Goal: Task Accomplishment & Management: Use online tool/utility

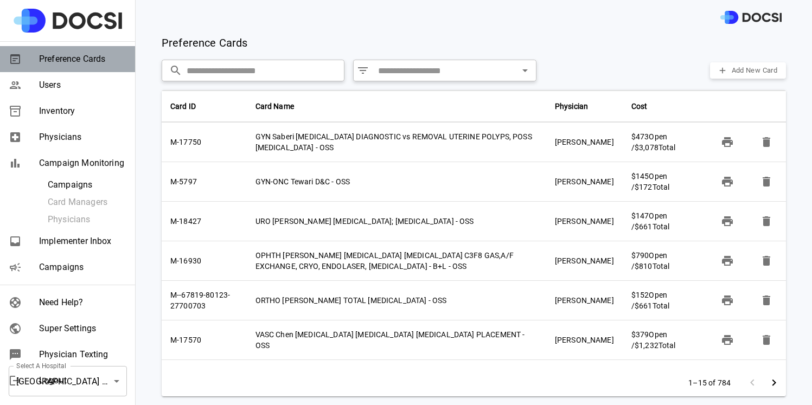
click at [57, 66] on div "Preference Cards" at bounding box center [67, 59] width 135 height 26
click at [56, 86] on span "Users" at bounding box center [82, 85] width 87 height 13
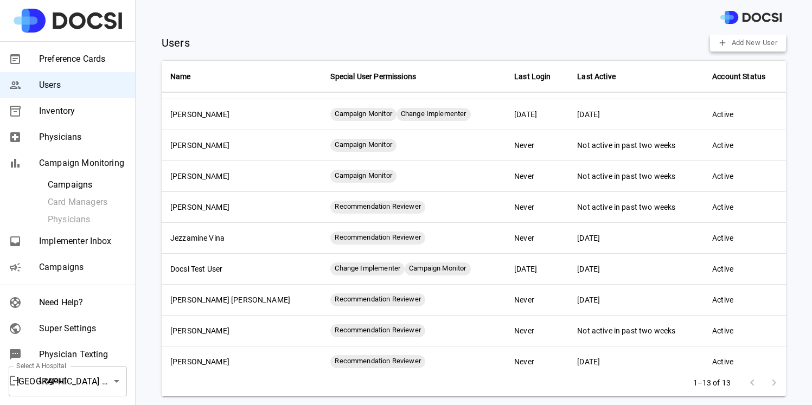
scroll to position [125, 0]
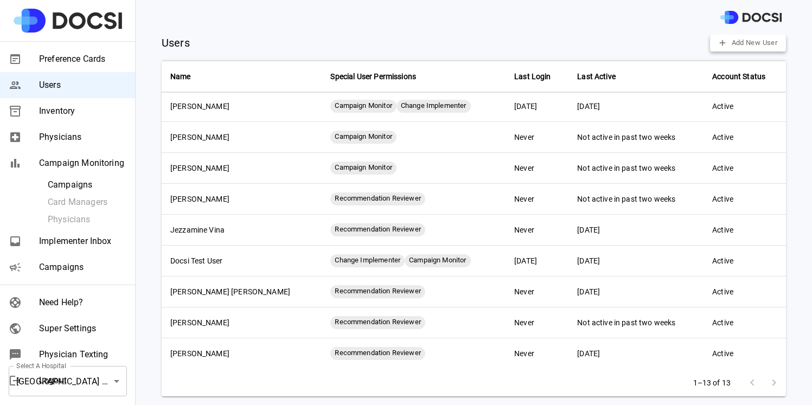
click at [766, 375] on div at bounding box center [762, 383] width 43 height 22
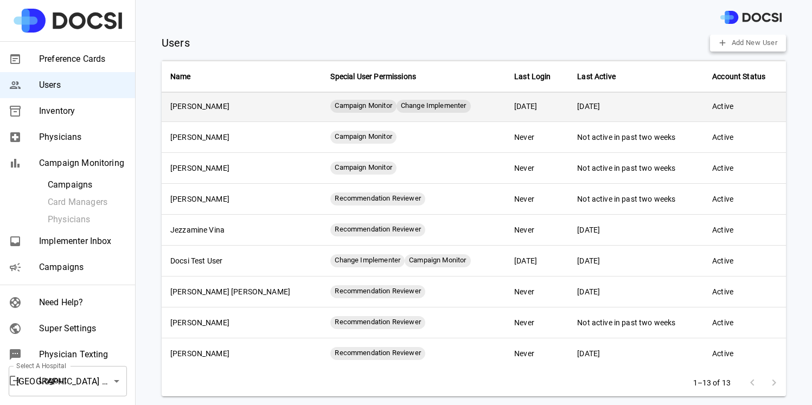
scroll to position [0, 0]
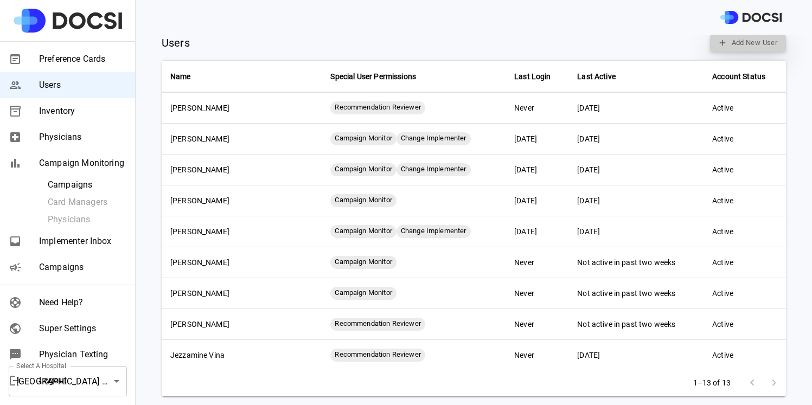
click at [741, 47] on button "Add New User" at bounding box center [748, 43] width 76 height 17
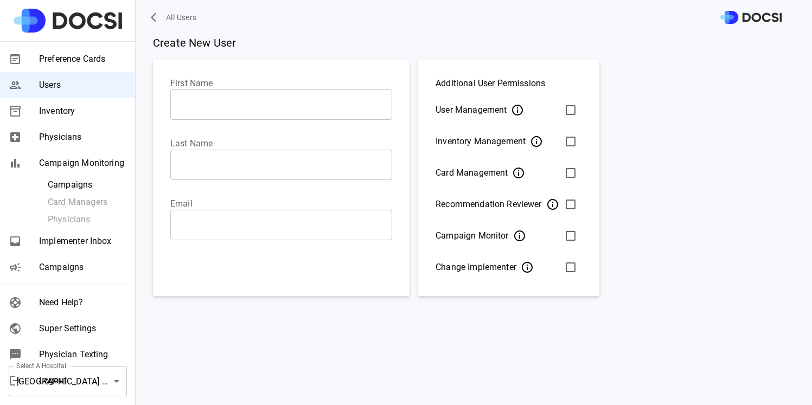
click at [219, 111] on input "First Name" at bounding box center [281, 104] width 222 height 30
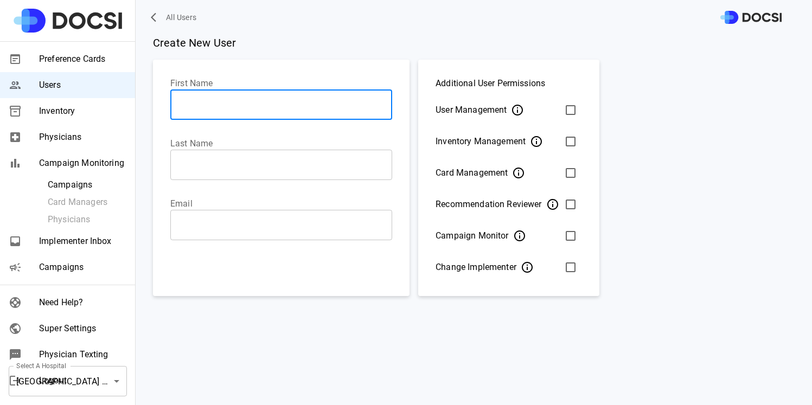
paste input "**********"
click at [215, 107] on input "**********" at bounding box center [281, 104] width 222 height 30
type input "******"
click at [219, 175] on input "Last Name" at bounding box center [281, 165] width 222 height 30
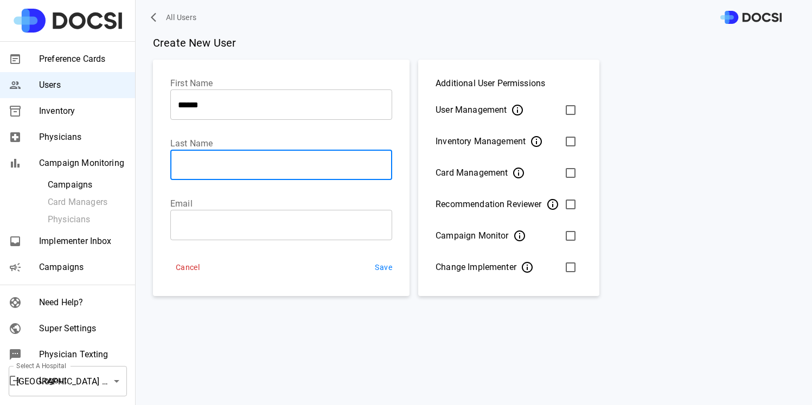
paste input "**********"
drag, startPoint x: 206, startPoint y: 167, endPoint x: 162, endPoint y: 152, distance: 47.0
click at [167, 159] on div "**********" at bounding box center [281, 159] width 256 height 198
type input "*******"
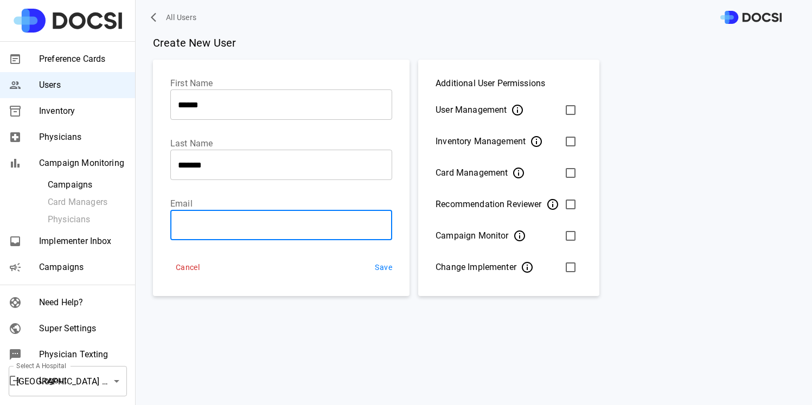
click at [295, 231] on input "Email" at bounding box center [281, 225] width 222 height 30
paste input "**********"
type input "**********"
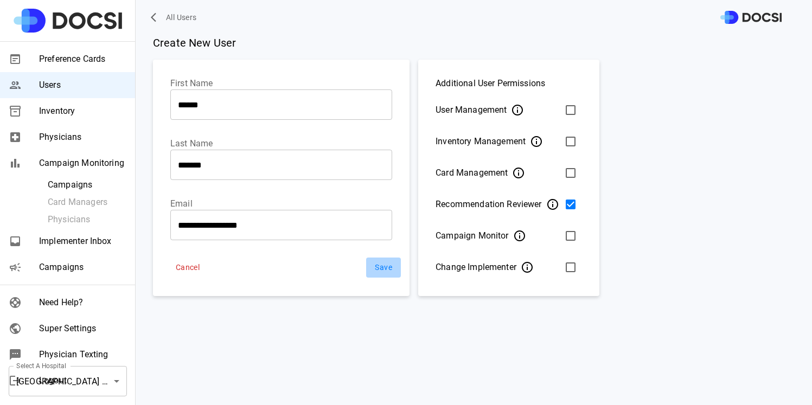
click at [376, 270] on button "Save" at bounding box center [383, 268] width 35 height 20
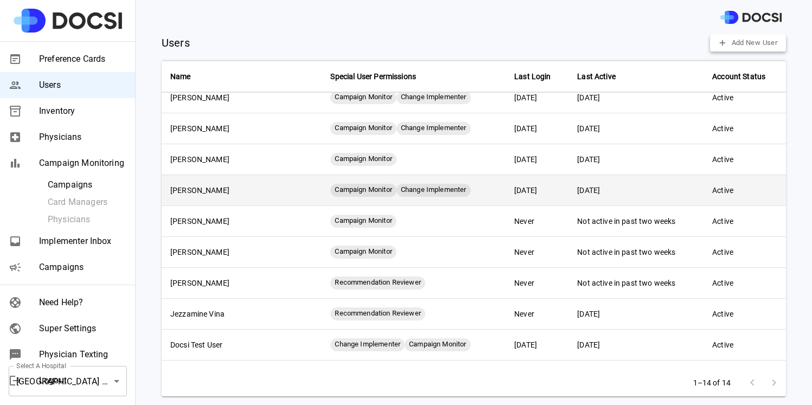
scroll to position [156, 0]
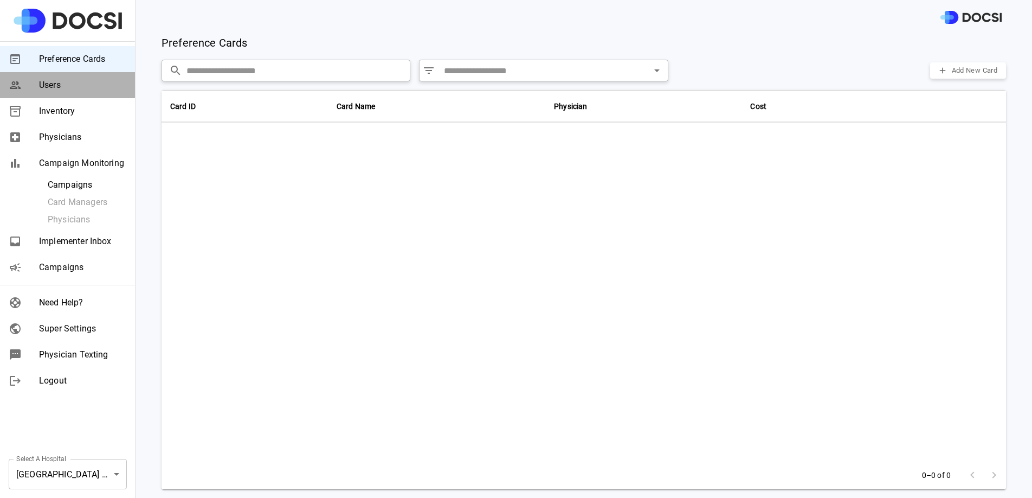
click at [43, 88] on span "Users" at bounding box center [82, 85] width 87 height 13
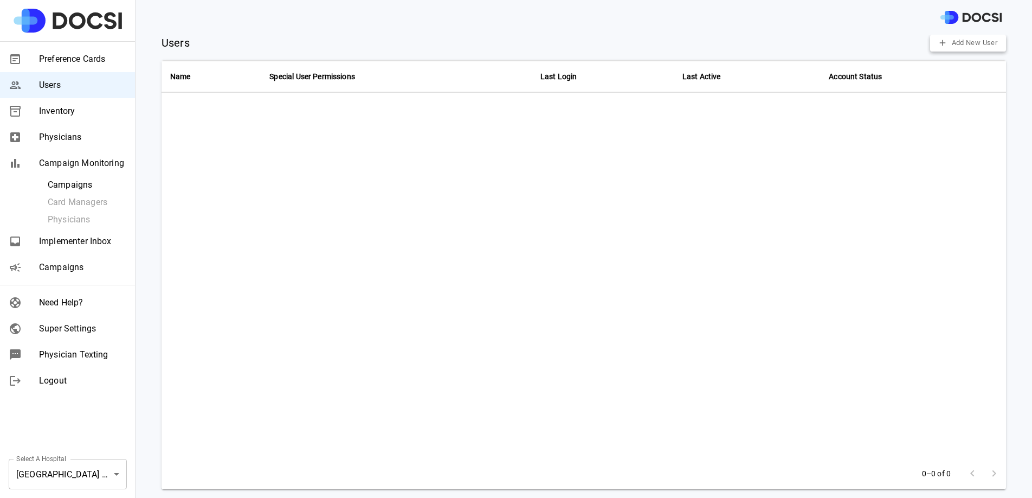
click at [44, 108] on span "Inventory" at bounding box center [82, 111] width 87 height 13
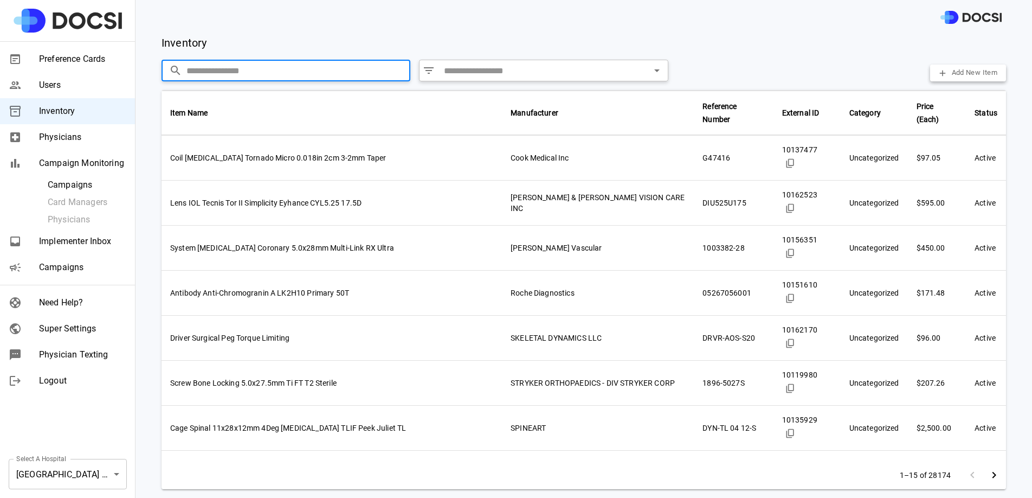
click at [262, 62] on input "text" at bounding box center [299, 71] width 224 height 22
paste input "********"
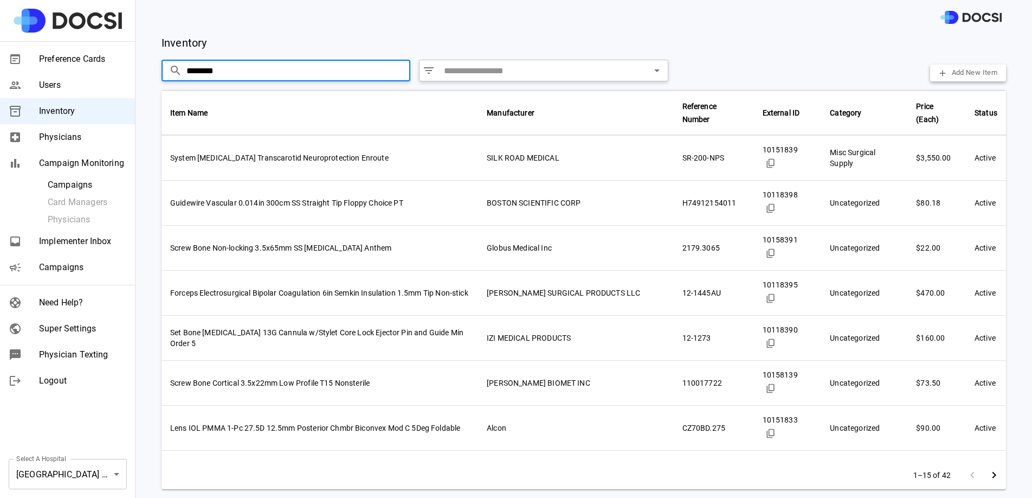
paste input "**"
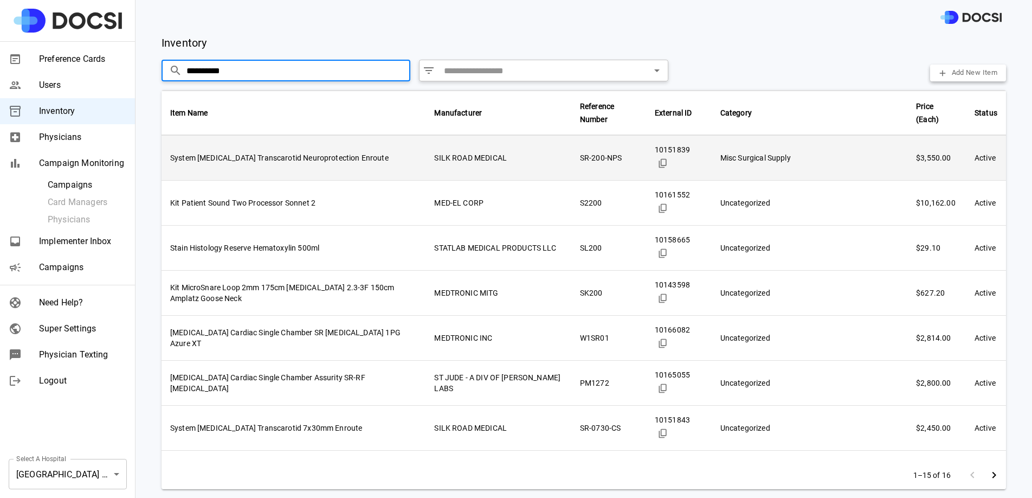
type input "**********"
click at [412, 165] on td "System Stent Transcarotid Neuroprotection Enroute" at bounding box center [294, 158] width 264 height 45
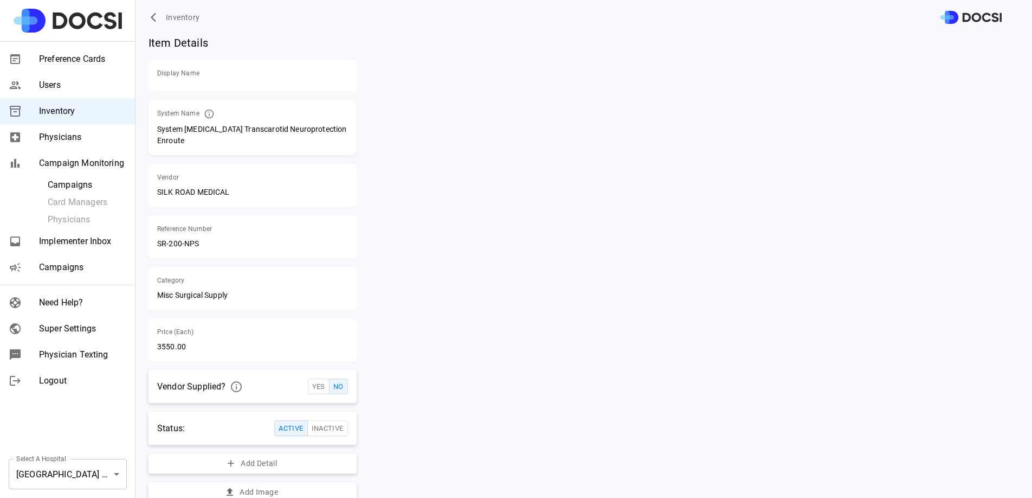
scroll to position [10, 0]
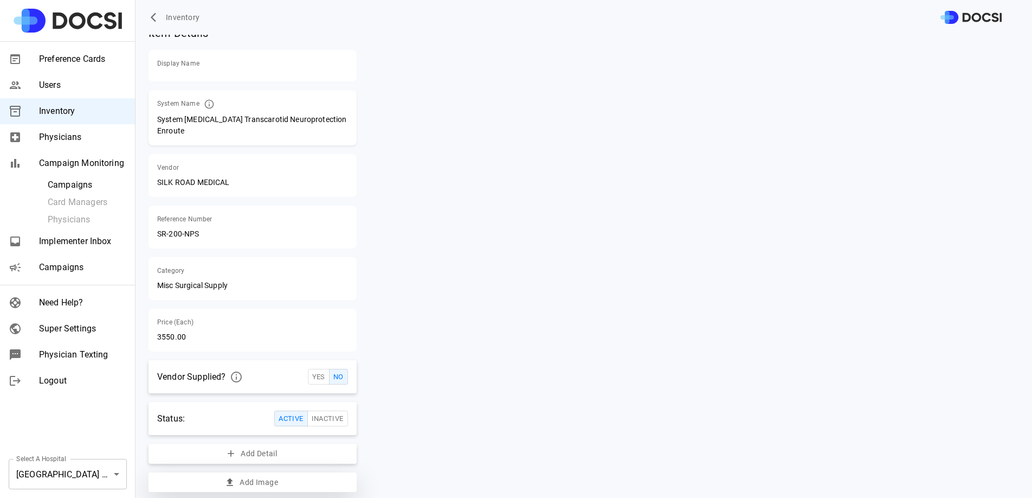
click at [307, 472] on button "Add Image" at bounding box center [253, 482] width 208 height 20
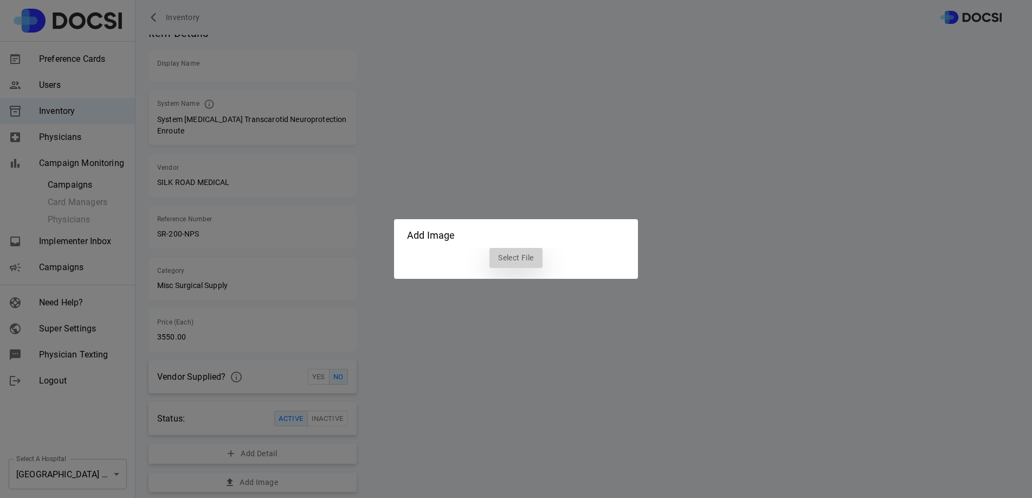
click at [520, 265] on label "Select File" at bounding box center [516, 258] width 53 height 20
click at [0, 0] on input "Select File" at bounding box center [0, 0] width 0 height 0
click at [490, 105] on div "Add Image Select File" at bounding box center [516, 249] width 1032 height 498
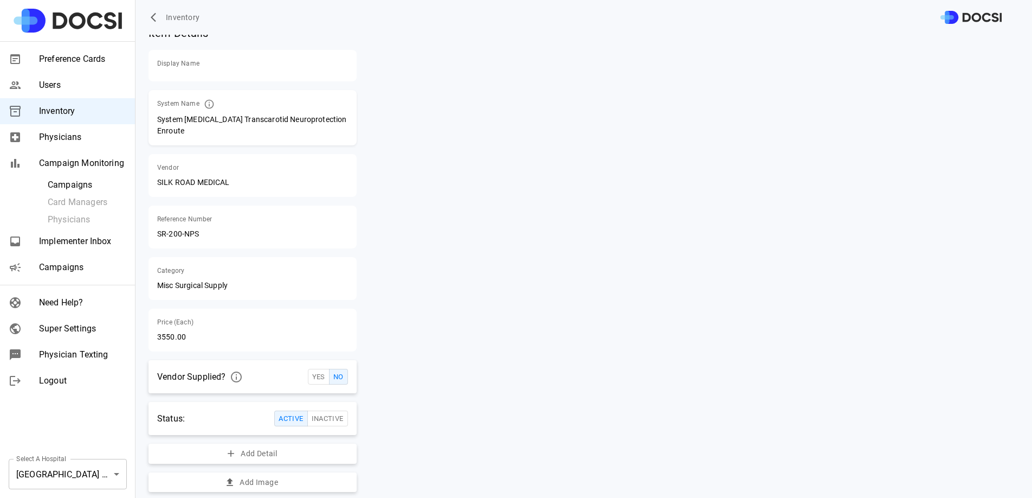
click at [108, 97] on div "Users" at bounding box center [67, 85] width 135 height 26
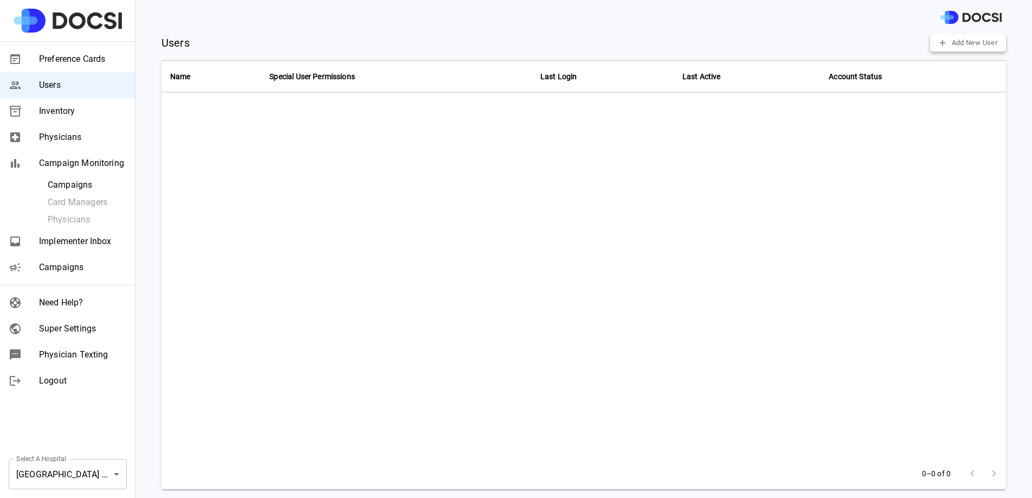
click at [105, 110] on span "Inventory" at bounding box center [82, 111] width 87 height 13
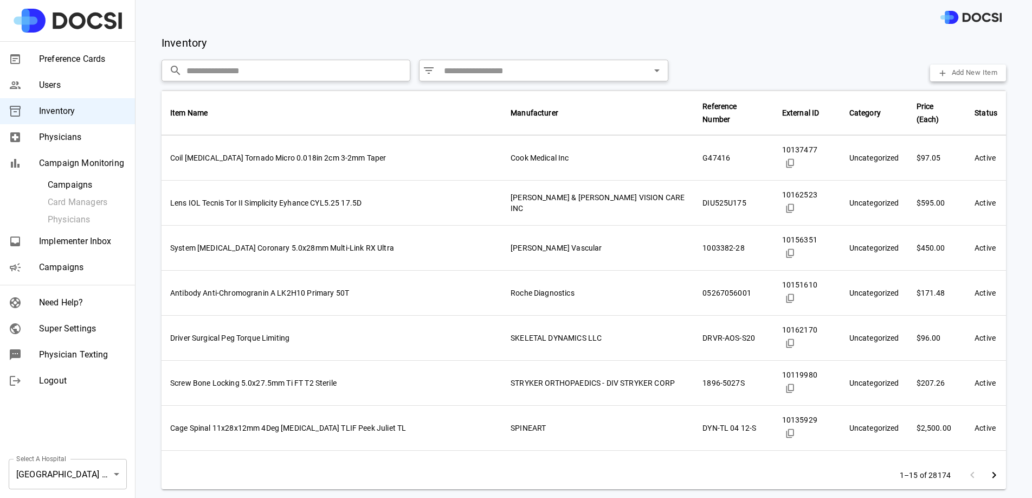
click at [280, 73] on input "text" at bounding box center [299, 71] width 224 height 22
paste input "********"
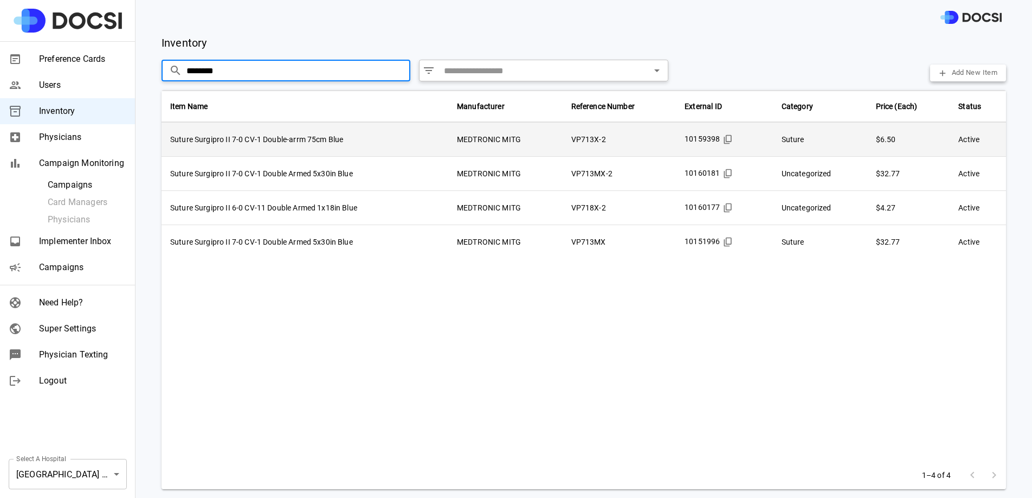
type input "********"
click at [536, 143] on td "MEDTRONIC MITG" at bounding box center [505, 140] width 114 height 34
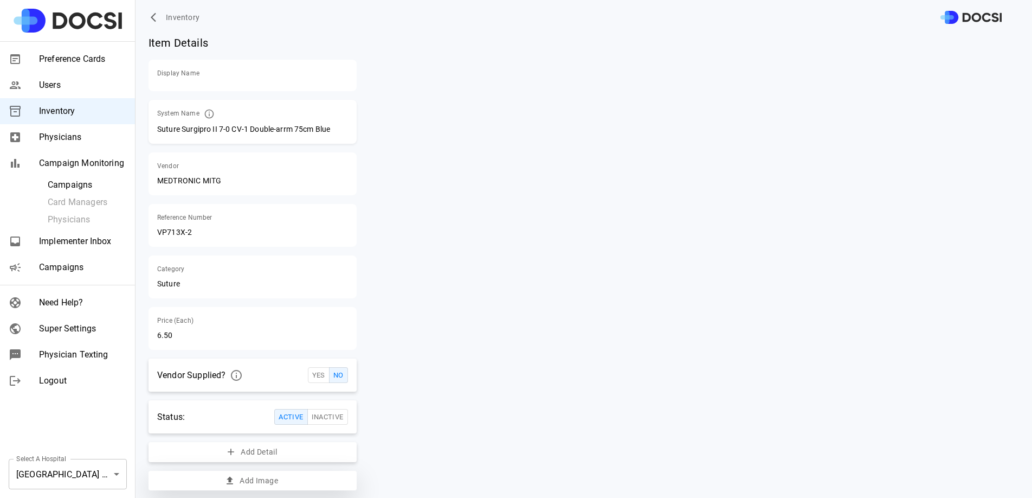
click at [274, 481] on button "Add Image" at bounding box center [253, 481] width 208 height 20
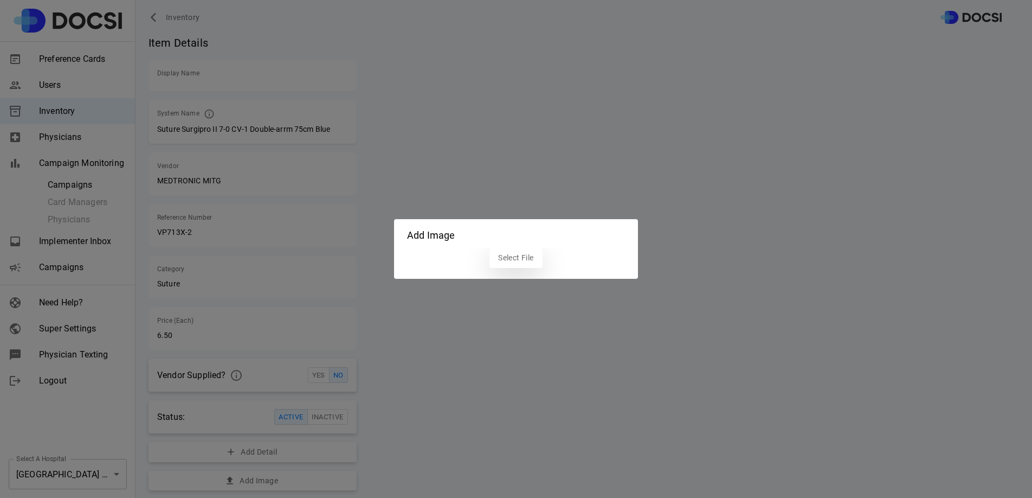
click at [518, 264] on label "Select File" at bounding box center [516, 258] width 53 height 20
click at [0, 0] on input "Select File" at bounding box center [0, 0] width 0 height 0
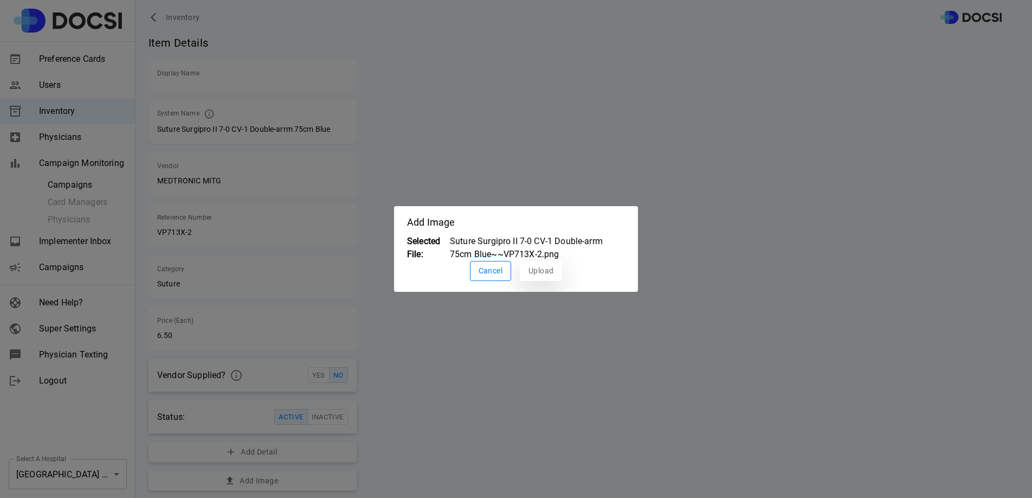
click at [543, 264] on button "Upload" at bounding box center [541, 271] width 42 height 20
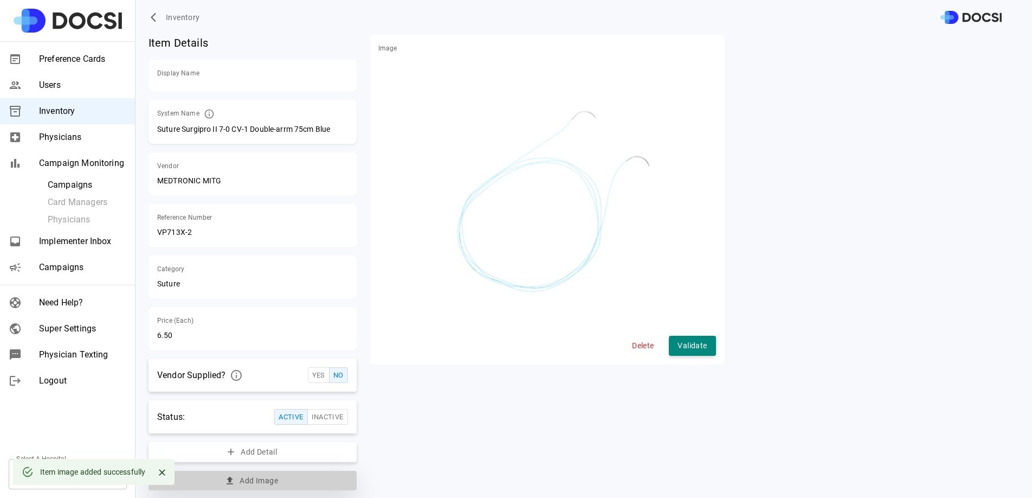
click at [291, 480] on button "Add Image" at bounding box center [253, 481] width 208 height 20
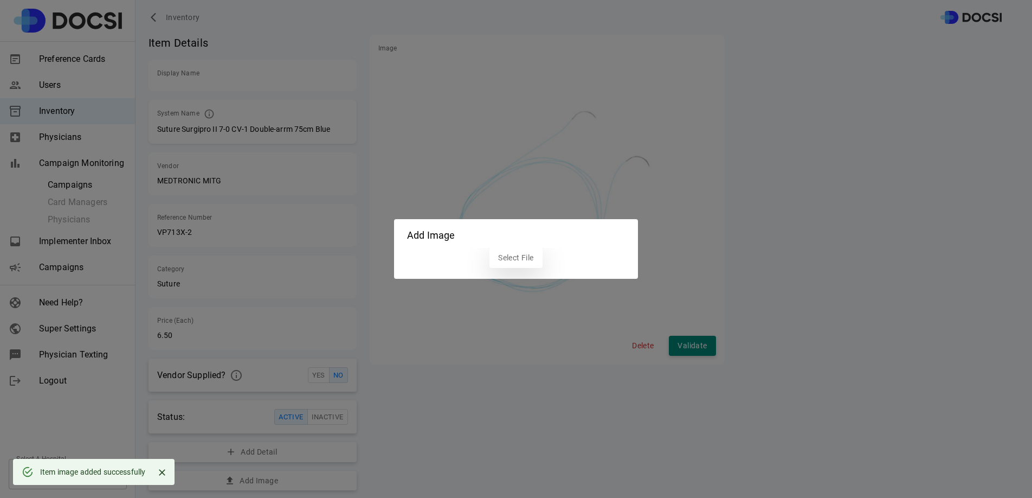
click at [531, 258] on label "Select File" at bounding box center [516, 258] width 53 height 20
click at [0, 0] on input "Select File" at bounding box center [0, 0] width 0 height 0
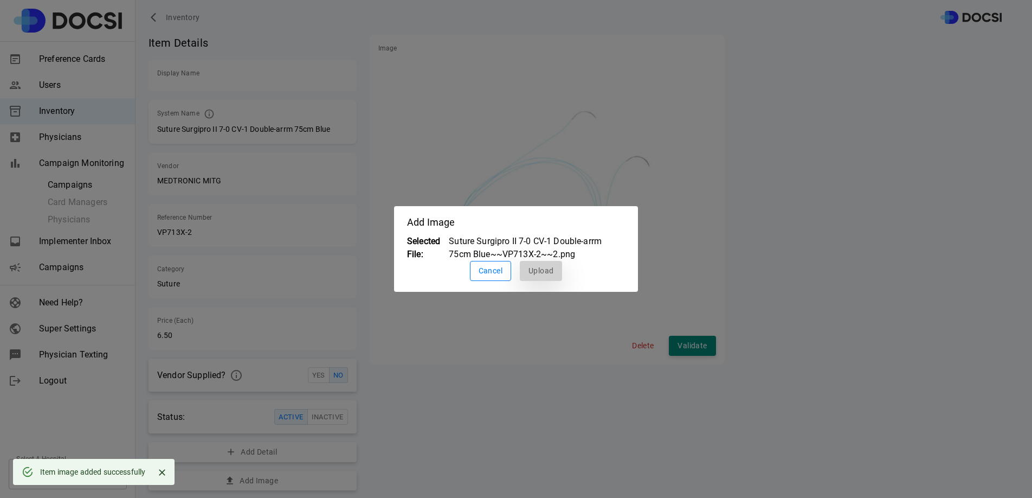
click at [546, 271] on button "Upload" at bounding box center [541, 271] width 42 height 20
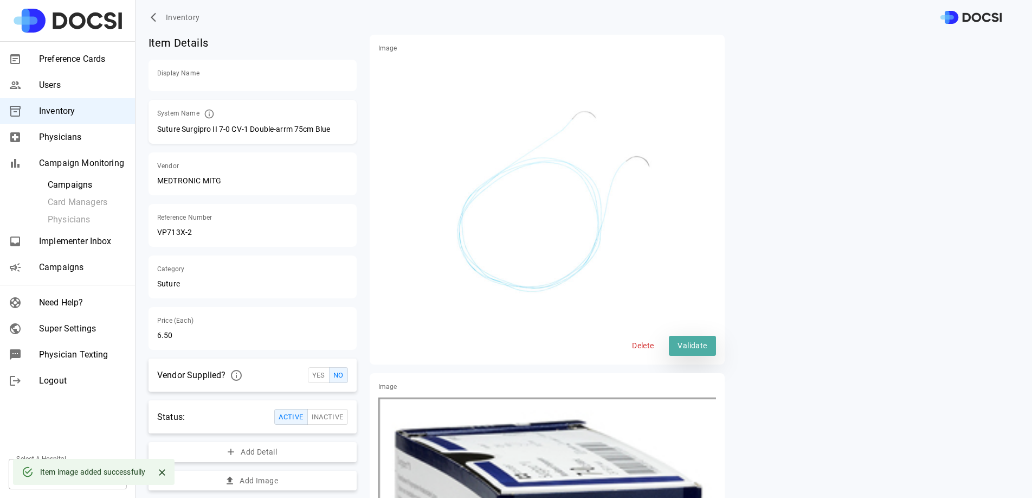
click at [685, 338] on button "Validate" at bounding box center [692, 346] width 47 height 20
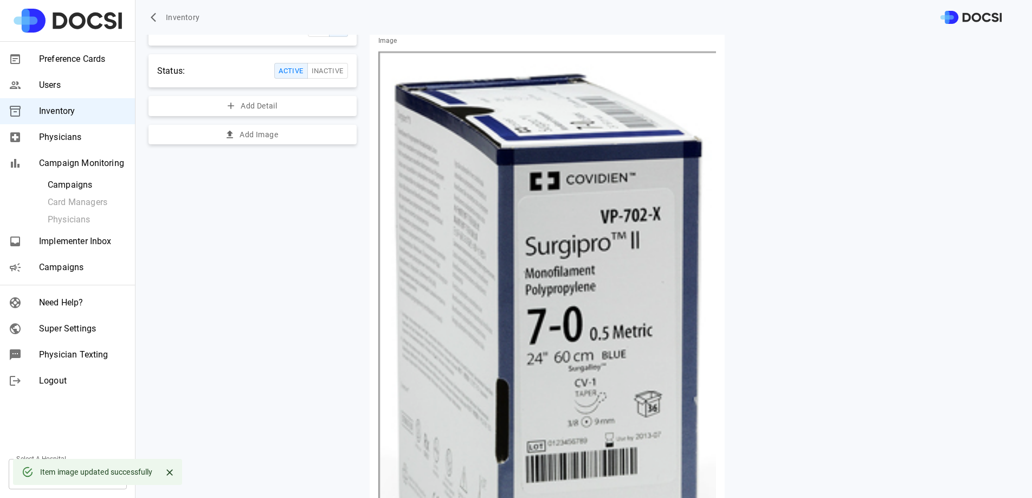
scroll to position [524, 0]
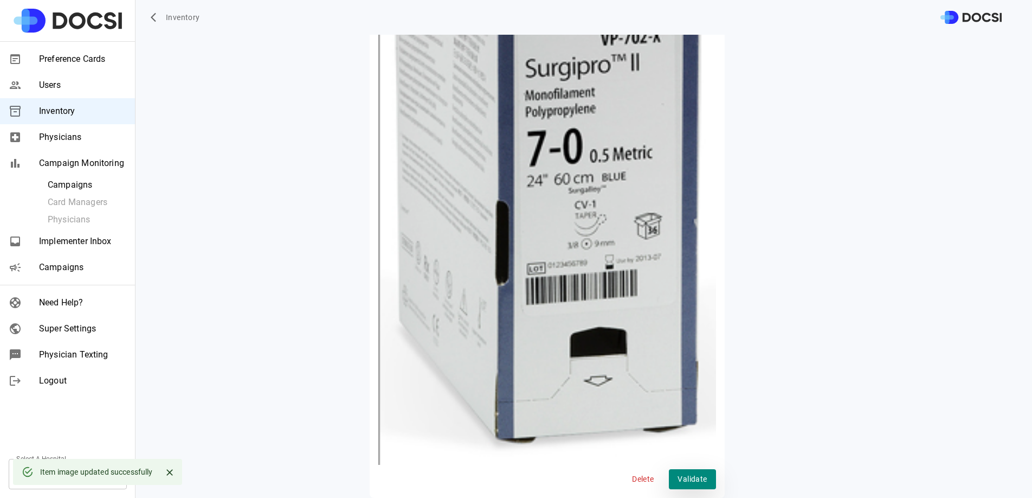
click at [673, 469] on button "Validate" at bounding box center [692, 479] width 47 height 20
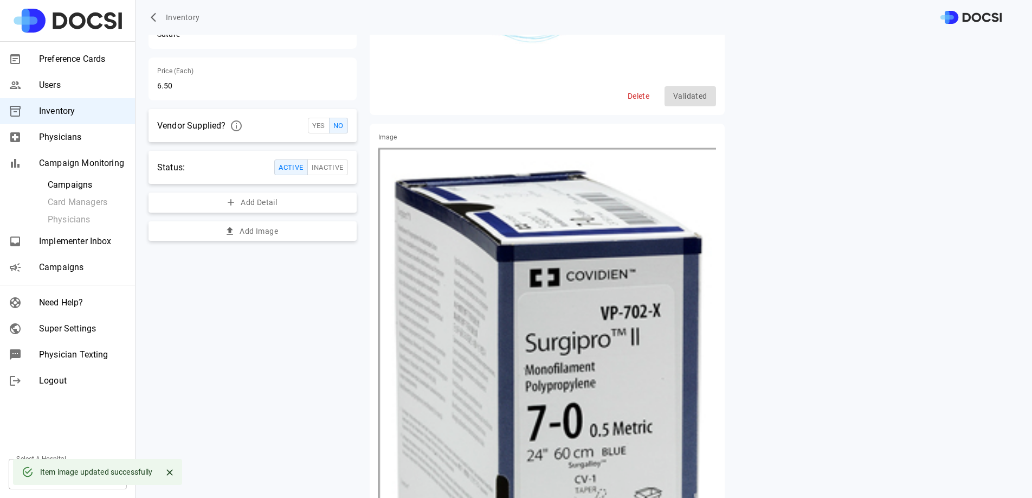
scroll to position [0, 0]
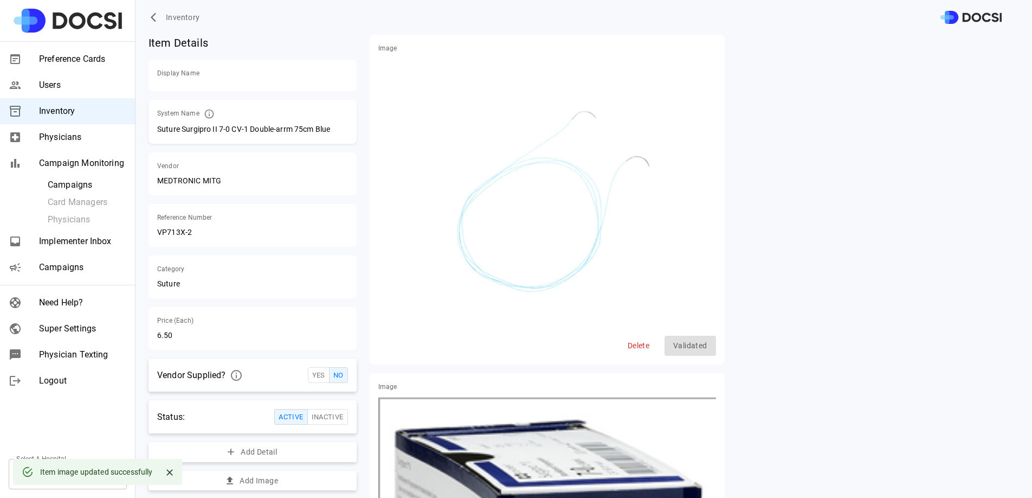
click at [161, 10] on button "Inventory" at bounding box center [177, 18] width 56 height 20
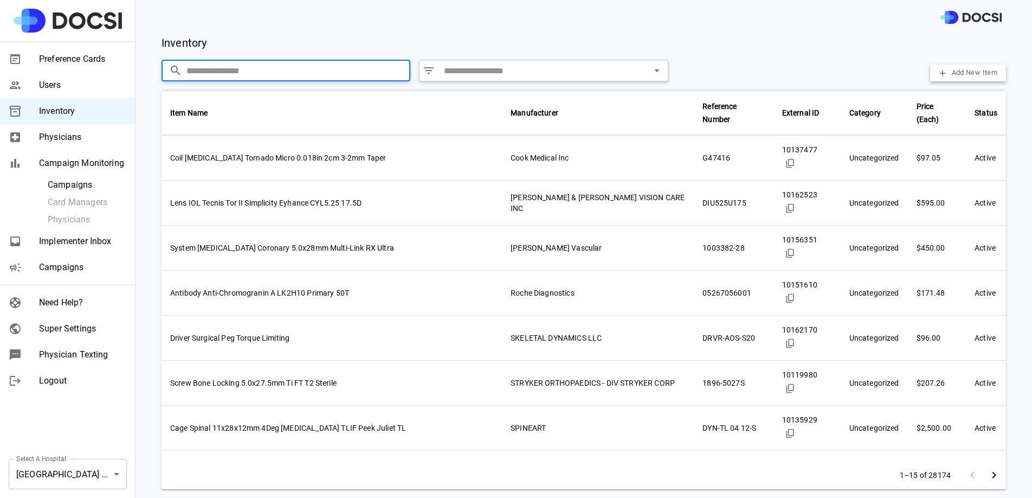
click at [271, 62] on input "text" at bounding box center [299, 71] width 224 height 22
paste input "**********"
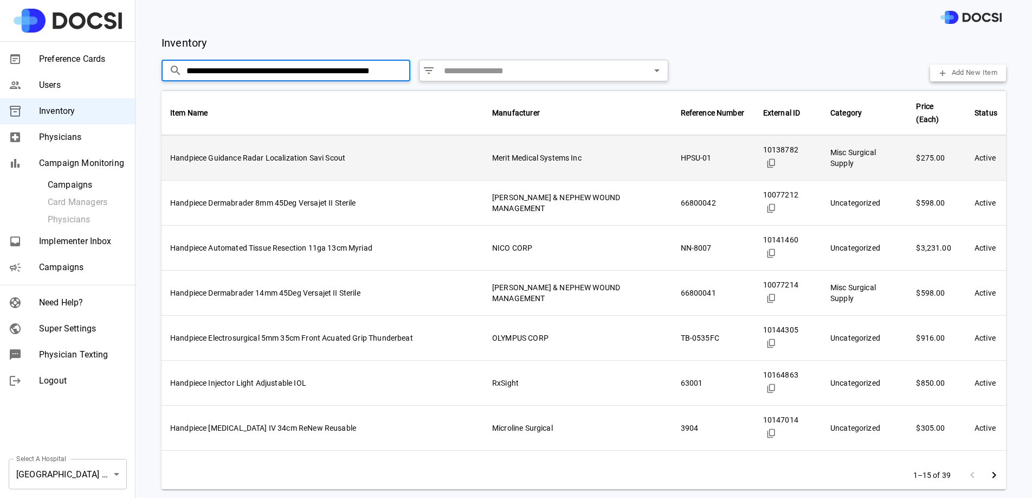
type input "**********"
click at [607, 167] on td "Merit Medical Systems Inc" at bounding box center [578, 158] width 188 height 45
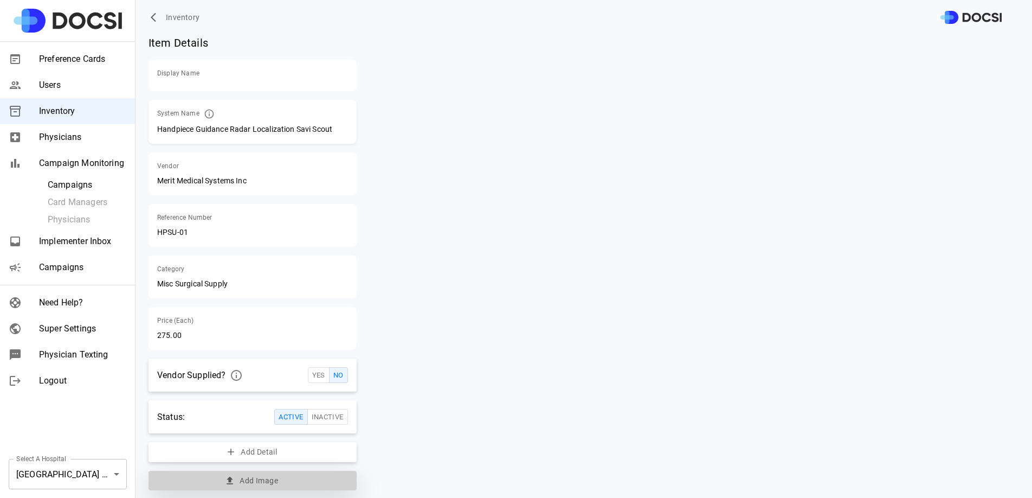
click at [268, 486] on button "Add Image" at bounding box center [253, 481] width 208 height 20
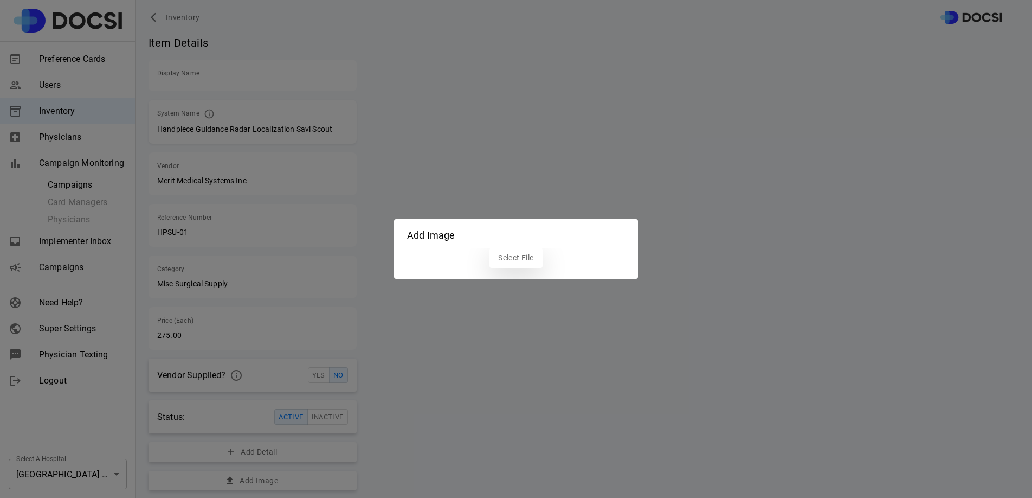
click at [531, 260] on label "Select File" at bounding box center [516, 258] width 53 height 20
click at [0, 0] on input "Select File" at bounding box center [0, 0] width 0 height 0
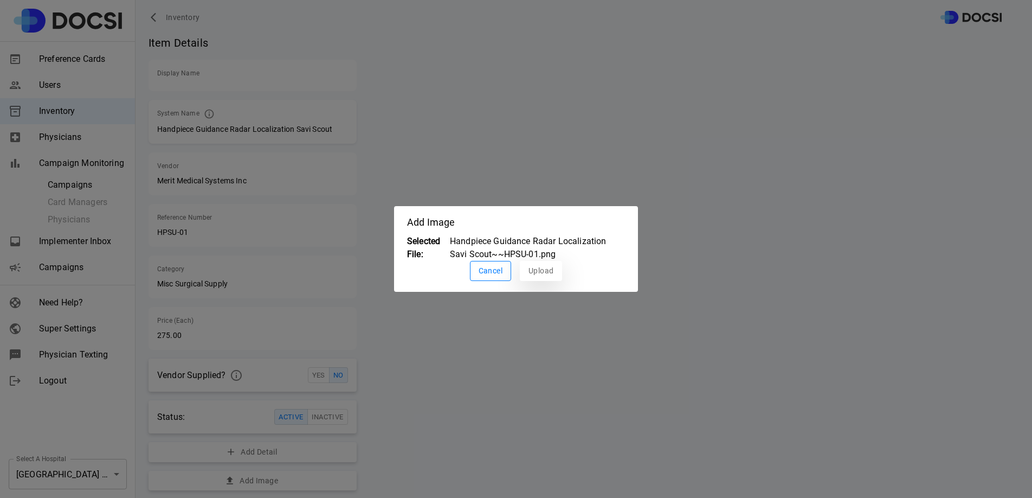
click at [535, 264] on button "Upload" at bounding box center [541, 271] width 42 height 20
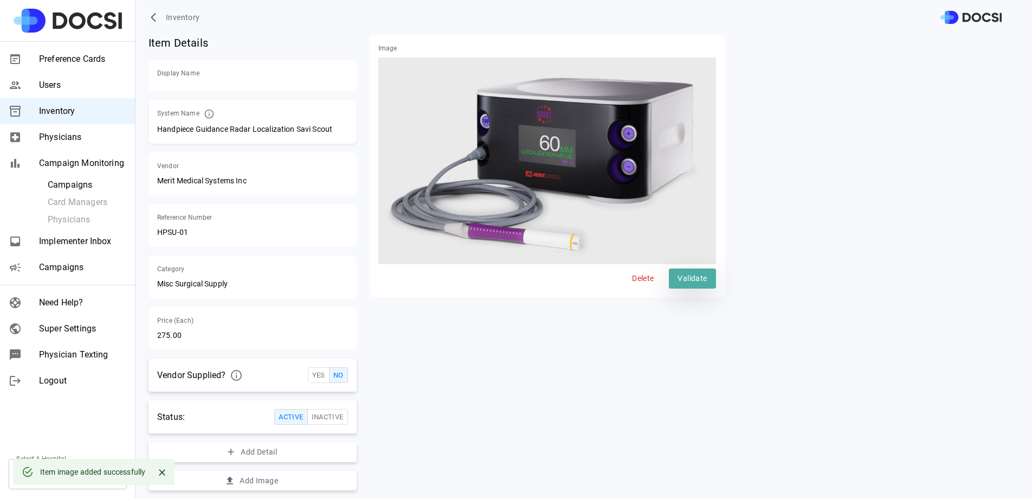
click at [690, 283] on button "Validate" at bounding box center [692, 278] width 47 height 20
click at [165, 11] on button "Inventory" at bounding box center [177, 18] width 56 height 20
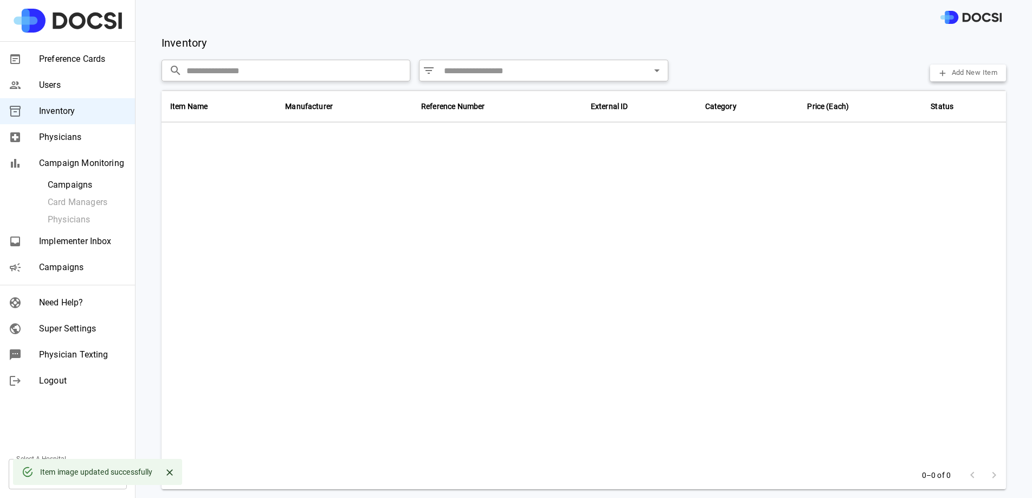
click at [245, 76] on input "text" at bounding box center [299, 71] width 224 height 22
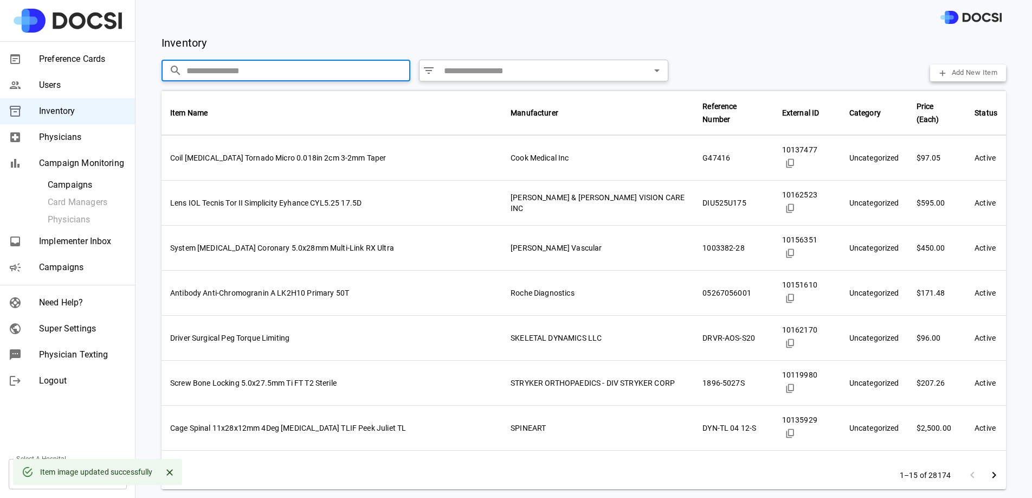
paste input "**********"
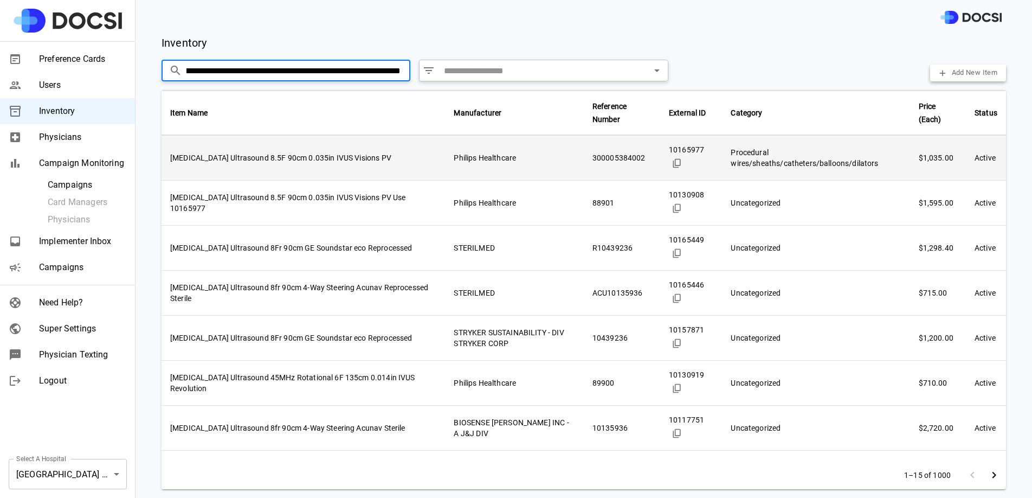
type input "**********"
click at [385, 163] on td "Catheter Ultrasound 8.5F 90cm 0.035in IVUS Visions PV" at bounding box center [304, 158] width 284 height 45
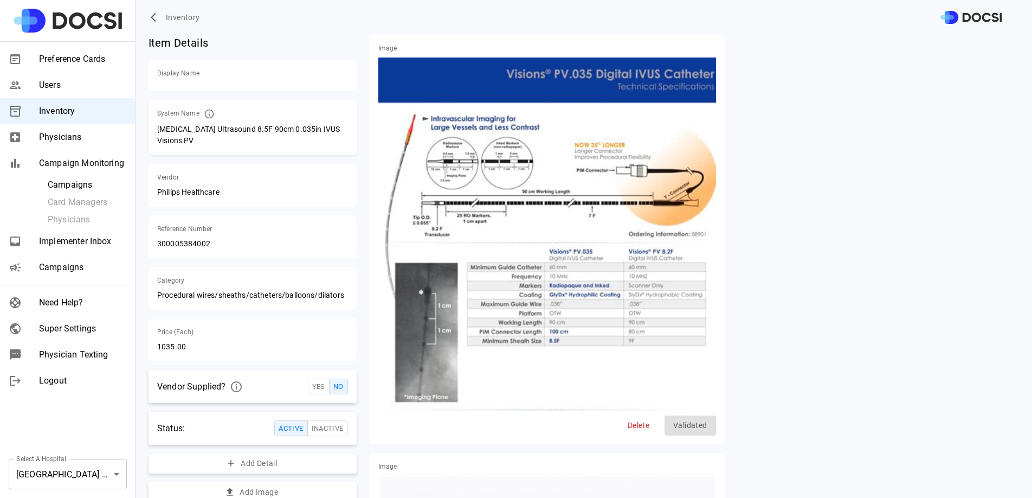
click at [163, 27] on div "Inventory" at bounding box center [584, 17] width 897 height 35
click at [171, 25] on button "Inventory" at bounding box center [177, 18] width 56 height 20
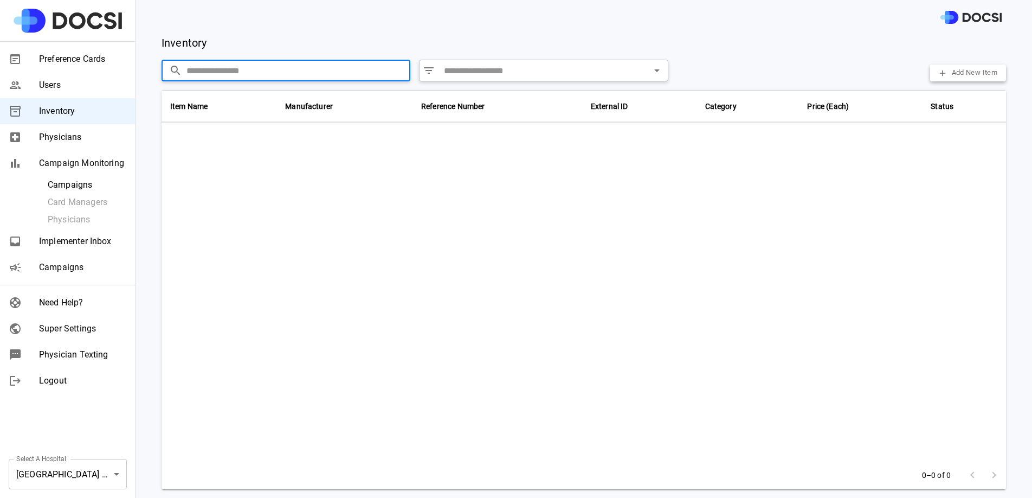
click at [238, 76] on input "text" at bounding box center [299, 71] width 224 height 22
paste input "**********"
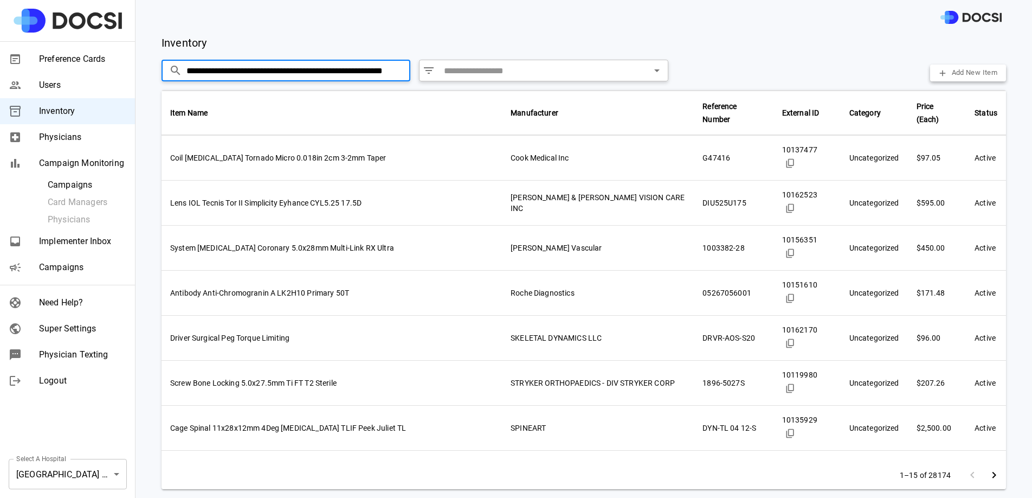
scroll to position [0, 39]
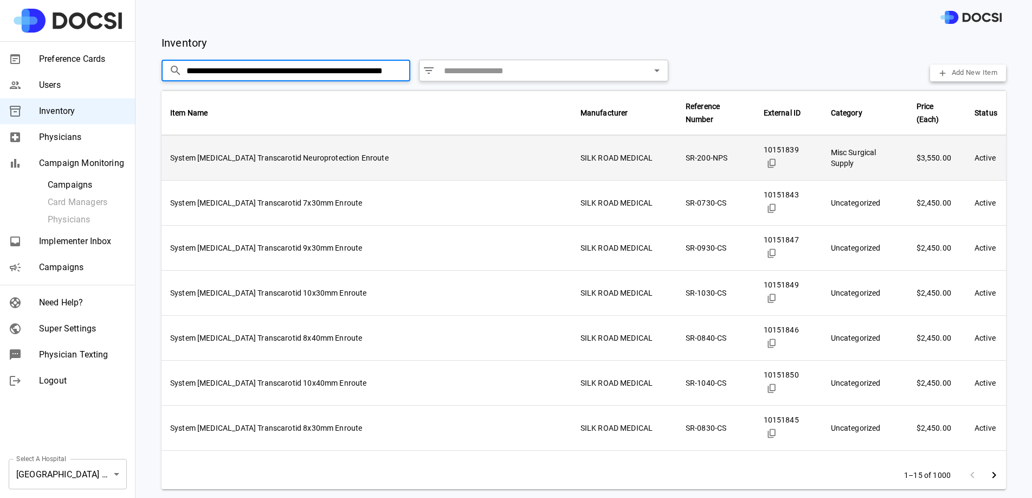
type input "**********"
click at [278, 145] on td "System Stent Transcarotid Neuroprotection Enroute" at bounding box center [367, 158] width 410 height 45
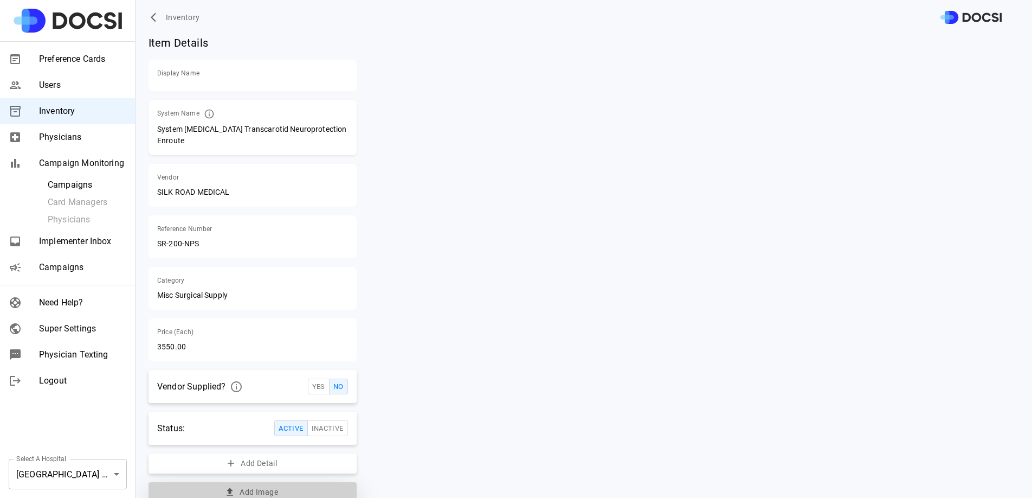
click at [257, 482] on button "Add Image" at bounding box center [253, 492] width 208 height 20
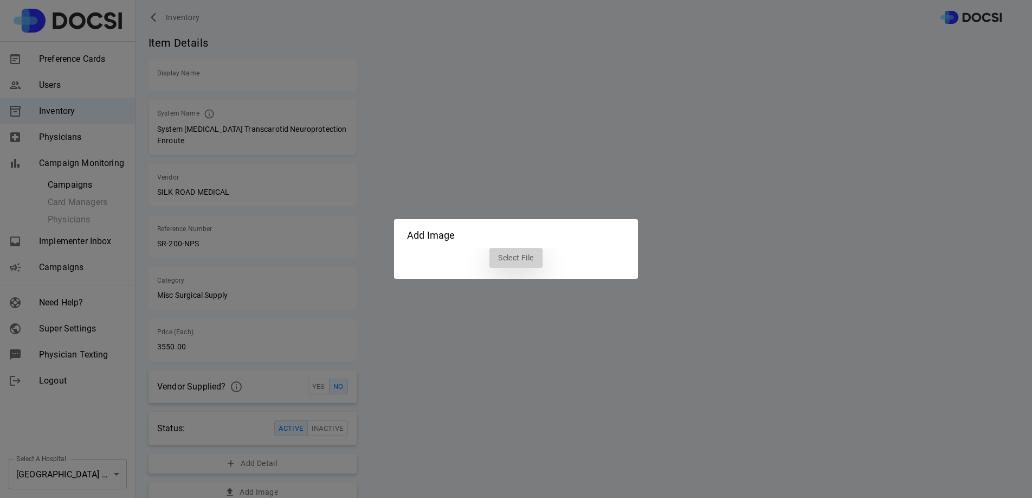
click at [529, 256] on label "Select File" at bounding box center [516, 258] width 53 height 20
click at [0, 0] on input "Select File" at bounding box center [0, 0] width 0 height 0
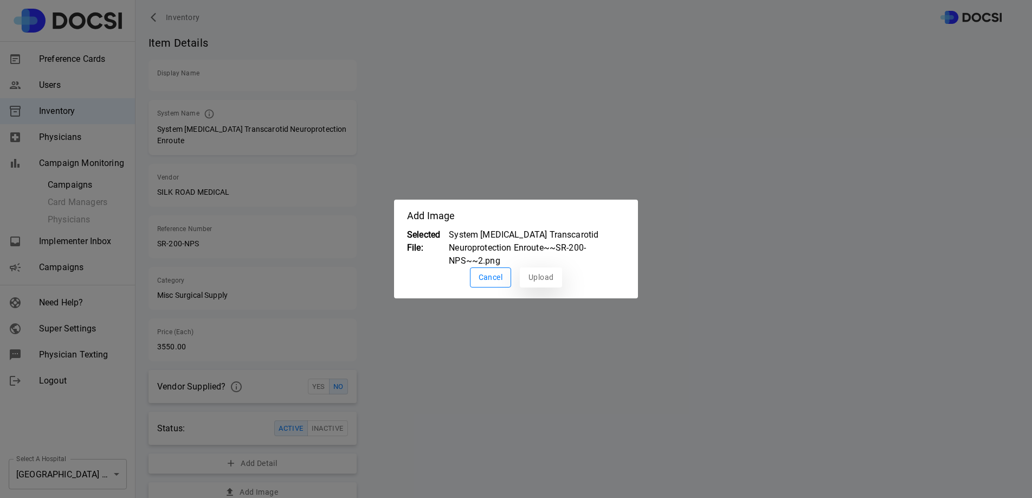
click at [547, 273] on button "Upload" at bounding box center [541, 277] width 42 height 20
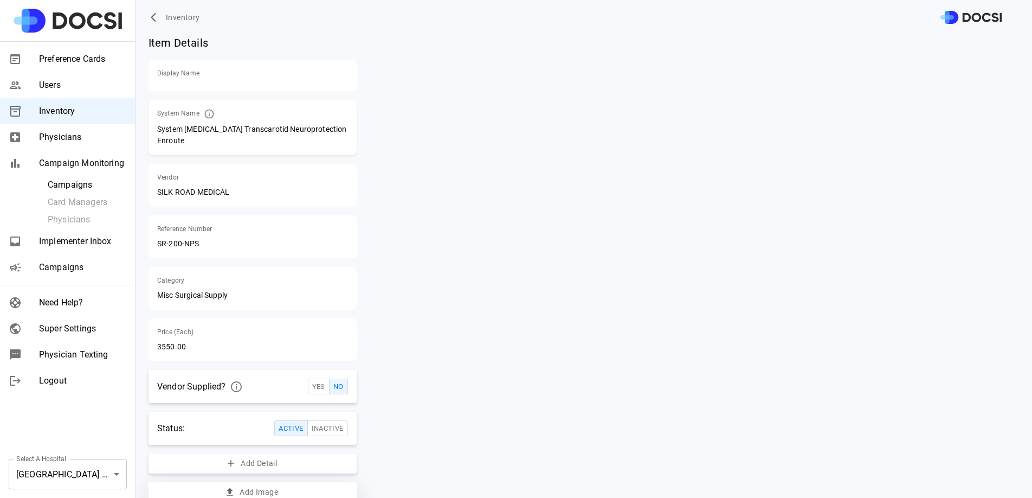
click at [309, 482] on button "Add Image" at bounding box center [253, 492] width 208 height 20
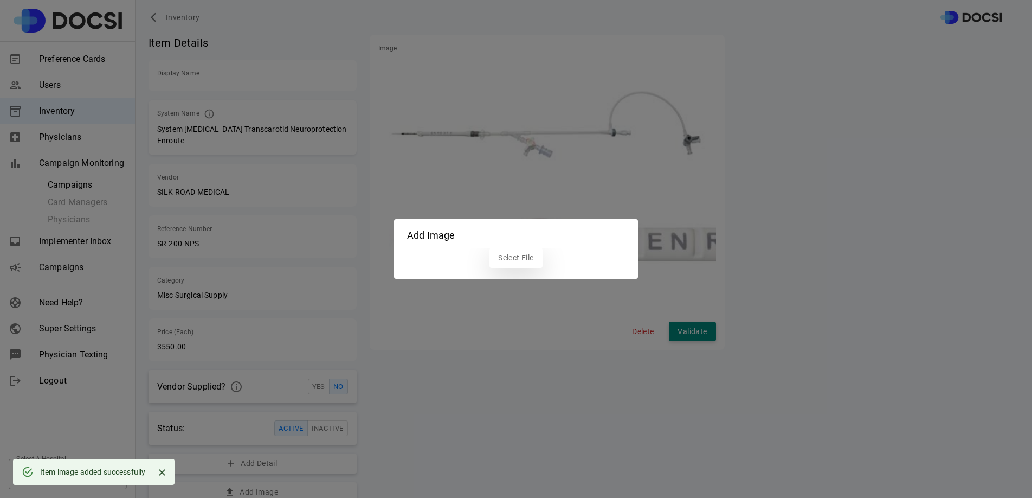
click at [516, 262] on label "Select File" at bounding box center [516, 258] width 53 height 20
click at [0, 0] on input "Select File" at bounding box center [0, 0] width 0 height 0
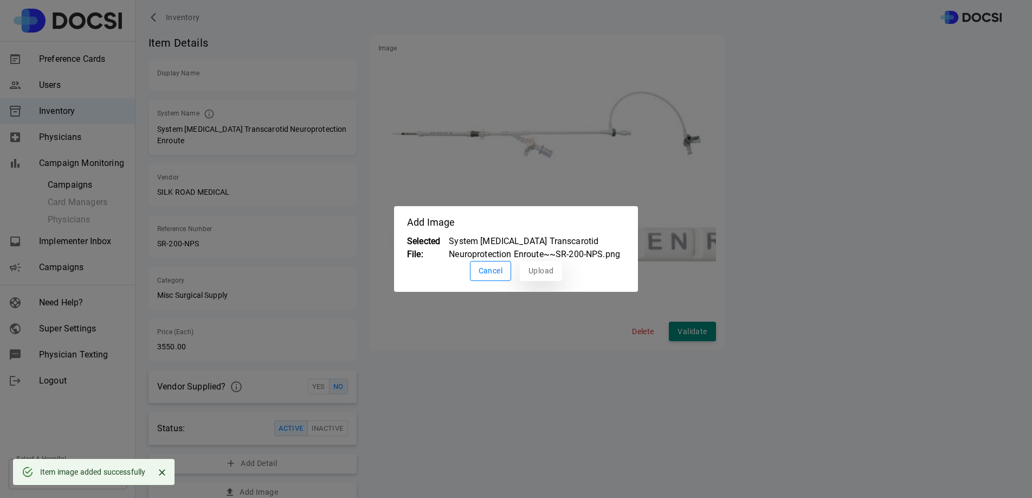
click at [547, 277] on button "Upload" at bounding box center [541, 271] width 42 height 20
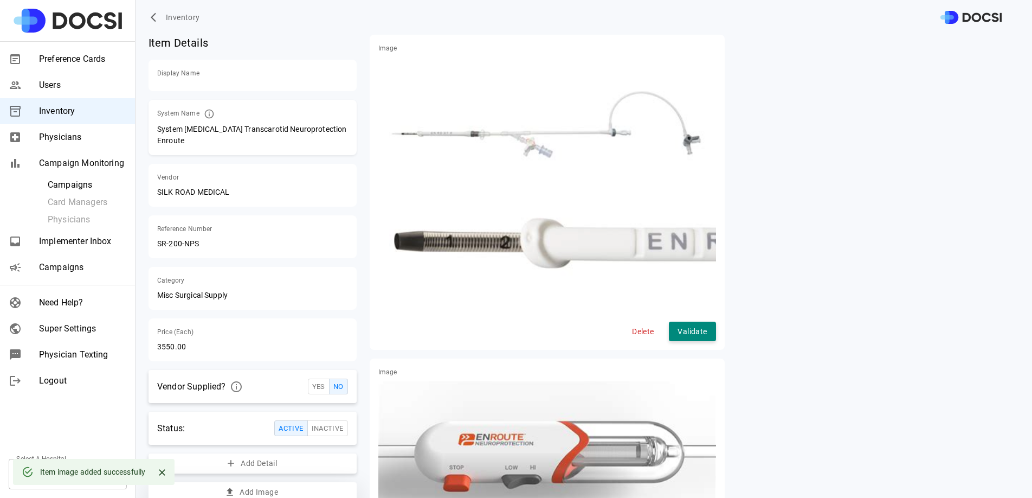
click at [256, 483] on button "Add Image" at bounding box center [253, 492] width 208 height 20
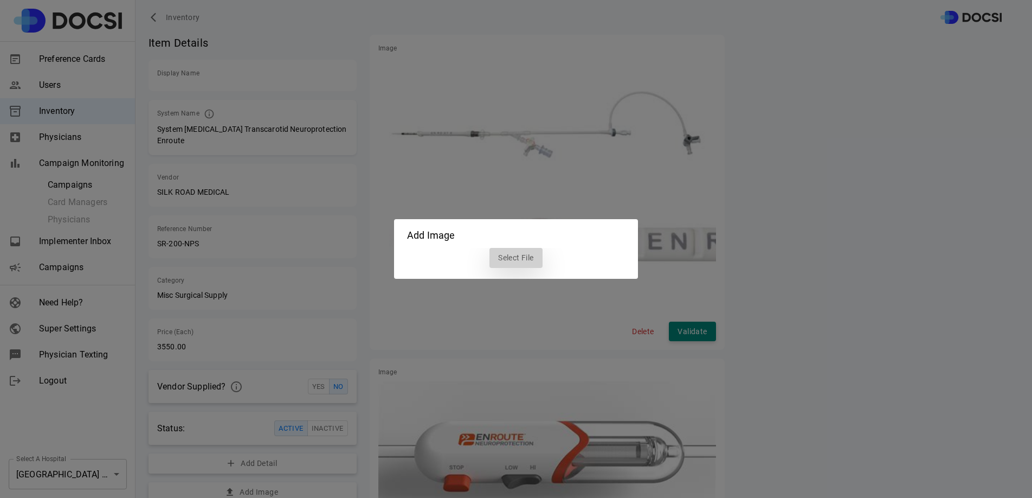
click at [517, 253] on label "Select File" at bounding box center [516, 258] width 53 height 20
click at [0, 0] on input "Select File" at bounding box center [0, 0] width 0 height 0
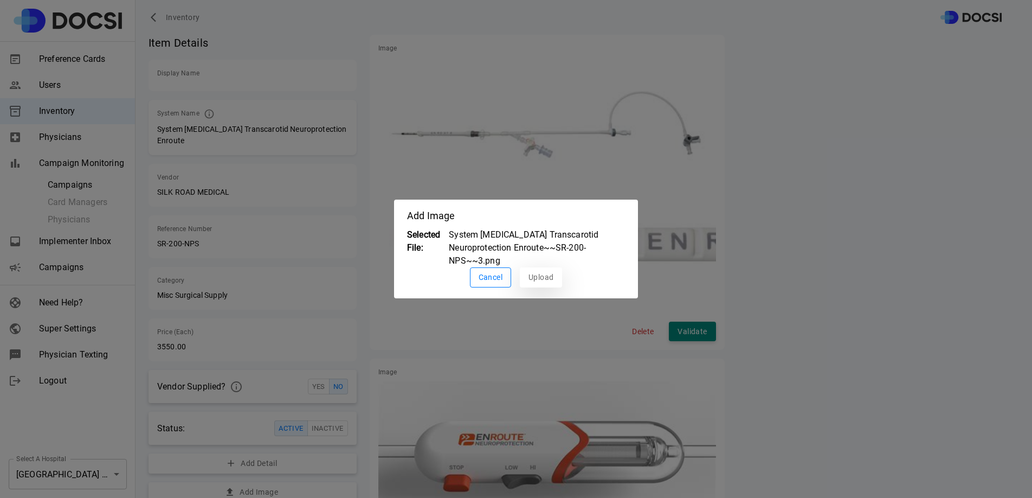
click at [533, 270] on button "Upload" at bounding box center [541, 277] width 42 height 20
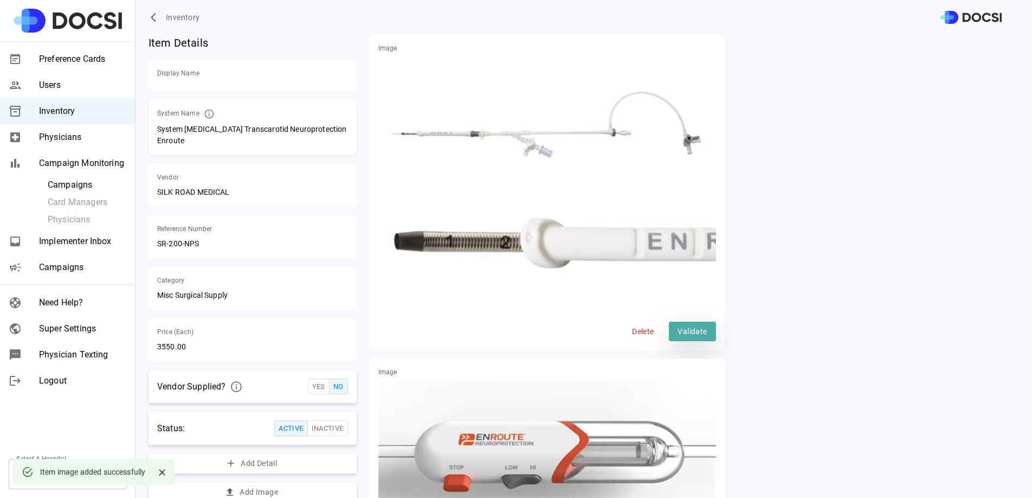
click at [696, 326] on button "Validate" at bounding box center [692, 332] width 47 height 20
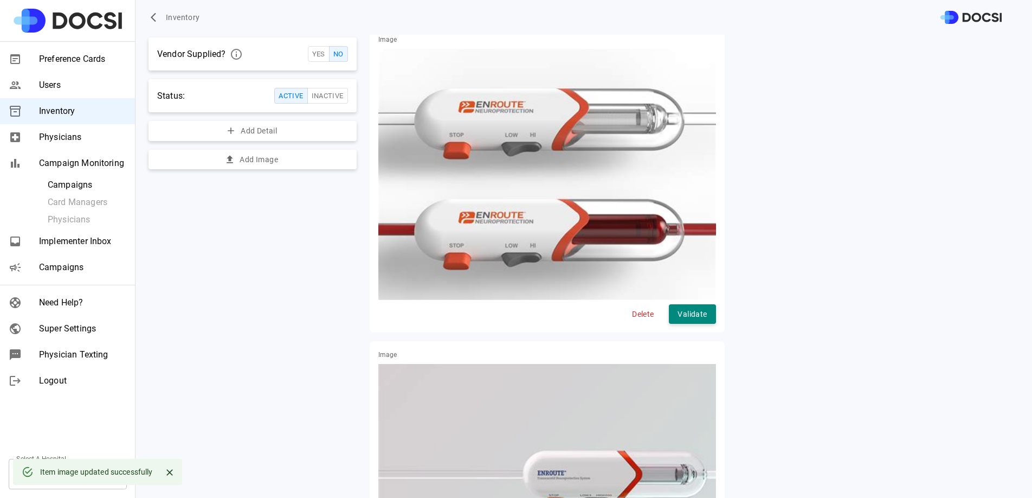
click at [685, 313] on div "Image Delete Validate" at bounding box center [547, 179] width 355 height 306
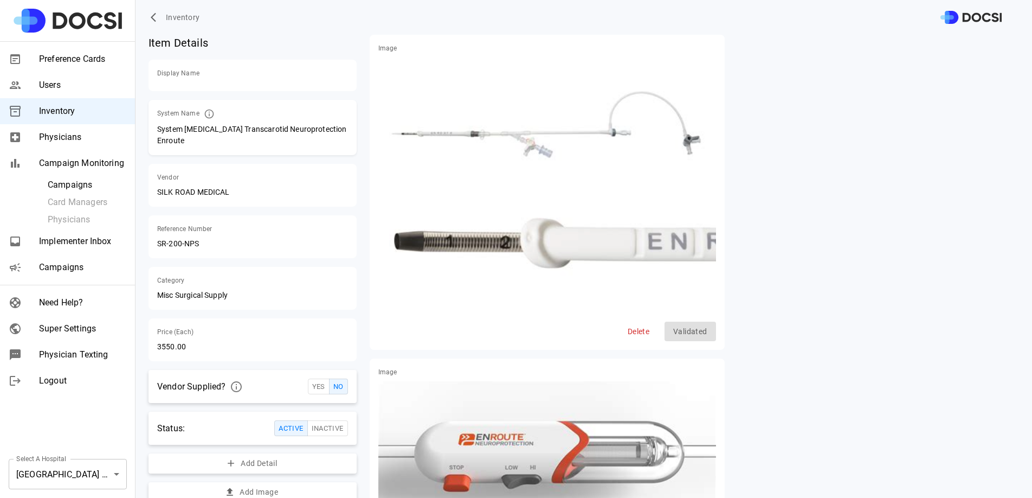
click at [192, 13] on span "Inventory" at bounding box center [183, 18] width 34 height 14
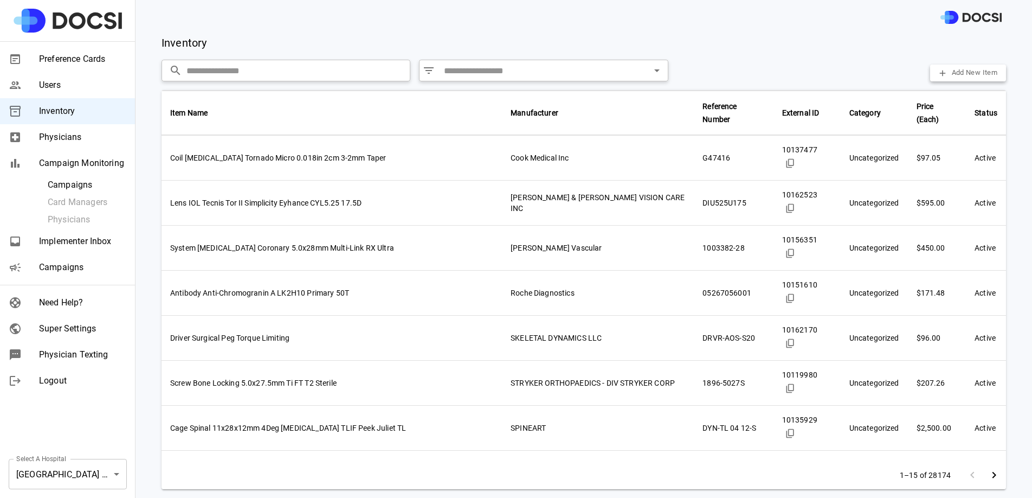
click at [232, 80] on input "text" at bounding box center [299, 71] width 224 height 22
paste input "**********"
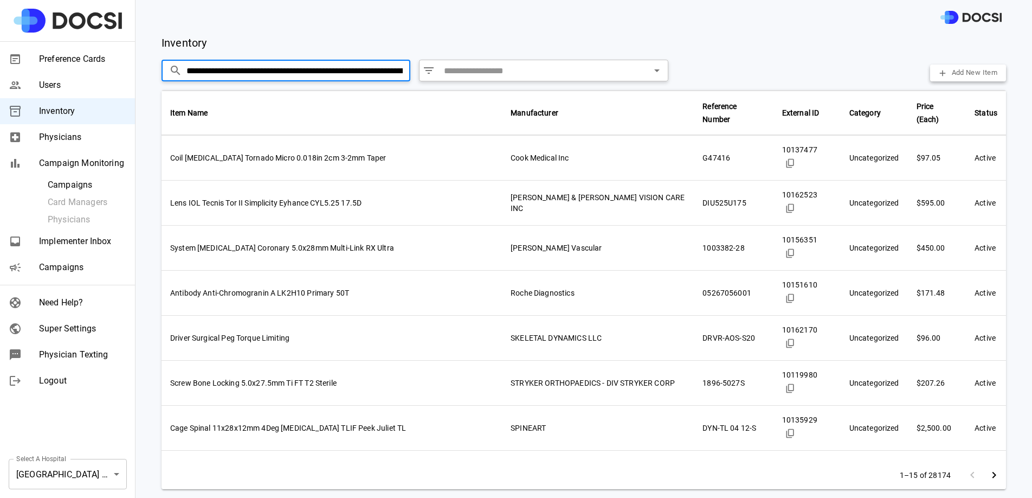
scroll to position [0, 80]
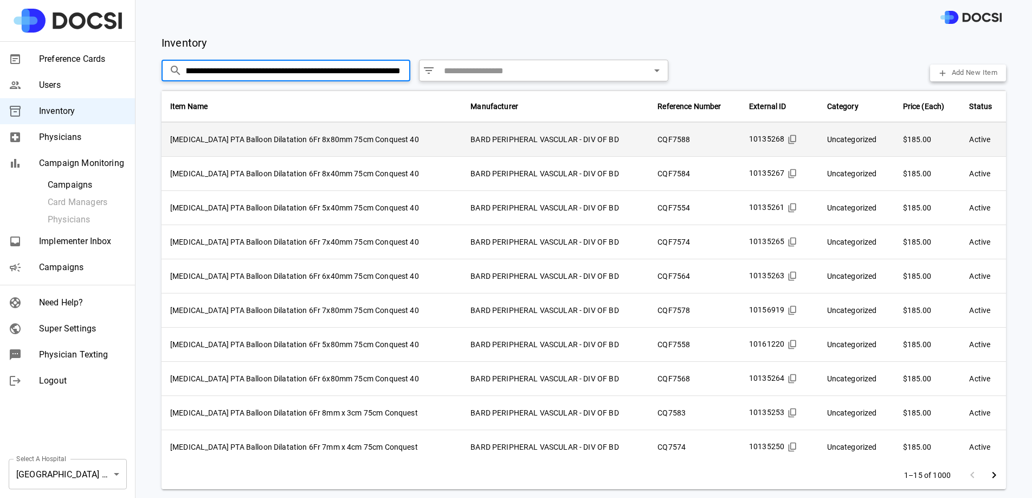
type input "**********"
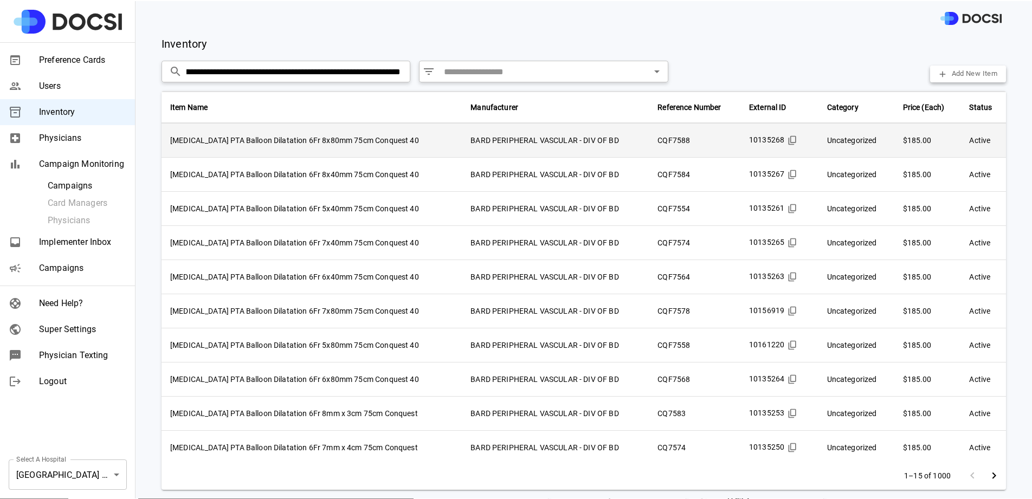
scroll to position [0, 0]
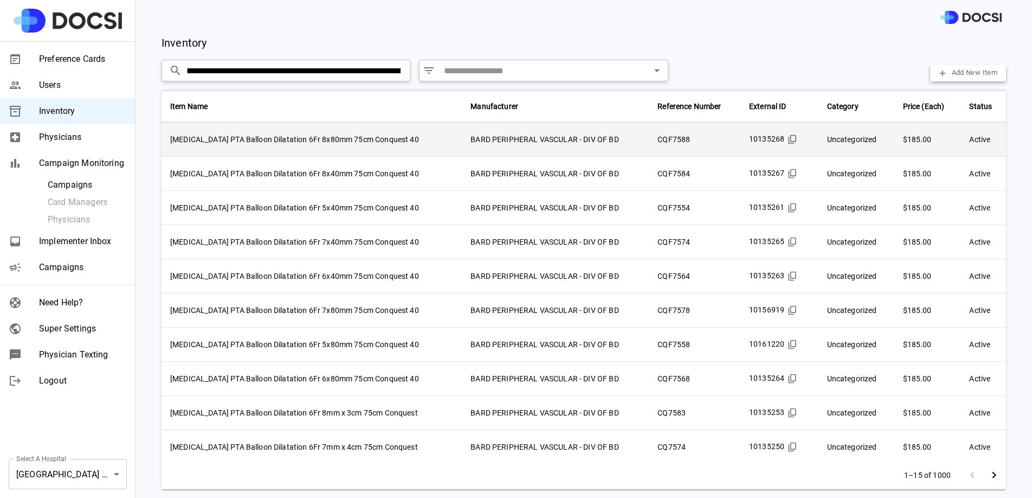
click at [335, 139] on td "Catheter PTA Balloon Dilatation 6Fr 8x80mm 75cm Conquest 40" at bounding box center [312, 140] width 300 height 34
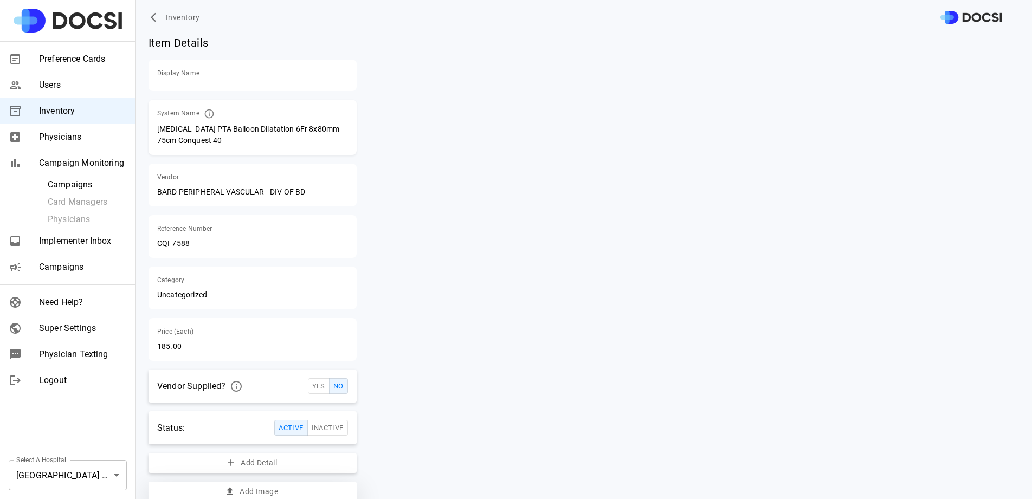
click at [227, 489] on icon "button" at bounding box center [230, 491] width 7 height 8
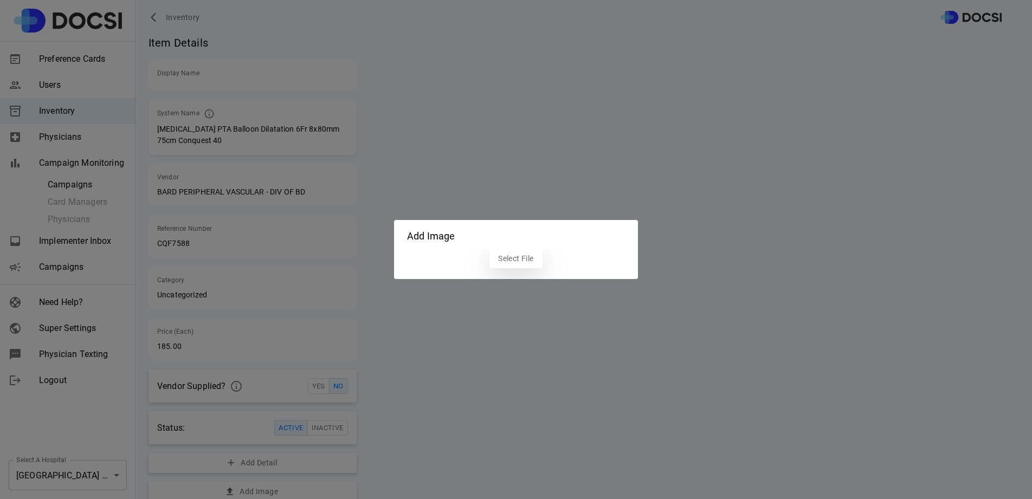
click at [523, 260] on label "Select File" at bounding box center [516, 259] width 53 height 20
click at [0, 0] on input "Select File" at bounding box center [0, 0] width 0 height 0
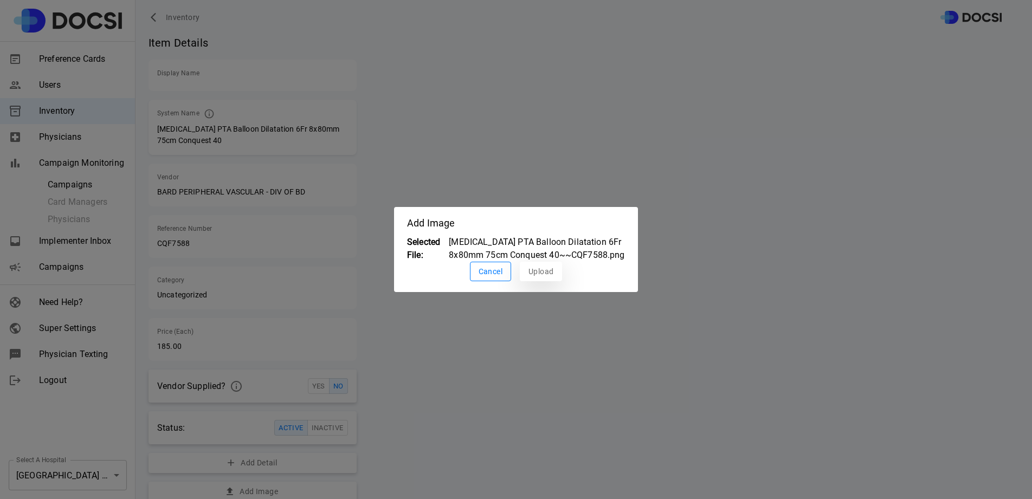
click at [544, 275] on button "Upload" at bounding box center [541, 272] width 42 height 20
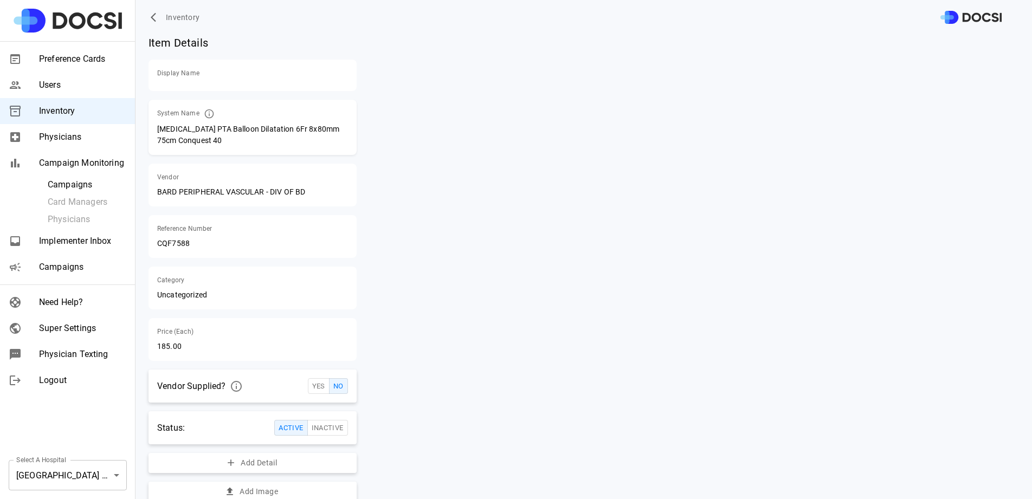
scroll to position [2, 0]
click at [324, 488] on button "Add Image" at bounding box center [253, 490] width 208 height 20
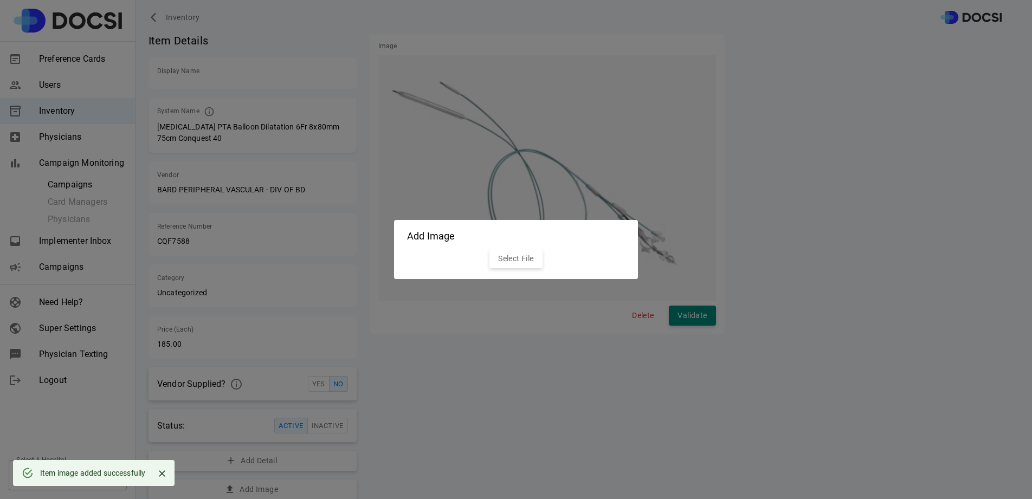
click at [534, 249] on div "Select File" at bounding box center [516, 259] width 218 height 20
click at [521, 269] on div "Select File" at bounding box center [516, 264] width 244 height 31
click at [521, 260] on label "Select File" at bounding box center [516, 259] width 53 height 20
click at [0, 0] on input "Select File" at bounding box center [0, 0] width 0 height 0
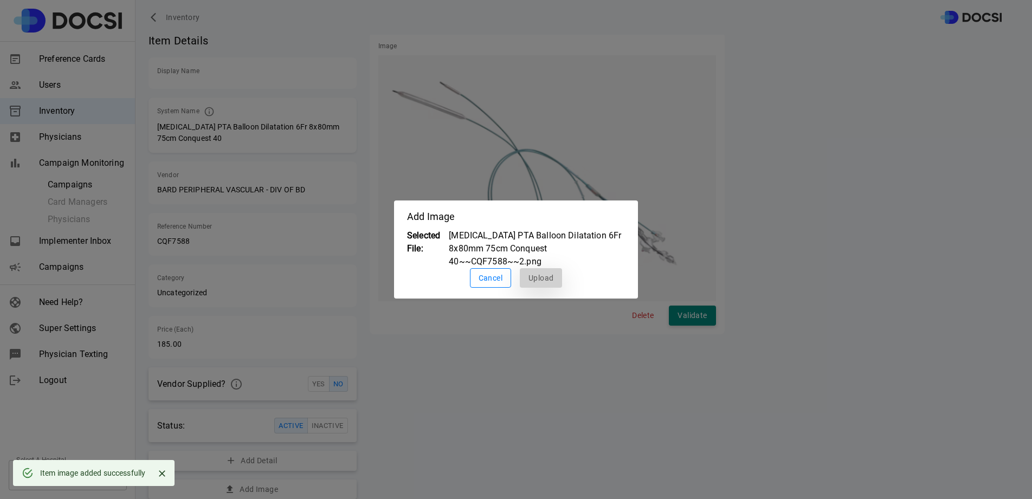
click at [556, 273] on button "Upload" at bounding box center [541, 278] width 42 height 20
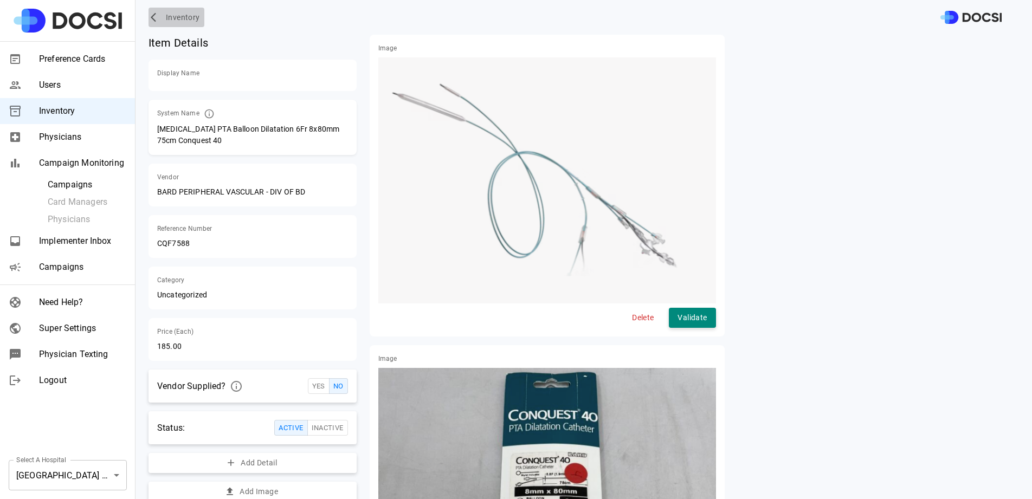
click at [186, 16] on span "Inventory" at bounding box center [183, 18] width 34 height 14
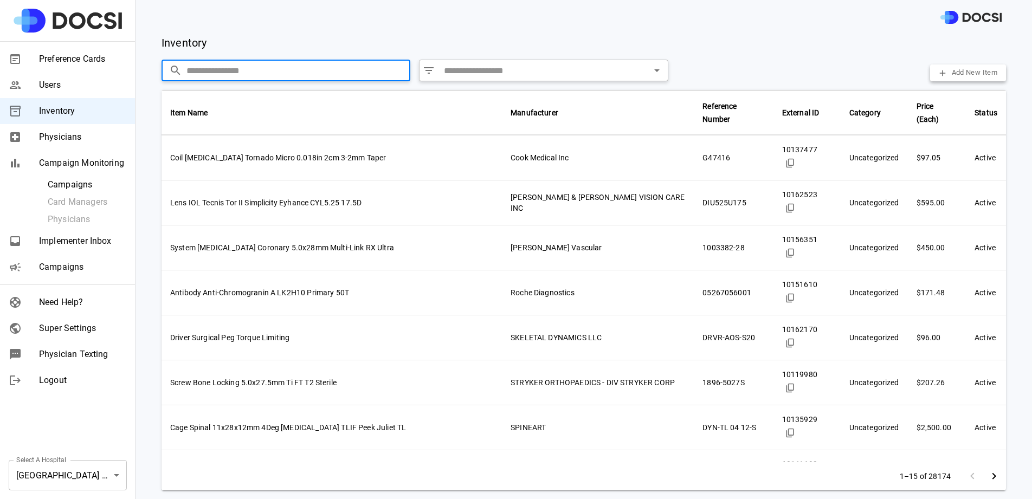
click at [247, 69] on input "text" at bounding box center [299, 71] width 224 height 22
paste input "**********"
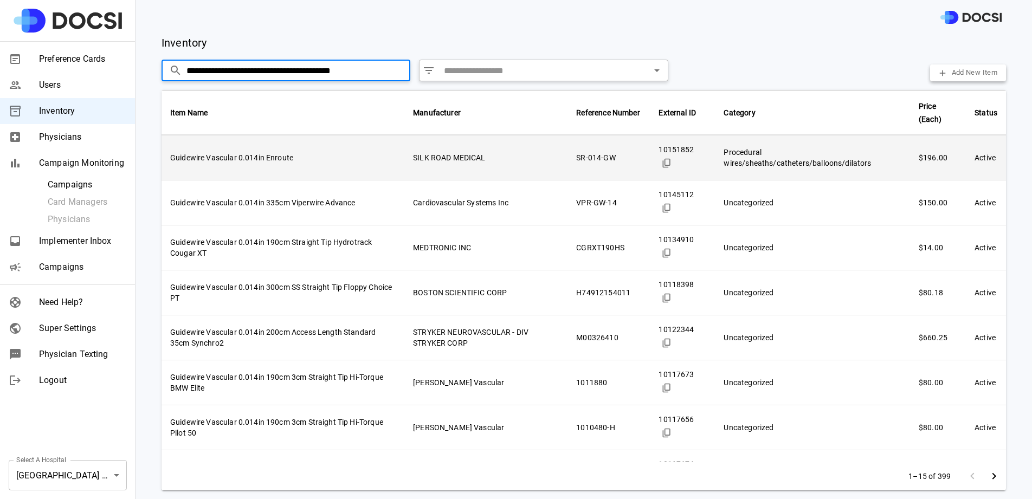
type input "**********"
click at [568, 153] on td "SR-014-GW" at bounding box center [609, 158] width 82 height 45
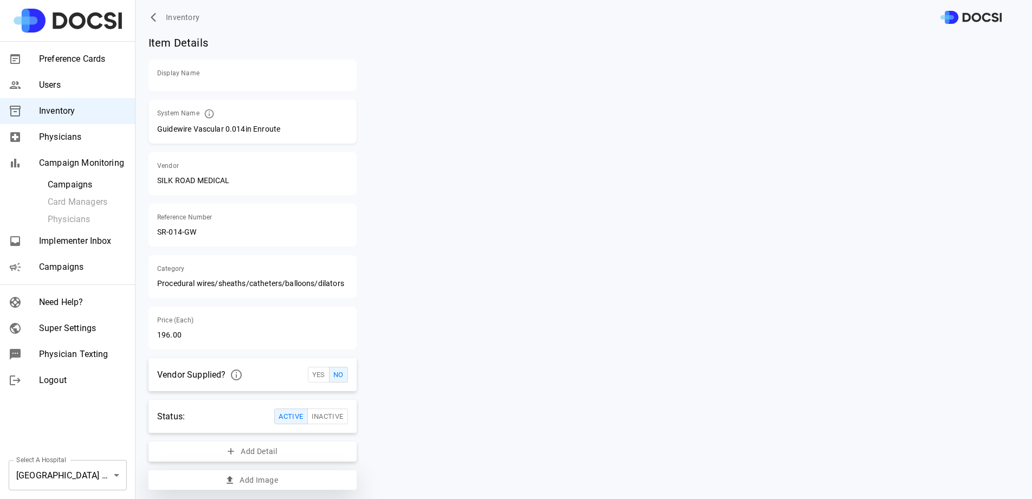
click at [260, 486] on button "Add Image" at bounding box center [253, 481] width 208 height 20
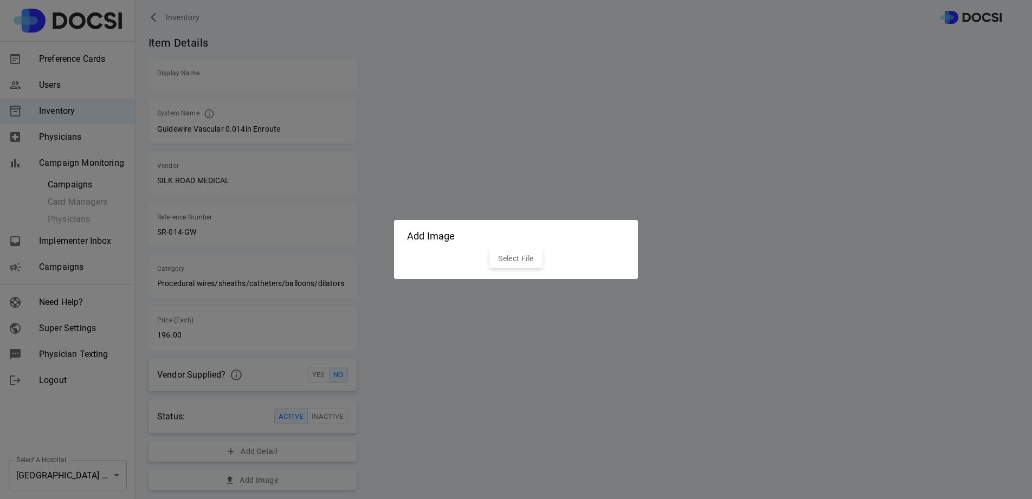
click at [518, 279] on div "Add Image Select File" at bounding box center [516, 249] width 1032 height 499
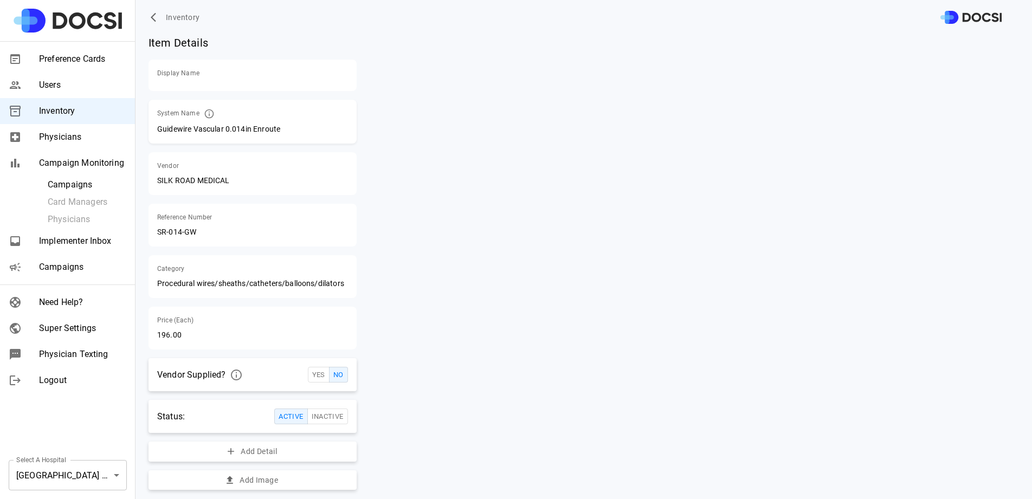
click at [525, 257] on div "Add Detail Add Image" at bounding box center [541, 262] width 368 height 455
click at [278, 490] on div "Item Details Display Name System Name Guidewire Vascular 0.014in Enroute Vendor…" at bounding box center [578, 267] width 910 height 465
click at [271, 480] on button "Add Image" at bounding box center [253, 481] width 208 height 20
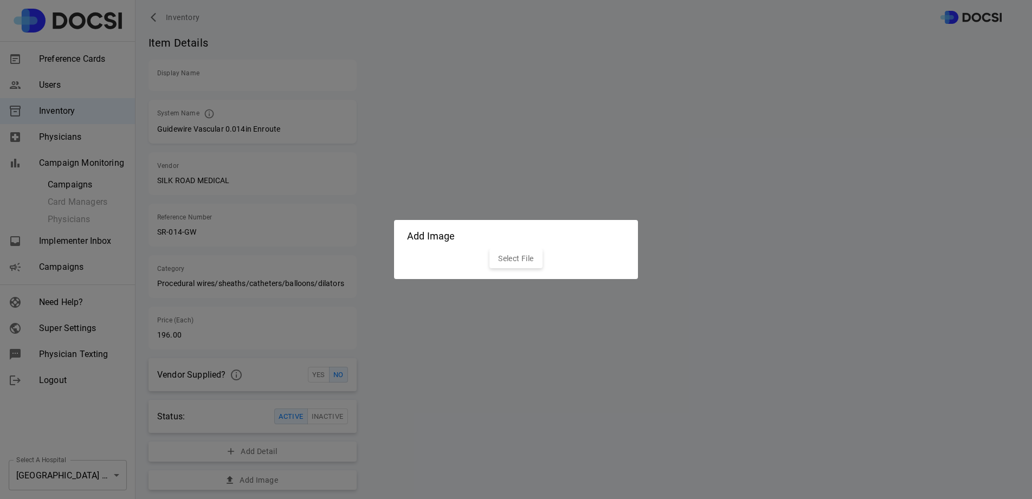
click at [516, 247] on h2 "Add Image" at bounding box center [516, 234] width 244 height 29
click at [516, 259] on label "Select File" at bounding box center [516, 259] width 53 height 20
click at [0, 0] on input "Select File" at bounding box center [0, 0] width 0 height 0
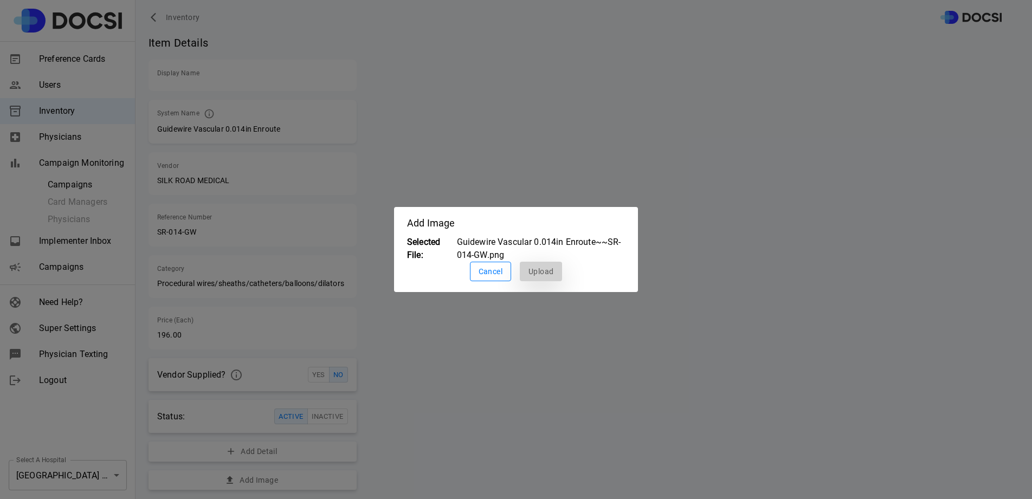
click at [545, 268] on button "Upload" at bounding box center [541, 272] width 42 height 20
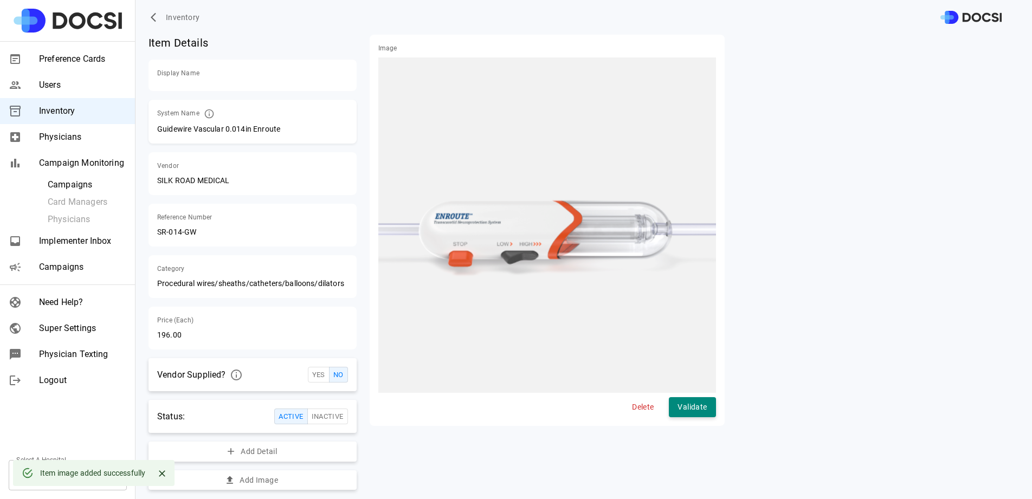
click at [184, 27] on div "Inventory" at bounding box center [584, 17] width 897 height 35
click at [184, 25] on button "Inventory" at bounding box center [177, 18] width 56 height 20
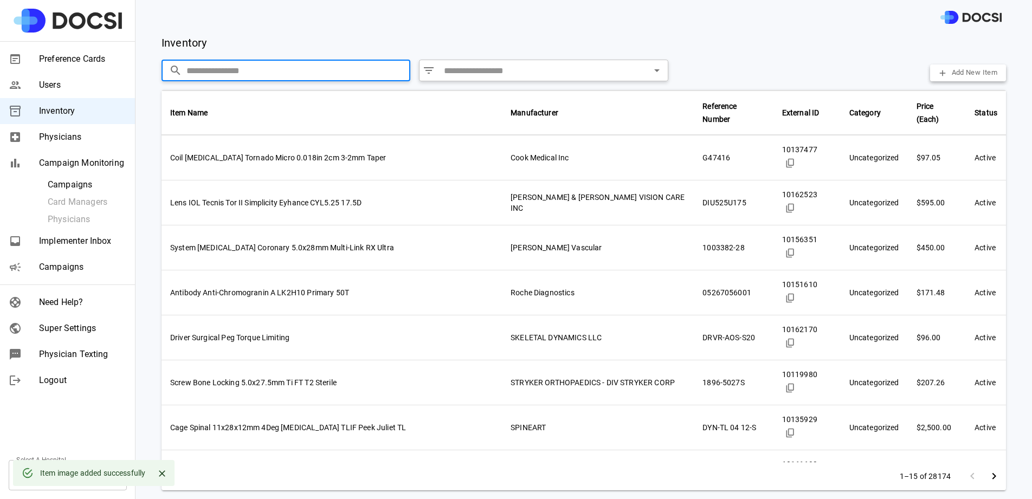
click at [245, 66] on input "text" at bounding box center [299, 71] width 224 height 22
paste input "**********"
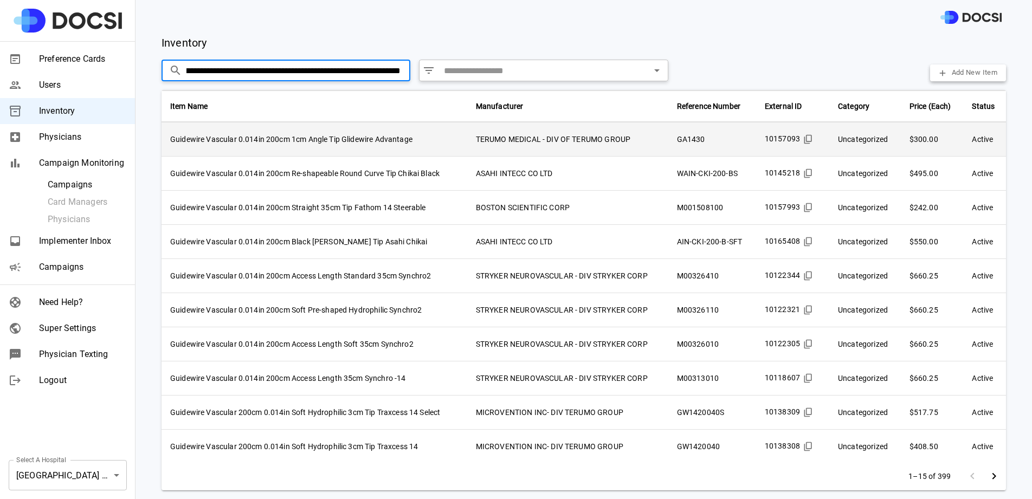
type input "**********"
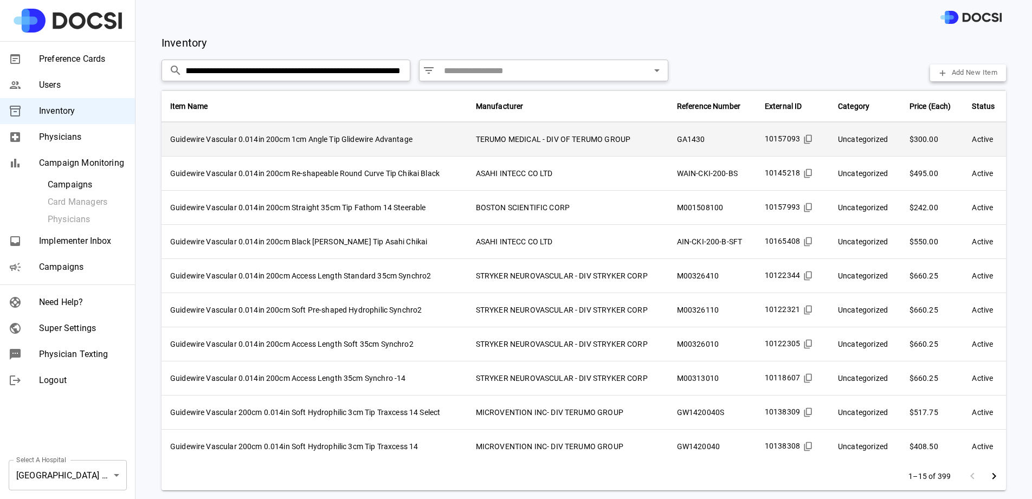
click at [656, 132] on td "TERUMO MEDICAL - DIV OF TERUMO GROUP" at bounding box center [567, 140] width 201 height 34
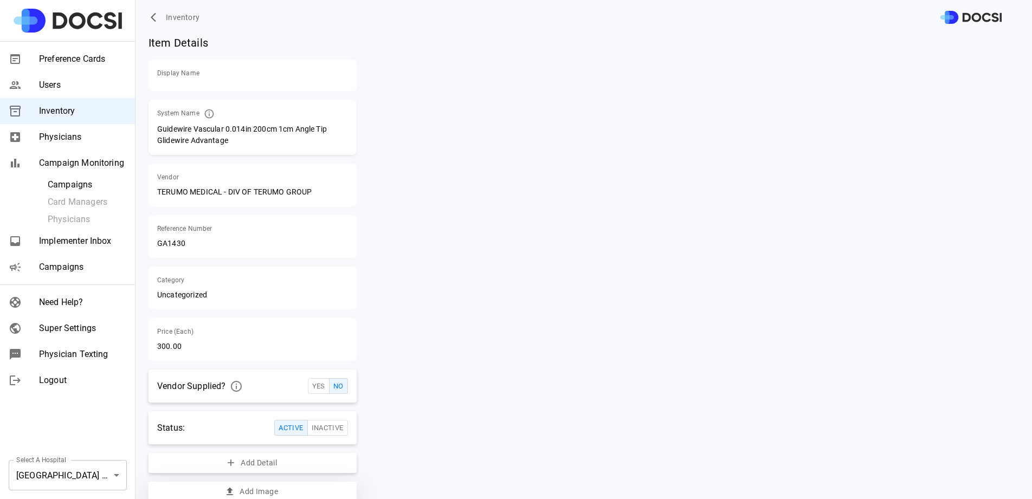
click at [253, 489] on button "Add Image" at bounding box center [253, 492] width 208 height 20
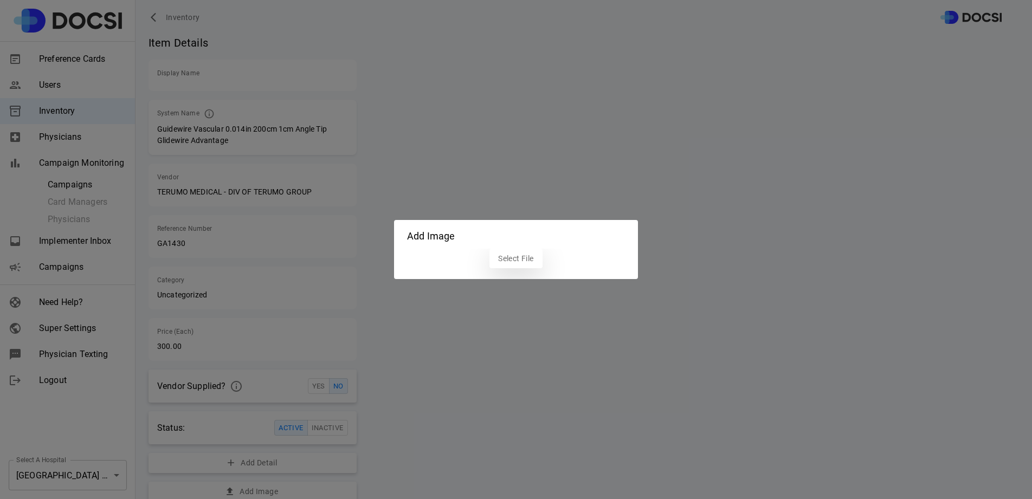
click at [536, 265] on label "Select File" at bounding box center [516, 259] width 53 height 20
click at [0, 0] on input "Select File" at bounding box center [0, 0] width 0 height 0
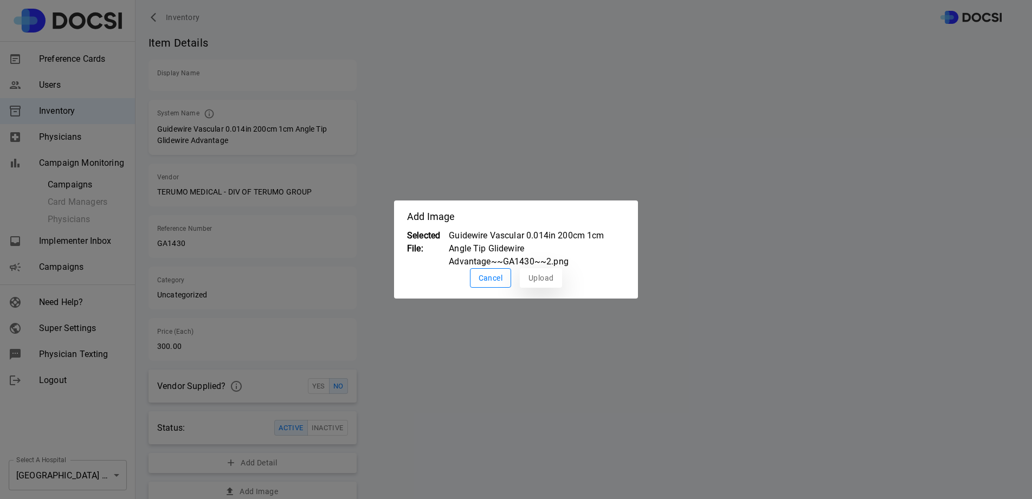
click at [538, 280] on button "Upload" at bounding box center [541, 278] width 42 height 20
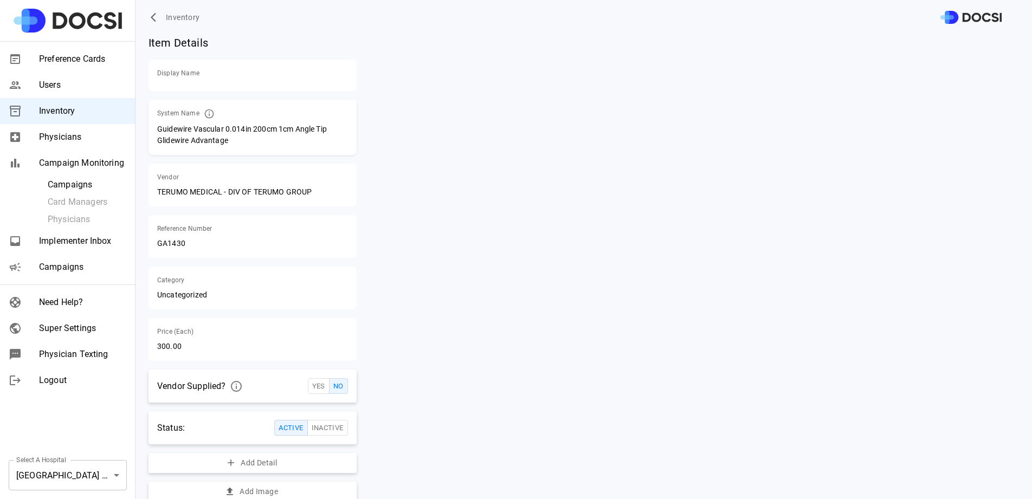
scroll to position [2, 0]
click at [296, 489] on button "Add Image" at bounding box center [253, 490] width 208 height 20
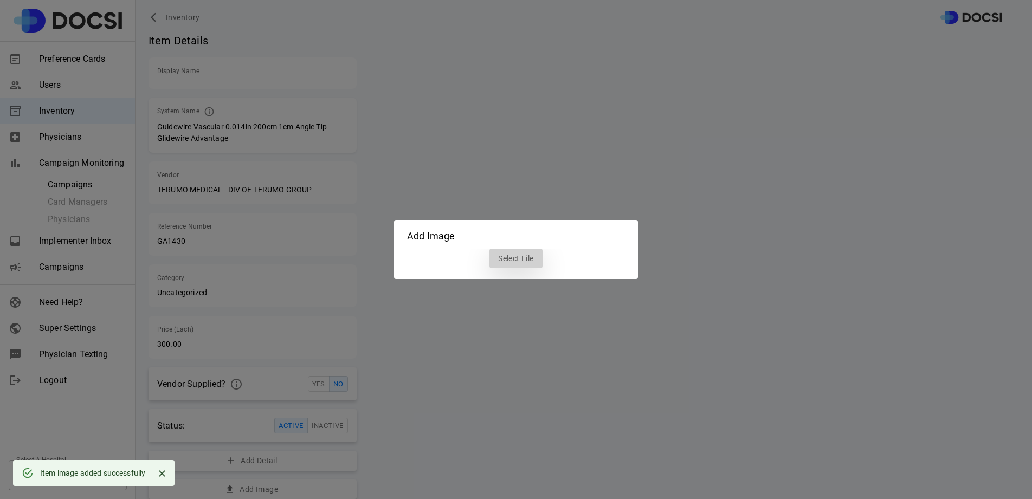
click at [514, 255] on label "Select File" at bounding box center [516, 259] width 53 height 20
click at [0, 0] on input "Select File" at bounding box center [0, 0] width 0 height 0
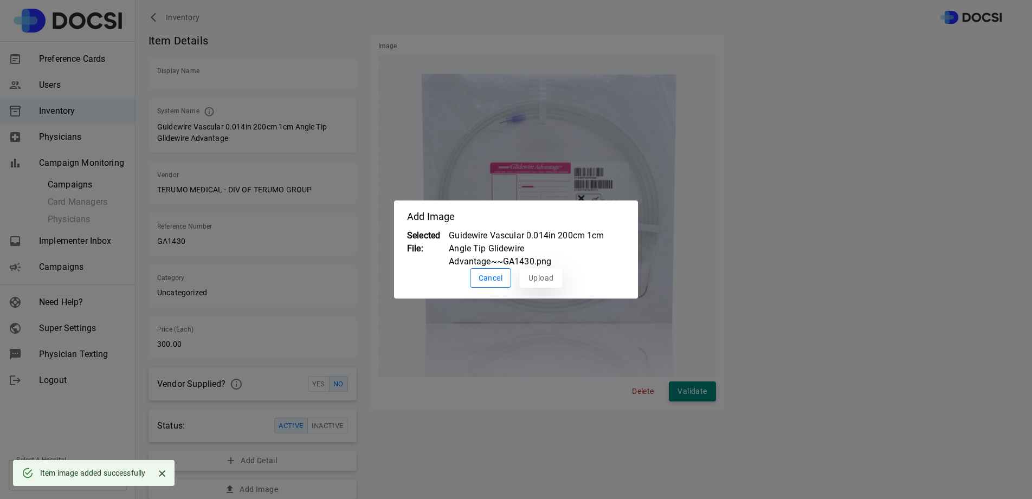
click at [524, 279] on button "Upload" at bounding box center [541, 278] width 42 height 20
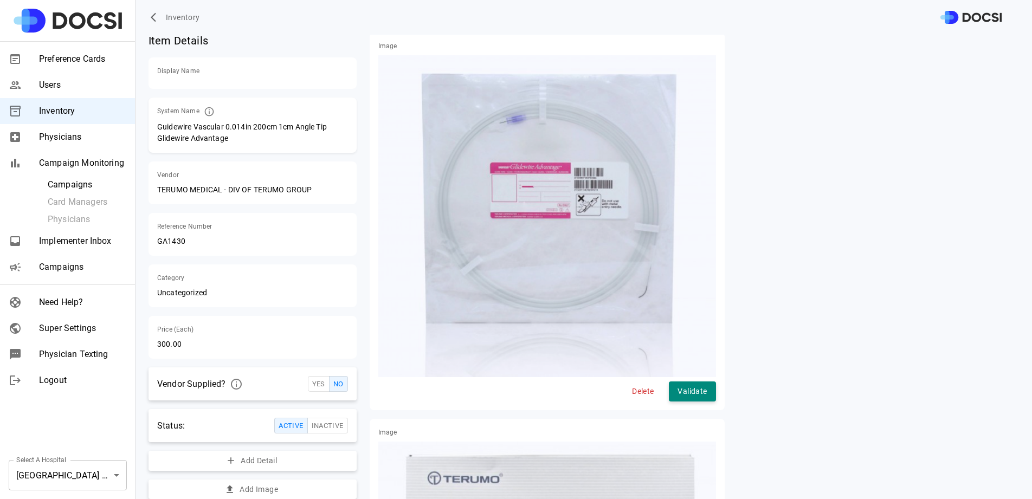
click at [190, 15] on span "Inventory" at bounding box center [183, 18] width 34 height 14
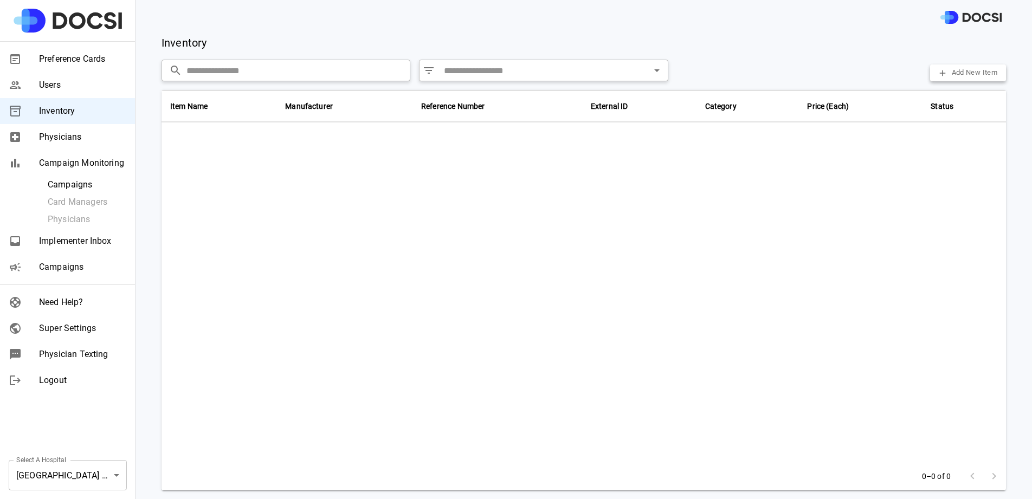
click at [214, 72] on input "text" at bounding box center [299, 71] width 224 height 22
paste input "***"
type input "***"
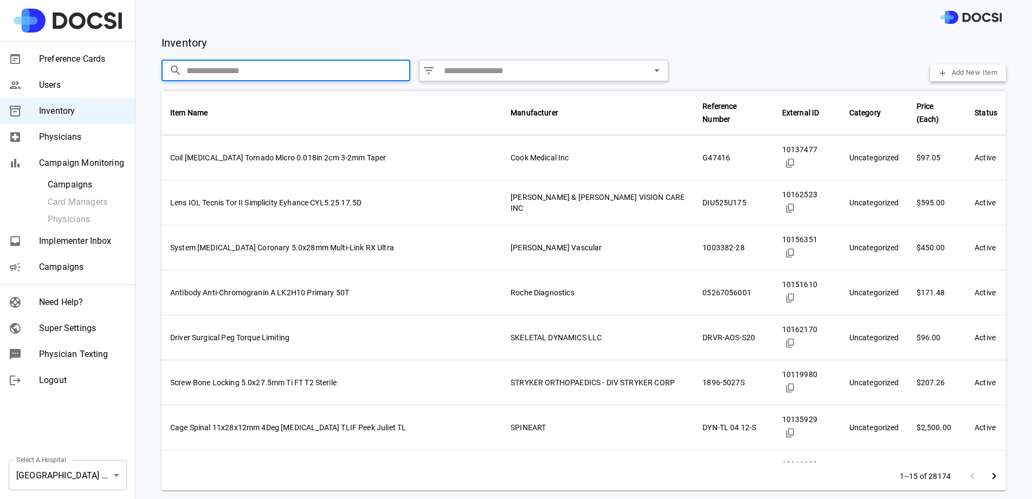
click at [323, 70] on input "text" at bounding box center [299, 71] width 224 height 22
paste input "**********"
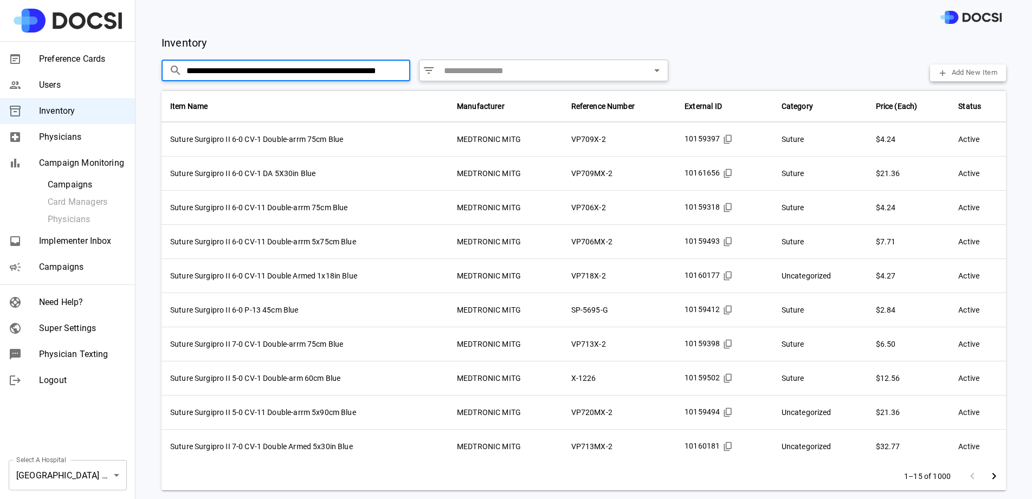
scroll to position [0, 0]
click at [234, 76] on input "**********" at bounding box center [298, 71] width 222 height 22
paste input "*******"
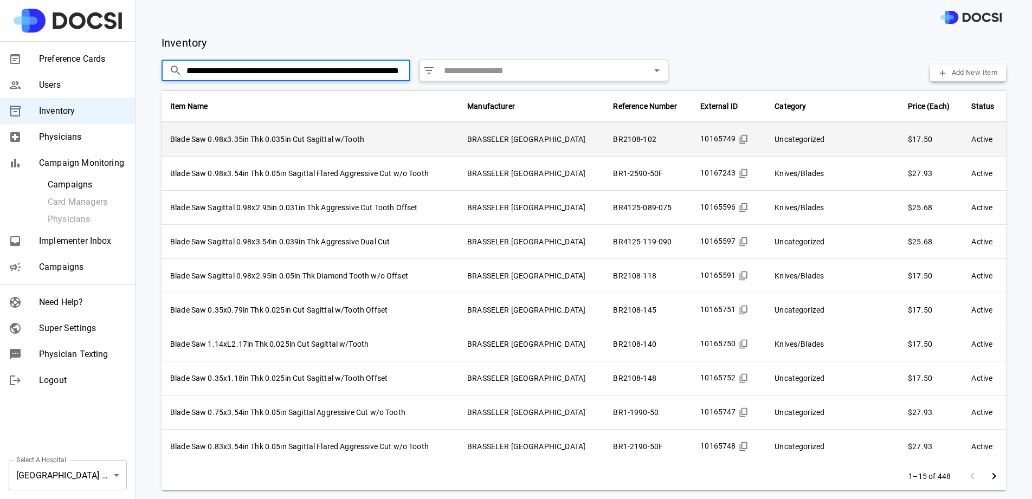
type input "**********"
click at [402, 137] on td "Blade Saw 0.98x3.35in Thk 0.035in Cut Sagittal w/Tooth" at bounding box center [310, 140] width 297 height 34
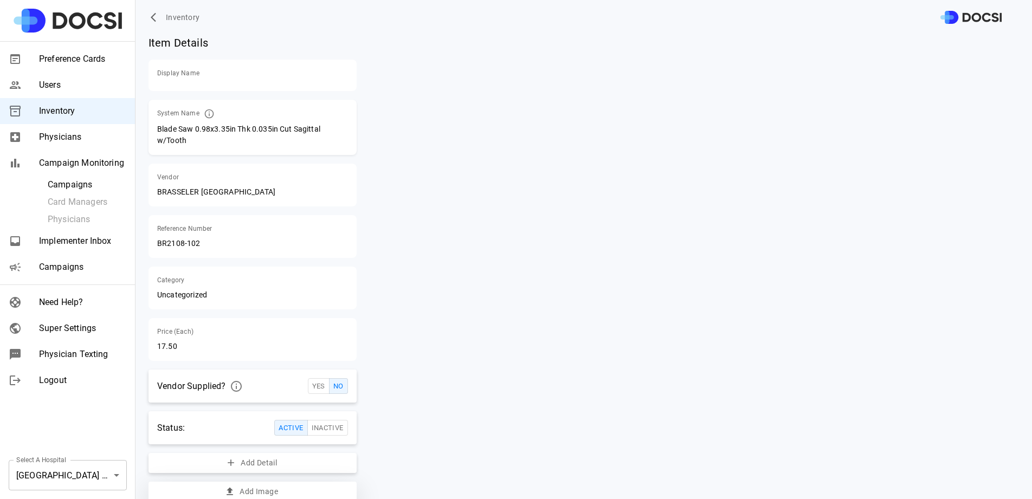
click at [269, 492] on button "Add Image" at bounding box center [253, 492] width 208 height 20
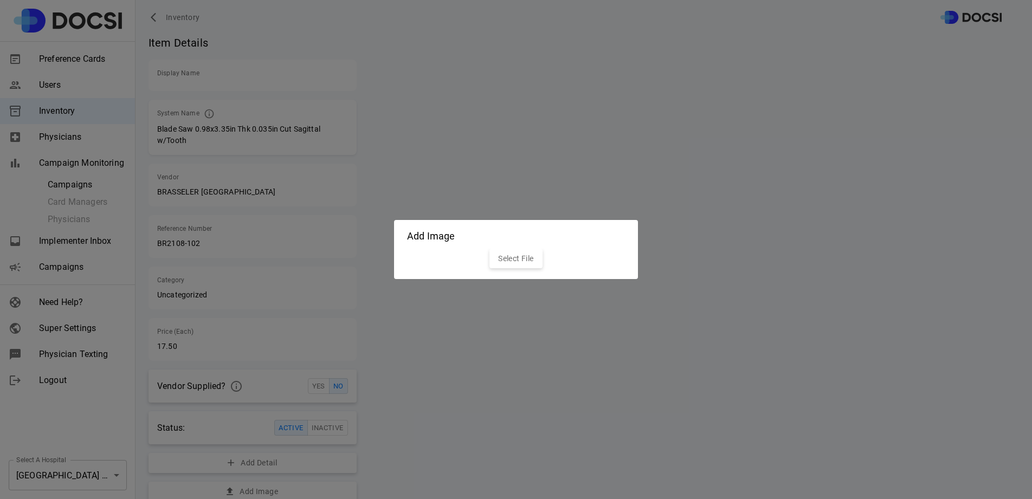
click at [511, 247] on h2 "Add Image" at bounding box center [516, 234] width 244 height 29
click at [511, 261] on label "Select File" at bounding box center [516, 259] width 53 height 20
click at [0, 0] on input "Select File" at bounding box center [0, 0] width 0 height 0
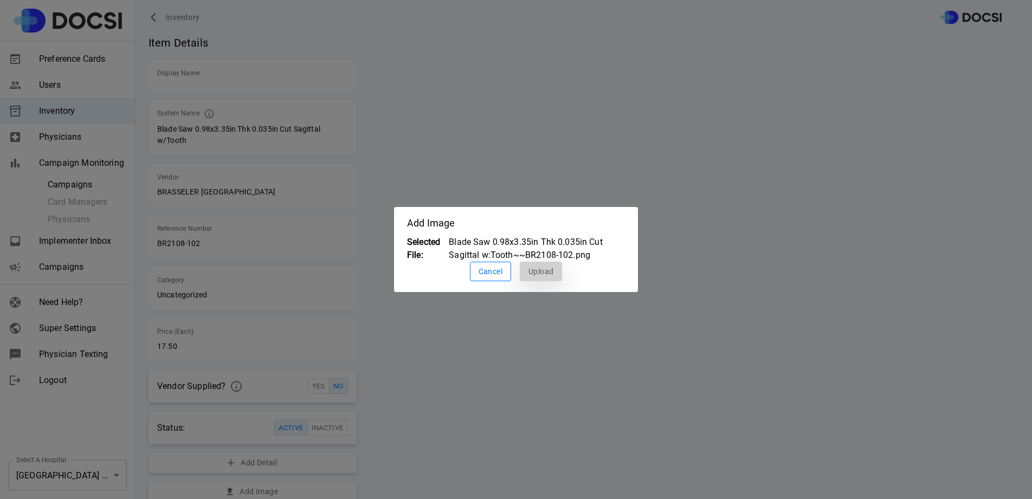
click at [542, 269] on button "Upload" at bounding box center [541, 272] width 42 height 20
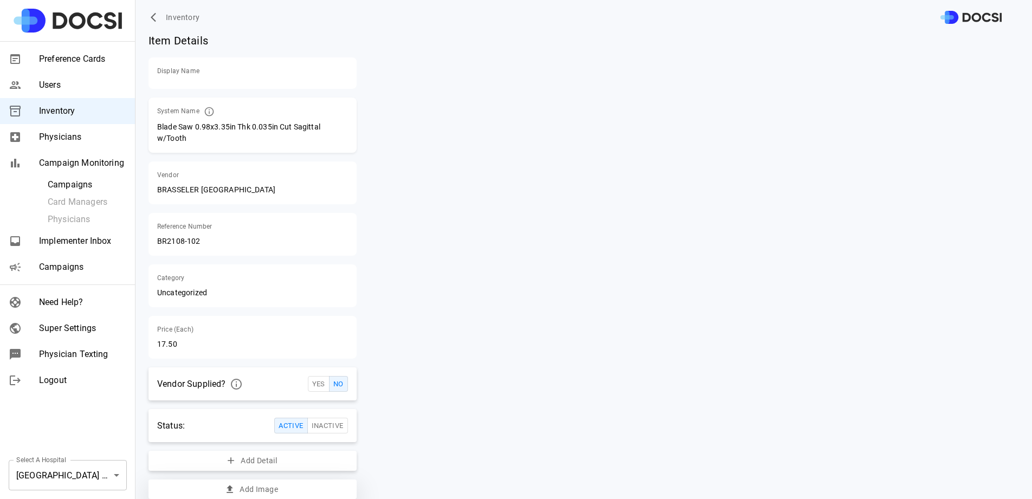
click at [301, 494] on button "Add Image" at bounding box center [253, 490] width 208 height 20
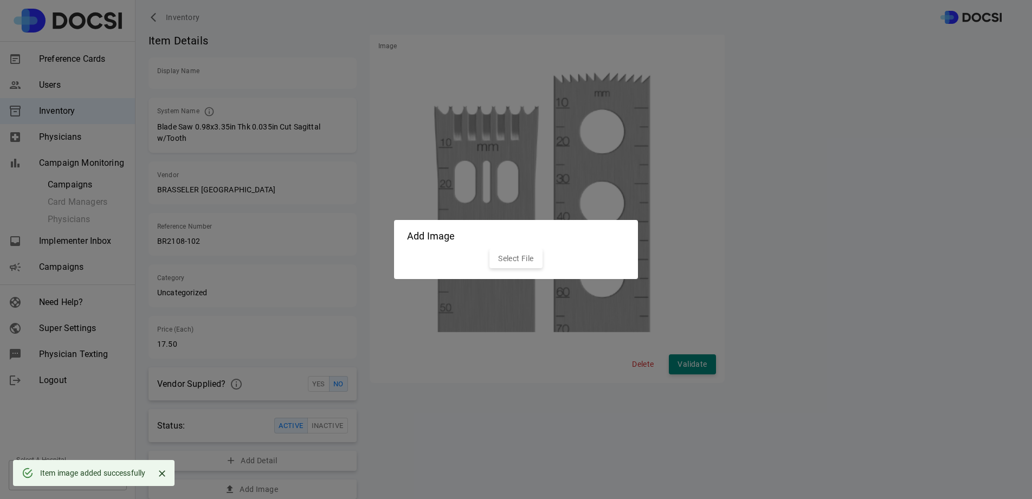
click at [511, 270] on div "Select File" at bounding box center [516, 264] width 244 height 31
click at [517, 264] on label "Select File" at bounding box center [516, 259] width 53 height 20
click at [0, 0] on input "Select File" at bounding box center [0, 0] width 0 height 0
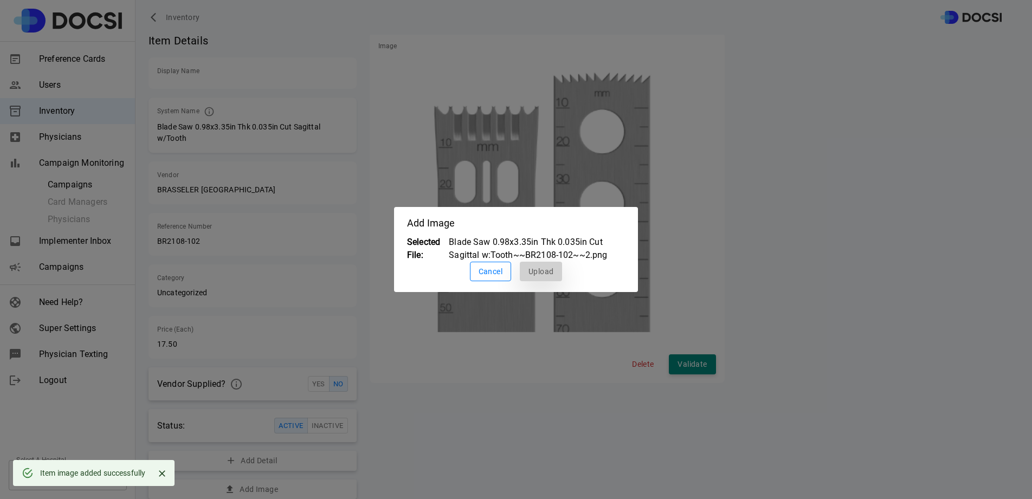
click at [547, 274] on button "Upload" at bounding box center [541, 272] width 42 height 20
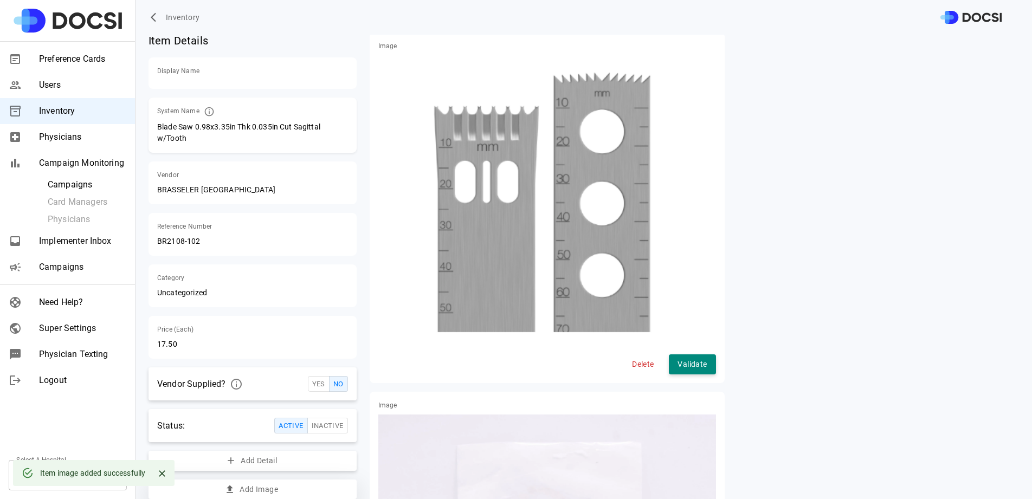
click at [303, 482] on button "Add Image" at bounding box center [253, 490] width 208 height 20
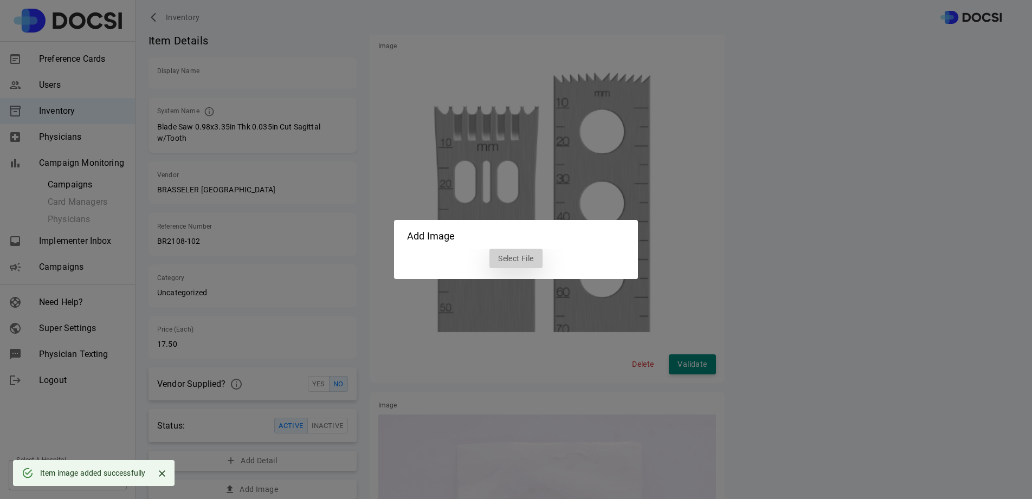
click at [537, 258] on label "Select File" at bounding box center [516, 259] width 53 height 20
click at [0, 0] on input "Select File" at bounding box center [0, 0] width 0 height 0
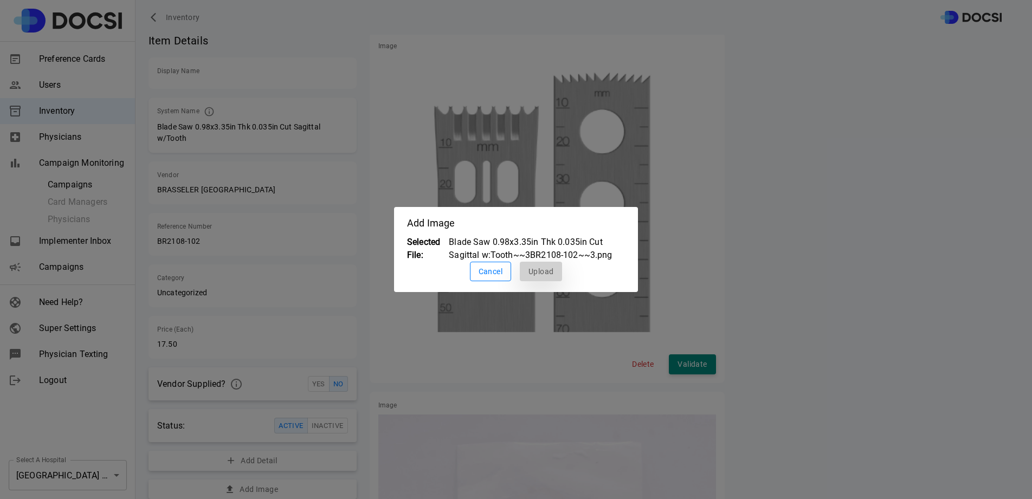
click at [542, 267] on button "Upload" at bounding box center [541, 272] width 42 height 20
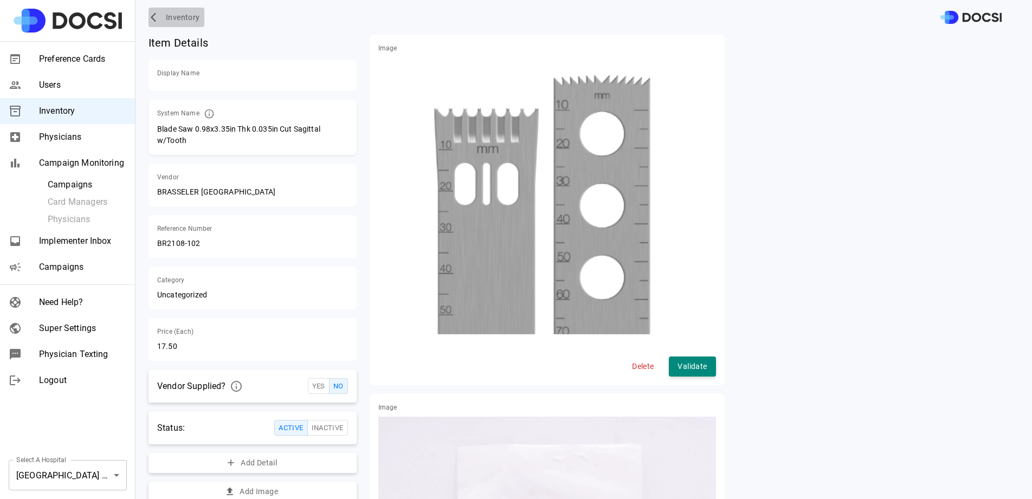
click at [177, 21] on span "Inventory" at bounding box center [183, 18] width 34 height 14
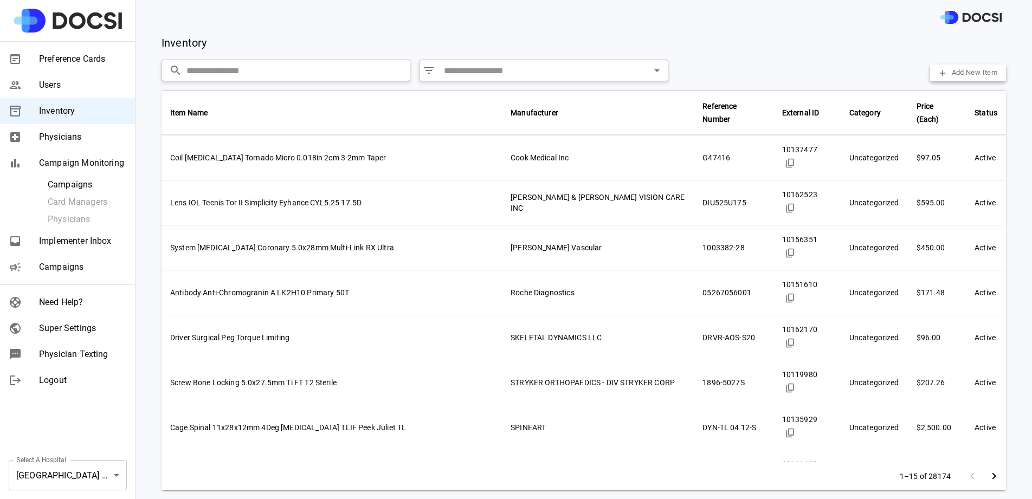
click at [213, 70] on input "text" at bounding box center [299, 71] width 224 height 22
paste input "**********"
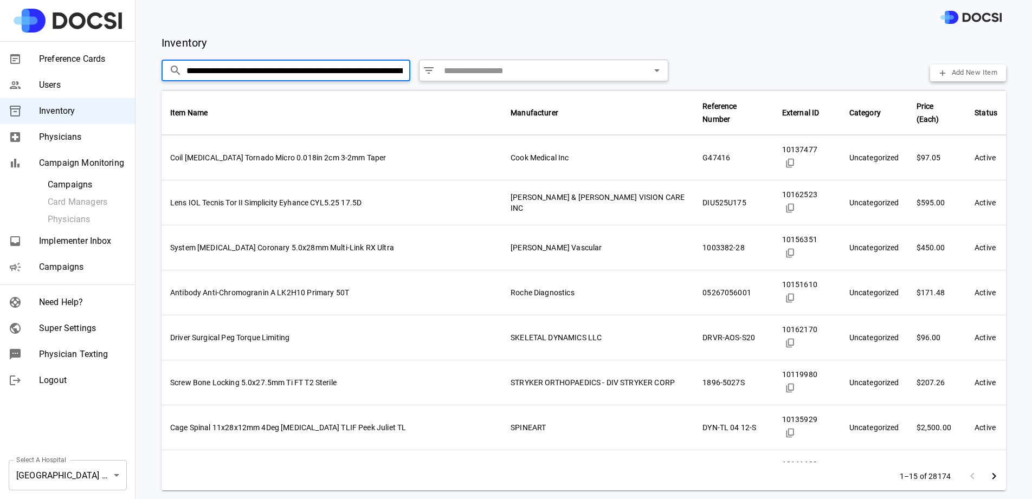
scroll to position [0, 83]
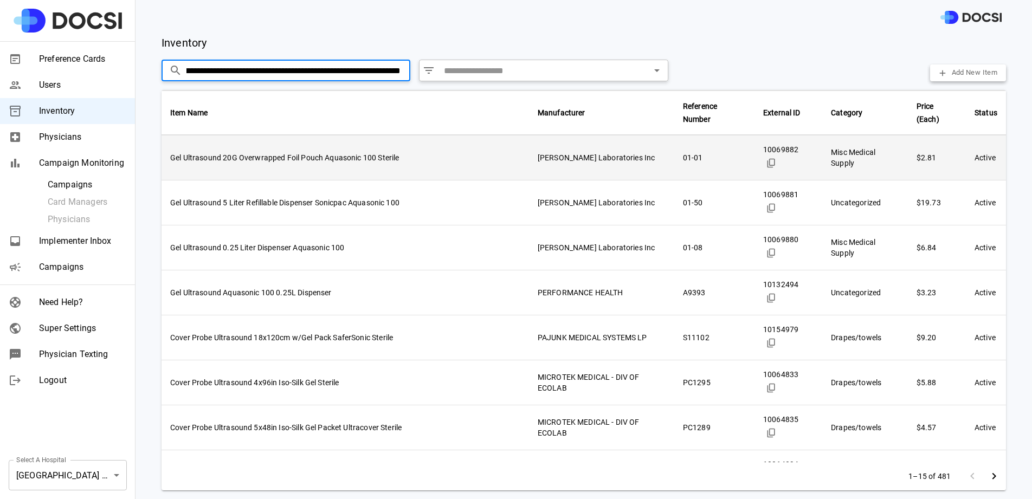
type input "**********"
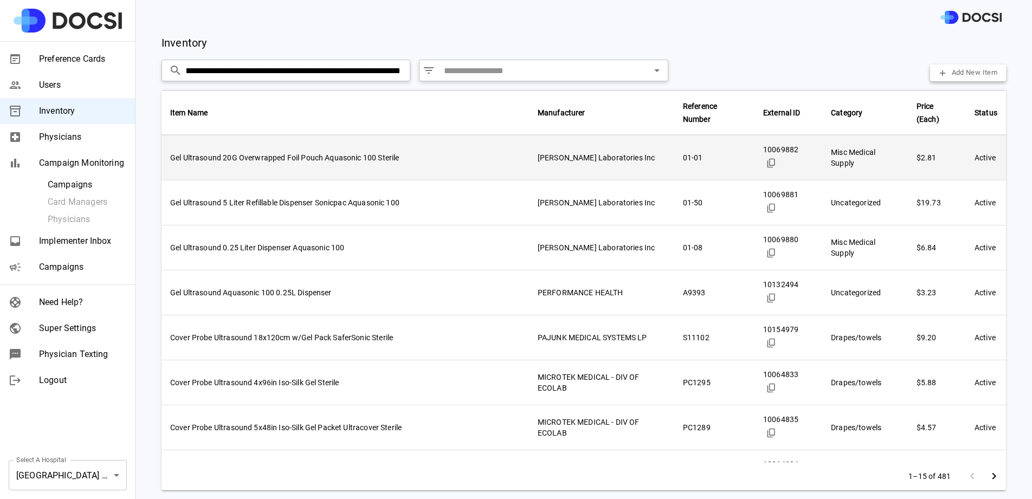
click at [564, 146] on td "Parker Laboratories Inc" at bounding box center [601, 158] width 145 height 45
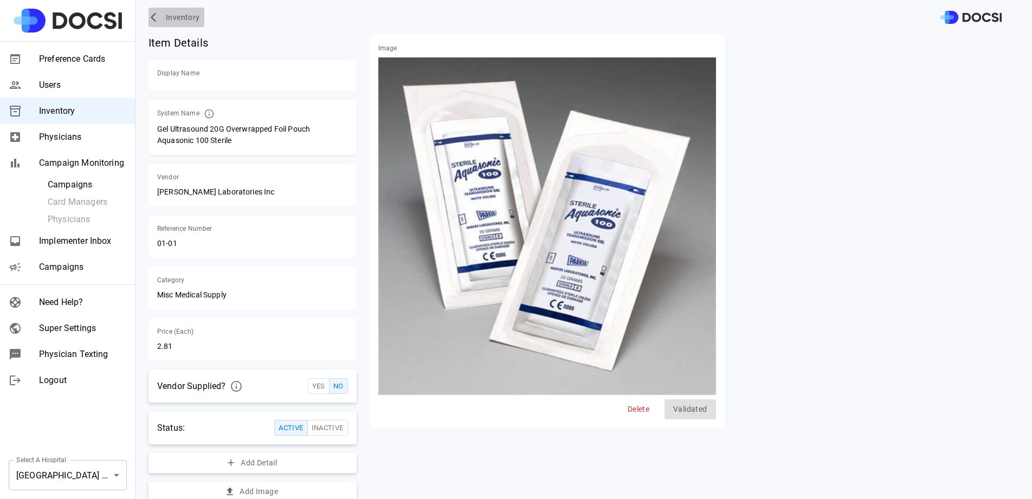
click at [158, 11] on button "Inventory" at bounding box center [177, 18] width 56 height 20
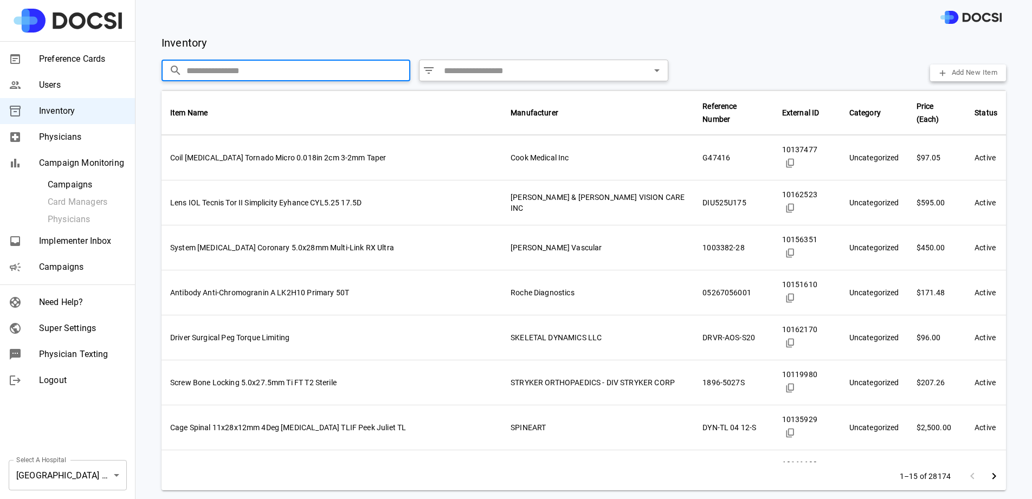
click at [325, 66] on input "text" at bounding box center [299, 71] width 224 height 22
paste input "**********"
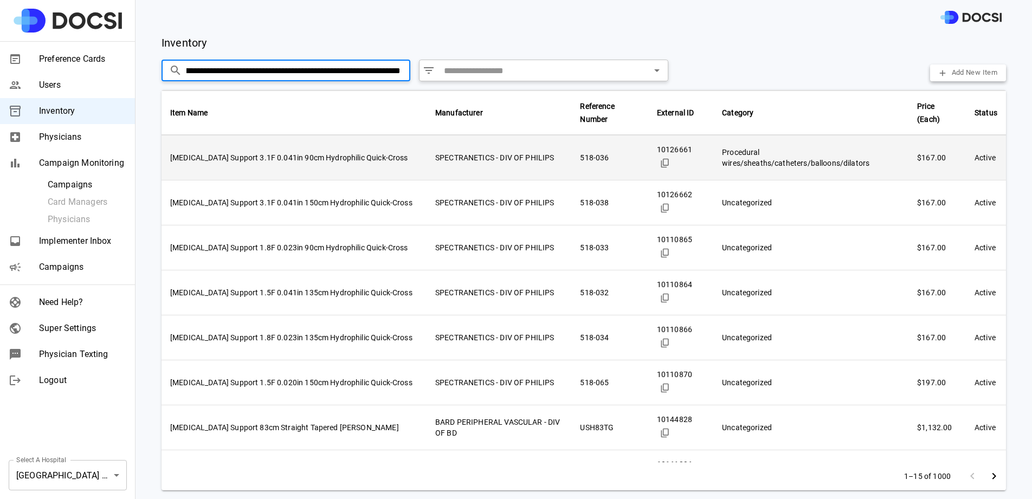
type input "**********"
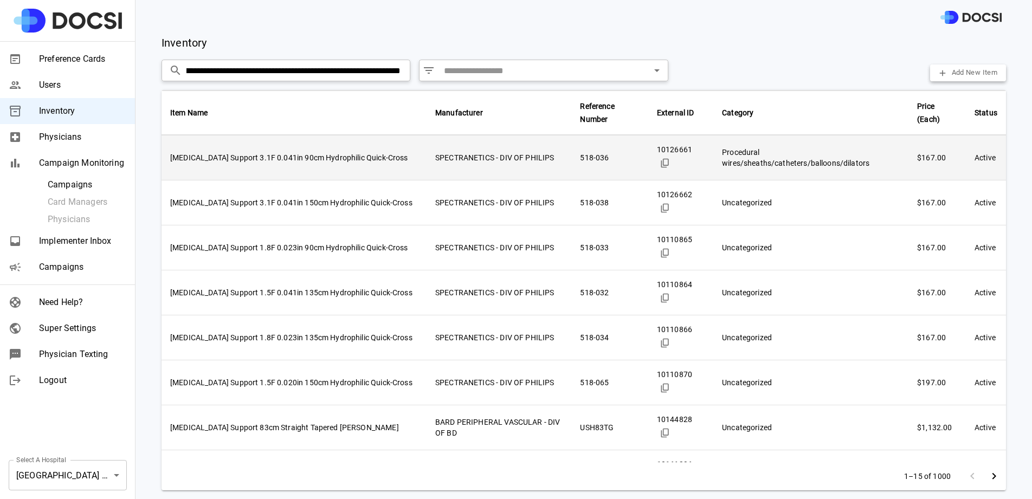
scroll to position [0, 0]
click at [459, 147] on td "SPECTRANETICS - DIV OF PHILIPS" at bounding box center [499, 158] width 145 height 45
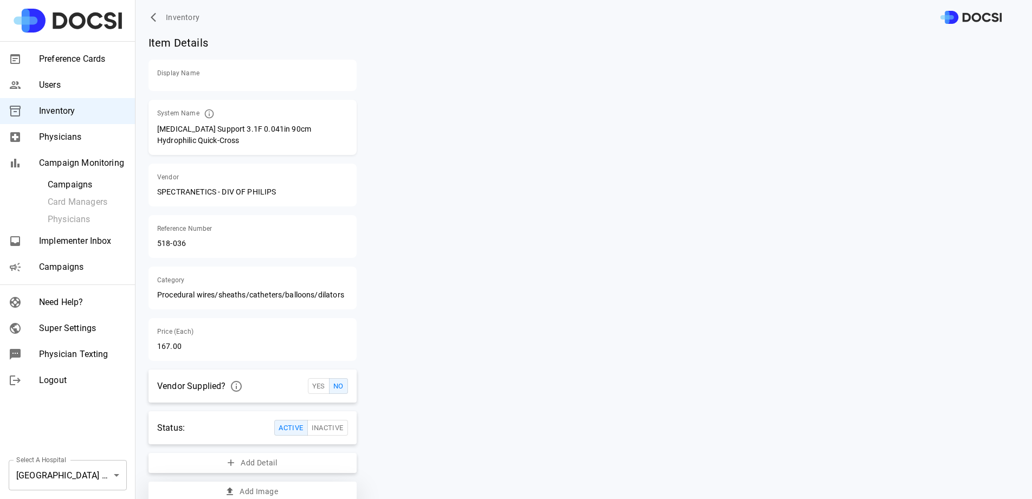
click at [277, 493] on button "Add Image" at bounding box center [253, 492] width 208 height 20
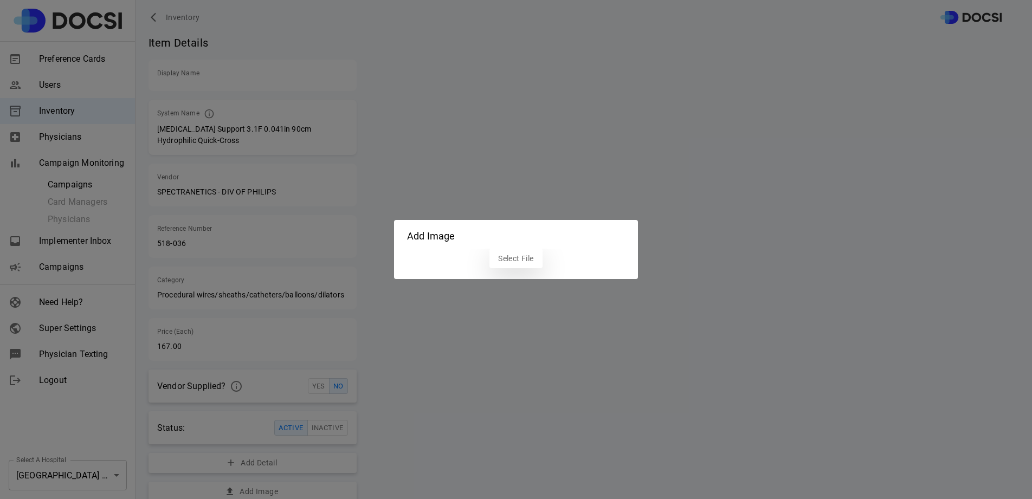
click at [526, 259] on label "Select File" at bounding box center [516, 259] width 53 height 20
click at [0, 0] on input "Select File" at bounding box center [0, 0] width 0 height 0
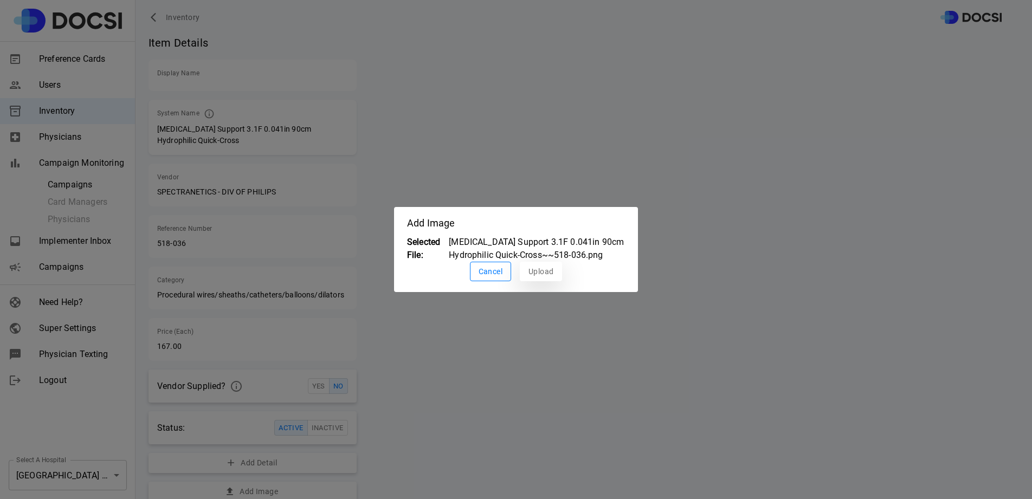
click at [533, 267] on button "Upload" at bounding box center [541, 272] width 42 height 20
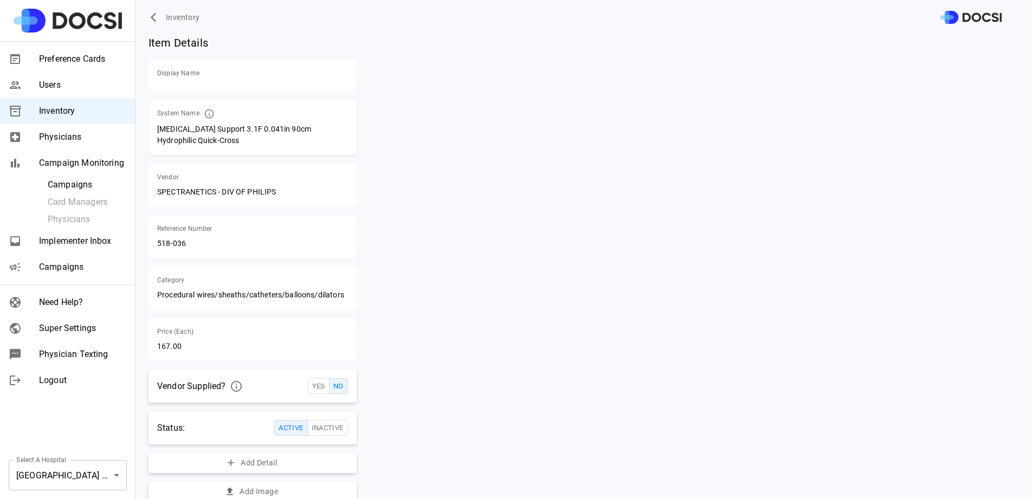
scroll to position [2, 0]
click at [325, 492] on button "Add Image" at bounding box center [253, 490] width 208 height 20
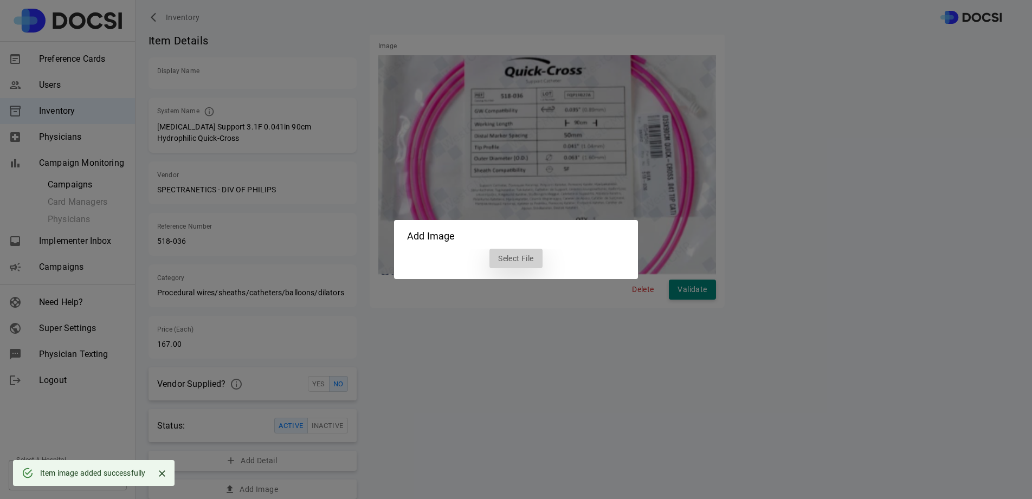
click at [512, 258] on label "Select File" at bounding box center [516, 259] width 53 height 20
click at [0, 0] on input "Select File" at bounding box center [0, 0] width 0 height 0
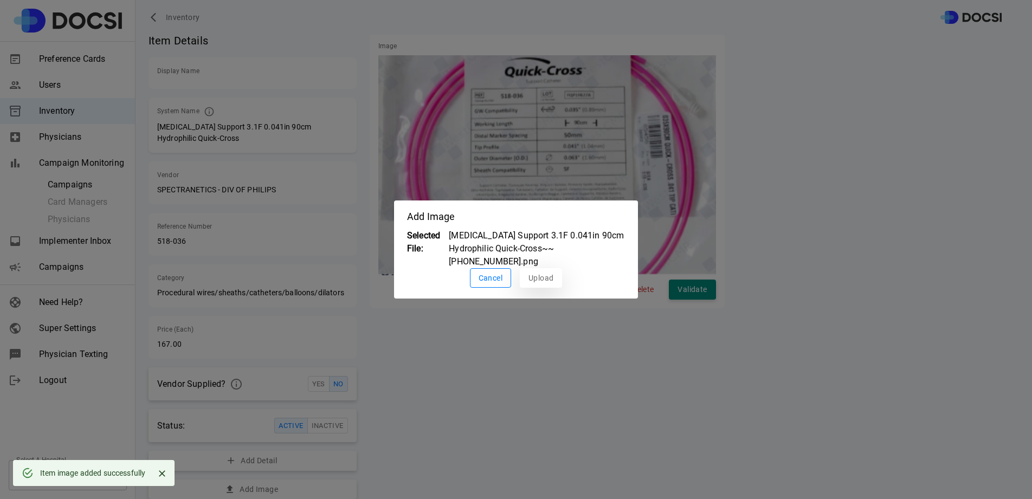
click at [540, 271] on button "Upload" at bounding box center [541, 278] width 42 height 20
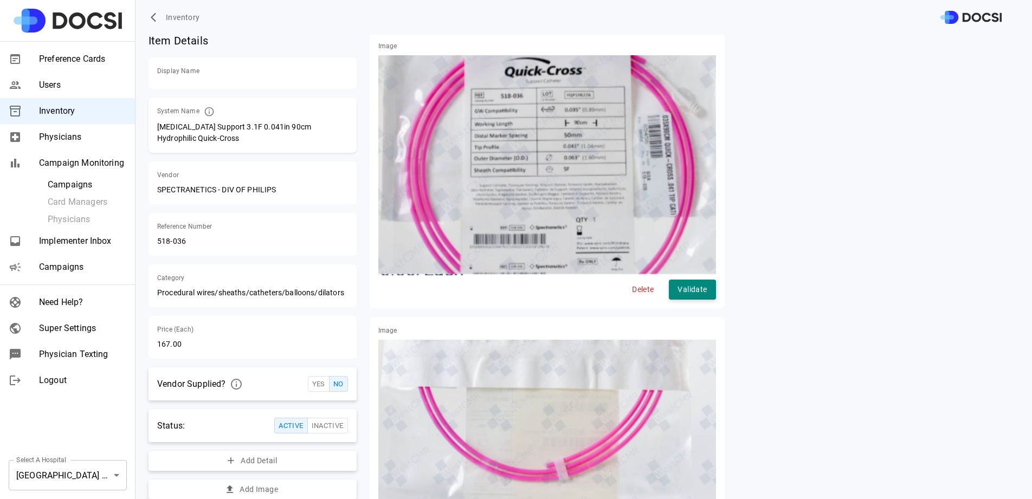
click at [166, 24] on button "Inventory" at bounding box center [177, 18] width 56 height 20
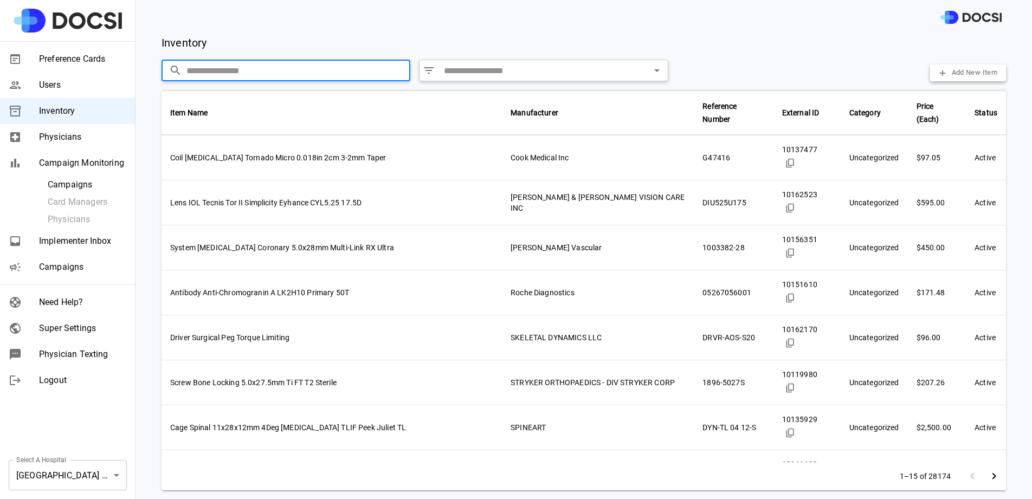
click at [258, 76] on input "text" at bounding box center [299, 71] width 224 height 22
paste input "**********"
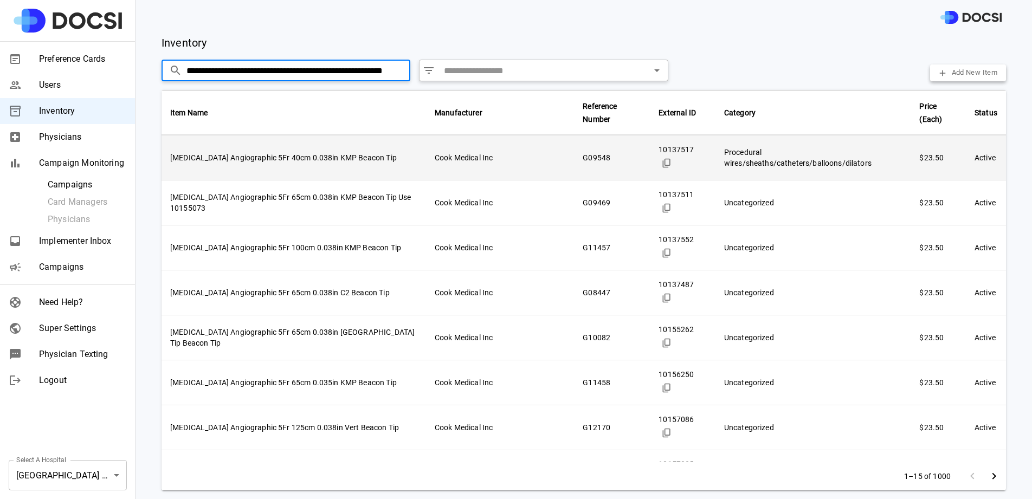
type input "**********"
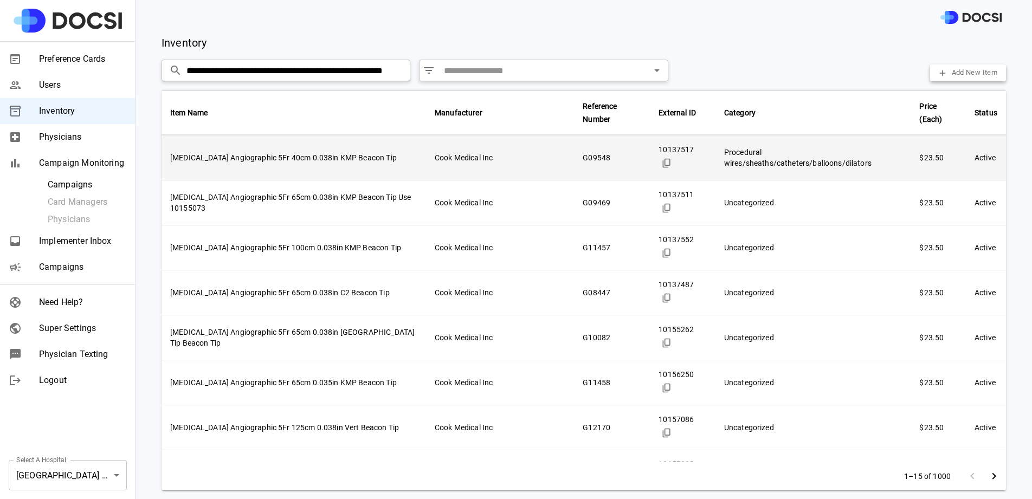
click at [586, 166] on td "G09548" at bounding box center [612, 158] width 76 height 45
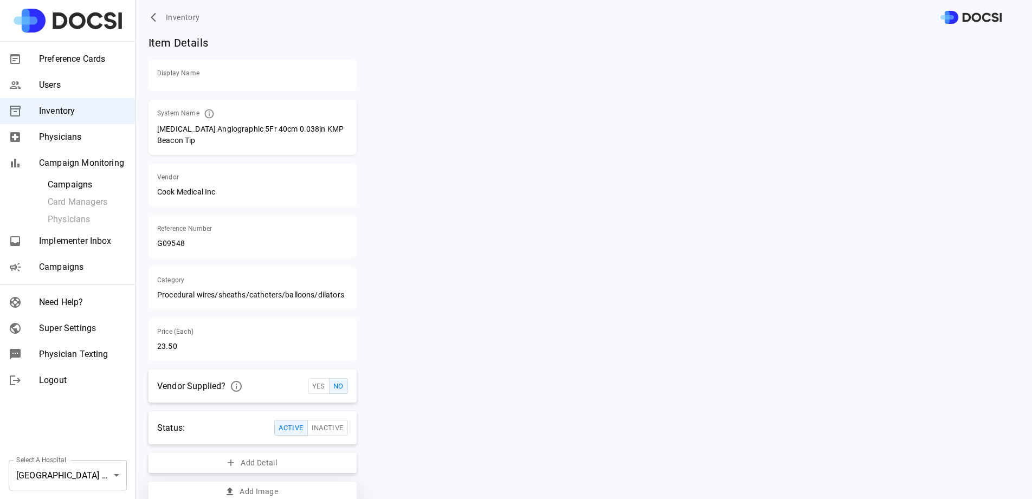
click at [262, 489] on button "Add Image" at bounding box center [253, 492] width 208 height 20
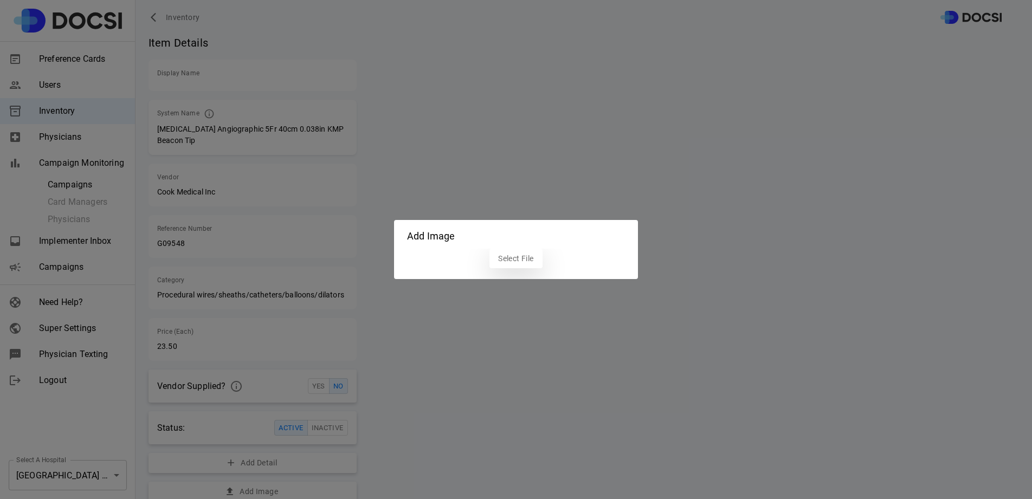
click at [518, 254] on label "Select File" at bounding box center [516, 259] width 53 height 20
click at [0, 0] on input "Select File" at bounding box center [0, 0] width 0 height 0
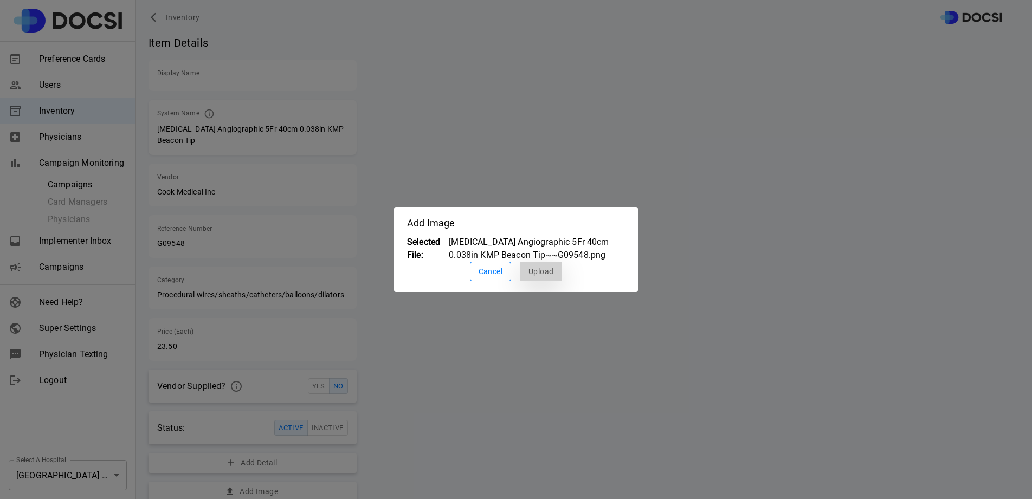
click at [547, 278] on button "Upload" at bounding box center [541, 272] width 42 height 20
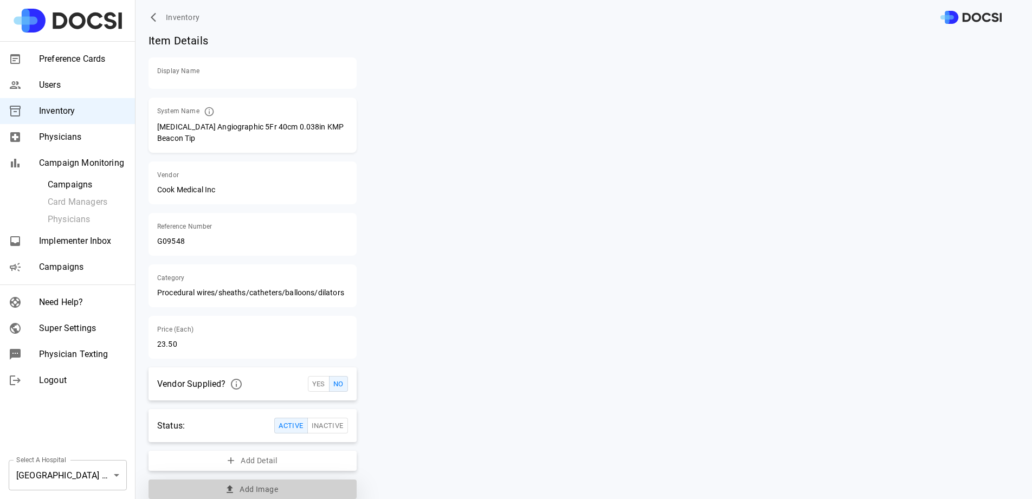
click at [333, 480] on button "Add Image" at bounding box center [253, 490] width 208 height 20
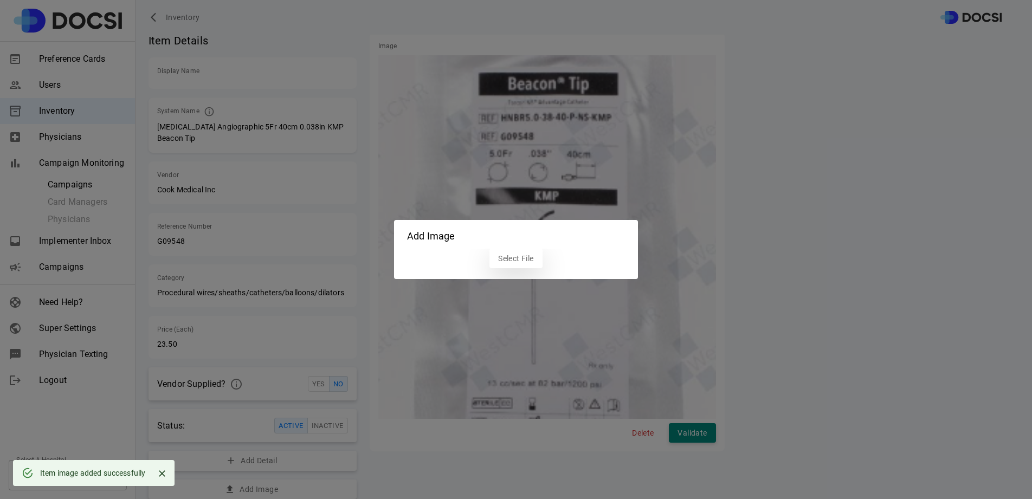
click at [529, 258] on label "Select File" at bounding box center [516, 259] width 53 height 20
click at [0, 0] on input "Select File" at bounding box center [0, 0] width 0 height 0
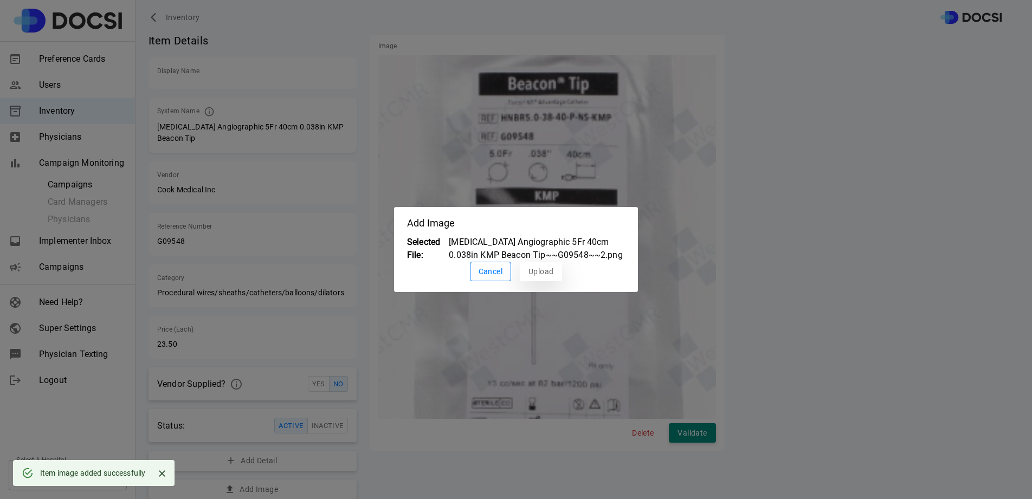
click at [532, 271] on button "Upload" at bounding box center [541, 272] width 42 height 20
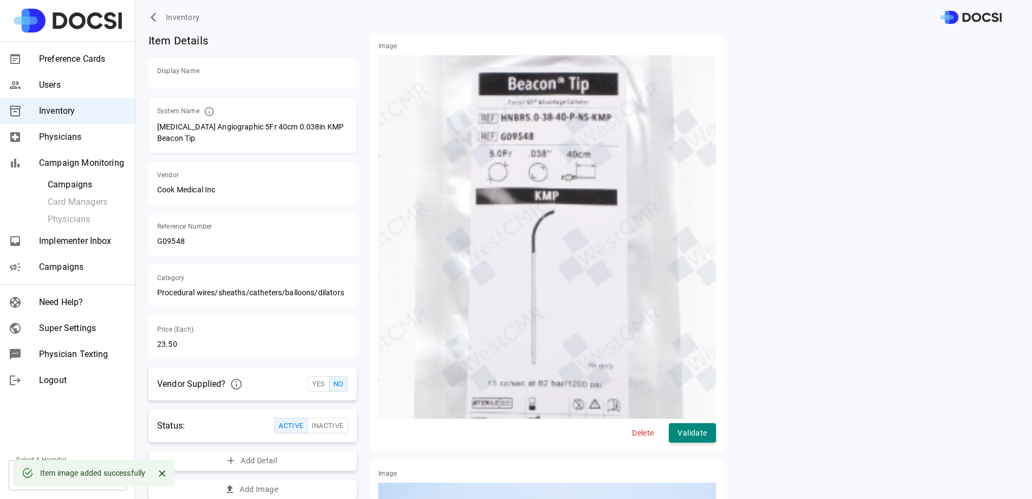
scroll to position [168, 0]
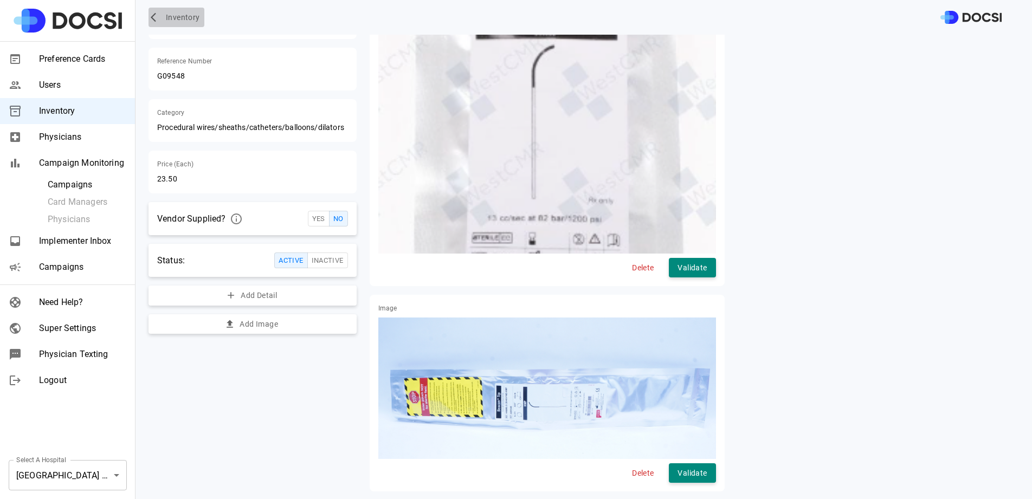
click at [187, 23] on span "Inventory" at bounding box center [183, 18] width 34 height 14
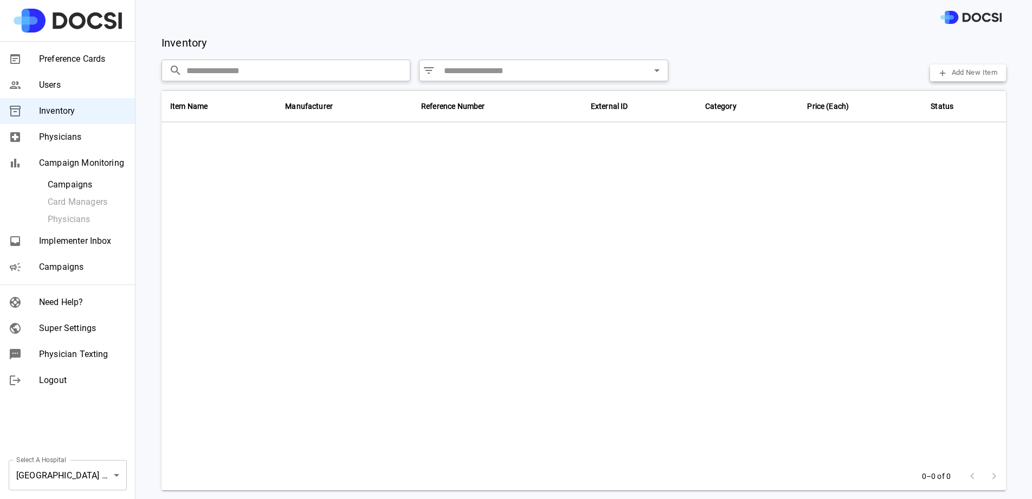
click at [305, 79] on input "text" at bounding box center [299, 71] width 224 height 22
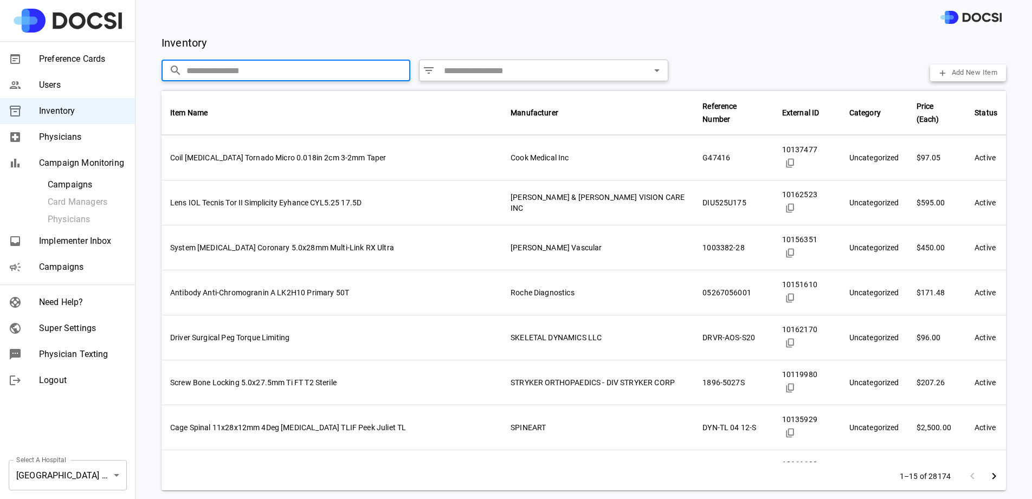
paste input "**********"
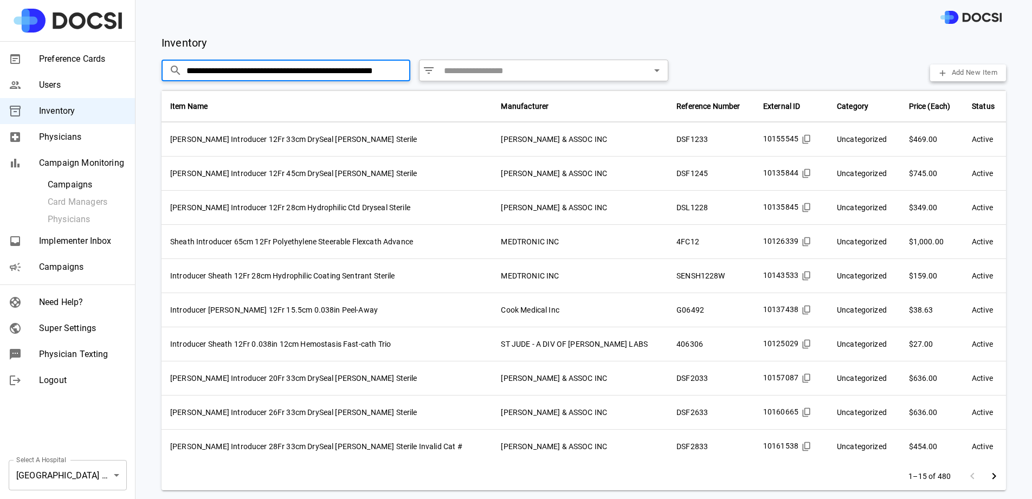
drag, startPoint x: 358, startPoint y: 72, endPoint x: 192, endPoint y: 37, distance: 169.4
click at [192, 37] on div "**********" at bounding box center [584, 267] width 897 height 465
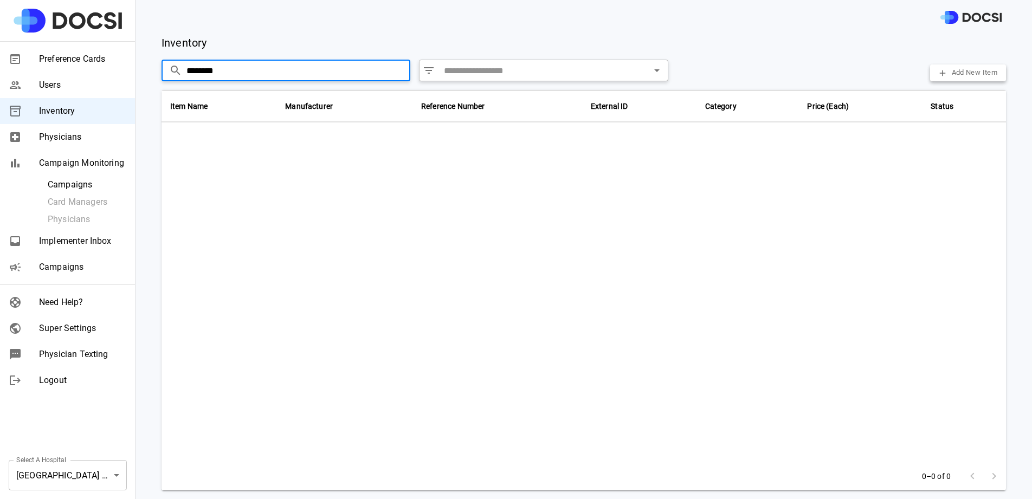
type input "********"
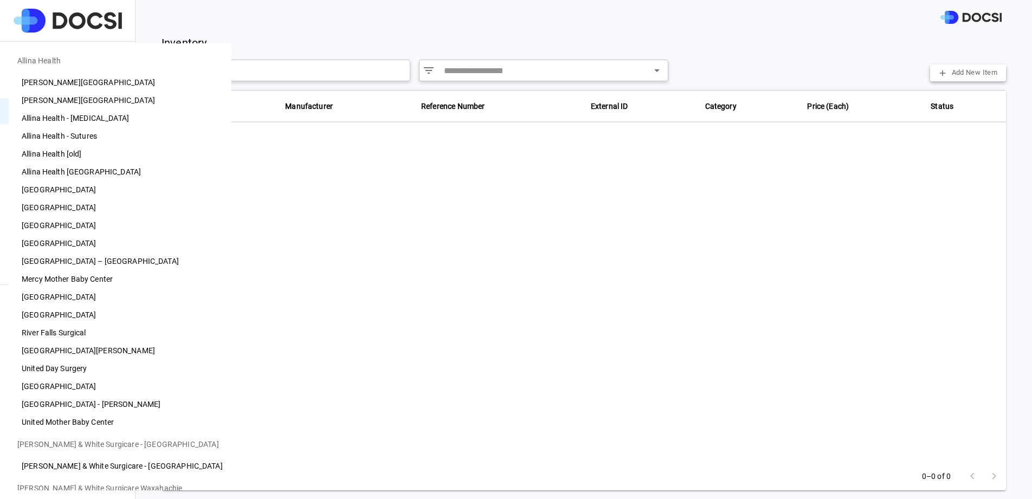
click at [84, 472] on body "Preference Cards Users Inventory Physicians Campaign Monitoring Campaigns Card …" at bounding box center [516, 249] width 1032 height 499
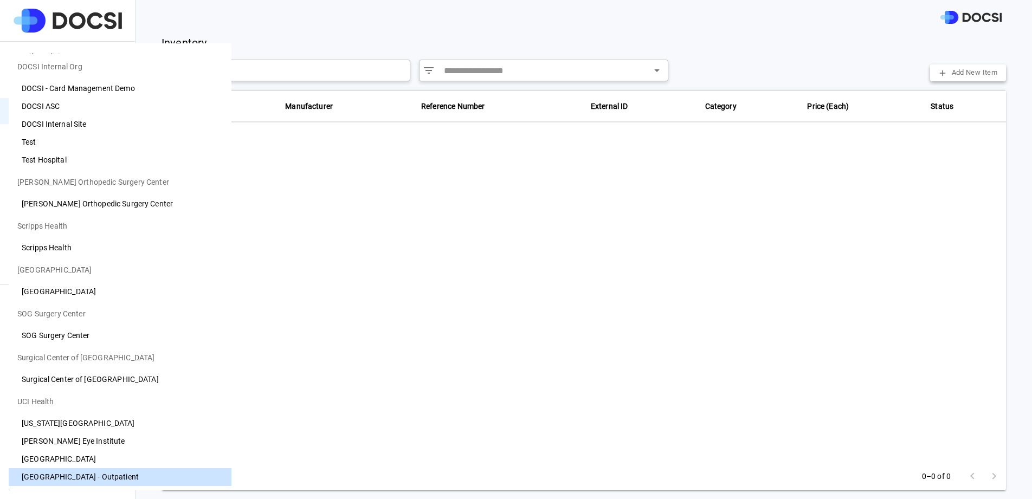
click at [89, 460] on li "UCI Medical Center" at bounding box center [120, 460] width 223 height 18
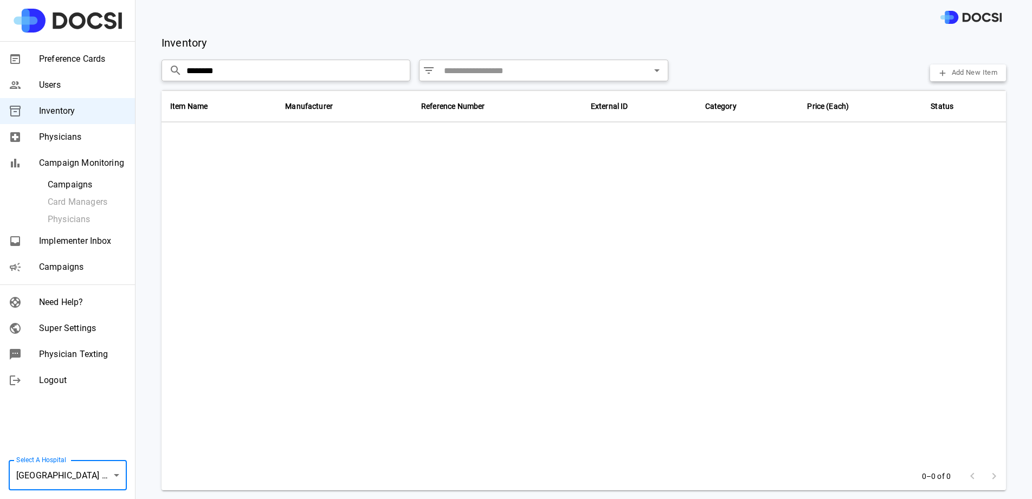
type input "**"
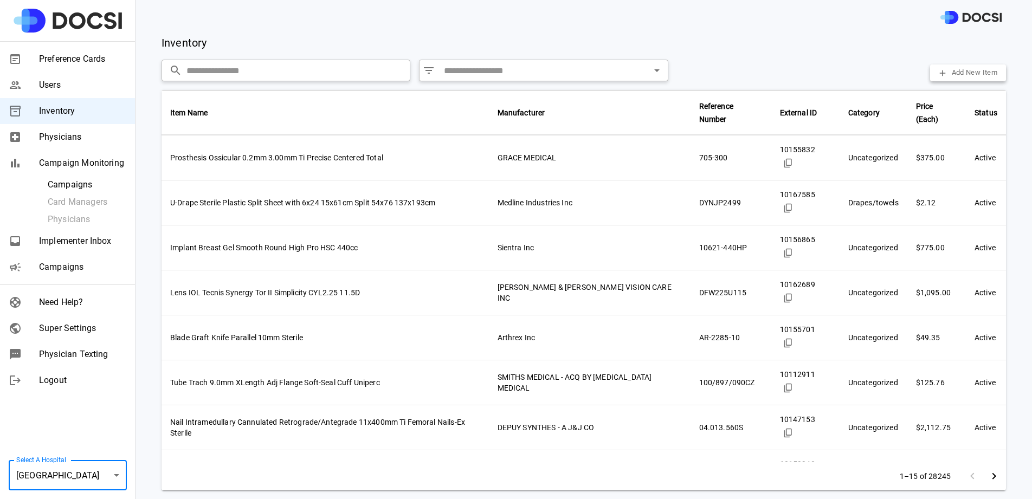
click at [281, 76] on input "text" at bounding box center [298, 71] width 222 height 22
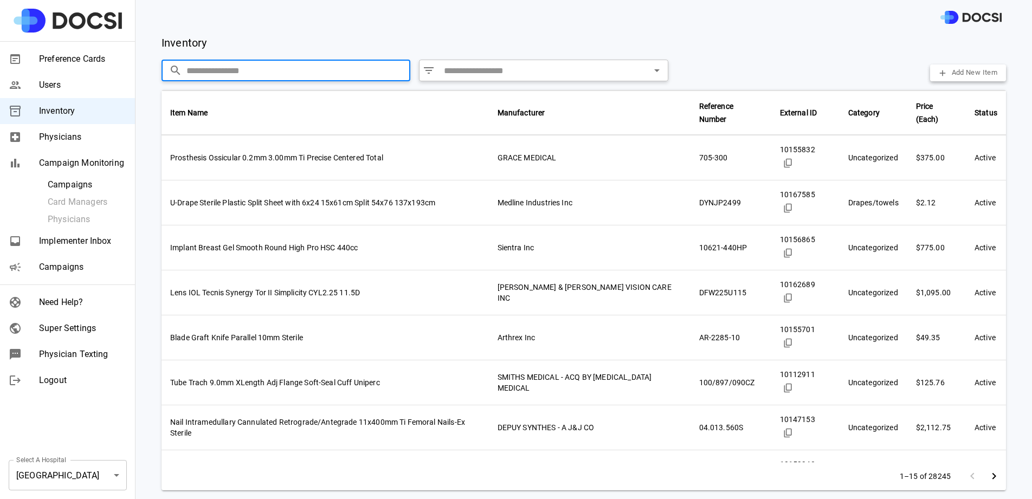
paste input "**********"
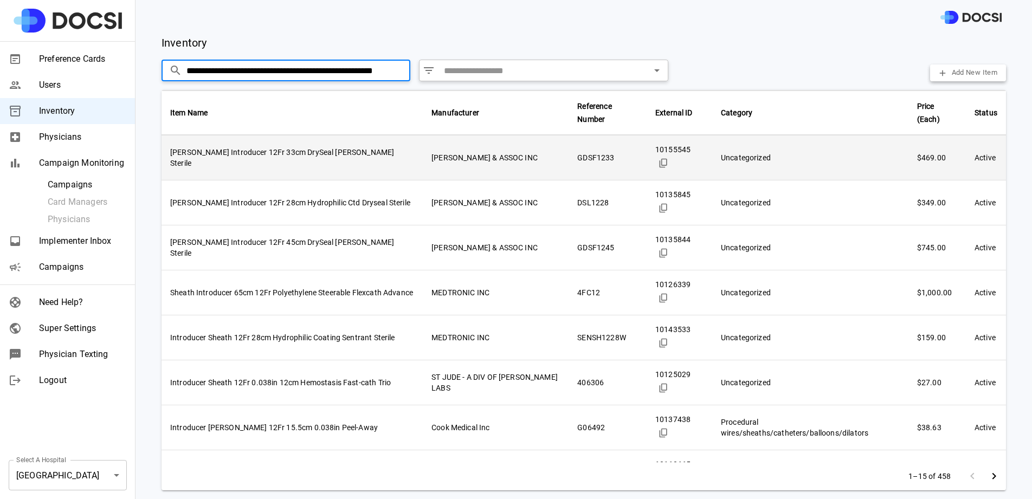
type input "**********"
click at [569, 149] on td "GDSF1233" at bounding box center [608, 158] width 78 height 45
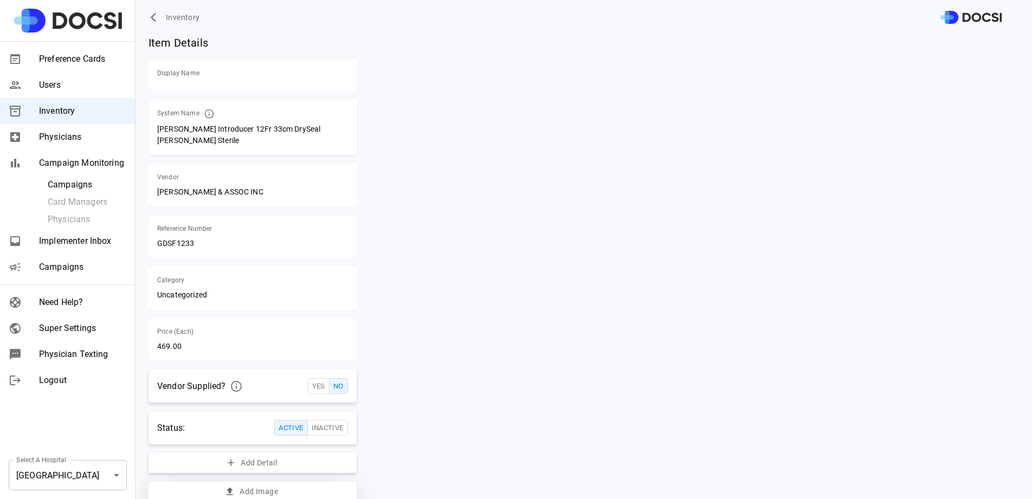
click at [276, 485] on button "Add Image" at bounding box center [253, 492] width 208 height 20
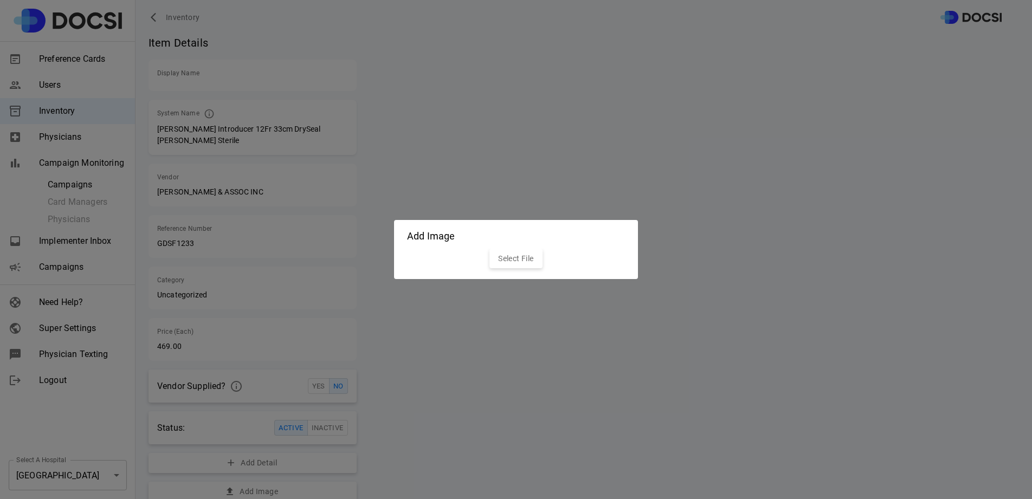
drag, startPoint x: 518, startPoint y: 245, endPoint x: 518, endPoint y: 251, distance: 6.5
click at [518, 246] on h2 "Add Image" at bounding box center [516, 234] width 244 height 29
click at [518, 259] on label "Select File" at bounding box center [516, 259] width 53 height 20
click at [0, 0] on input "Select File" at bounding box center [0, 0] width 0 height 0
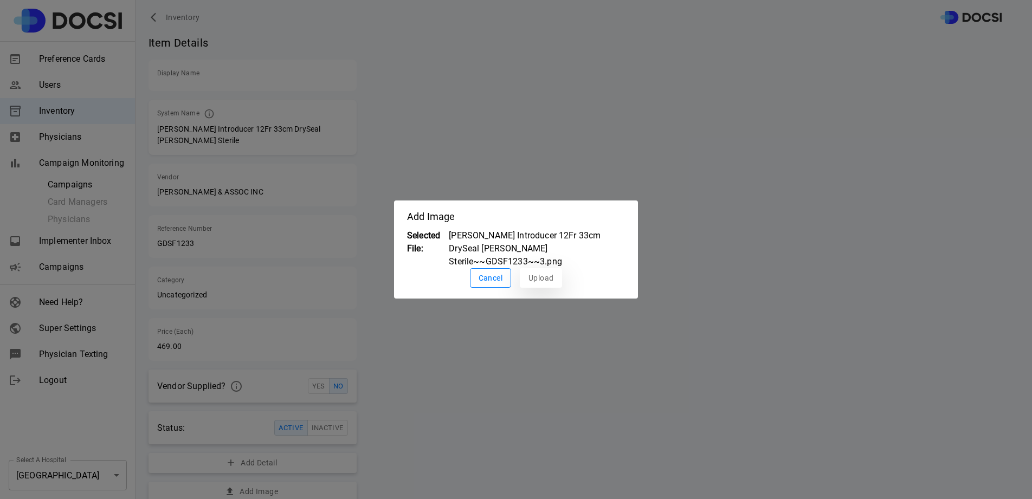
click at [545, 274] on button "Upload" at bounding box center [541, 278] width 42 height 20
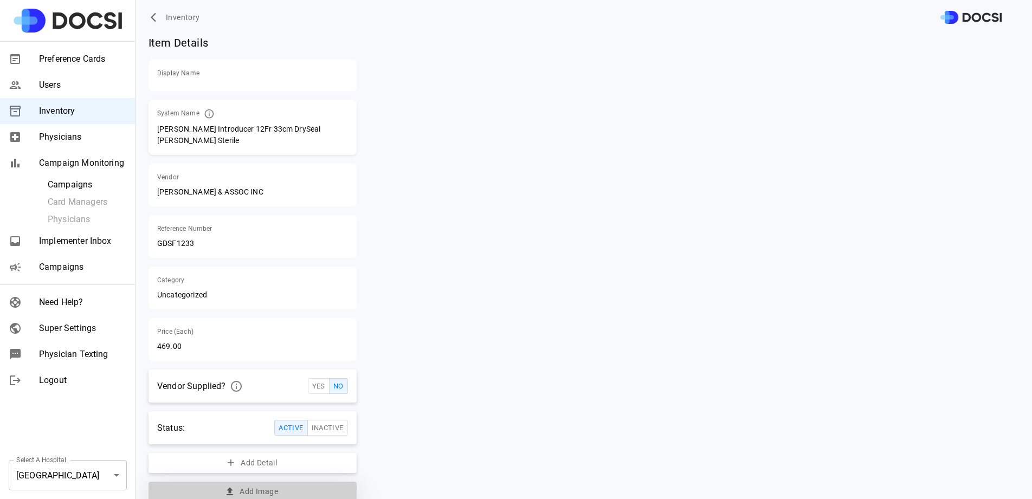
click at [336, 482] on button "Add Image" at bounding box center [253, 492] width 208 height 20
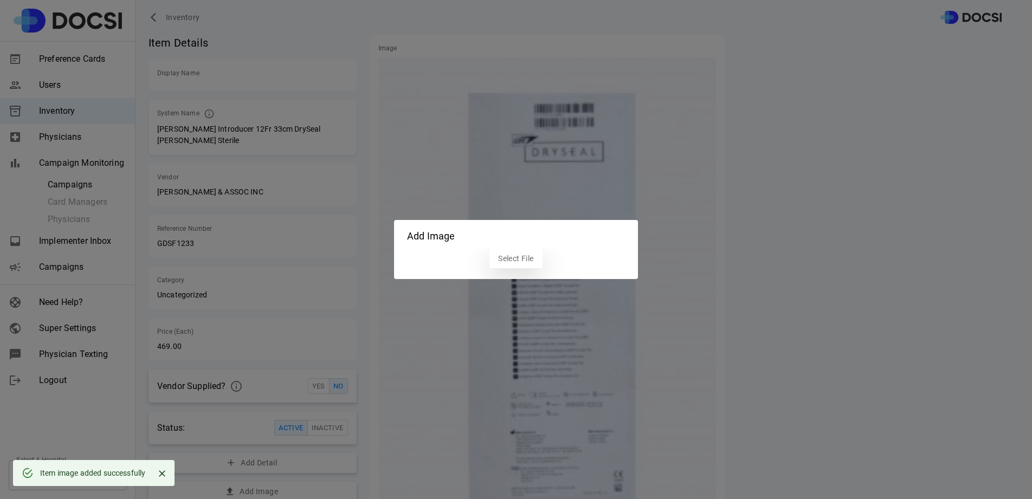
click at [517, 267] on label "Select File" at bounding box center [516, 259] width 53 height 20
click at [0, 0] on input "Select File" at bounding box center [0, 0] width 0 height 0
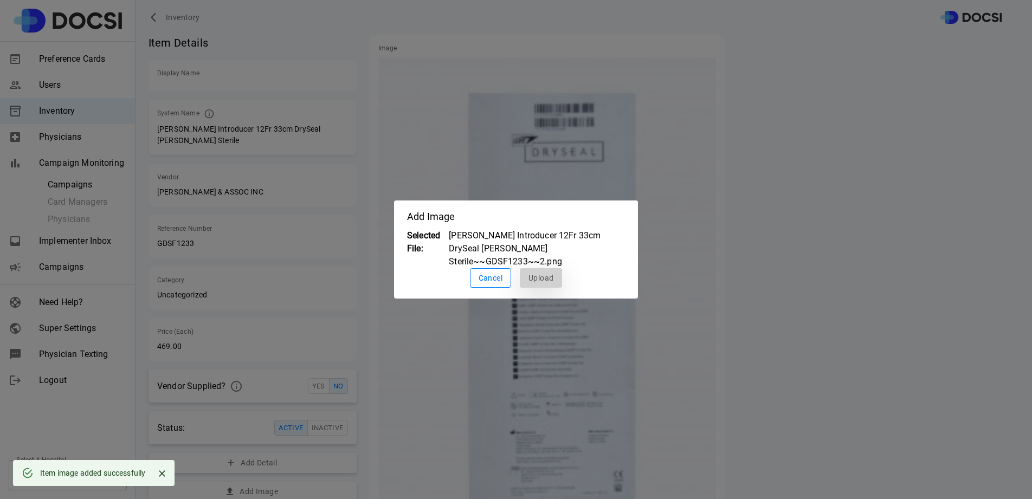
click at [538, 268] on button "Upload" at bounding box center [541, 278] width 42 height 20
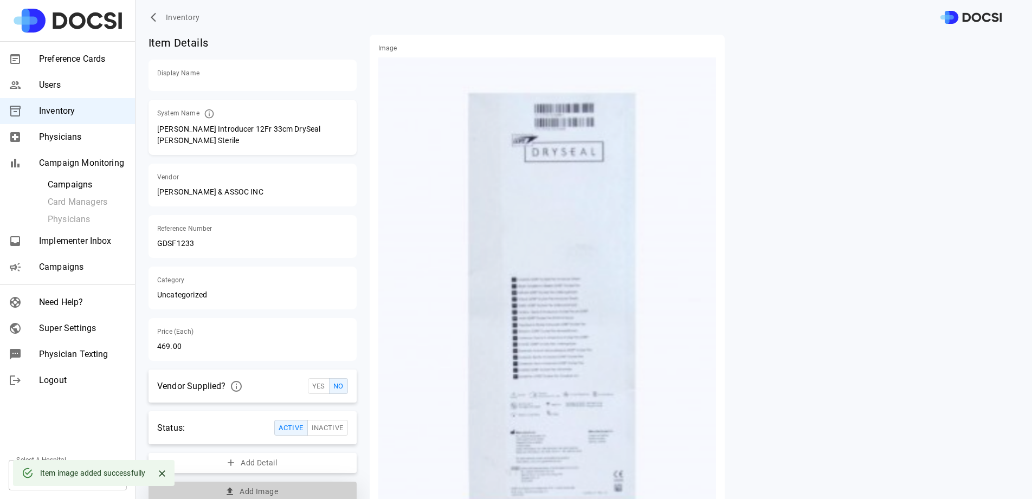
click at [311, 489] on button "Add Image" at bounding box center [253, 492] width 208 height 20
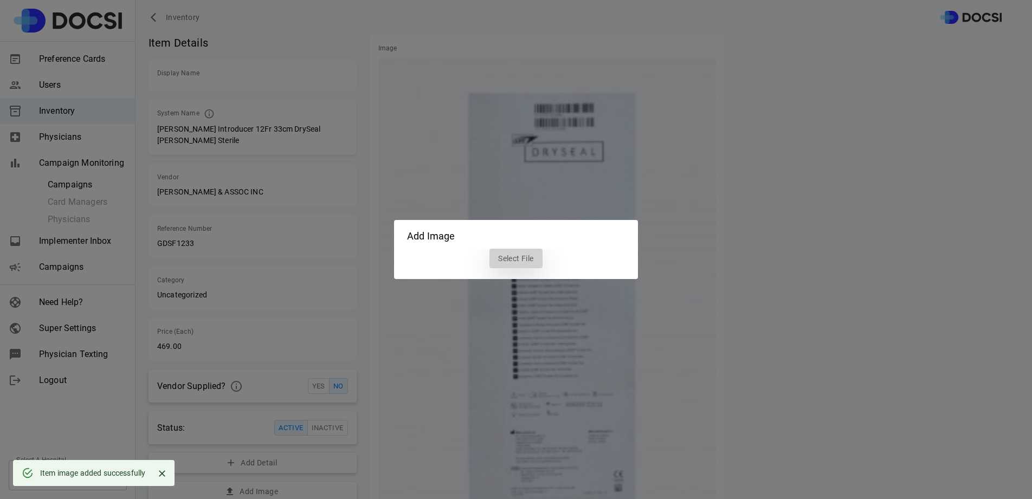
click at [506, 256] on label "Select File" at bounding box center [516, 259] width 53 height 20
click at [0, 0] on input "Select File" at bounding box center [0, 0] width 0 height 0
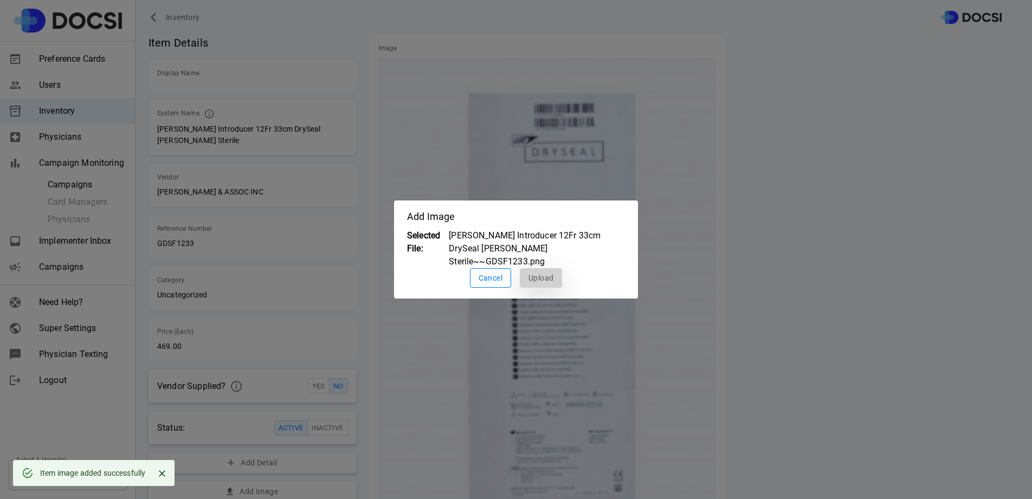
click at [548, 272] on button "Upload" at bounding box center [541, 278] width 42 height 20
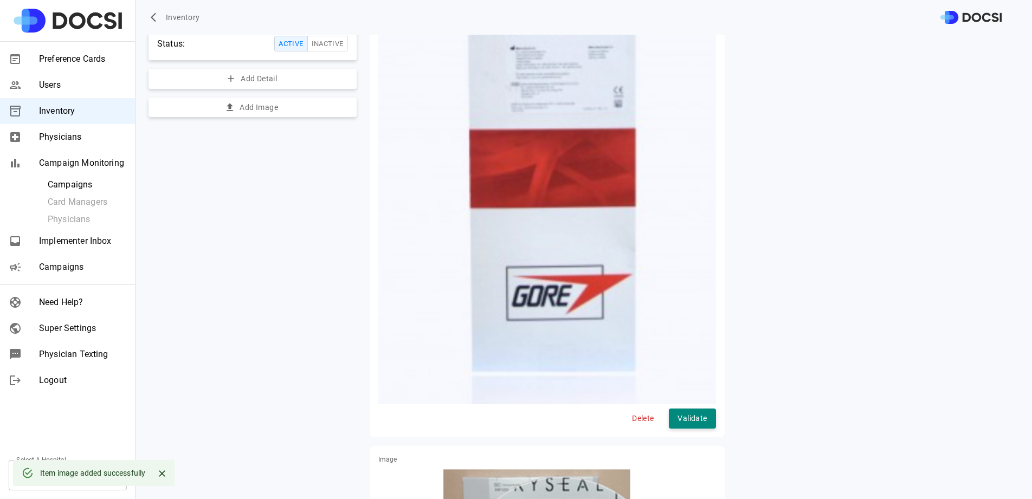
scroll to position [444, 0]
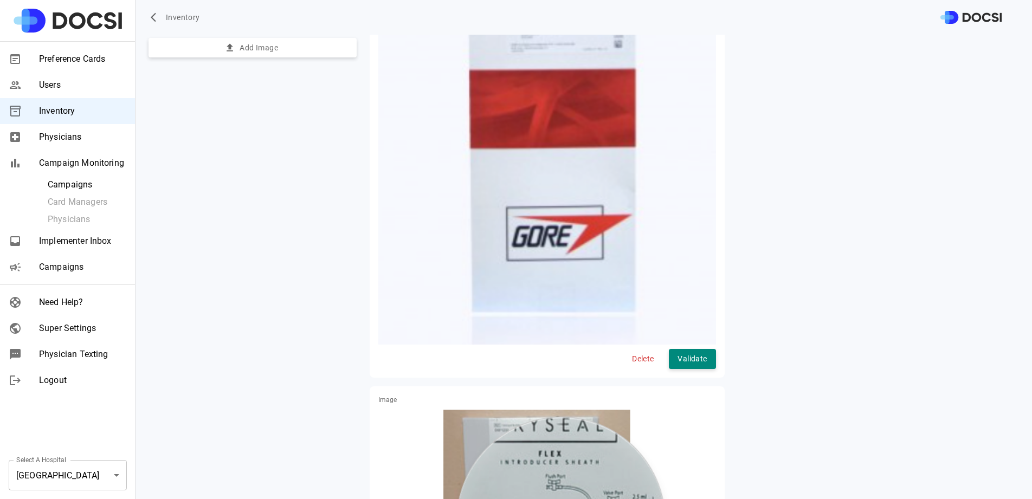
click at [632, 349] on button "Delete" at bounding box center [643, 359] width 35 height 20
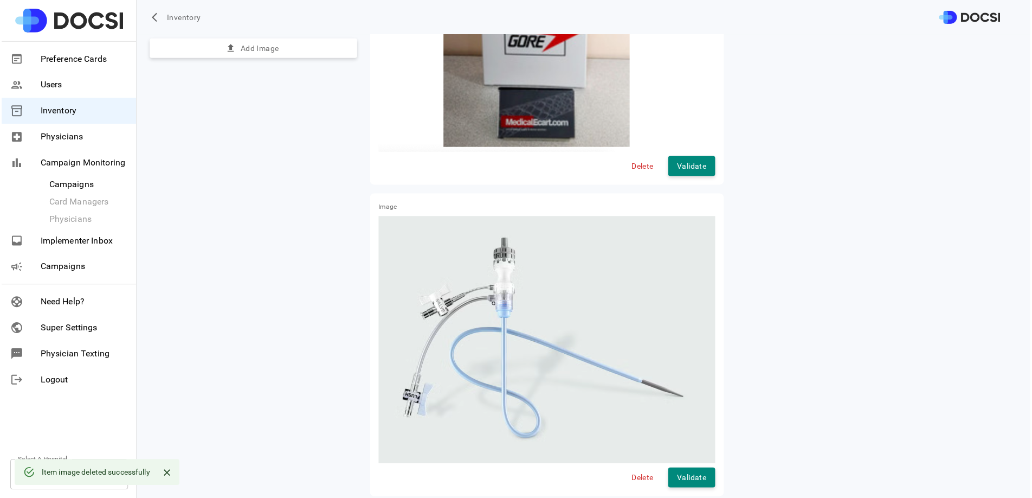
scroll to position [0, 0]
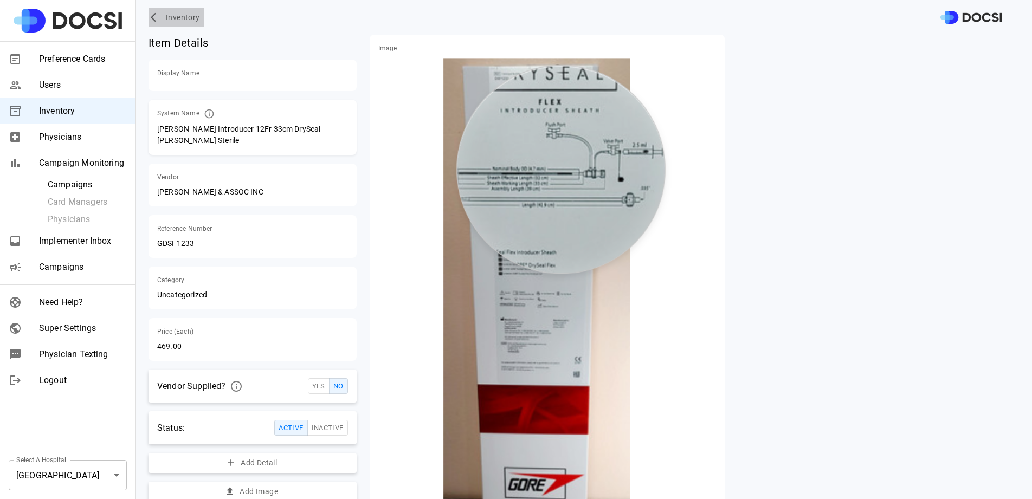
click at [170, 18] on span "Inventory" at bounding box center [183, 18] width 34 height 14
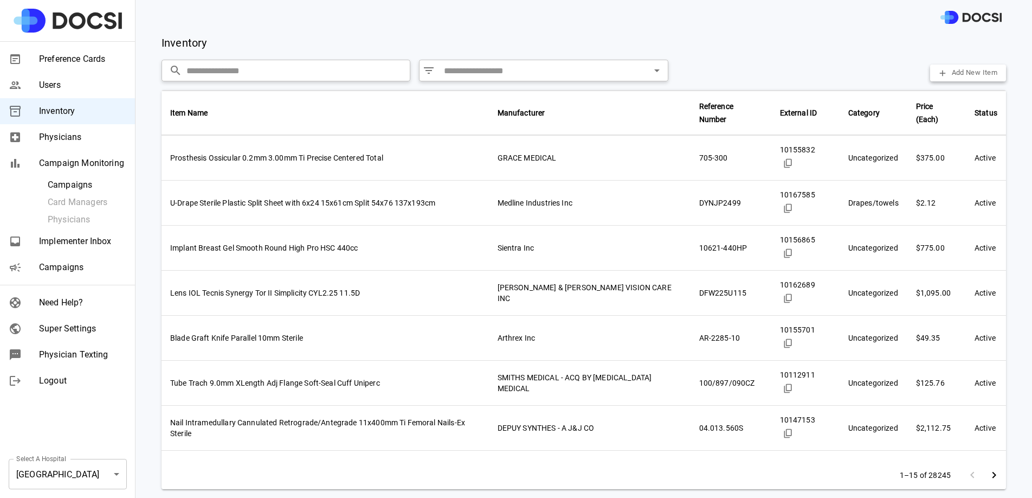
click at [273, 70] on input "text" at bounding box center [299, 71] width 224 height 22
paste input "**********"
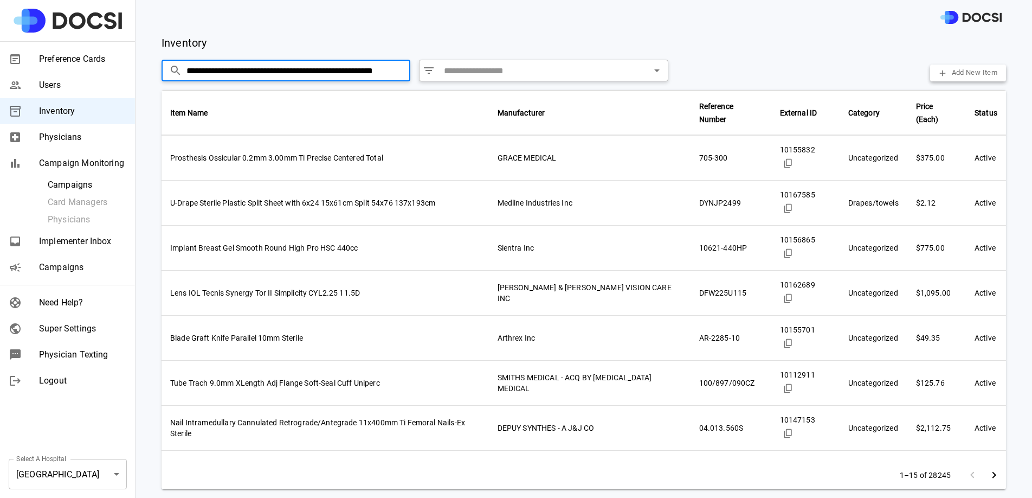
scroll to position [0, 34]
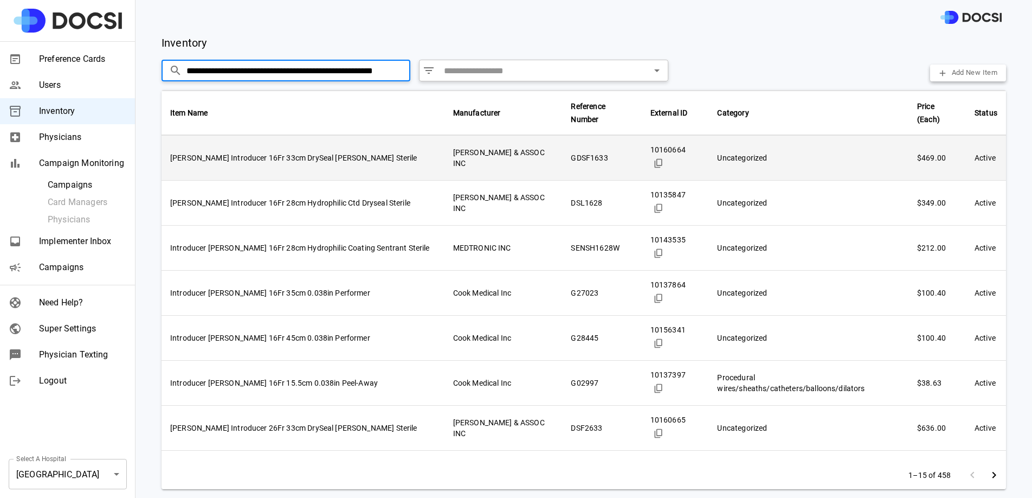
type input "**********"
click at [572, 136] on td "GDSF1633" at bounding box center [601, 158] width 79 height 45
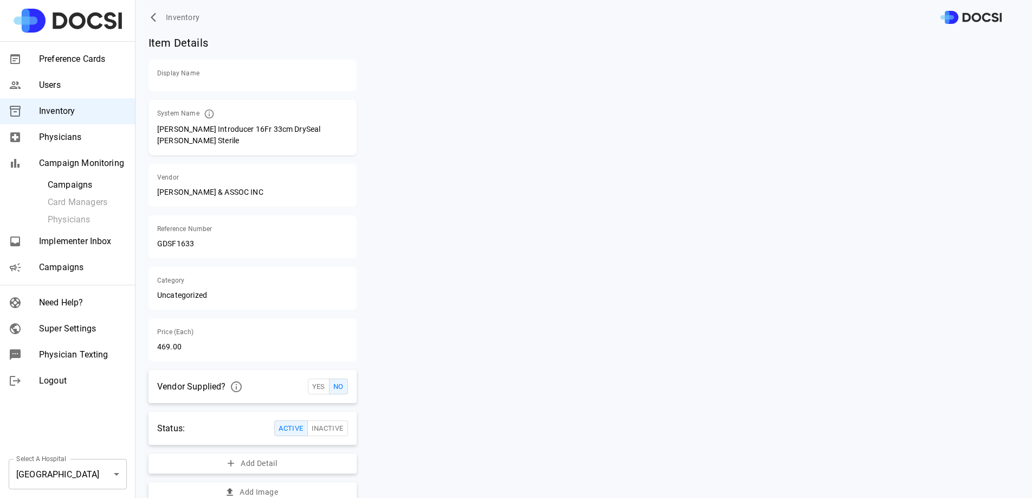
click at [181, 16] on span "Inventory" at bounding box center [183, 18] width 34 height 14
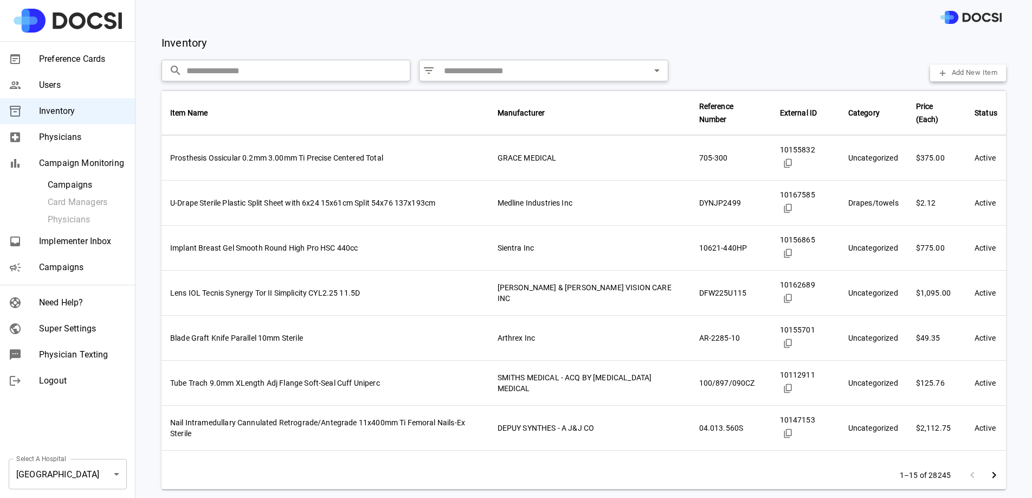
paste input "**********"
click at [320, 78] on input "text" at bounding box center [299, 71] width 224 height 22
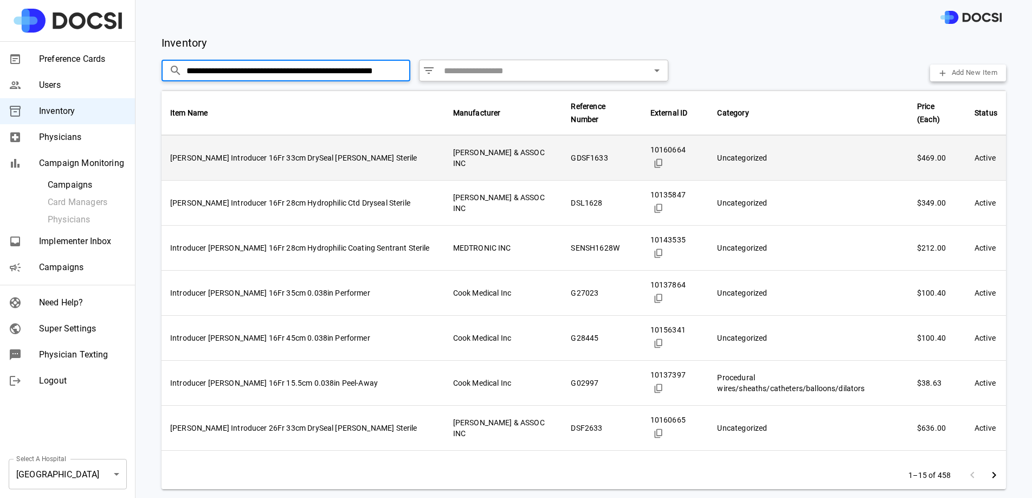
scroll to position [0, 34]
type input "**********"
click at [463, 136] on td "[PERSON_NAME] & ASSOC INC" at bounding box center [504, 158] width 118 height 45
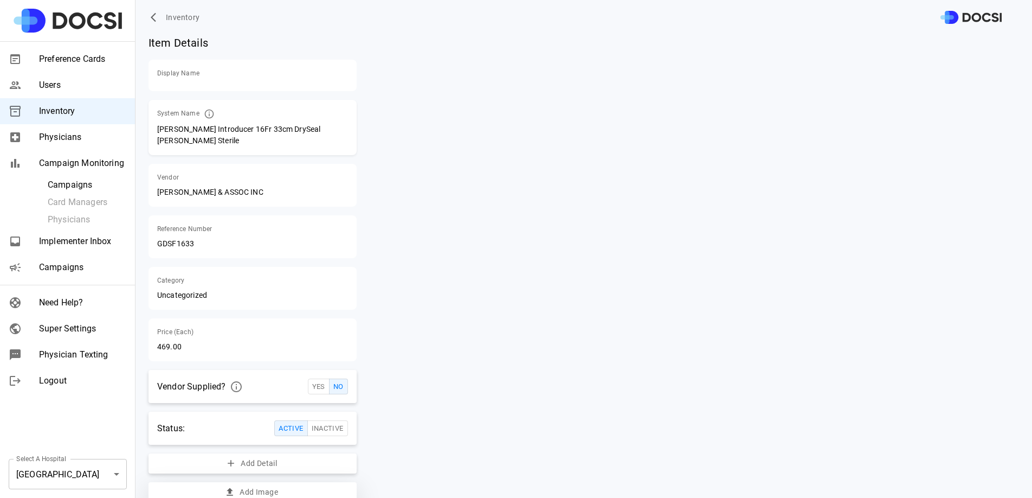
click at [282, 485] on button "Add Image" at bounding box center [253, 492] width 208 height 20
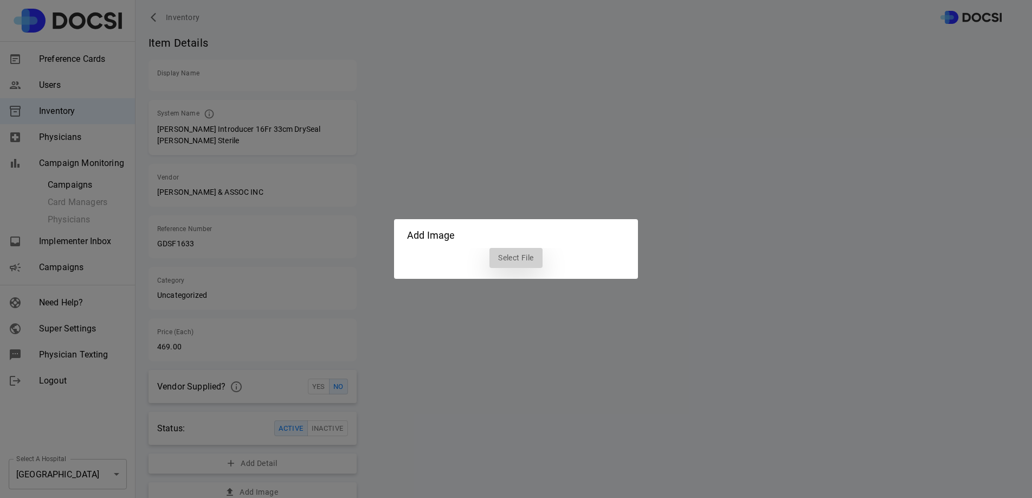
click at [513, 255] on label "Select File" at bounding box center [516, 258] width 53 height 20
click at [0, 0] on input "Select File" at bounding box center [0, 0] width 0 height 0
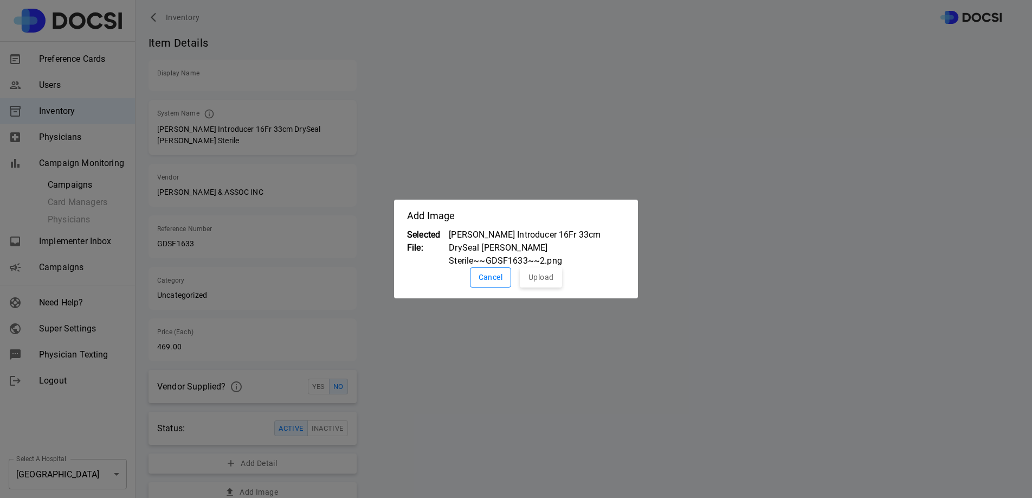
click at [547, 267] on button "Upload" at bounding box center [541, 277] width 42 height 20
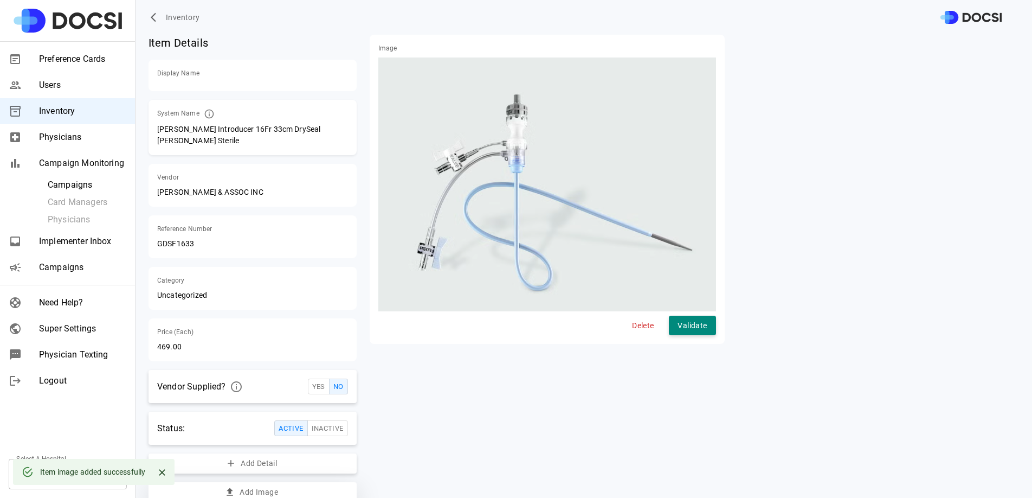
click at [294, 489] on button "Add Image" at bounding box center [253, 492] width 208 height 20
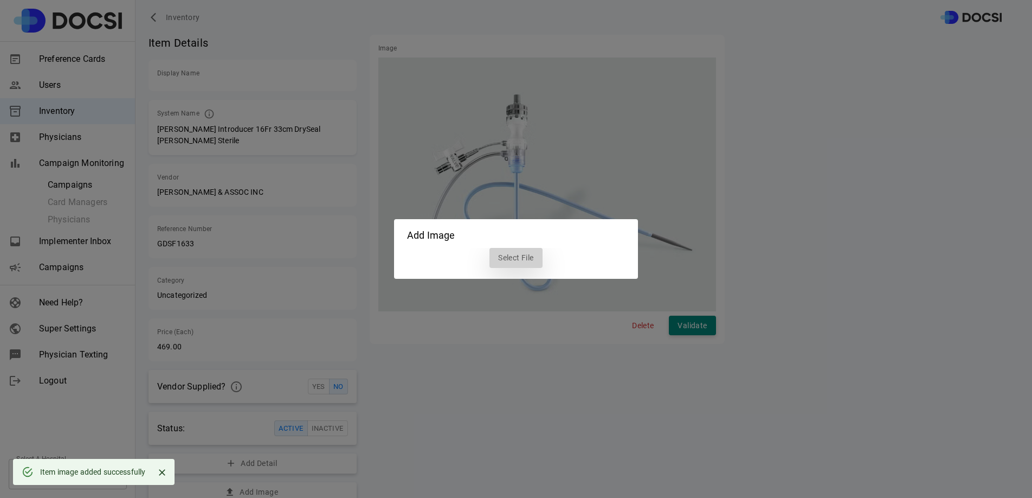
click at [528, 258] on label "Select File" at bounding box center [516, 258] width 53 height 20
click at [0, 0] on input "Select File" at bounding box center [0, 0] width 0 height 0
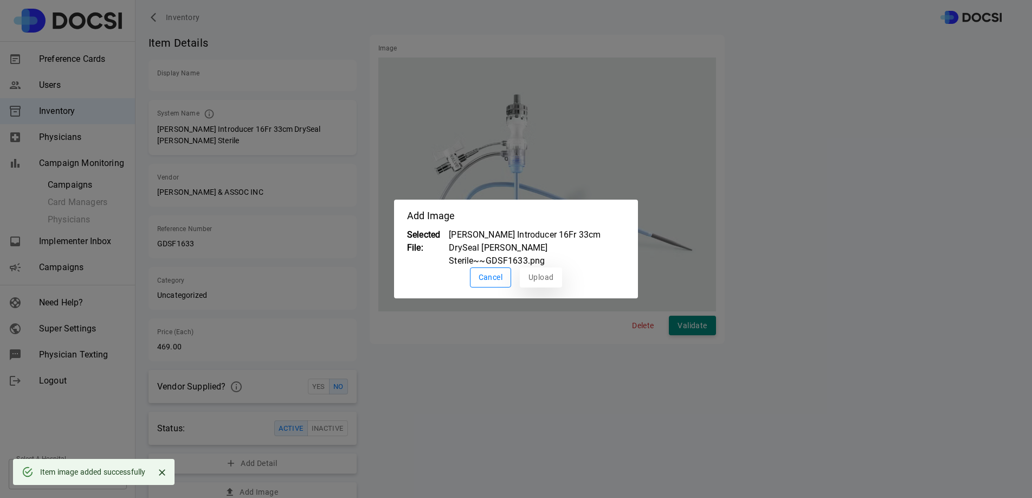
click at [530, 267] on button "Upload" at bounding box center [541, 277] width 42 height 20
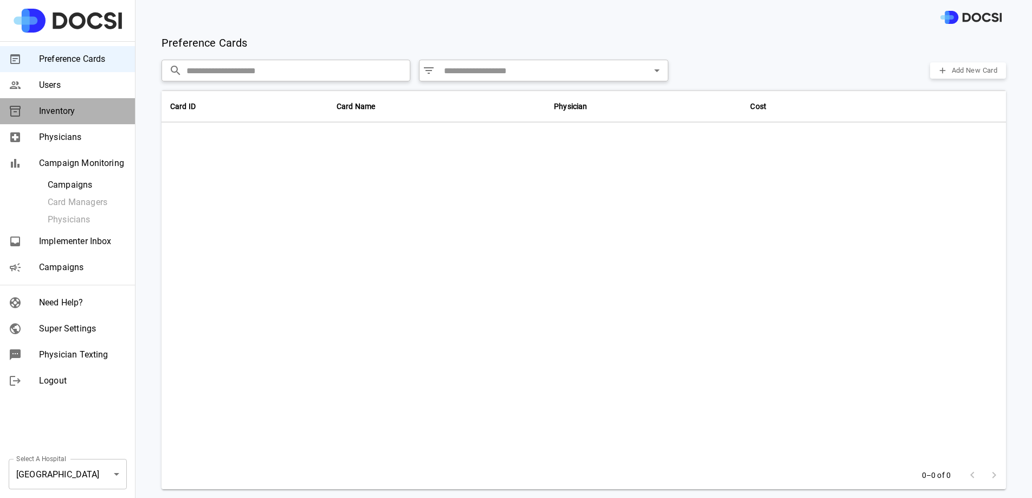
click at [100, 112] on span "Inventory" at bounding box center [82, 111] width 87 height 13
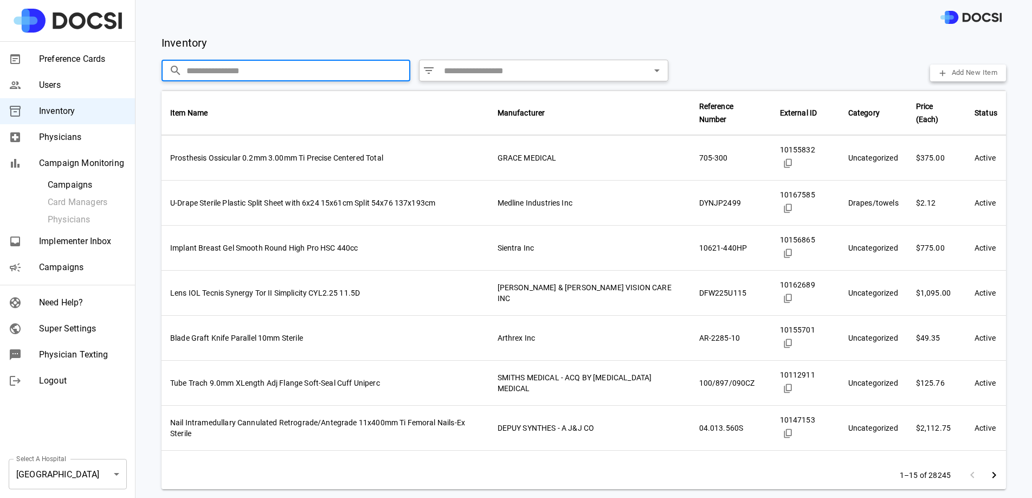
click at [229, 72] on input "text" at bounding box center [299, 71] width 224 height 22
paste input "**********"
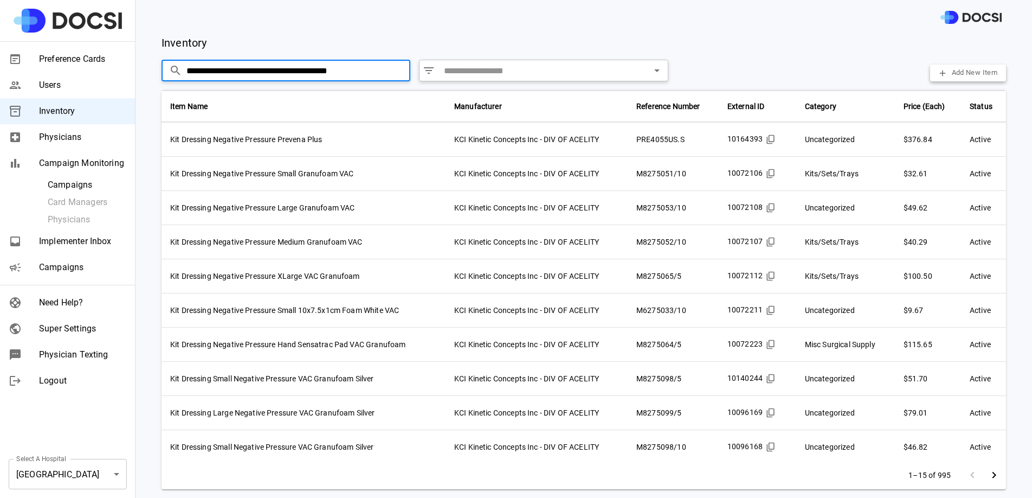
drag, startPoint x: 377, startPoint y: 72, endPoint x: 217, endPoint y: 48, distance: 161.7
click at [217, 48] on div "**********" at bounding box center [584, 266] width 897 height 463
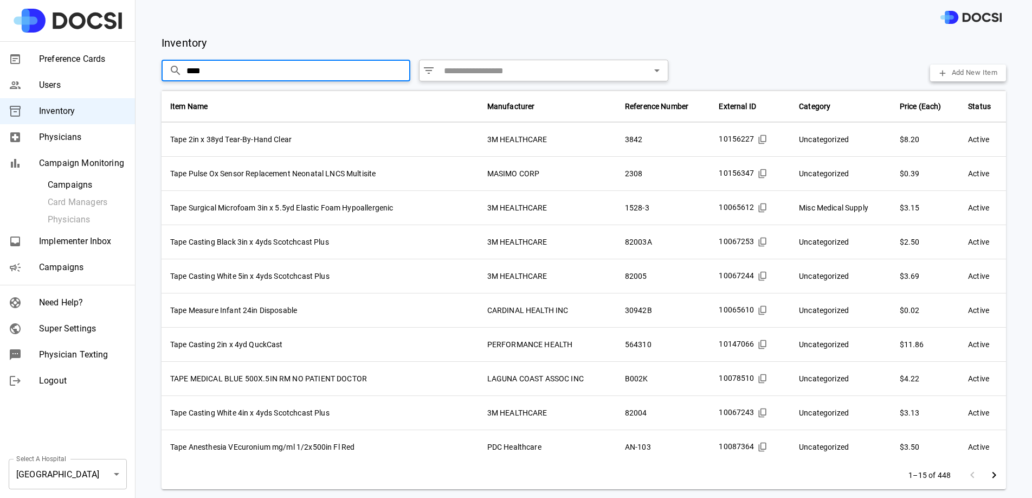
click at [243, 62] on input "****" at bounding box center [299, 71] width 224 height 22
paste input "**********"
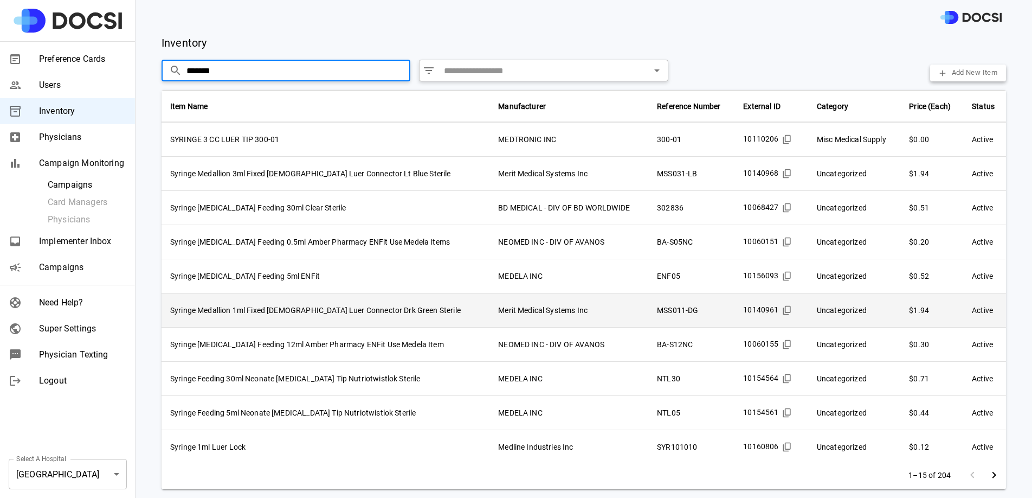
scroll to position [174, 0]
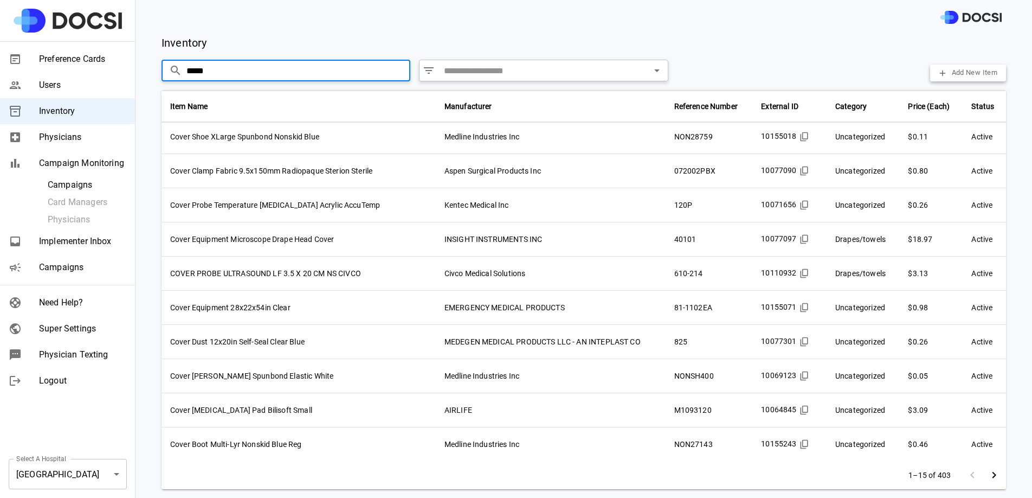
click at [266, 77] on input "*****" at bounding box center [299, 71] width 224 height 22
paste input "**********"
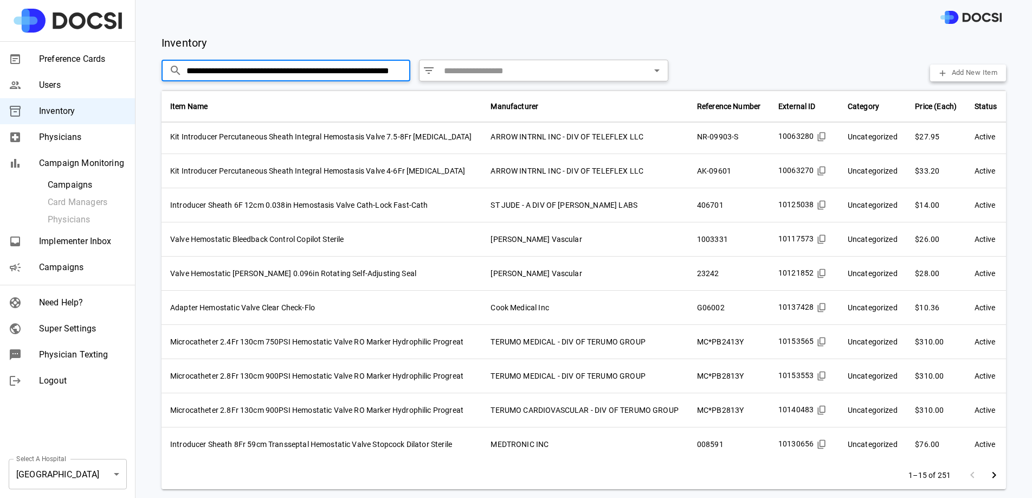
scroll to position [187, 0]
type input "**********"
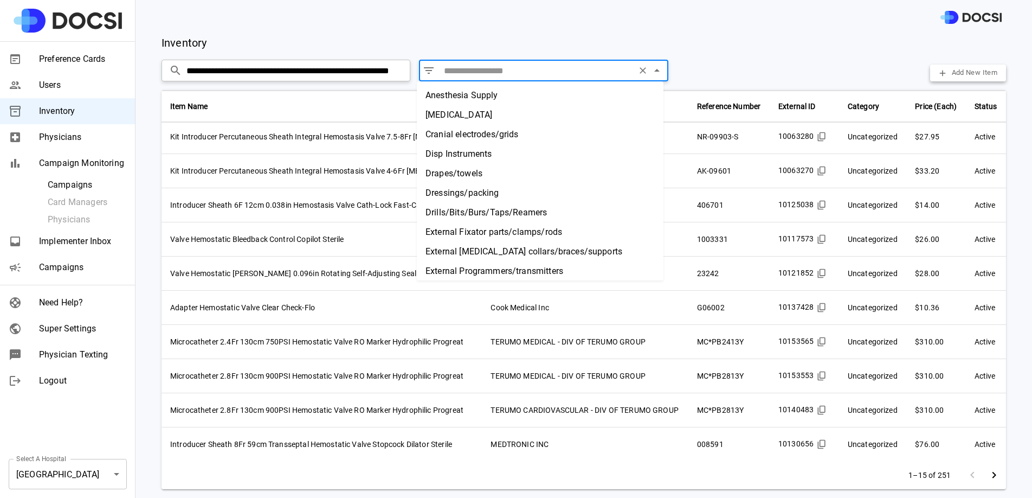
click at [505, 74] on input "text" at bounding box center [536, 70] width 193 height 15
paste input "*****"
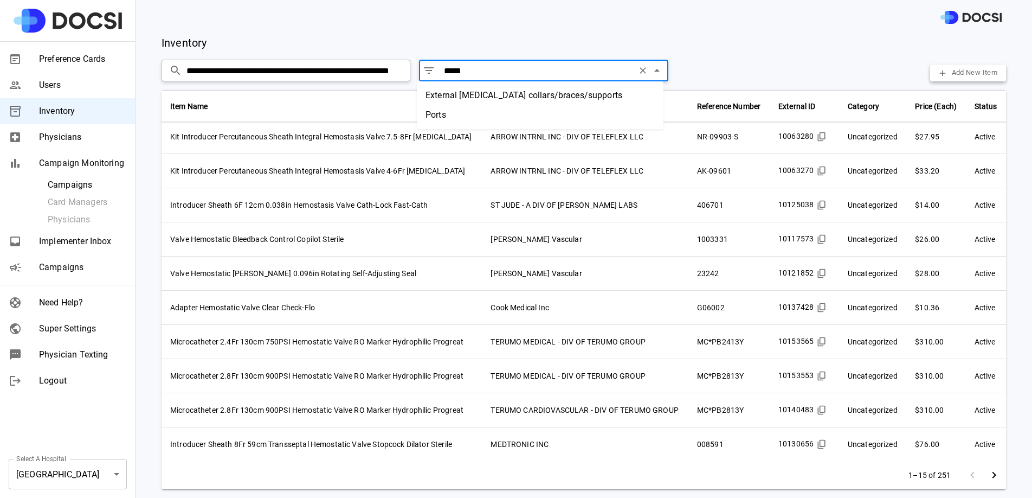
type input "*****"
click at [400, 70] on input "**********" at bounding box center [298, 71] width 222 height 22
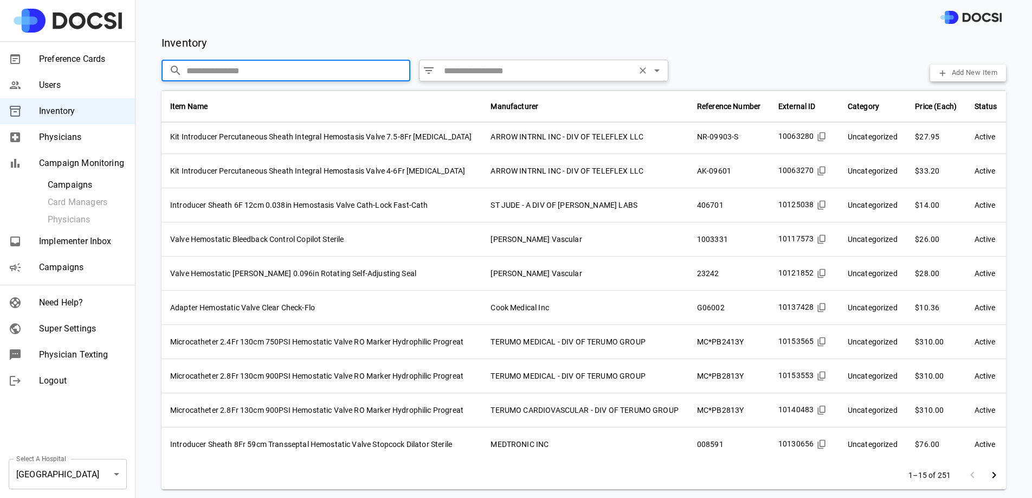
scroll to position [174, 0]
click at [471, 70] on input "text" at bounding box center [536, 70] width 193 height 15
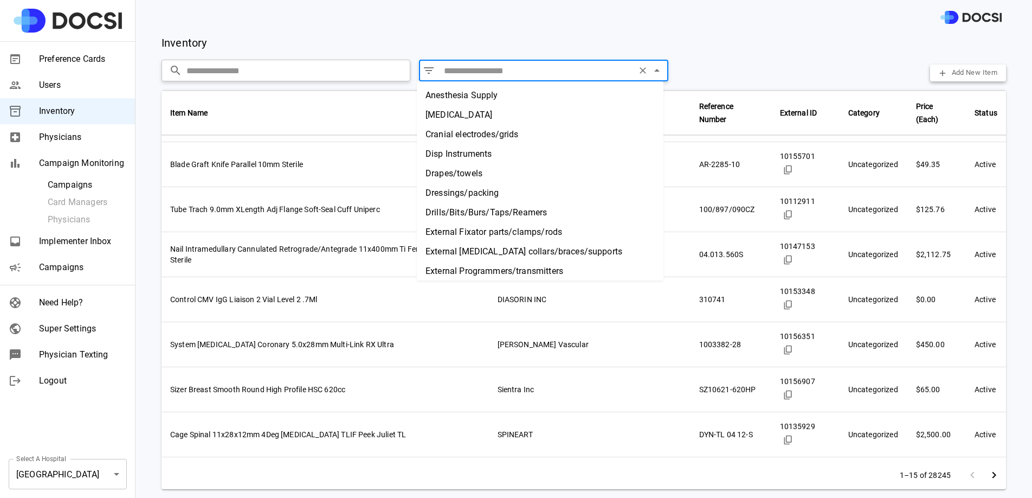
paste input "*****"
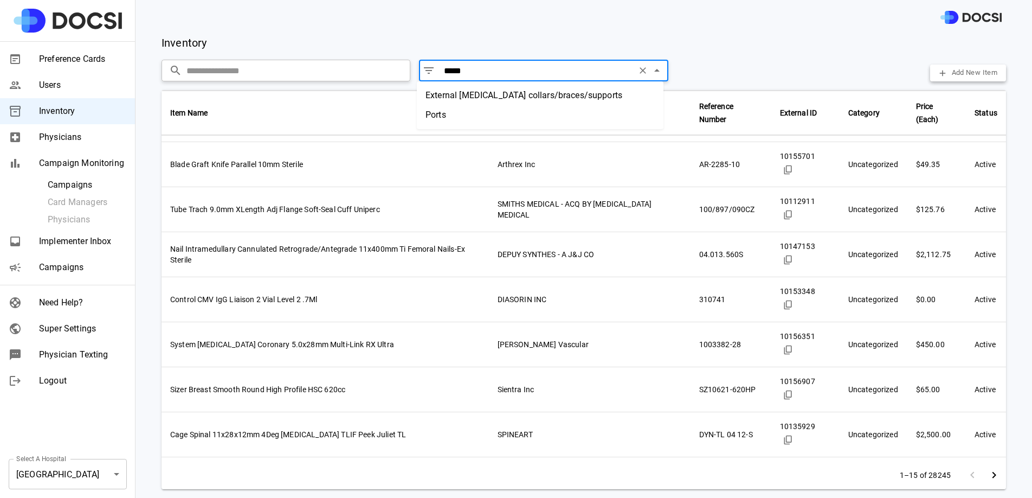
click at [461, 114] on li "Ports" at bounding box center [540, 115] width 247 height 20
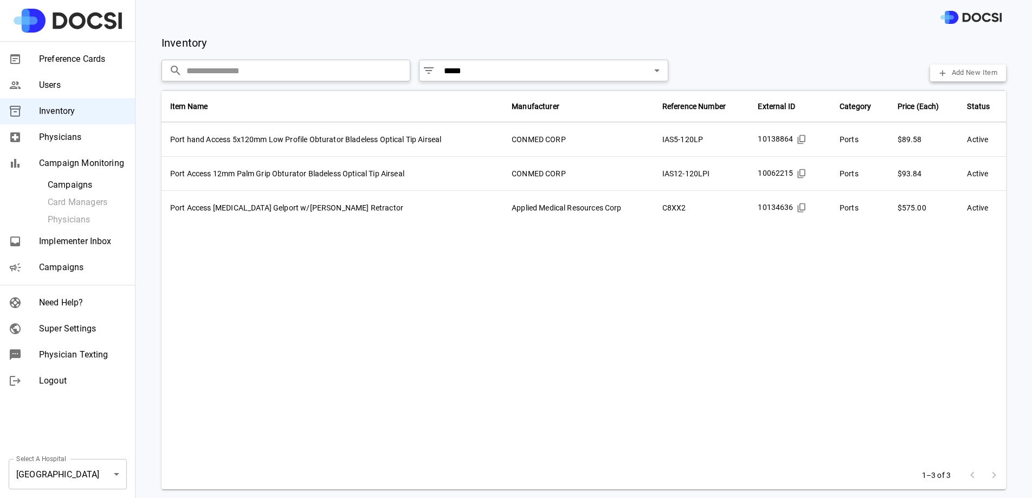
scroll to position [0, 0]
click at [453, 60] on div "​ ***** ​" at bounding box center [543, 71] width 249 height 22
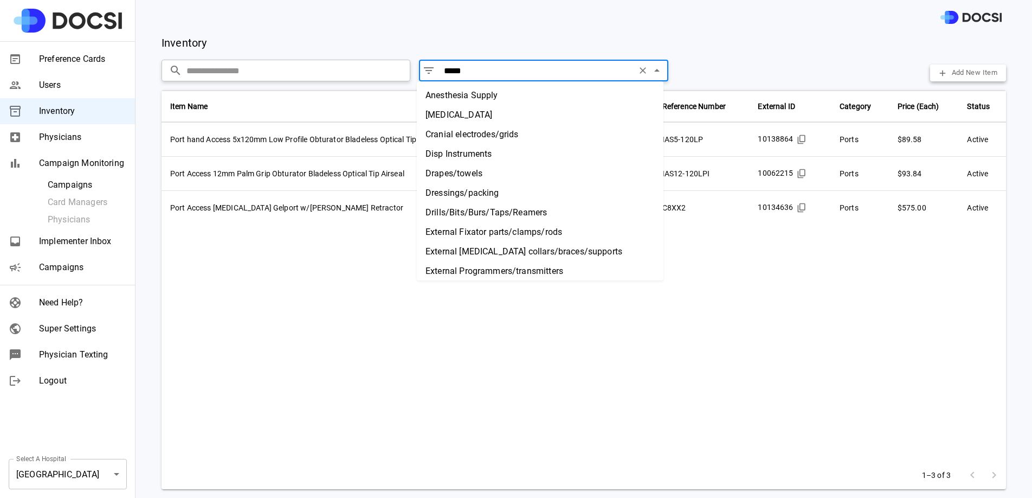
click at [453, 72] on input "*****" at bounding box center [536, 70] width 193 height 15
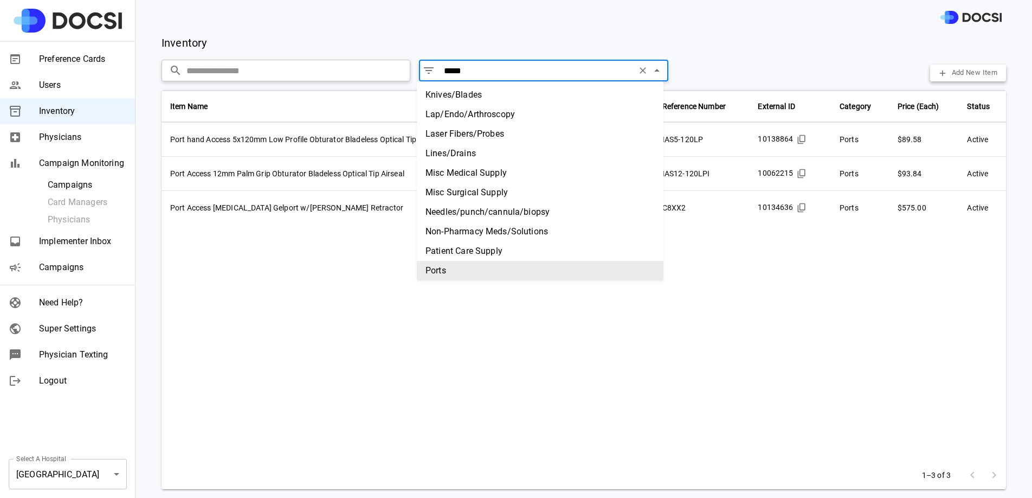
click at [453, 72] on input "*****" at bounding box center [536, 70] width 193 height 15
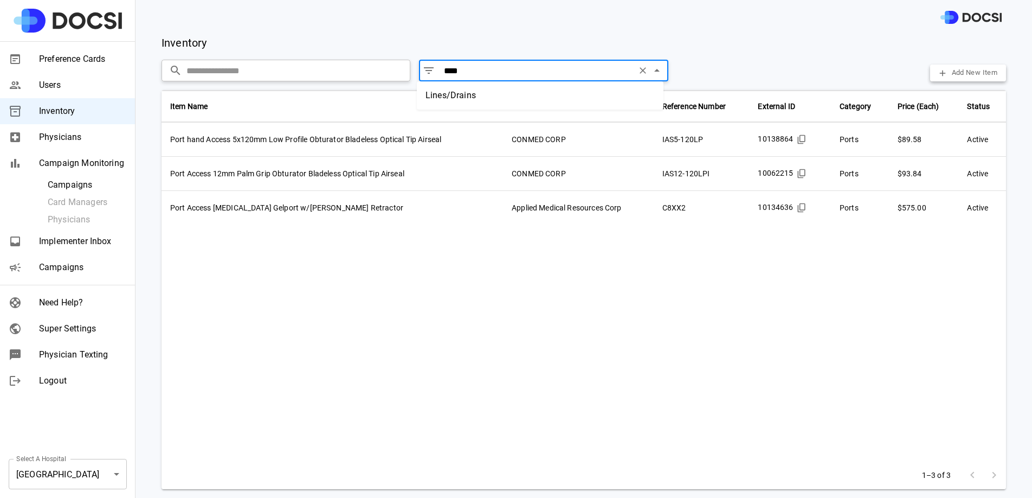
click at [458, 89] on li "Lines/Drains" at bounding box center [540, 96] width 247 height 20
type input "**********"
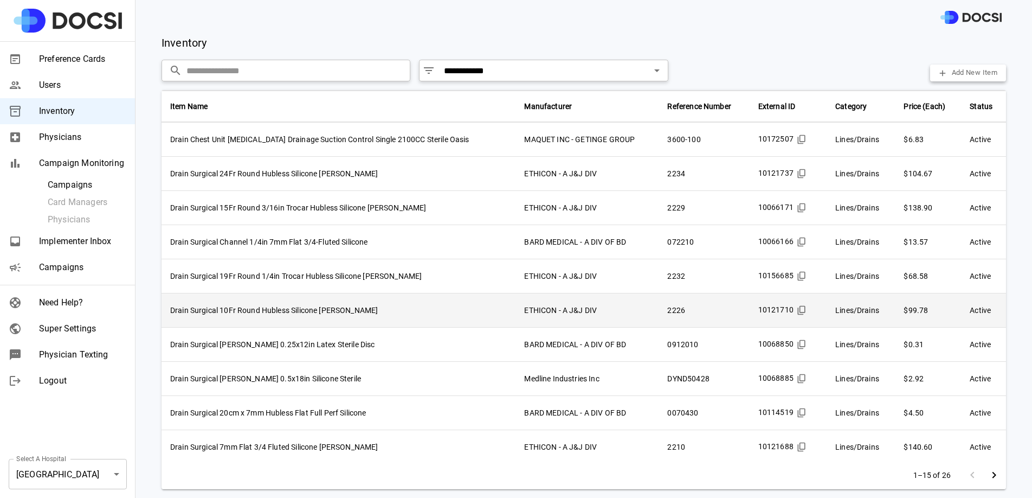
scroll to position [174, 0]
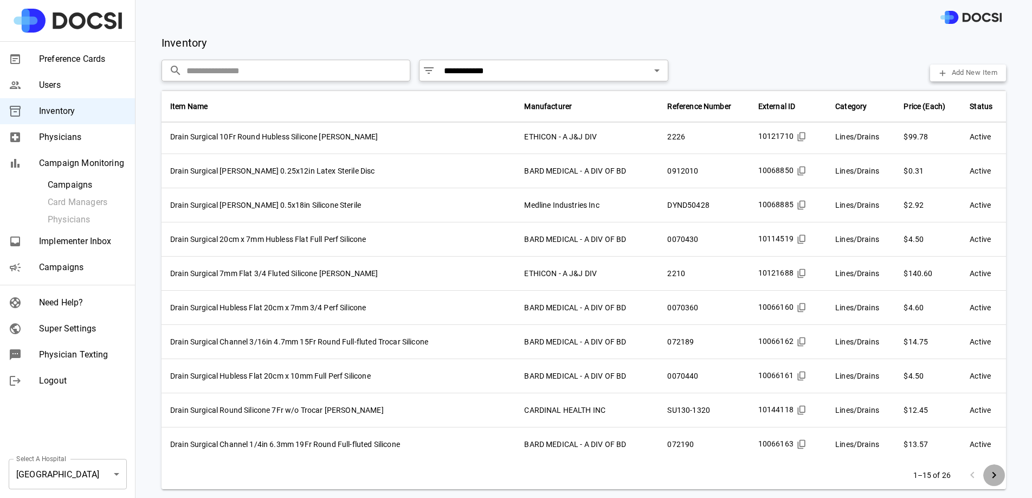
click at [988, 471] on icon "Go to next page" at bounding box center [994, 474] width 13 height 13
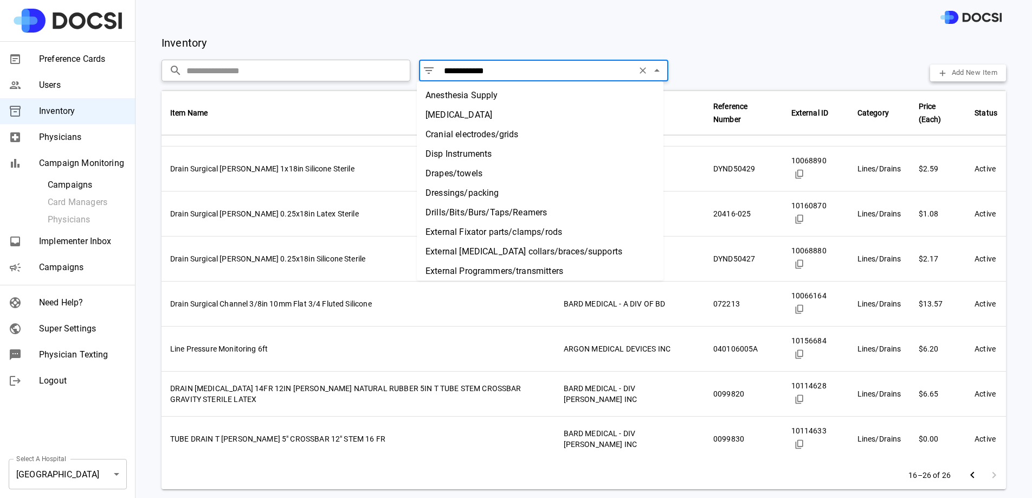
click at [615, 65] on input "**********" at bounding box center [536, 70] width 193 height 15
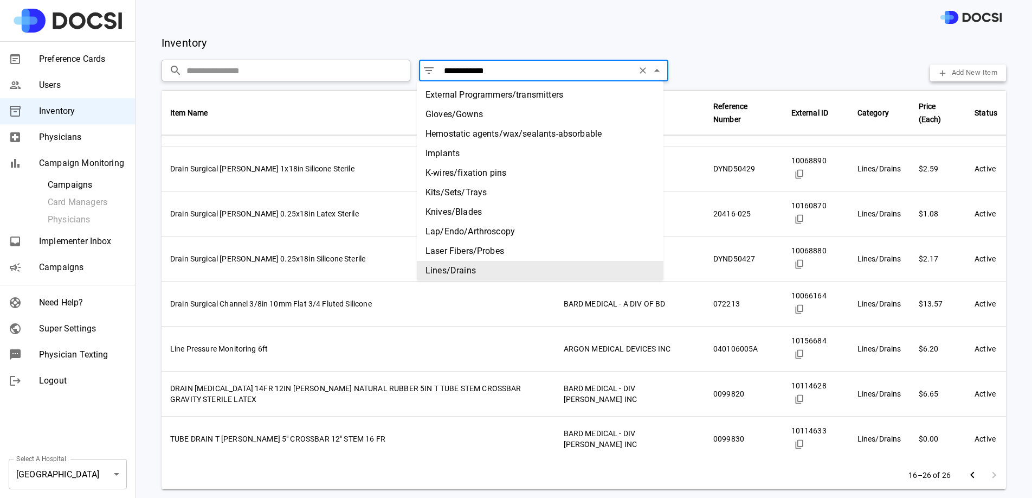
click at [638, 72] on icon "Clear" at bounding box center [643, 70] width 11 height 11
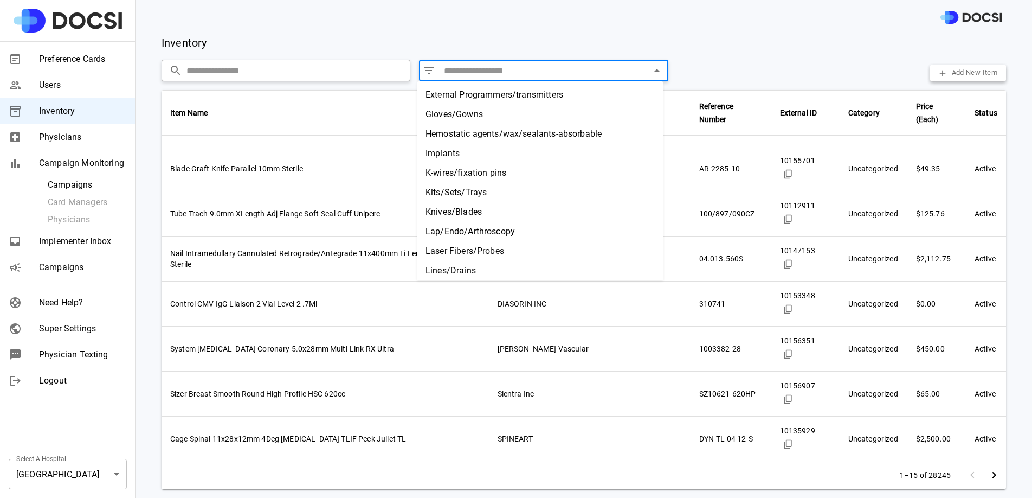
scroll to position [174, 0]
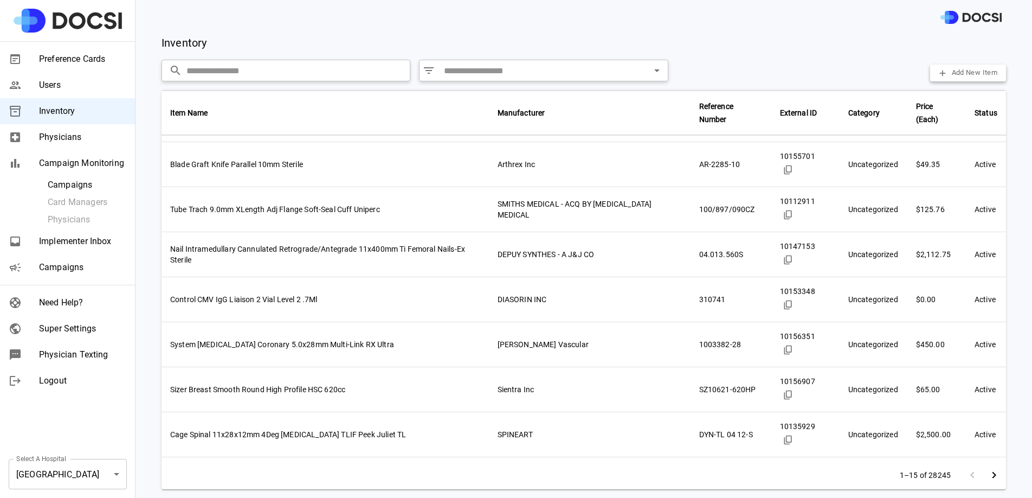
click at [254, 85] on div "Inventory Add New Item ​ ​ ​ ​ Add New Item Item Name Manufacturer Reference Nu…" at bounding box center [584, 266] width 897 height 463
click at [260, 72] on input "text" at bounding box center [298, 71] width 222 height 22
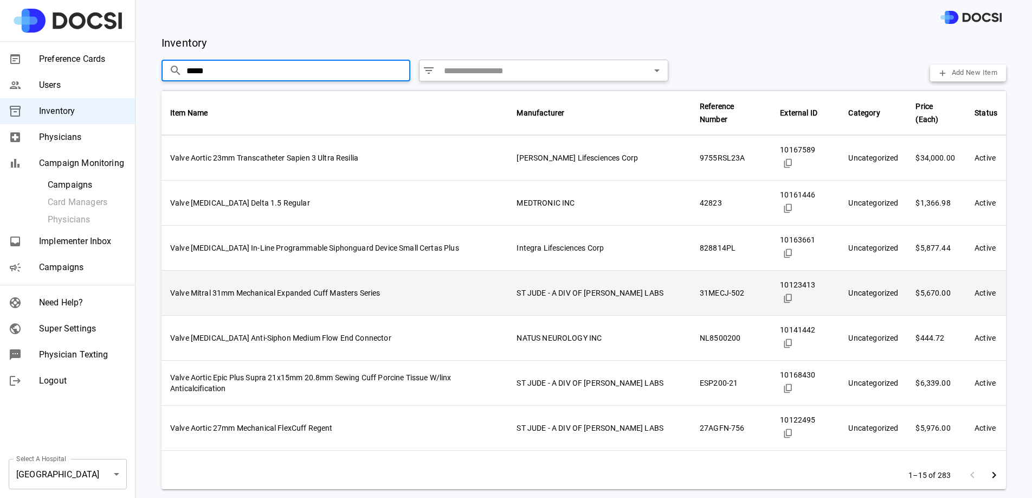
scroll to position [349, 0]
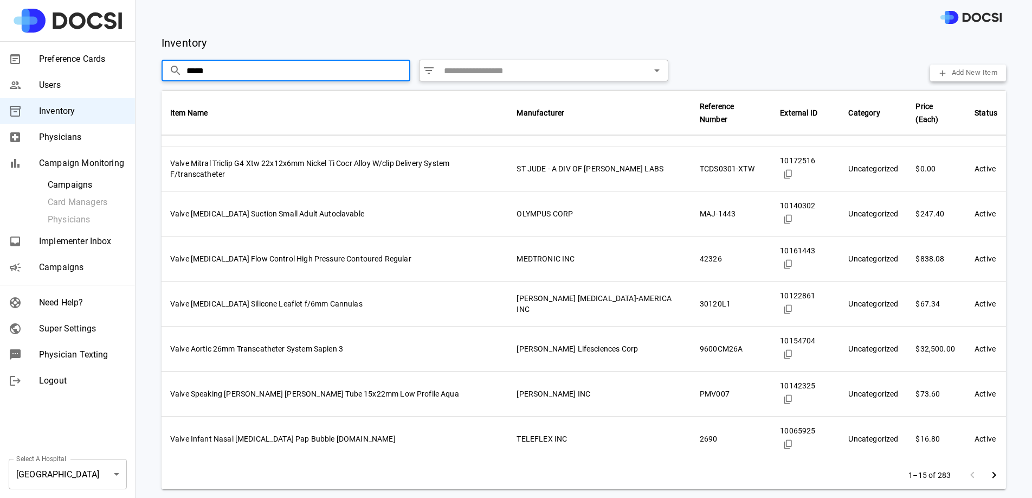
type input "*****"
click at [988, 471] on icon "Go to next page" at bounding box center [994, 474] width 13 height 13
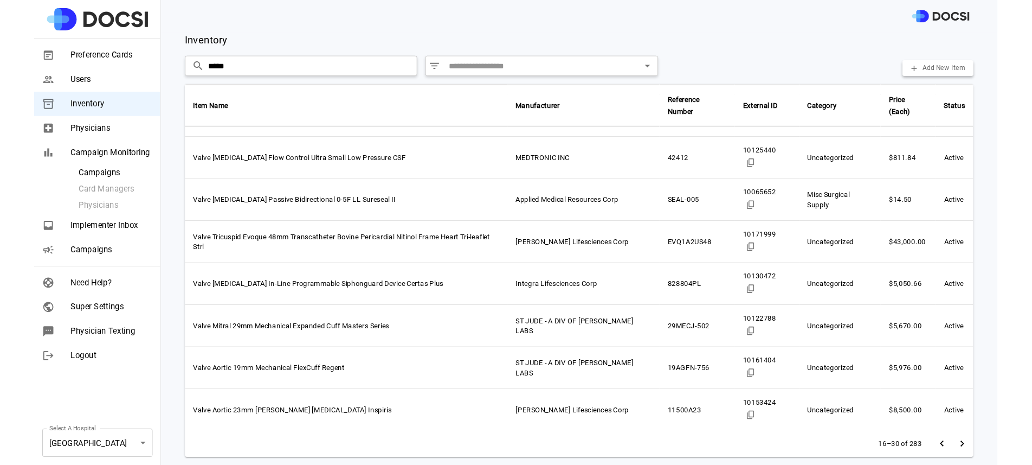
scroll to position [174, 0]
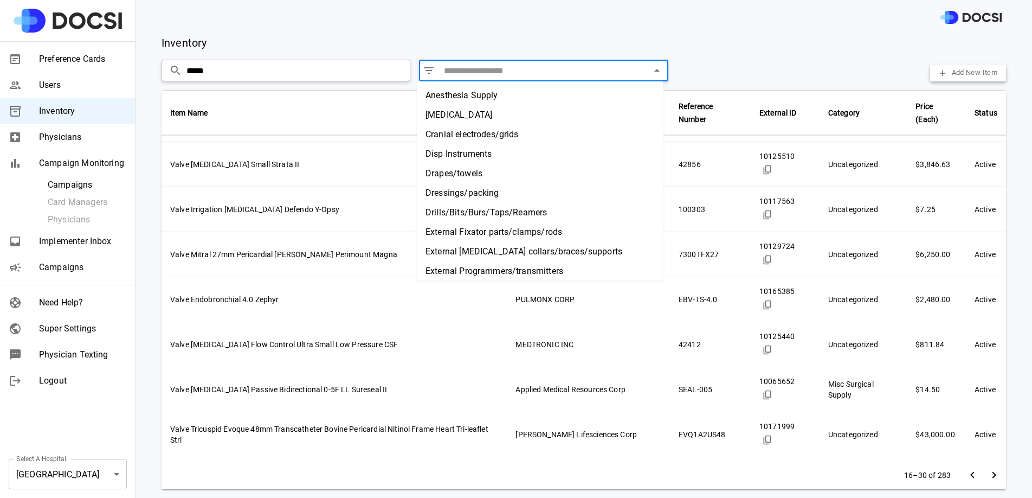
click at [509, 65] on input "text" at bounding box center [543, 70] width 207 height 15
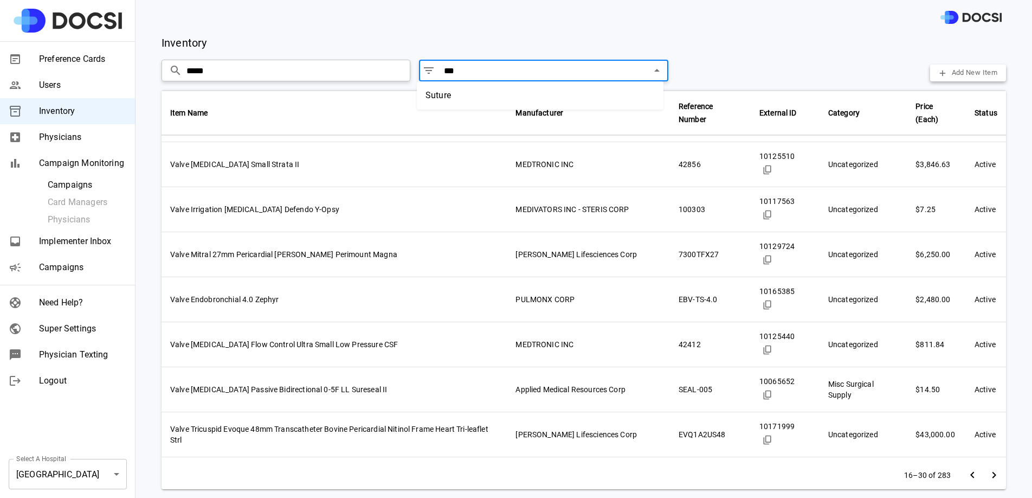
type input "****"
drag, startPoint x: 495, startPoint y: 73, endPoint x: 347, endPoint y: 66, distance: 148.2
click at [347, 66] on div "​ ***** ​ ​ **** ​" at bounding box center [415, 71] width 507 height 22
type input "****"
click at [428, 24] on div at bounding box center [584, 17] width 897 height 35
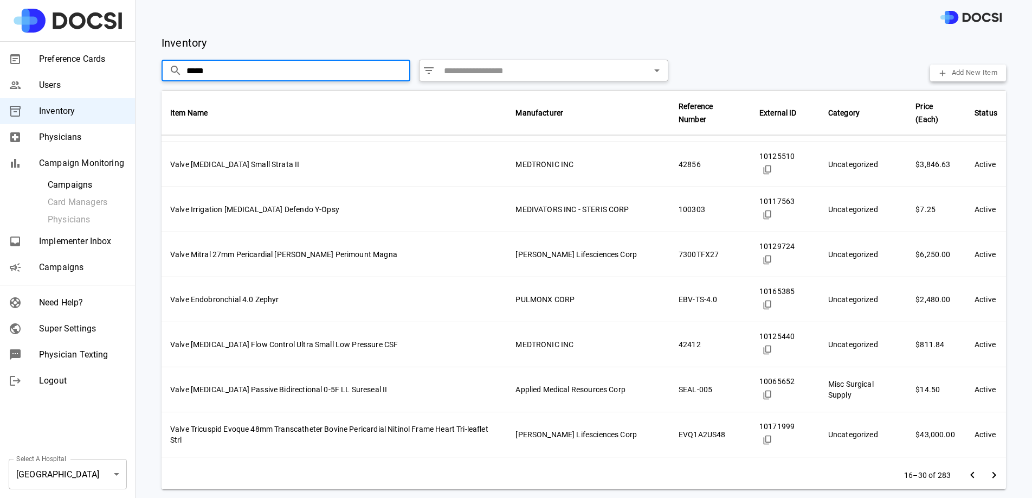
click at [232, 64] on input "*****" at bounding box center [298, 71] width 222 height 22
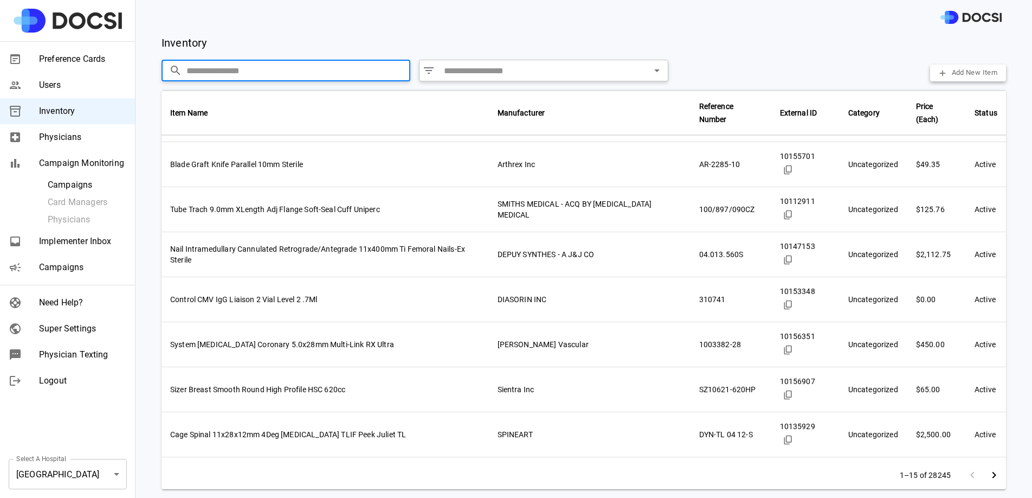
click at [275, 42] on div "Inventory Add New Item" at bounding box center [584, 43] width 845 height 16
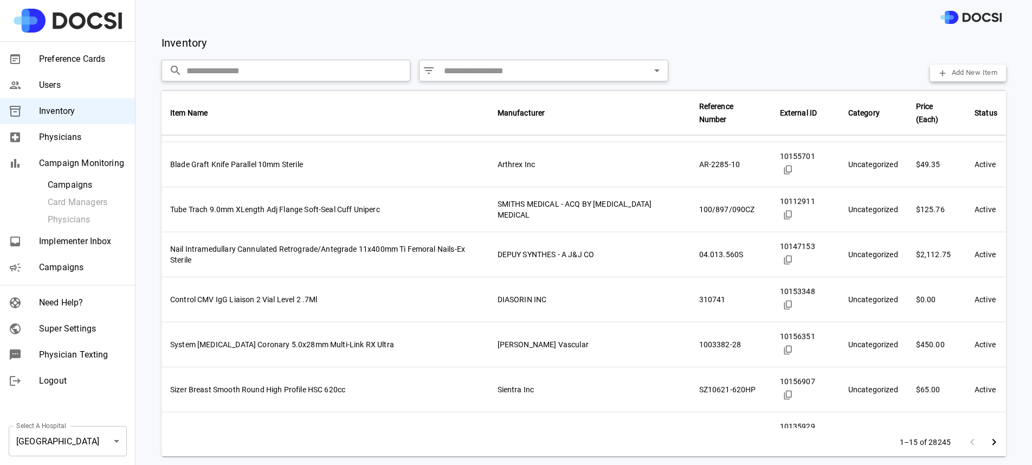
click at [65, 348] on span "Physician Texting" at bounding box center [82, 354] width 87 height 13
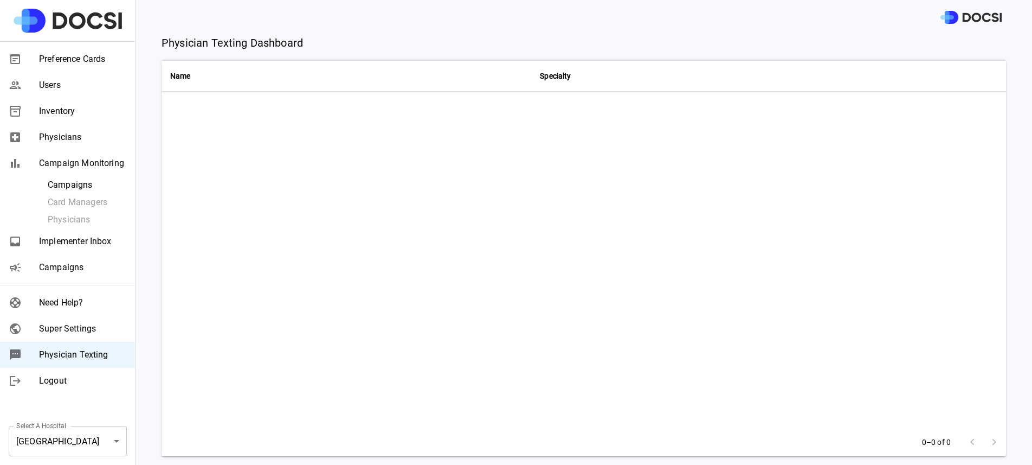
click at [72, 322] on span "Super Settings" at bounding box center [82, 328] width 87 height 13
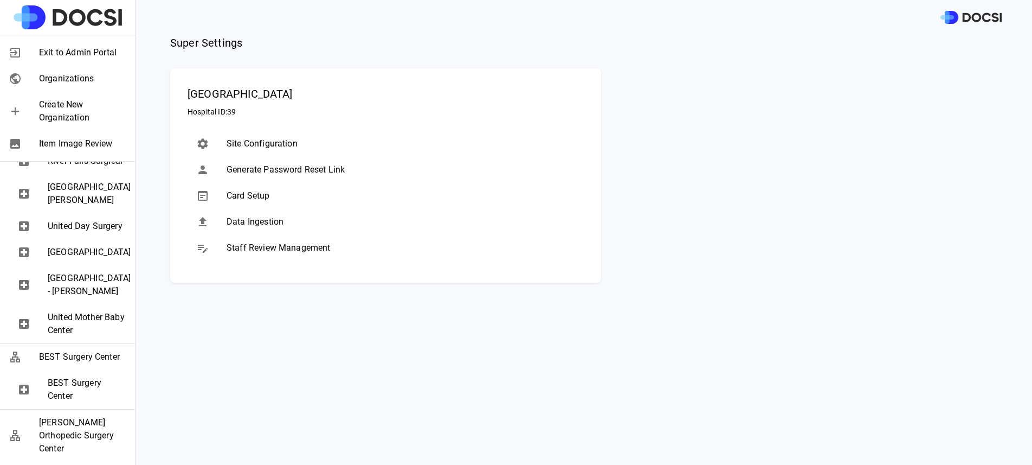
scroll to position [680, 0]
click at [85, 235] on span "United Day Surgery" at bounding box center [87, 228] width 79 height 13
click at [251, 219] on span "Data Ingestion" at bounding box center [401, 221] width 349 height 13
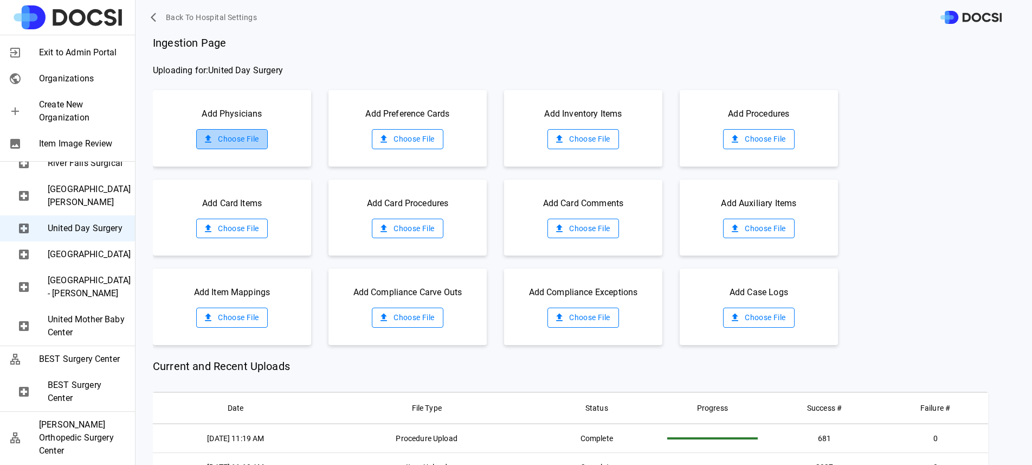
click at [254, 139] on label "Choose File" at bounding box center [231, 139] width 71 height 20
click at [0, 0] on input "Choose File" at bounding box center [0, 0] width 0 height 0
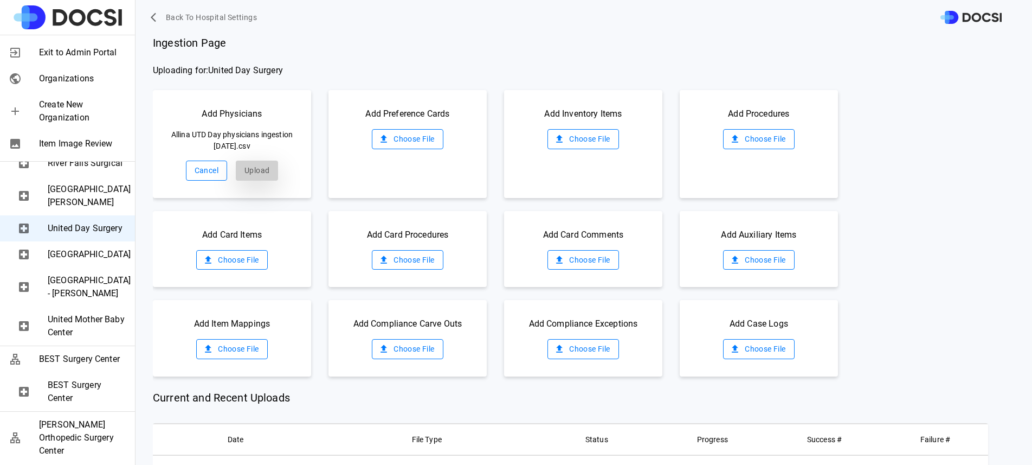
click at [257, 168] on button "Upload" at bounding box center [257, 171] width 42 height 20
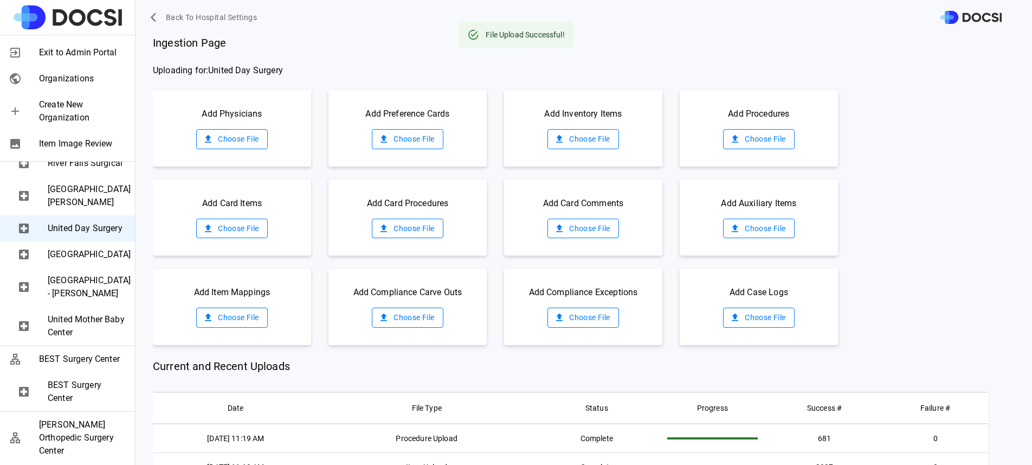
click at [594, 138] on label "Choose File" at bounding box center [583, 139] width 71 height 20
click at [0, 0] on input "Choose File" at bounding box center [0, 0] width 0 height 0
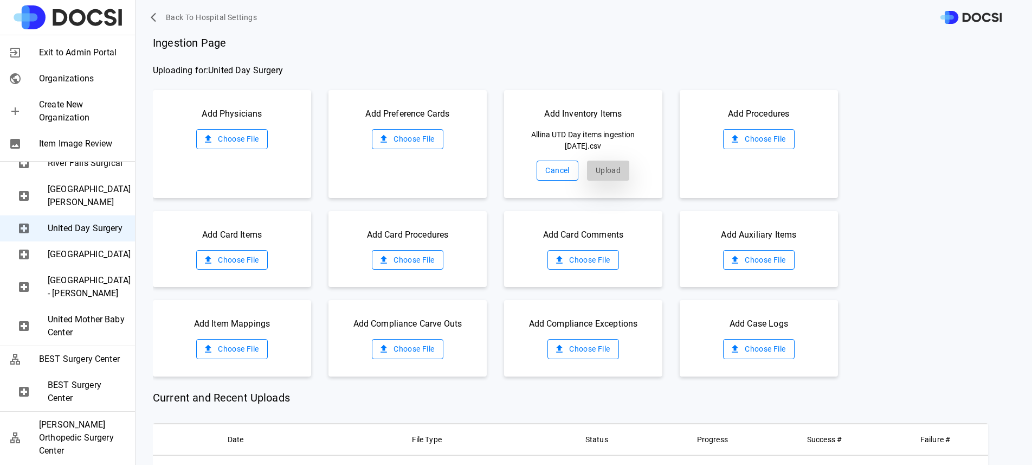
click at [600, 162] on button "Upload" at bounding box center [608, 171] width 42 height 20
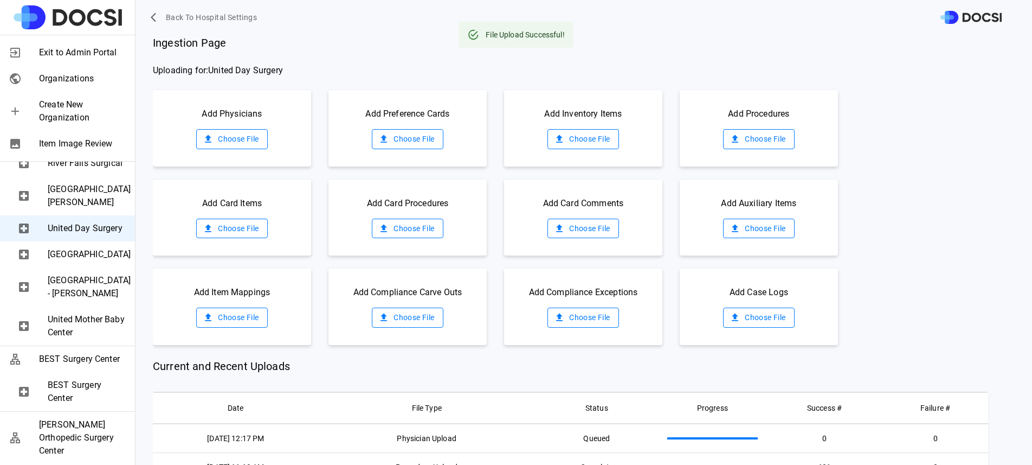
click at [733, 144] on label "Choose File" at bounding box center [758, 139] width 71 height 20
click at [0, 0] on input "Choose File" at bounding box center [0, 0] width 0 height 0
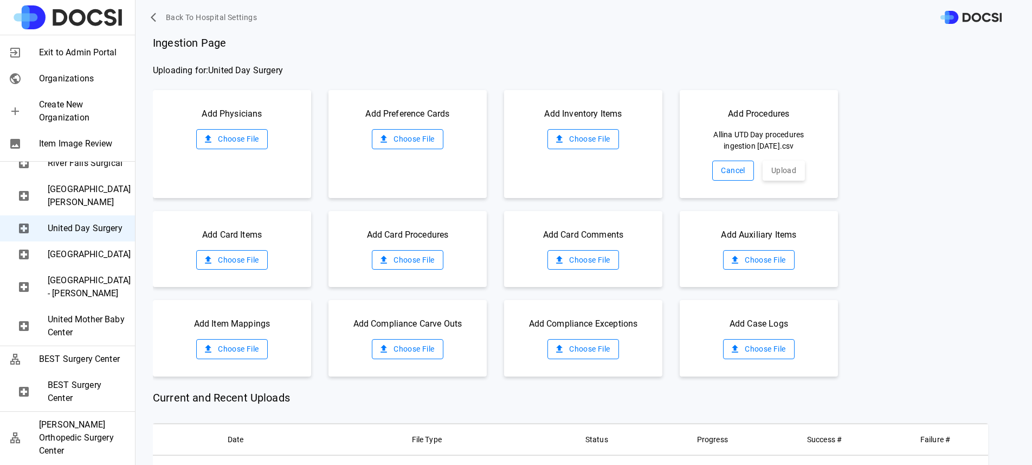
click at [767, 180] on div "Add Procedures Allina UTD Day procedures ingestion 09.05.2025.csv Cancel Upload" at bounding box center [759, 144] width 158 height 108
click at [769, 171] on button "Upload" at bounding box center [784, 171] width 42 height 20
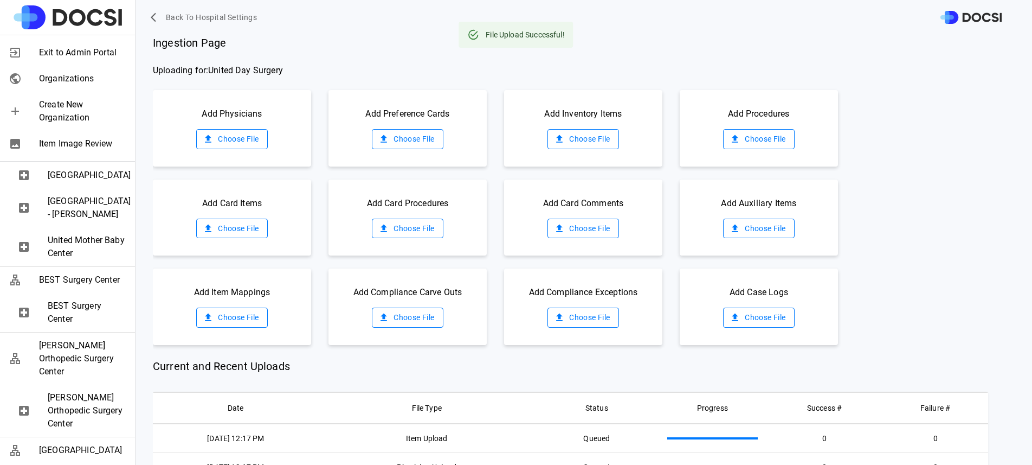
scroll to position [769, 0]
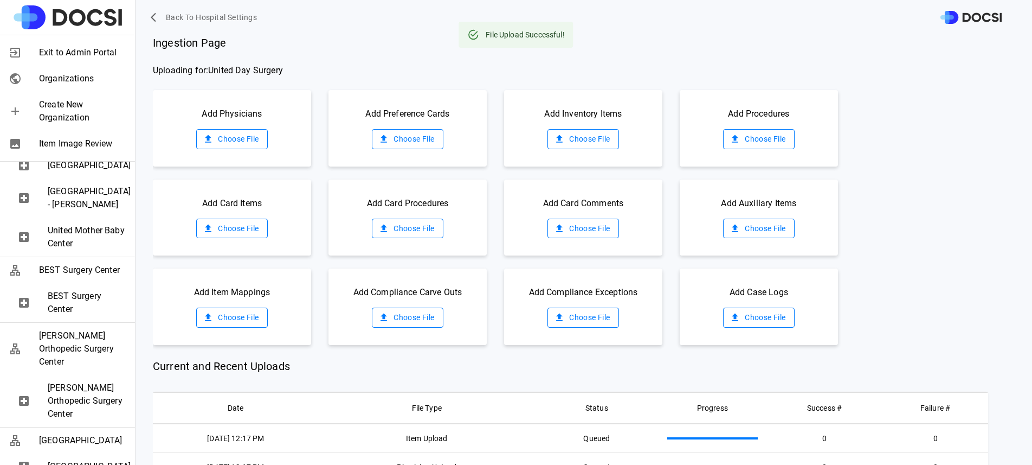
click at [66, 178] on div "United Hospital" at bounding box center [67, 165] width 135 height 26
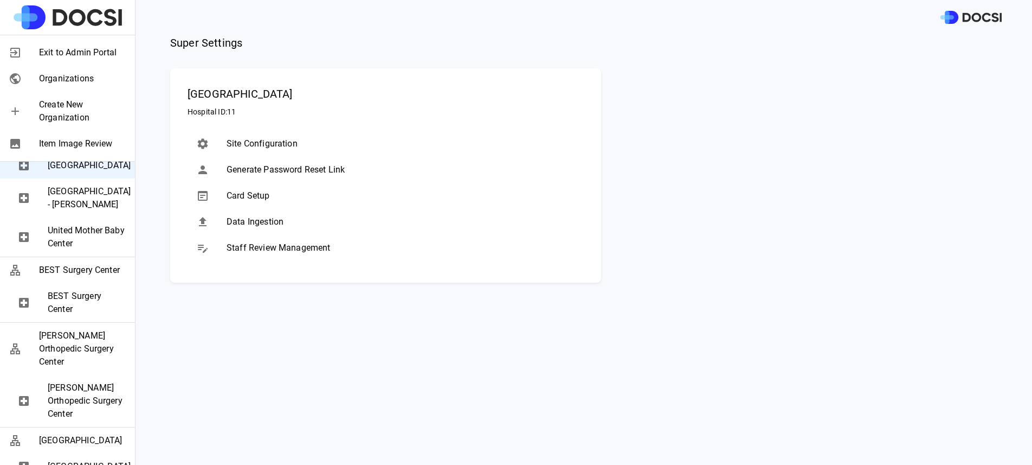
click at [214, 229] on div "Data Ingestion" at bounding box center [386, 222] width 396 height 26
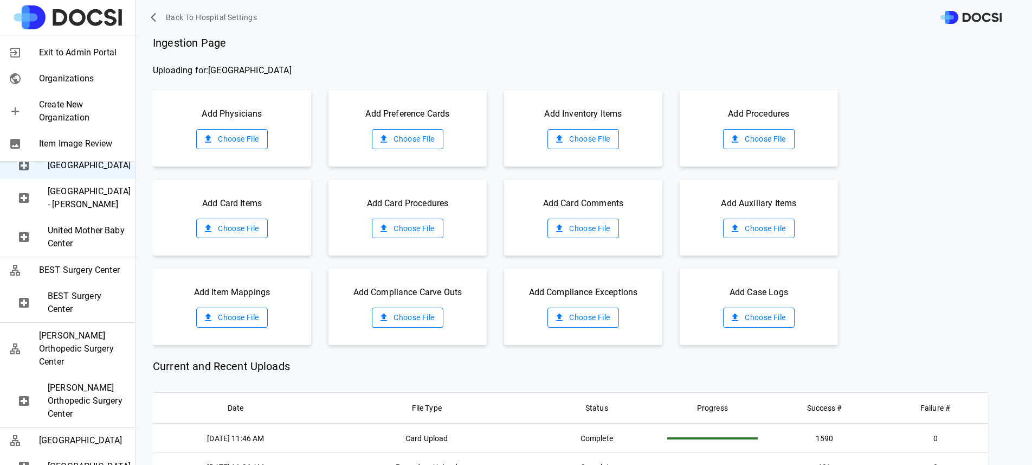
scroll to position [20, 0]
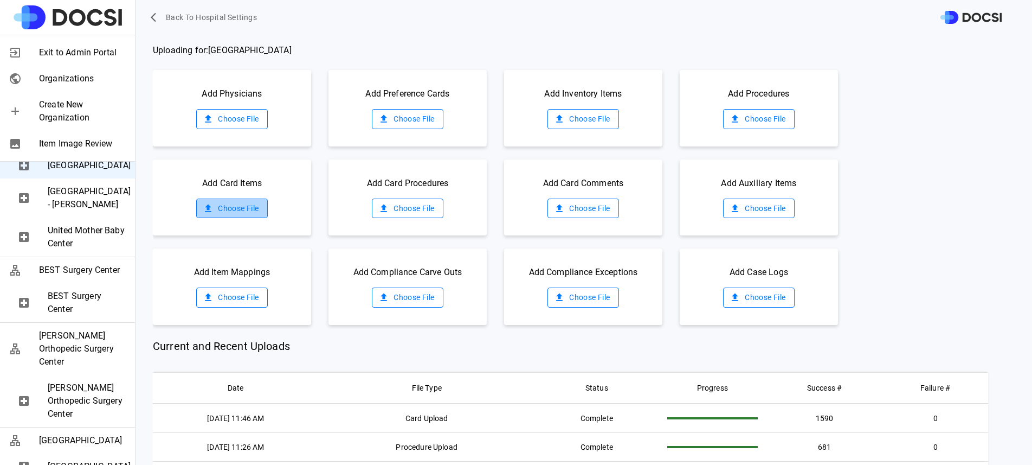
click at [237, 204] on label "Choose File" at bounding box center [231, 208] width 71 height 20
click at [0, 0] on input "Choose File" at bounding box center [0, 0] width 0 height 0
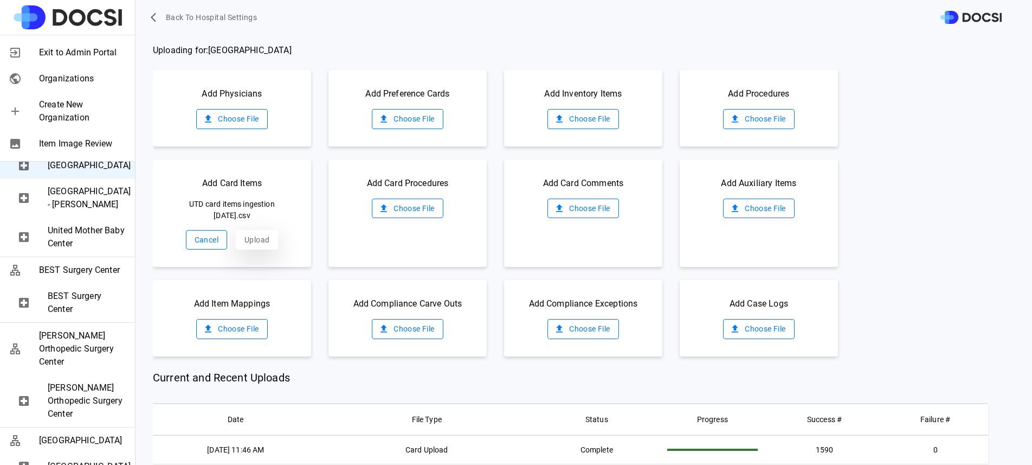
click at [259, 246] on button "Upload" at bounding box center [257, 240] width 42 height 20
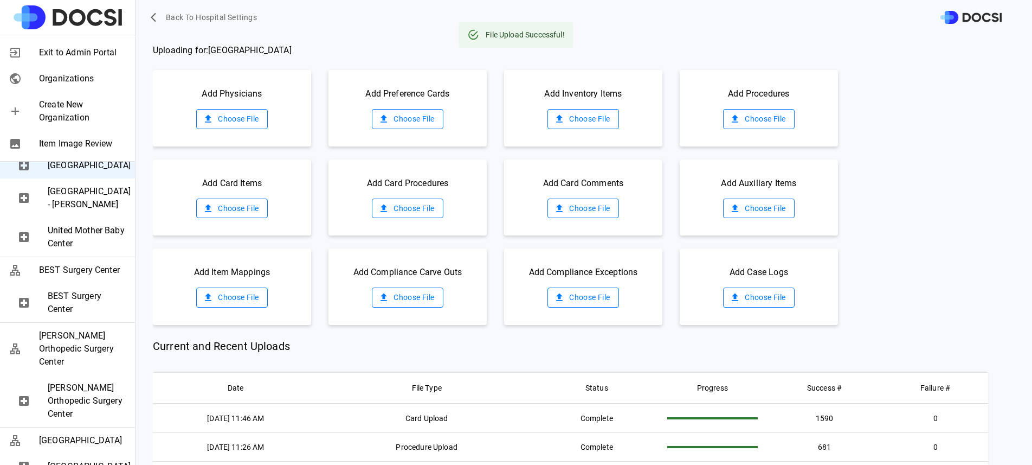
click at [433, 207] on label "Choose File" at bounding box center [407, 208] width 71 height 20
click at [0, 0] on input "Choose File" at bounding box center [0, 0] width 0 height 0
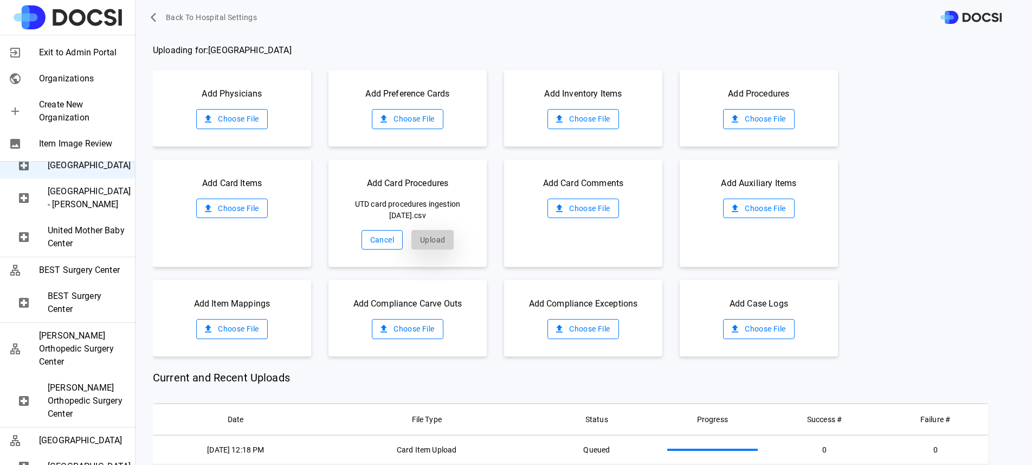
click at [427, 232] on button "Upload" at bounding box center [433, 240] width 42 height 20
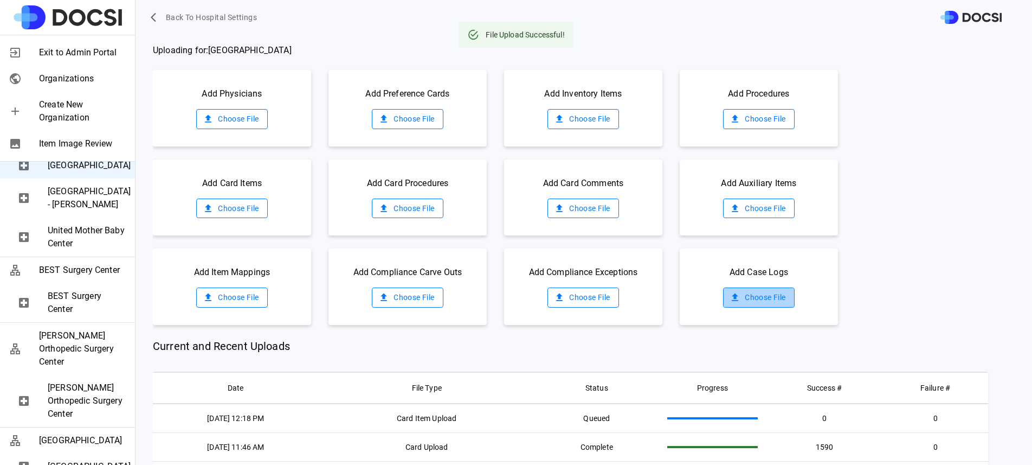
click at [751, 294] on label "Choose File" at bounding box center [758, 297] width 71 height 20
click at [0, 0] on input "Choose File" at bounding box center [0, 0] width 0 height 0
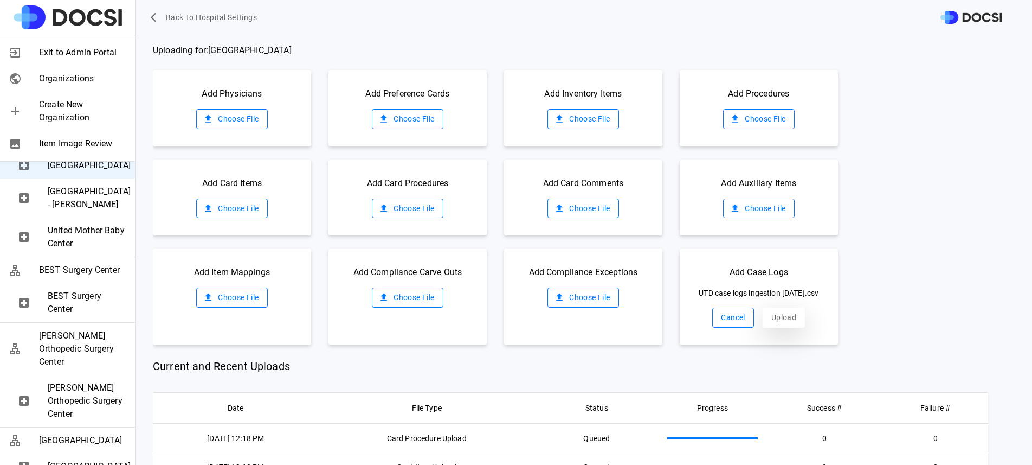
click at [781, 324] on button "Upload" at bounding box center [784, 317] width 42 height 20
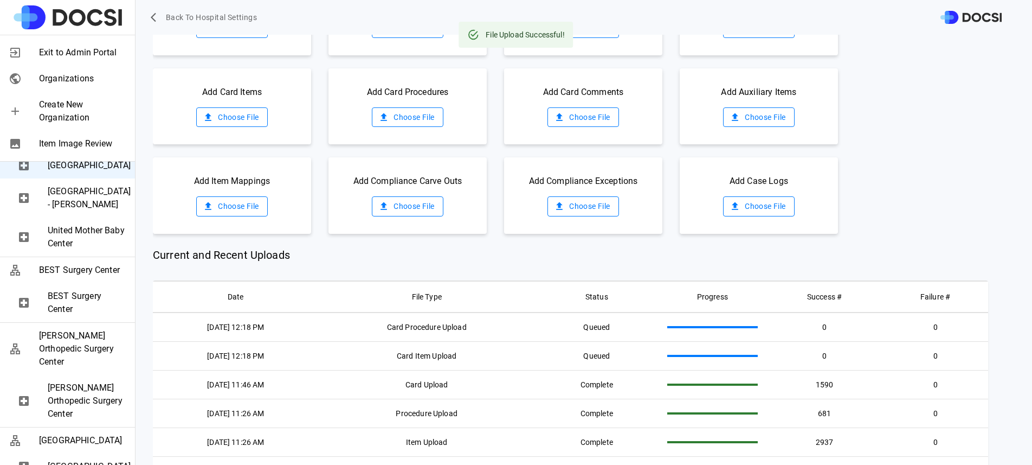
scroll to position [112, 0]
click at [88, 250] on span "United Mother Baby Center" at bounding box center [87, 237] width 79 height 26
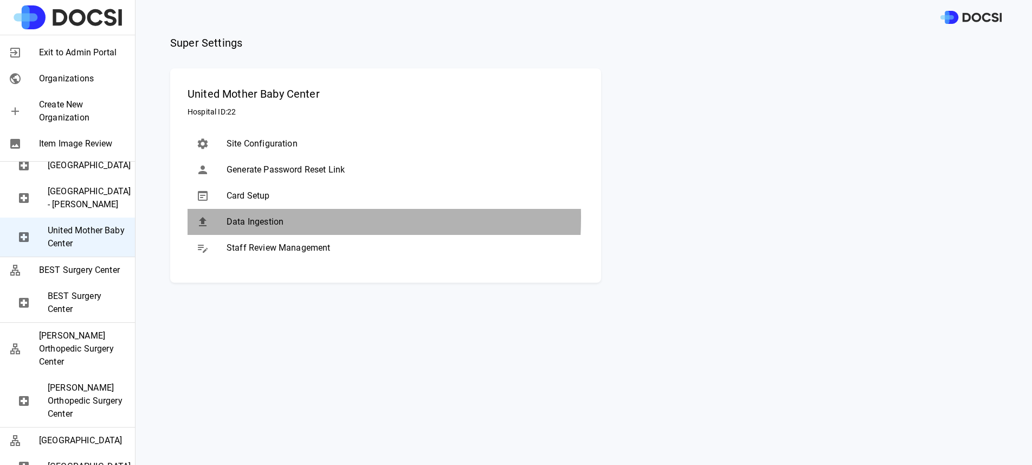
click at [218, 218] on div at bounding box center [211, 221] width 30 height 13
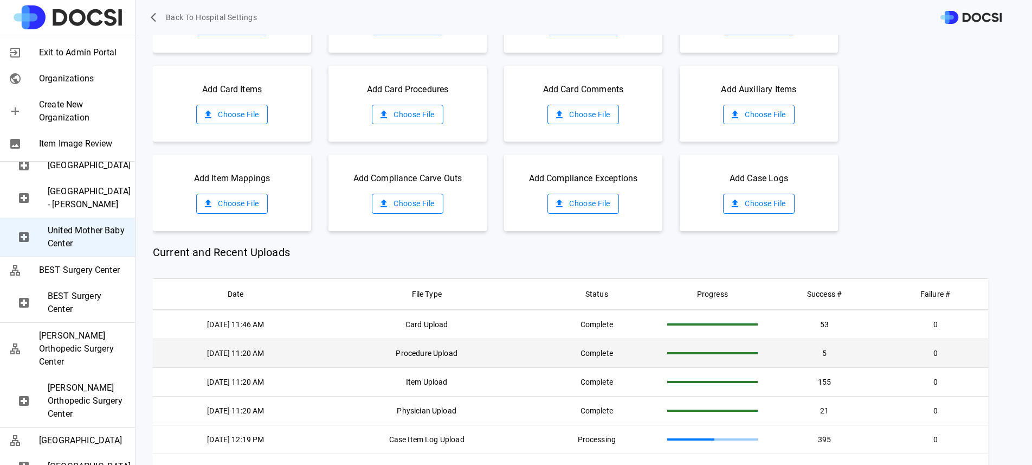
scroll to position [0, 0]
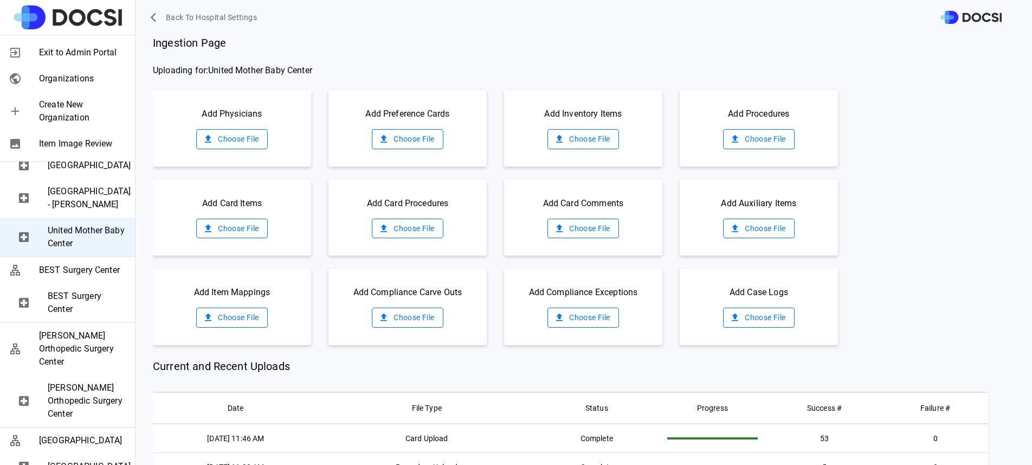
click at [232, 234] on label "Choose File" at bounding box center [231, 229] width 71 height 20
click at [0, 0] on input "Choose File" at bounding box center [0, 0] width 0 height 0
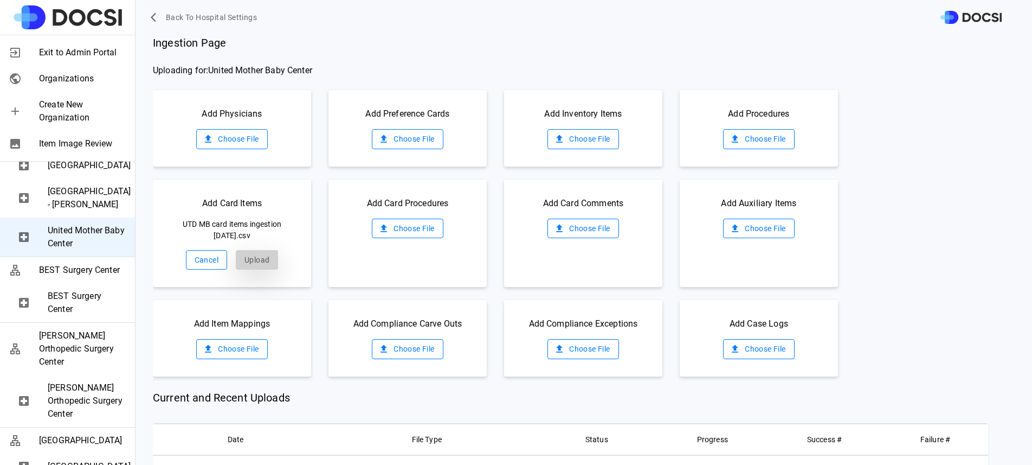
click at [261, 259] on button "Upload" at bounding box center [257, 260] width 42 height 20
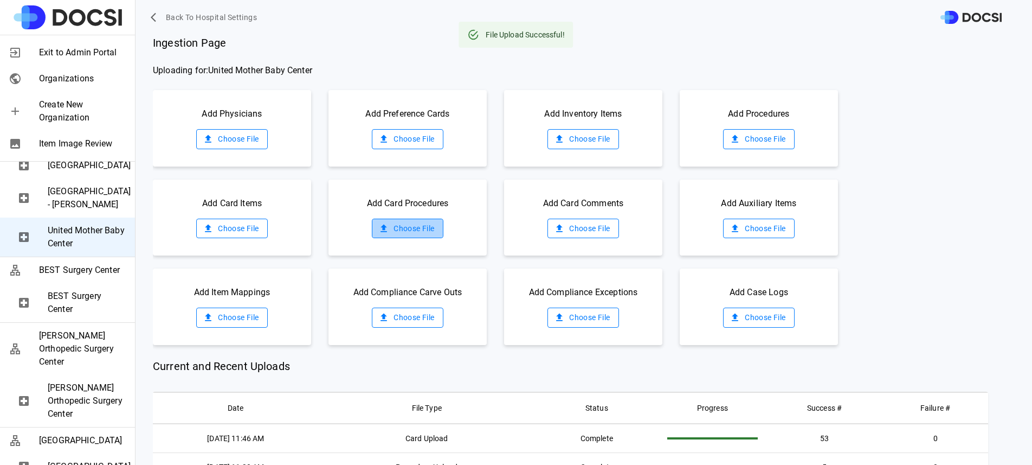
click at [412, 228] on label "Choose File" at bounding box center [407, 229] width 71 height 20
click at [0, 0] on input "Choose File" at bounding box center [0, 0] width 0 height 0
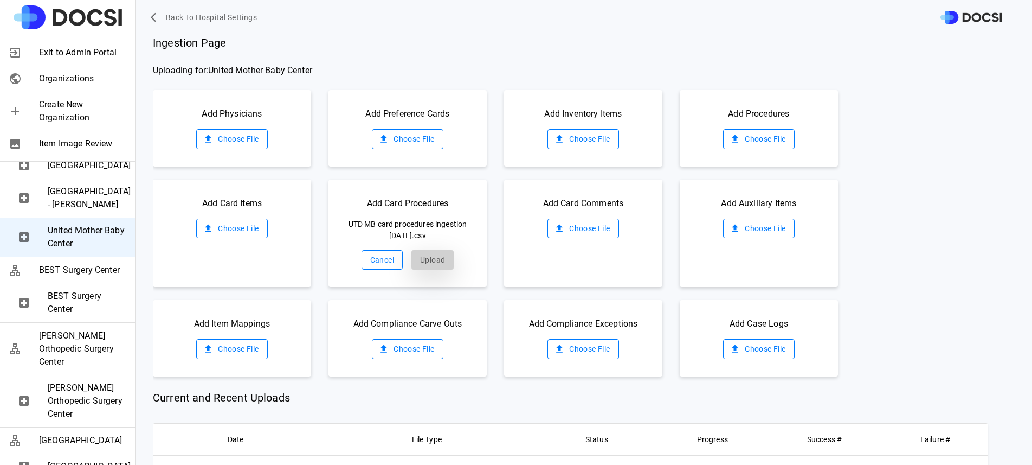
click at [422, 254] on button "Upload" at bounding box center [433, 260] width 42 height 20
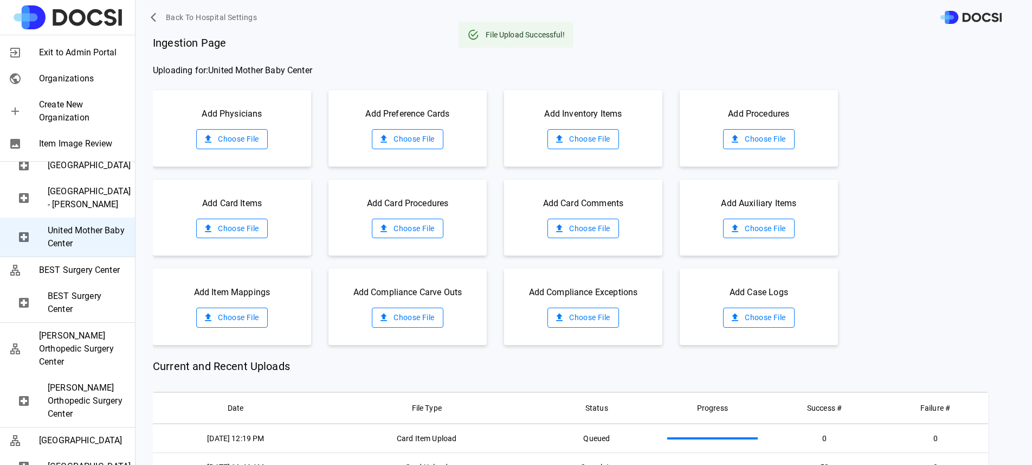
click at [730, 330] on div "Add Case Logs Choose File" at bounding box center [759, 306] width 158 height 76
click at [735, 320] on label "Choose File" at bounding box center [758, 317] width 71 height 20
click at [0, 0] on input "Choose File" at bounding box center [0, 0] width 0 height 0
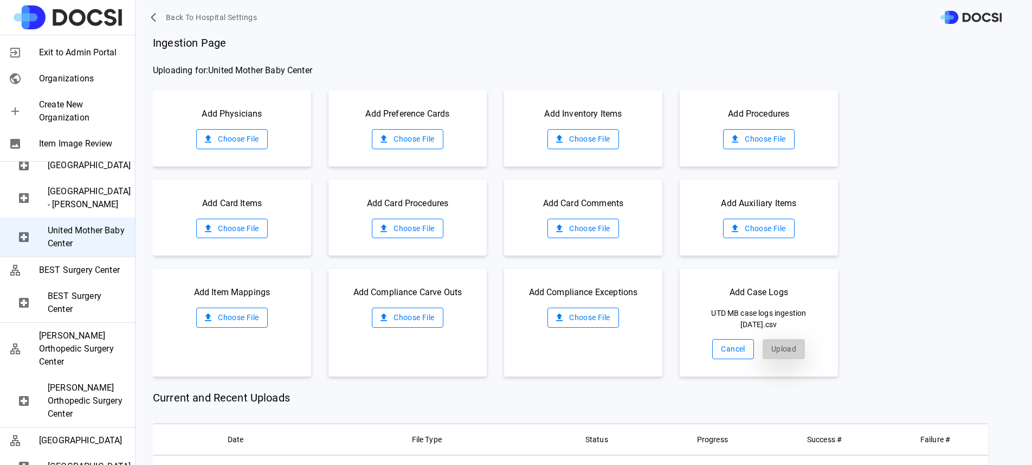
click at [765, 347] on button "Upload" at bounding box center [784, 349] width 42 height 20
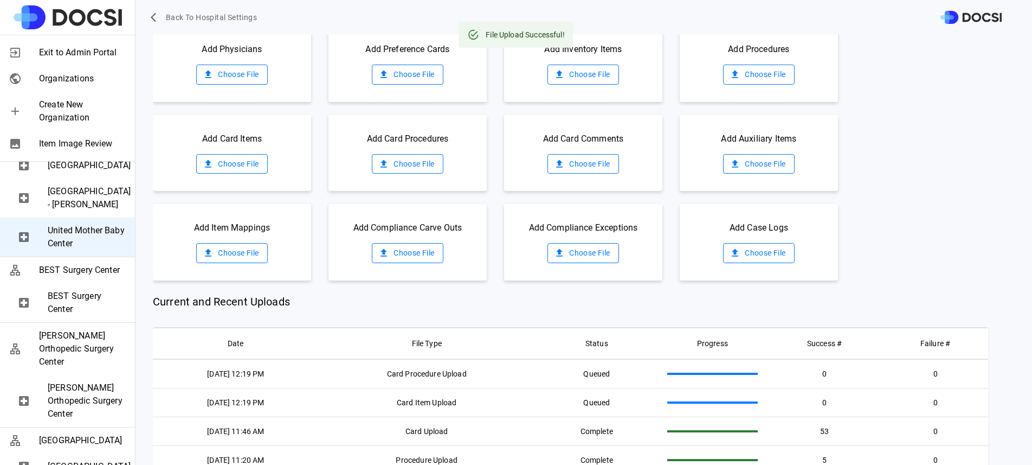
scroll to position [76, 0]
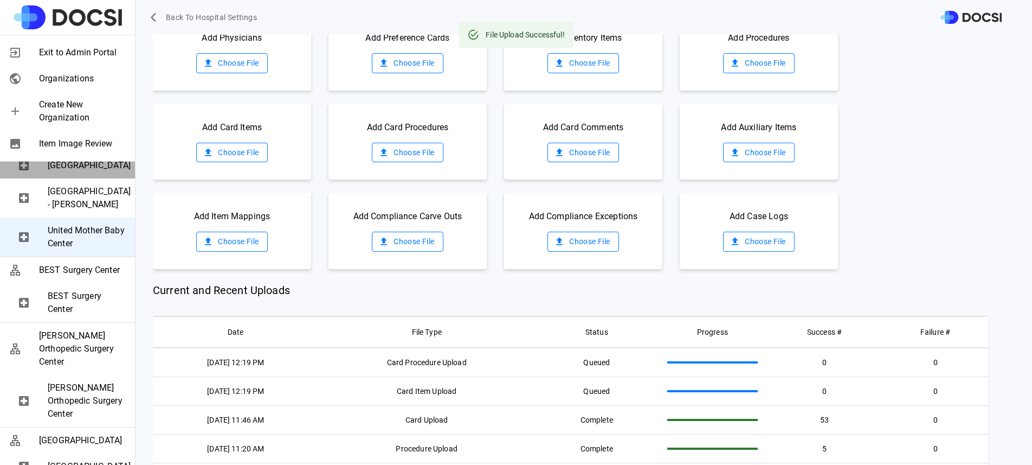
click at [98, 172] on span "United Hospital" at bounding box center [87, 165] width 79 height 13
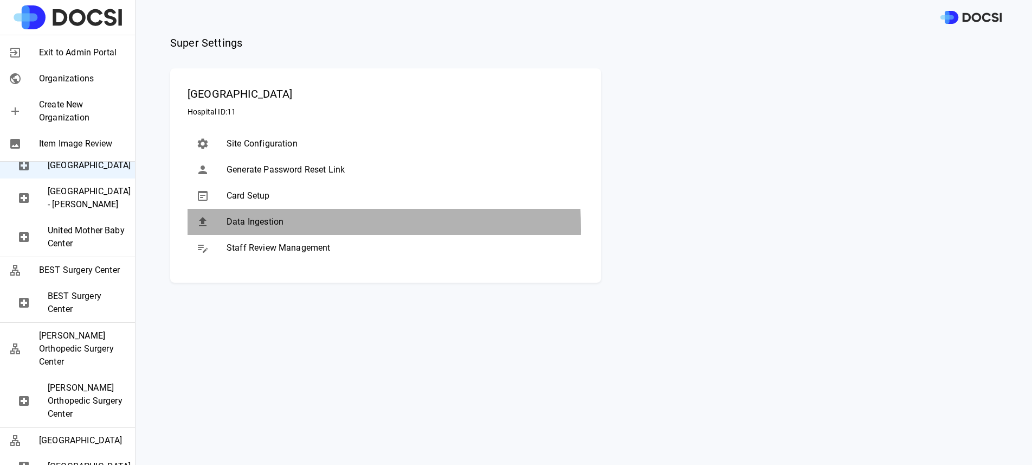
click at [287, 229] on div "Data Ingestion" at bounding box center [386, 222] width 396 height 26
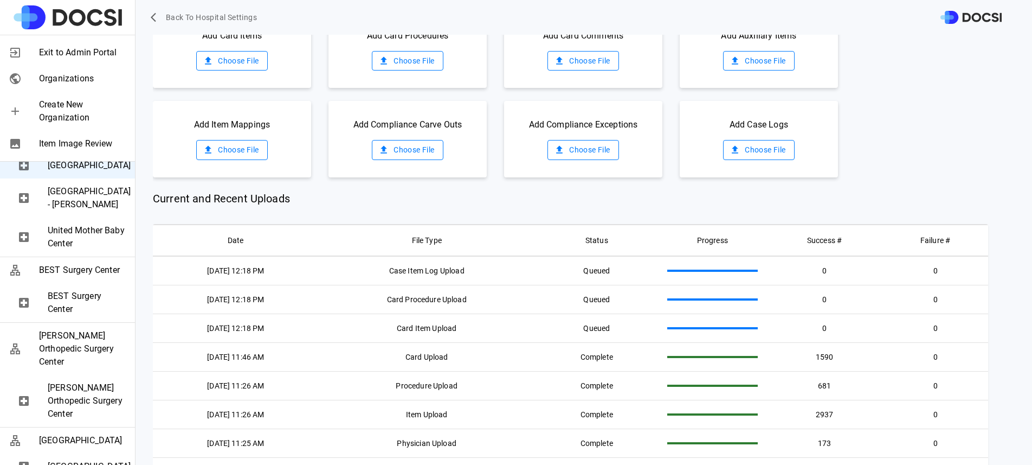
scroll to position [170, 0]
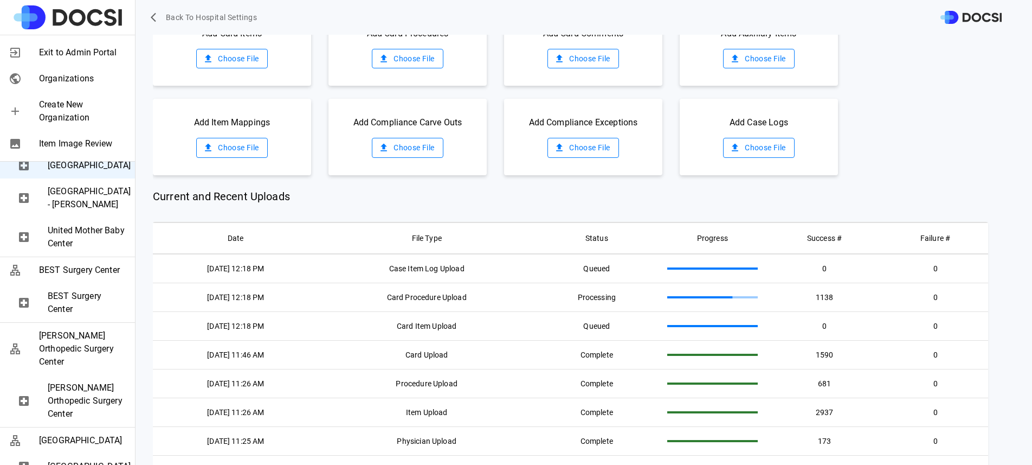
click at [637, 203] on span "Current and Recent Uploads" at bounding box center [571, 196] width 836 height 16
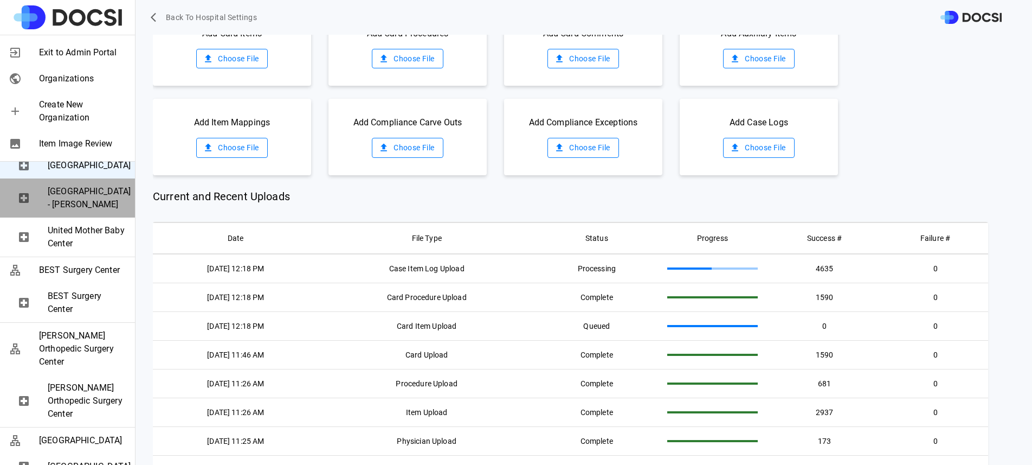
click at [91, 211] on span "United Hospital - Hastings Regina" at bounding box center [87, 198] width 79 height 26
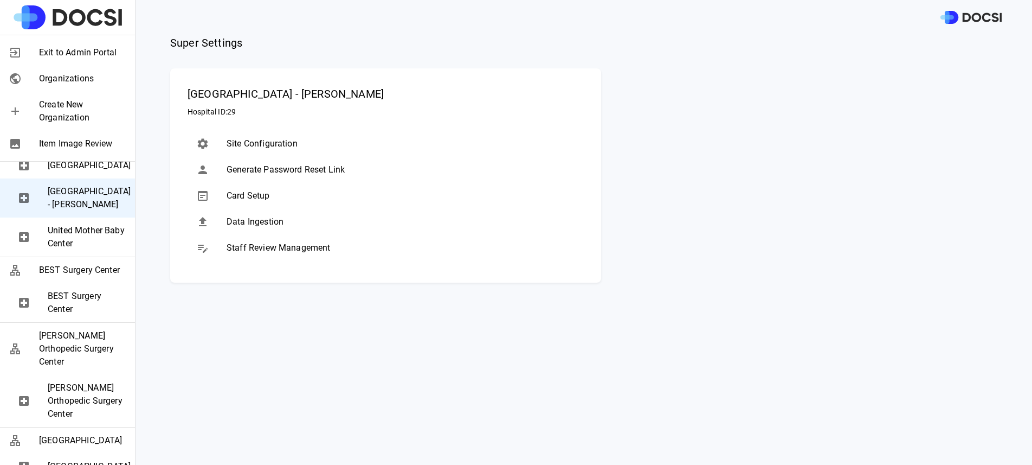
click at [75, 250] on span "United Mother Baby Center" at bounding box center [87, 237] width 79 height 26
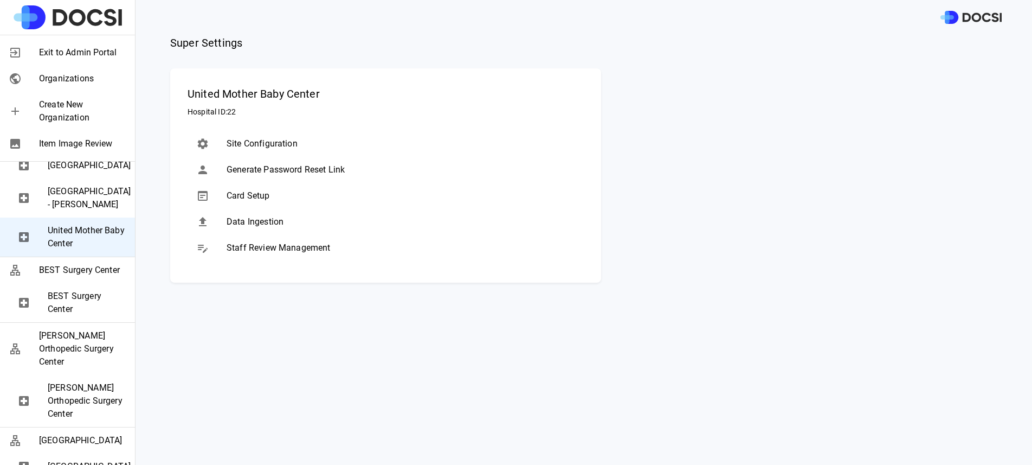
click at [350, 222] on span "Data Ingestion" at bounding box center [401, 221] width 349 height 13
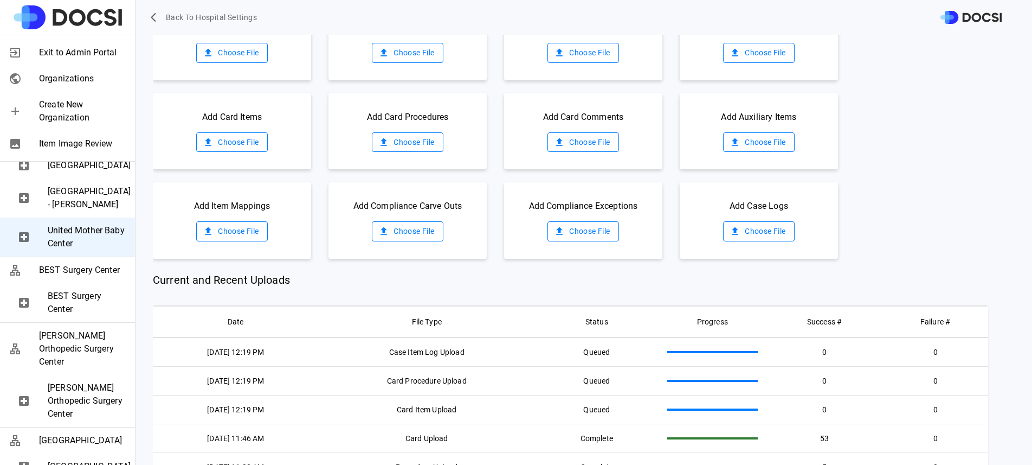
scroll to position [102, 0]
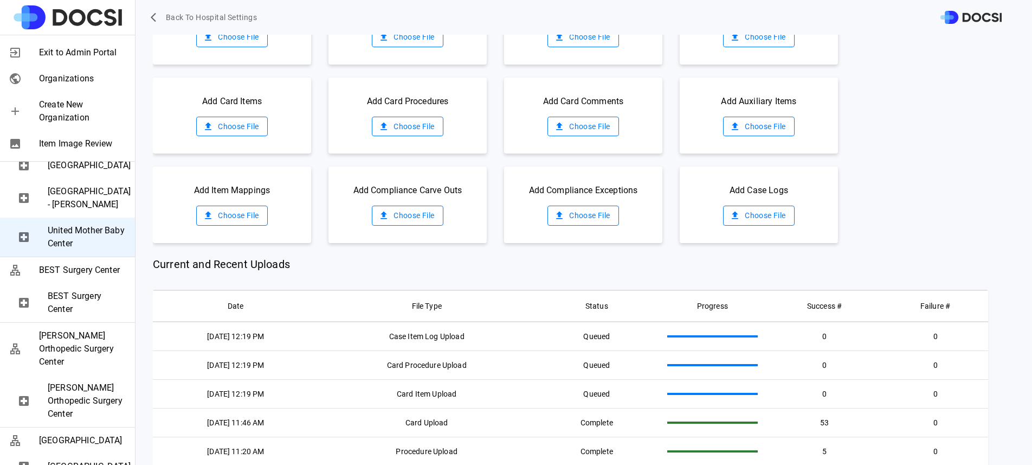
click at [58, 172] on span "United Hospital" at bounding box center [87, 165] width 79 height 13
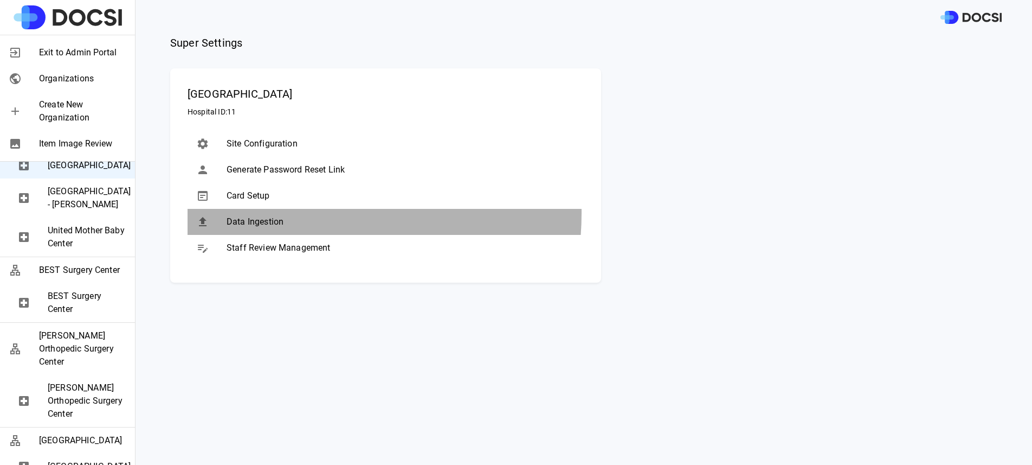
click at [282, 213] on div "Data Ingestion" at bounding box center [386, 222] width 396 height 26
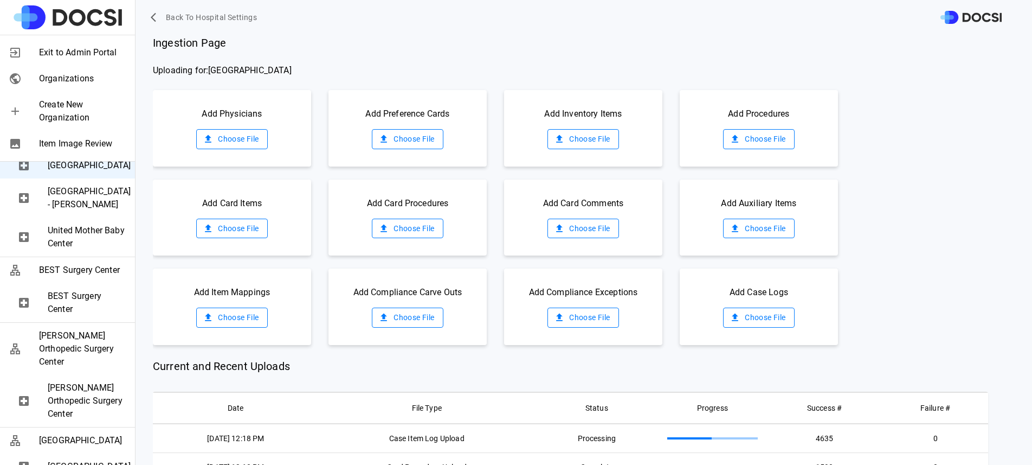
click at [73, 146] on span "United Day Surgery" at bounding box center [87, 139] width 79 height 13
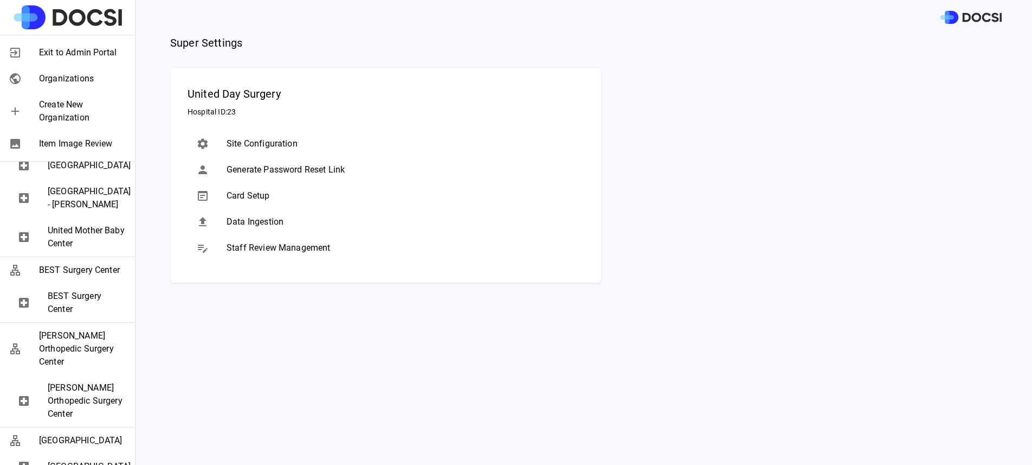
click at [238, 230] on div "Data Ingestion" at bounding box center [386, 222] width 396 height 26
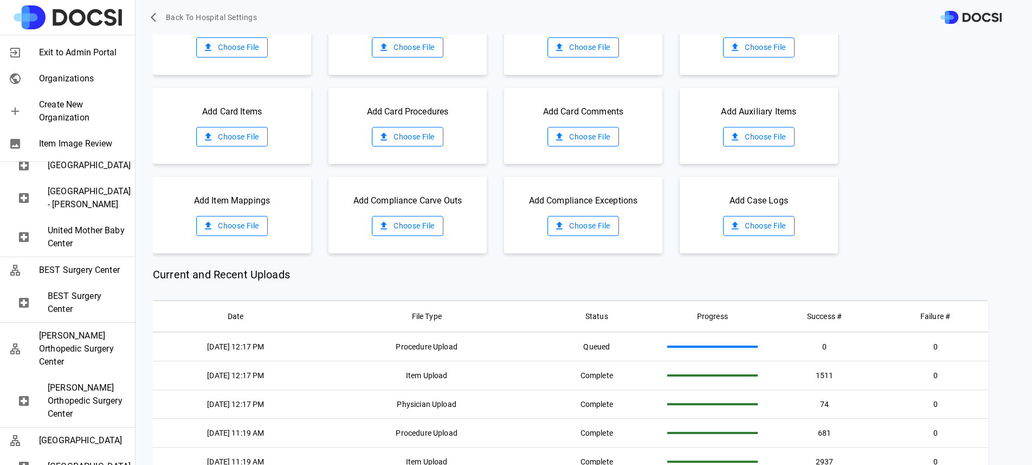
scroll to position [93, 0]
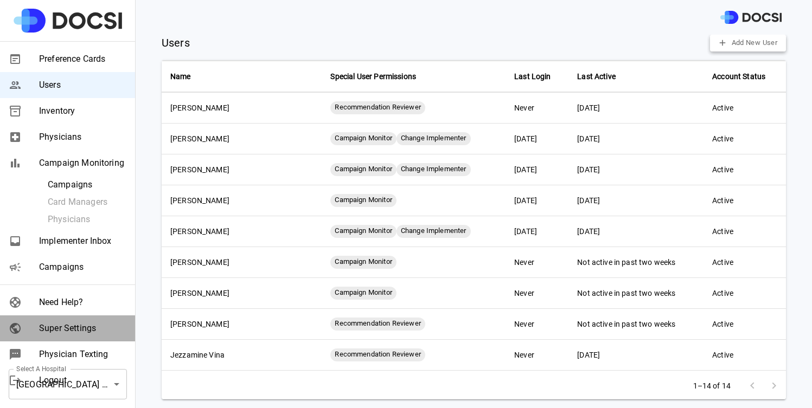
click at [68, 338] on div "Super Settings" at bounding box center [67, 329] width 135 height 26
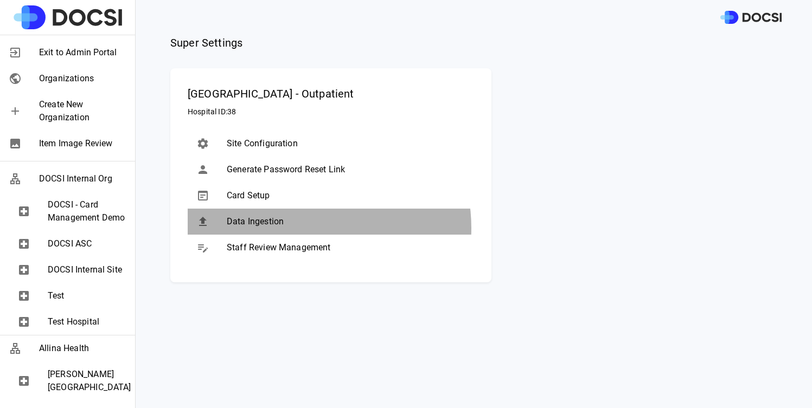
click at [300, 228] on div "Data Ingestion" at bounding box center [331, 222] width 286 height 26
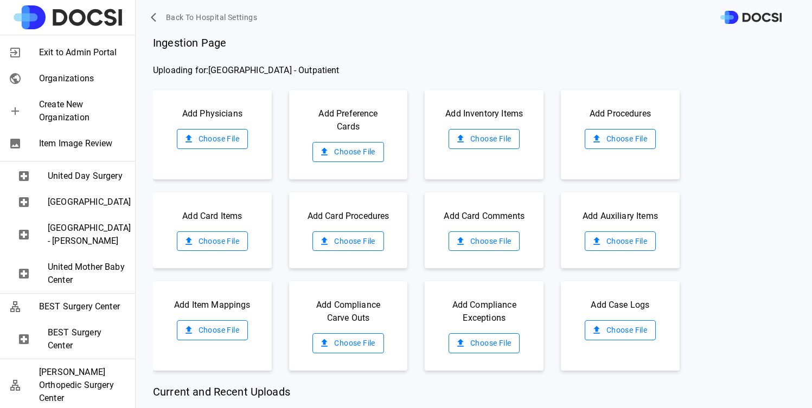
scroll to position [730, 0]
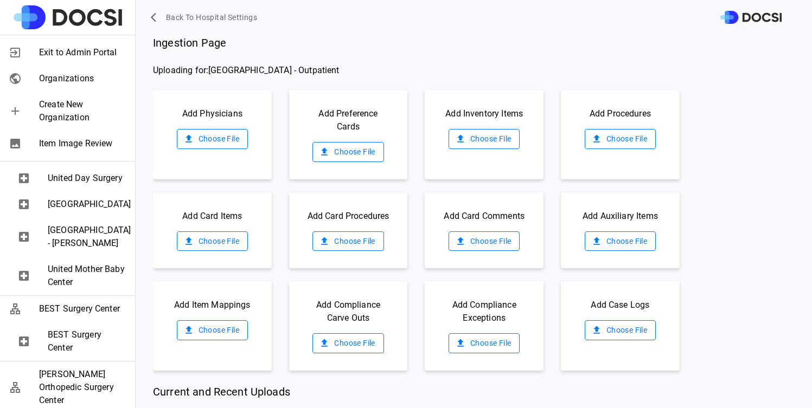
click at [92, 185] on span "United Day Surgery" at bounding box center [87, 178] width 79 height 13
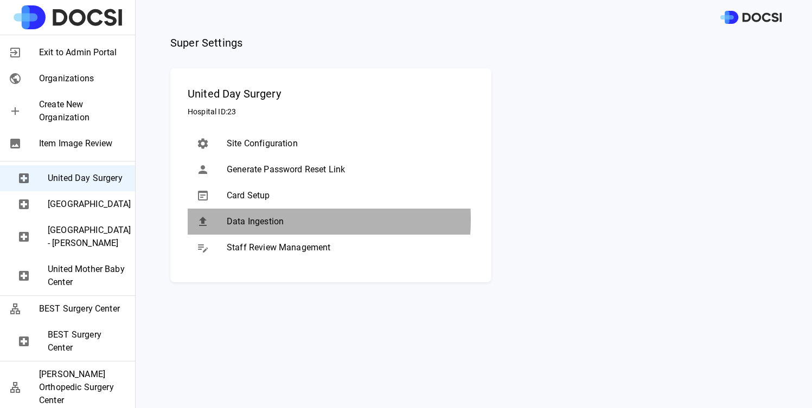
click at [254, 220] on span "Data Ingestion" at bounding box center [346, 221] width 239 height 13
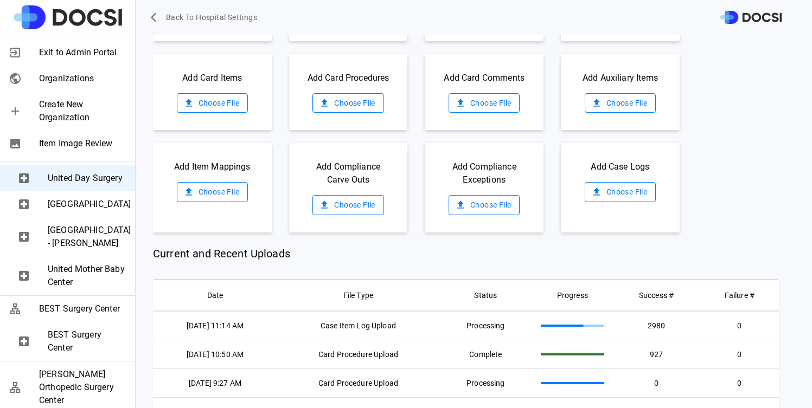
scroll to position [0, 0]
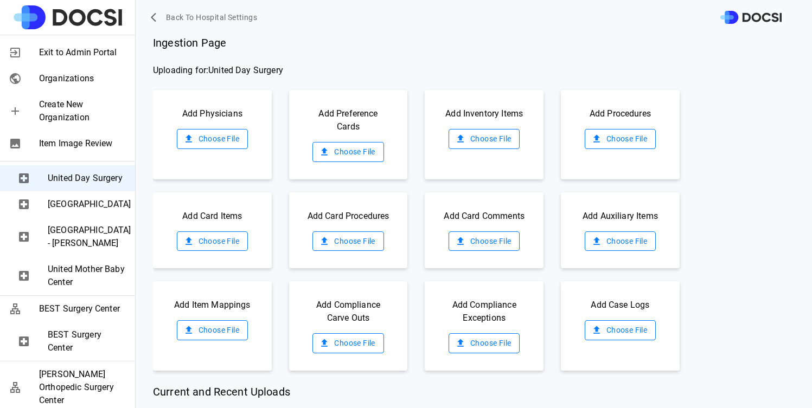
click at [230, 136] on label "Choose File" at bounding box center [212, 139] width 71 height 20
click at [0, 0] on input "Choose File" at bounding box center [0, 0] width 0 height 0
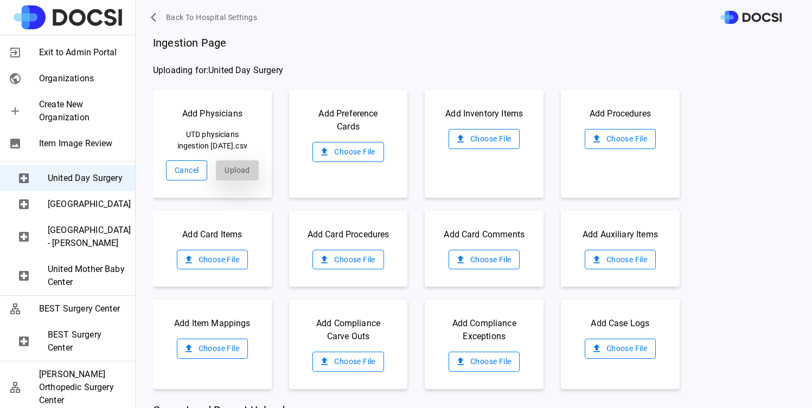
click at [234, 179] on button "Upload" at bounding box center [237, 171] width 42 height 20
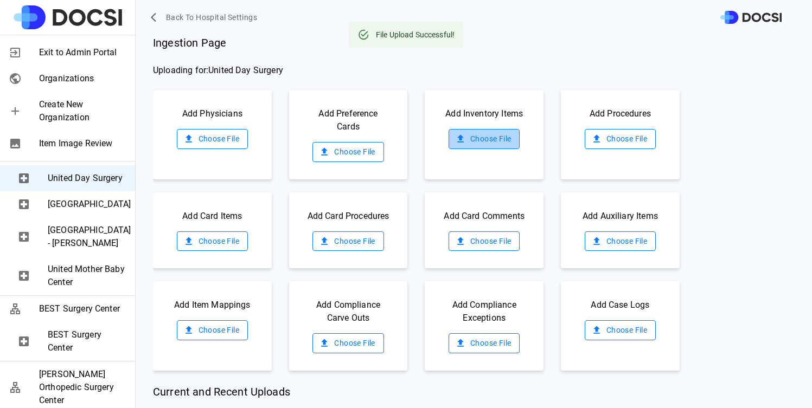
click at [455, 140] on icon at bounding box center [460, 138] width 11 height 11
click at [0, 0] on input "Choose File" at bounding box center [0, 0] width 0 height 0
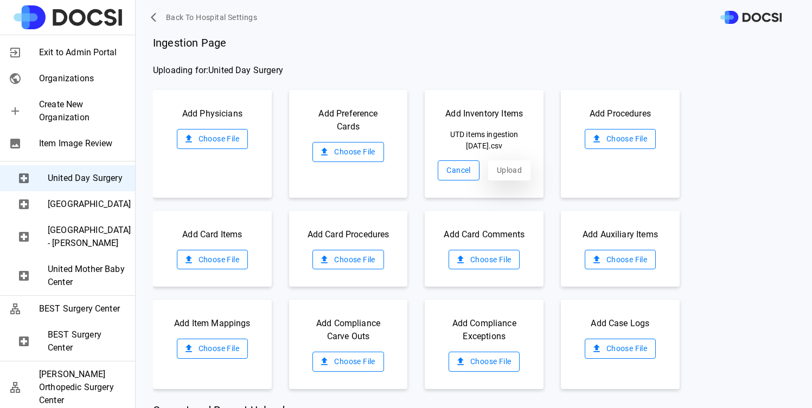
click at [493, 175] on button "Upload" at bounding box center [509, 171] width 42 height 20
click at [599, 142] on label "Choose File" at bounding box center [620, 139] width 71 height 20
click at [0, 0] on input "Choose File" at bounding box center [0, 0] width 0 height 0
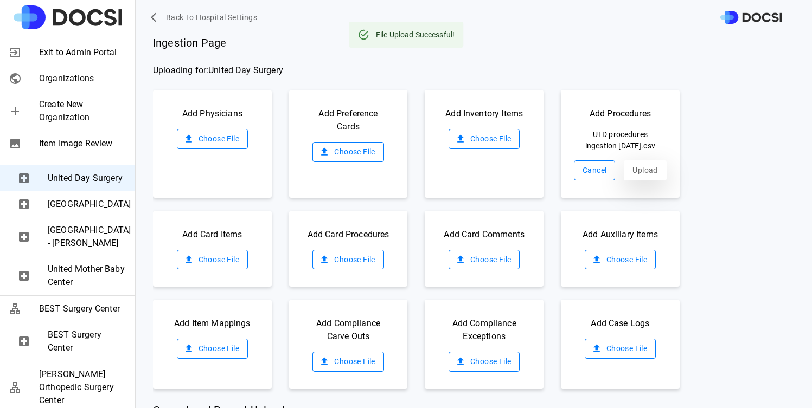
click at [655, 177] on button "Upload" at bounding box center [645, 171] width 42 height 20
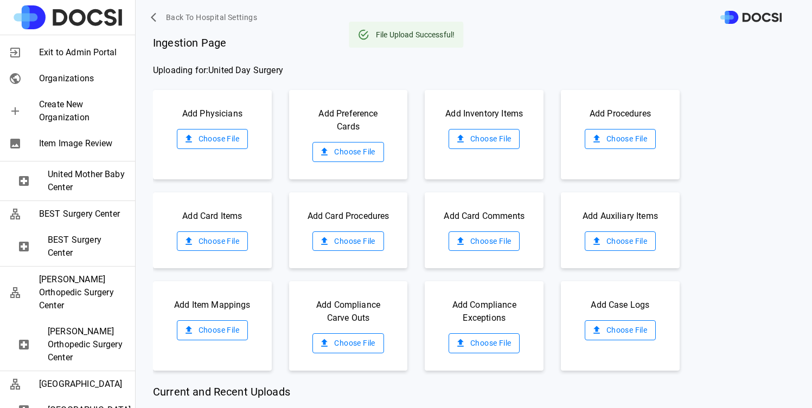
scroll to position [831, 0]
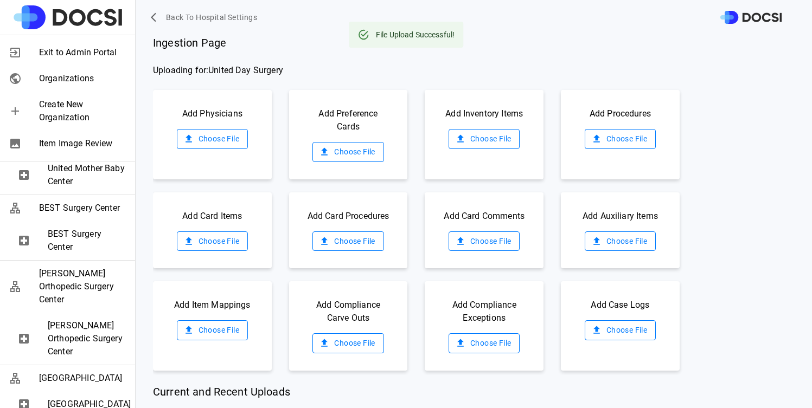
click at [82, 188] on span "United Mother Baby Center" at bounding box center [87, 175] width 79 height 26
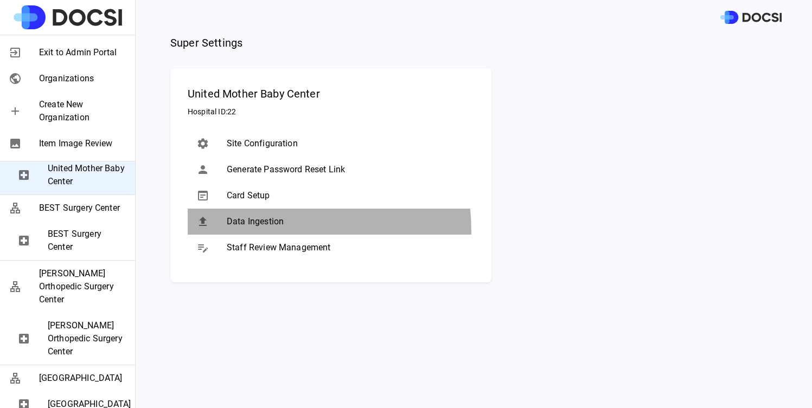
click at [252, 232] on div "Data Ingestion" at bounding box center [331, 222] width 286 height 26
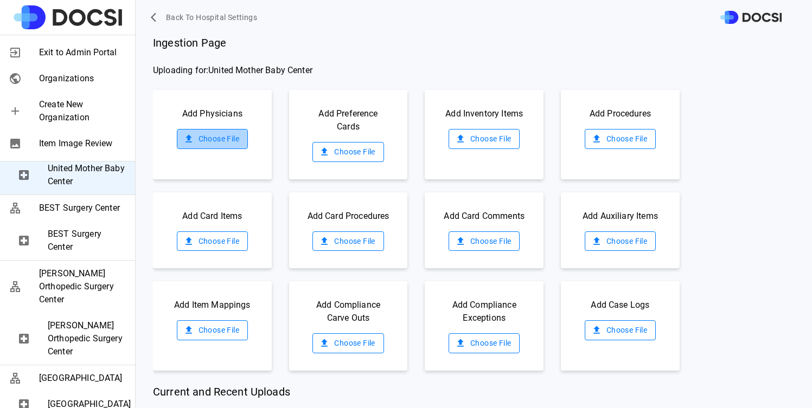
click at [227, 144] on label "Choose File" at bounding box center [212, 139] width 71 height 20
click at [0, 0] on input "Choose File" at bounding box center [0, 0] width 0 height 0
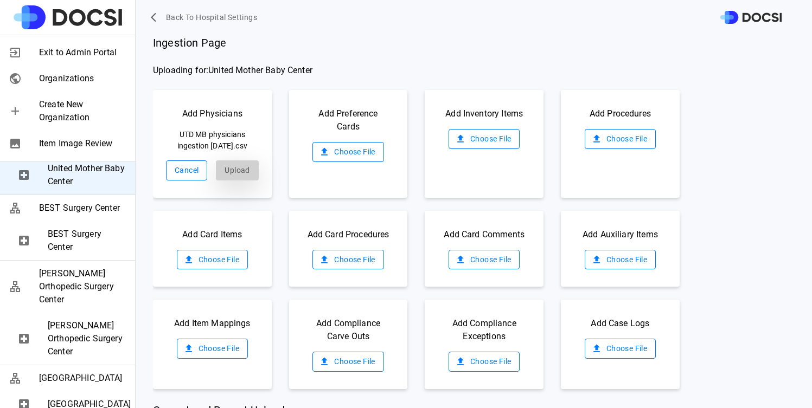
click at [229, 173] on button "Upload" at bounding box center [237, 171] width 42 height 20
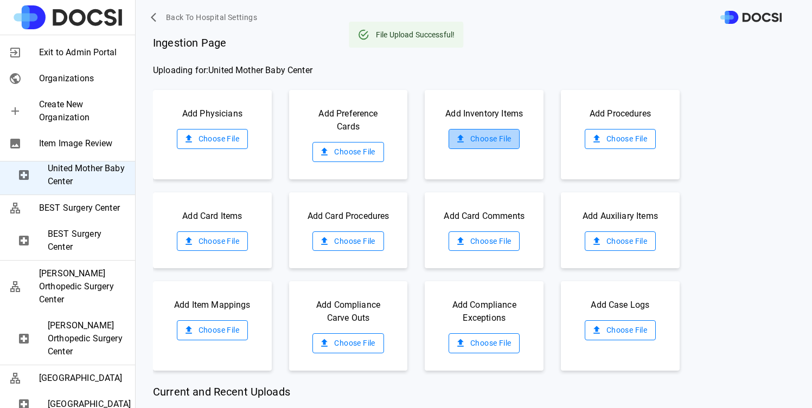
click at [458, 143] on label "Choose File" at bounding box center [483, 139] width 71 height 20
click at [0, 0] on input "Choose File" at bounding box center [0, 0] width 0 height 0
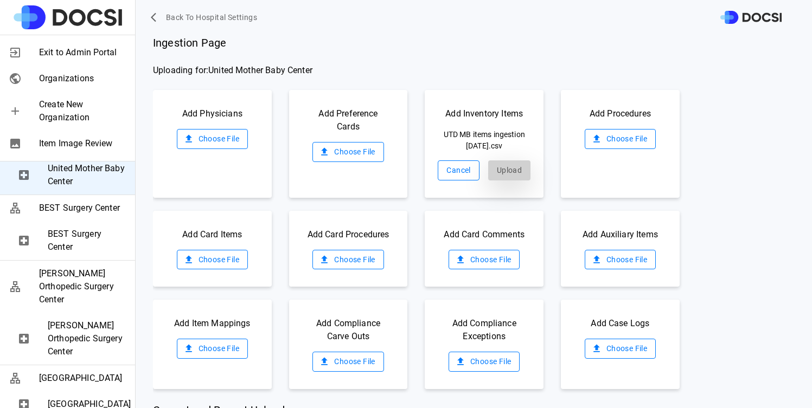
click at [502, 174] on button "Upload" at bounding box center [509, 171] width 42 height 20
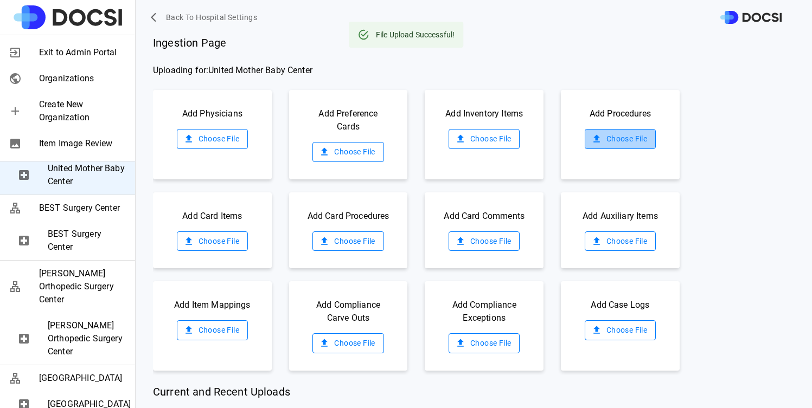
click at [608, 140] on label "Choose File" at bounding box center [620, 139] width 71 height 20
click at [0, 0] on input "Choose File" at bounding box center [0, 0] width 0 height 0
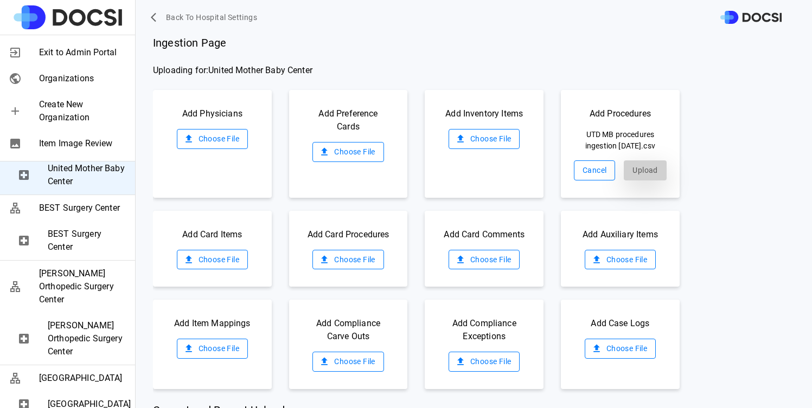
click at [648, 177] on button "Upload" at bounding box center [645, 171] width 42 height 20
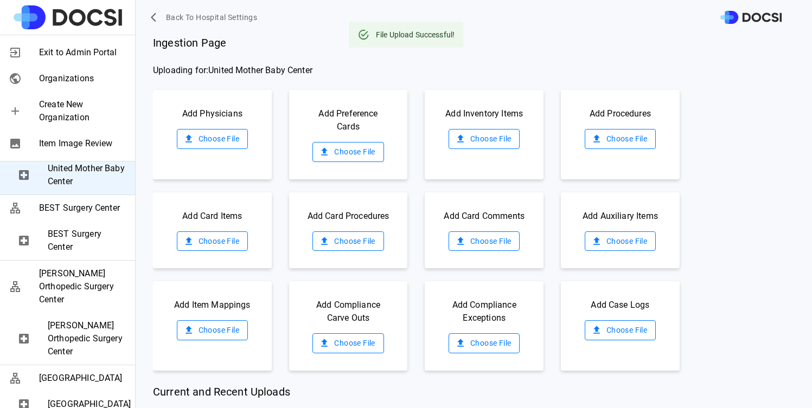
click at [79, 84] on span "United Day Surgery" at bounding box center [87, 77] width 79 height 13
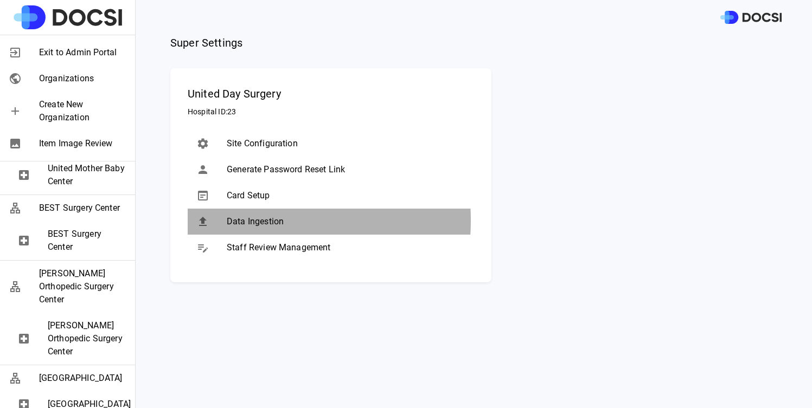
click at [236, 220] on span "Data Ingestion" at bounding box center [346, 221] width 239 height 13
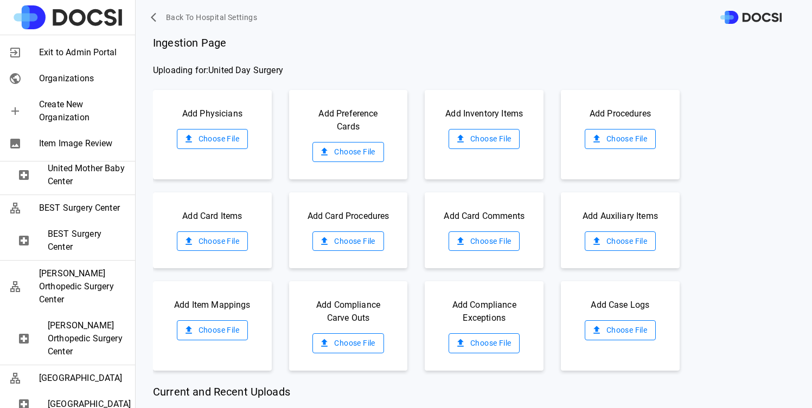
click at [221, 145] on label "Choose File" at bounding box center [212, 139] width 71 height 20
click at [0, 0] on input "Choose File" at bounding box center [0, 0] width 0 height 0
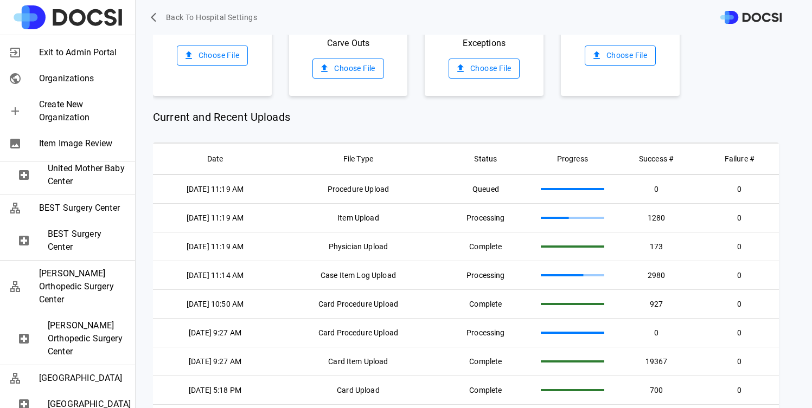
scroll to position [350, 0]
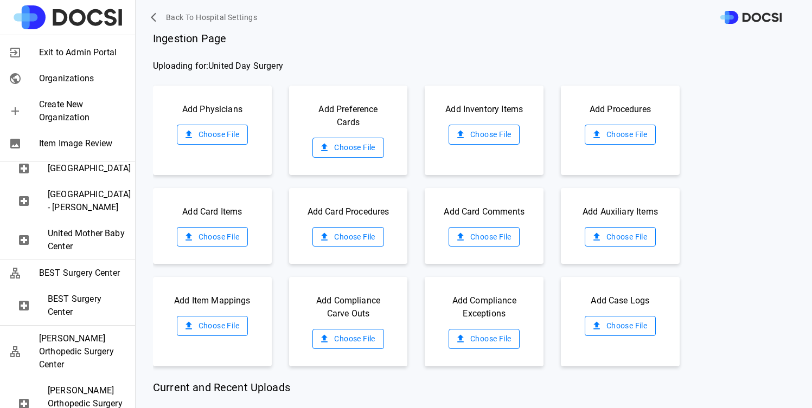
scroll to position [798, 0]
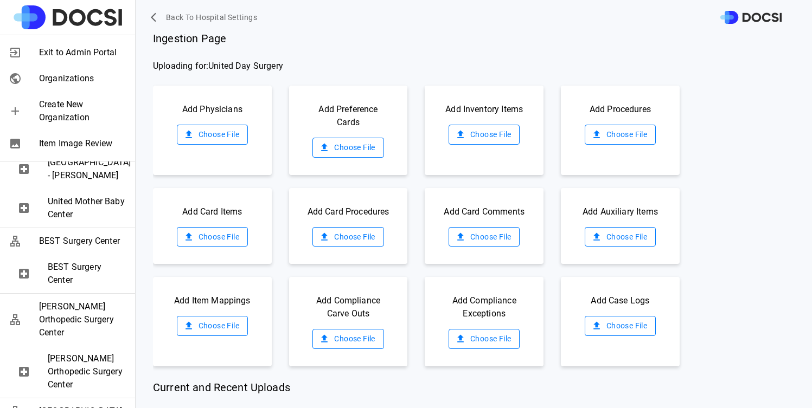
click at [77, 143] on span "[GEOGRAPHIC_DATA]" at bounding box center [87, 136] width 79 height 13
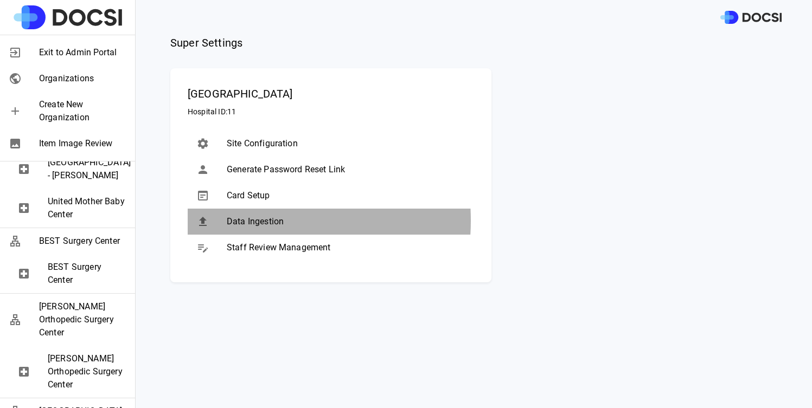
click at [229, 221] on span "Data Ingestion" at bounding box center [346, 221] width 239 height 13
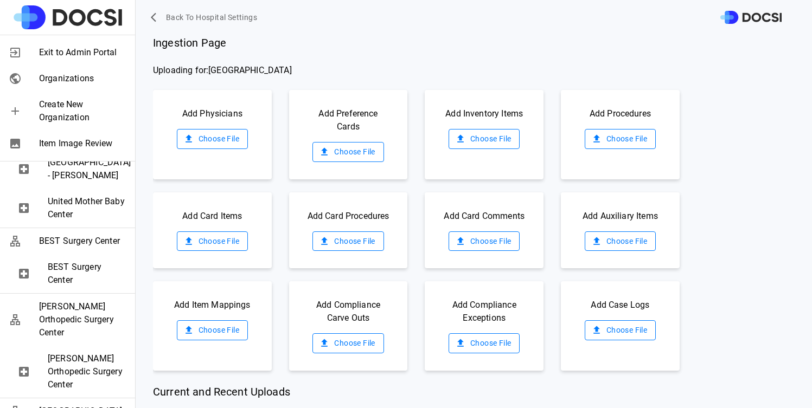
click at [89, 117] on span "United Day Surgery" at bounding box center [87, 110] width 79 height 13
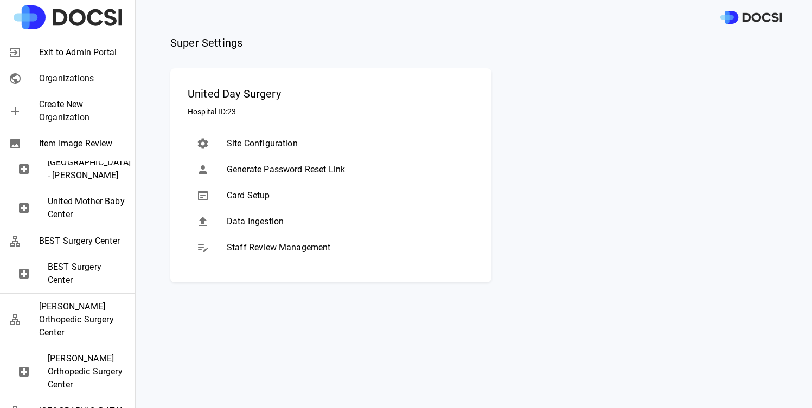
click at [310, 235] on div "Staff Review Management" at bounding box center [331, 248] width 286 height 26
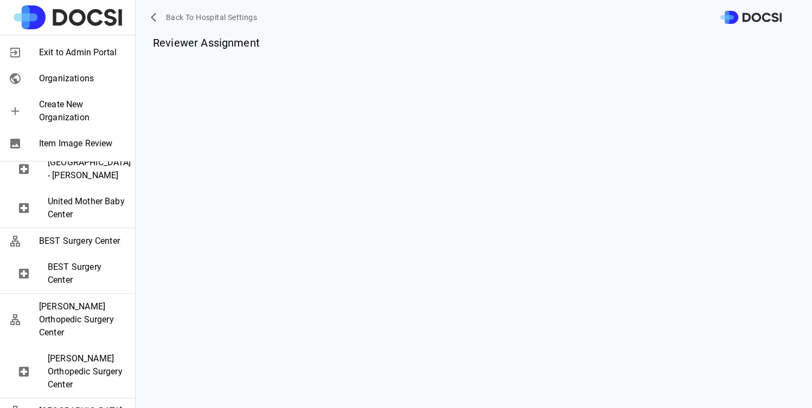
click at [61, 150] on div "[GEOGRAPHIC_DATA]" at bounding box center [67, 137] width 135 height 26
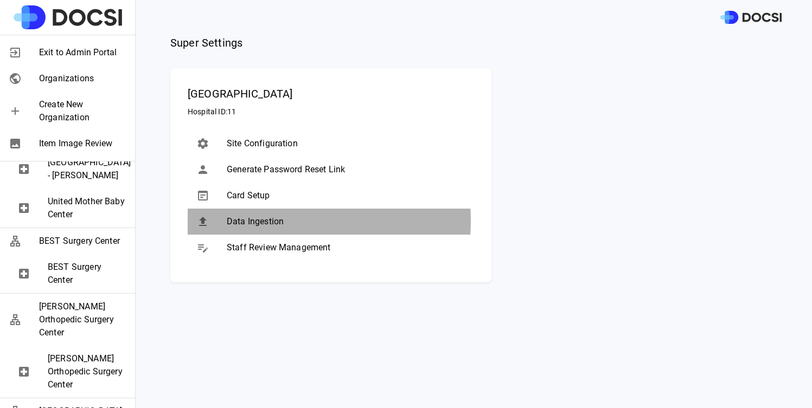
click at [257, 221] on span "Data Ingestion" at bounding box center [346, 221] width 239 height 13
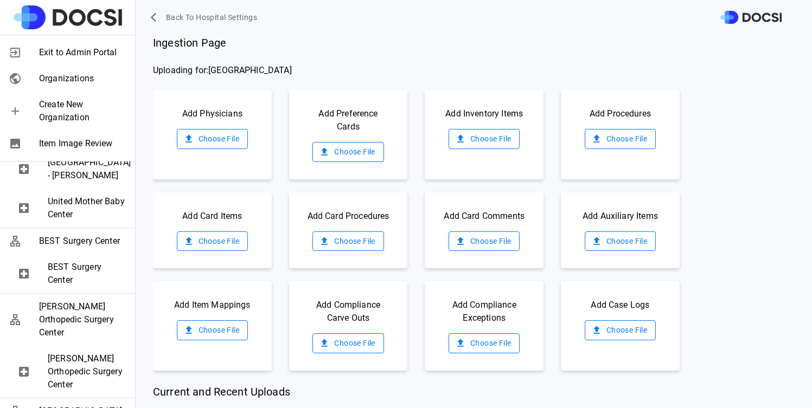
click at [214, 134] on label "Choose File" at bounding box center [212, 139] width 71 height 20
click at [0, 0] on input "Choose File" at bounding box center [0, 0] width 0 height 0
click at [216, 138] on label "Choose File" at bounding box center [212, 139] width 71 height 20
click at [0, 0] on input "Choose File" at bounding box center [0, 0] width 0 height 0
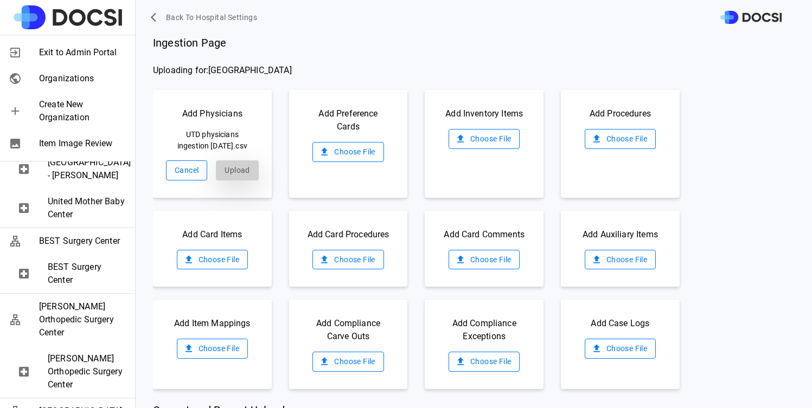
click at [247, 181] on button "Upload" at bounding box center [237, 171] width 42 height 20
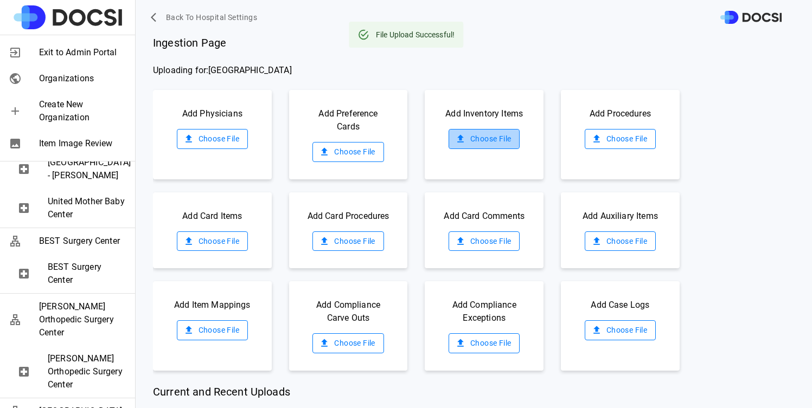
click at [482, 139] on label "Choose File" at bounding box center [483, 139] width 71 height 20
click at [0, 0] on input "Choose File" at bounding box center [0, 0] width 0 height 0
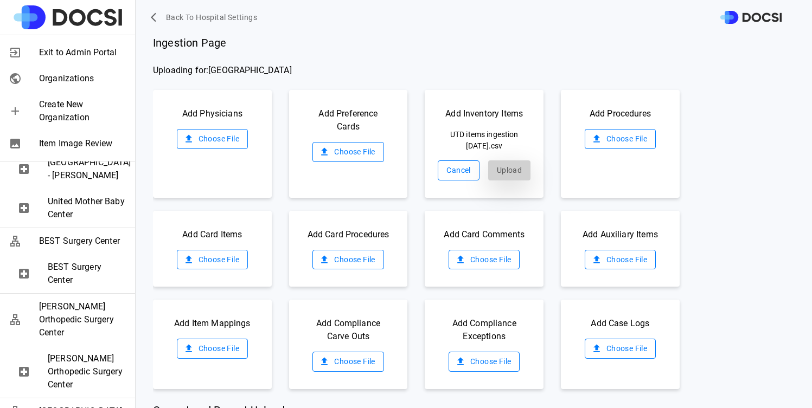
click at [490, 177] on button "Upload" at bounding box center [509, 171] width 42 height 20
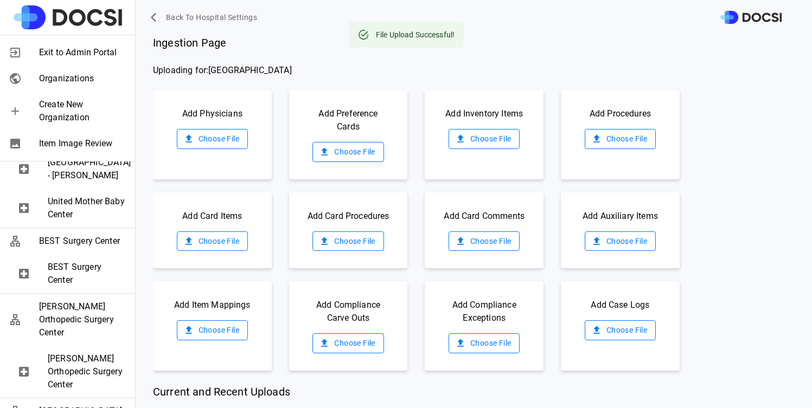
click at [623, 137] on label "Choose File" at bounding box center [620, 139] width 71 height 20
click at [0, 0] on input "Choose File" at bounding box center [0, 0] width 0 height 0
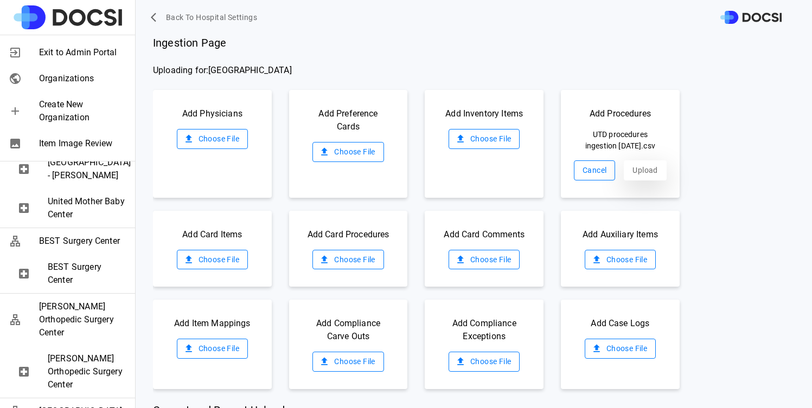
click at [635, 181] on button "Upload" at bounding box center [645, 171] width 42 height 20
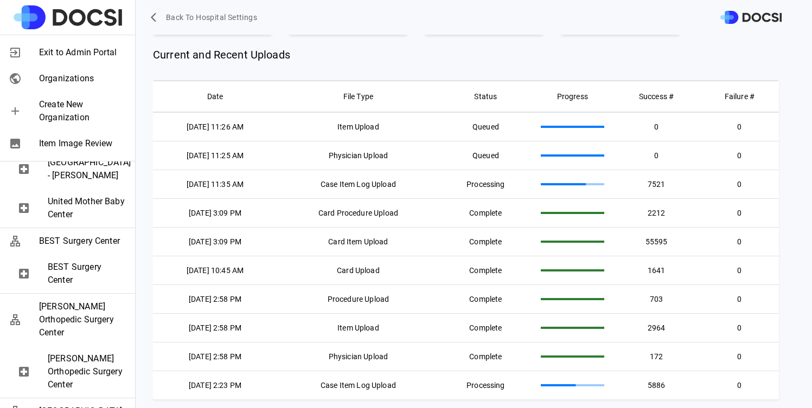
scroll to position [350, 0]
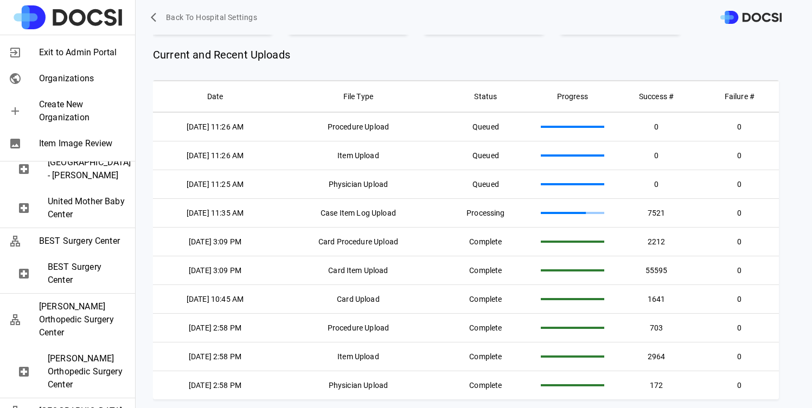
click at [82, 117] on span "United Day Surgery" at bounding box center [87, 110] width 79 height 13
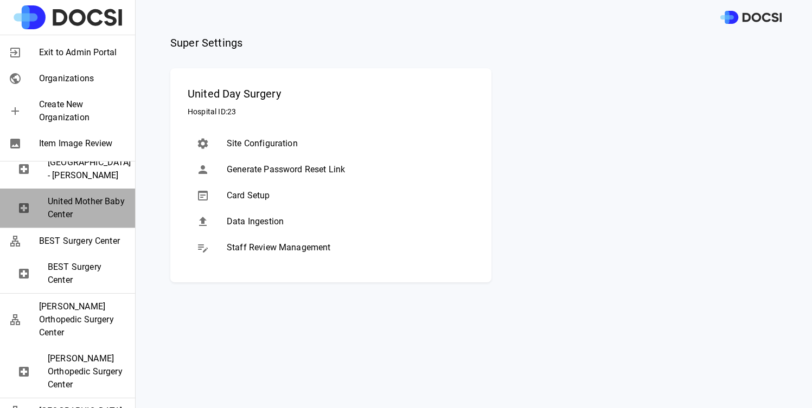
click at [90, 221] on span "United Mother Baby Center" at bounding box center [87, 208] width 79 height 26
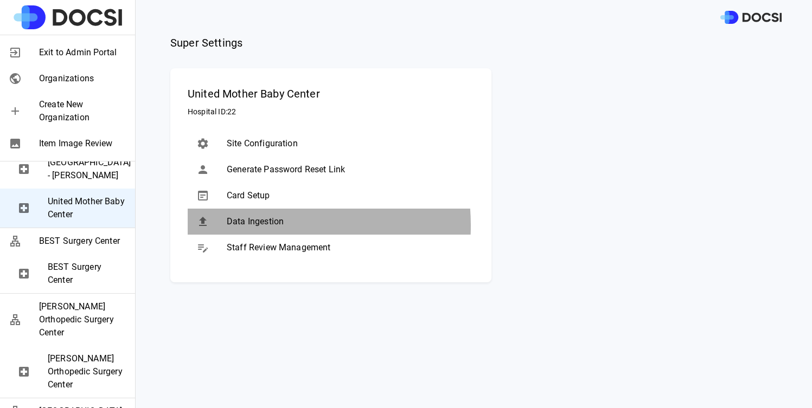
click at [248, 226] on span "Data Ingestion" at bounding box center [346, 221] width 239 height 13
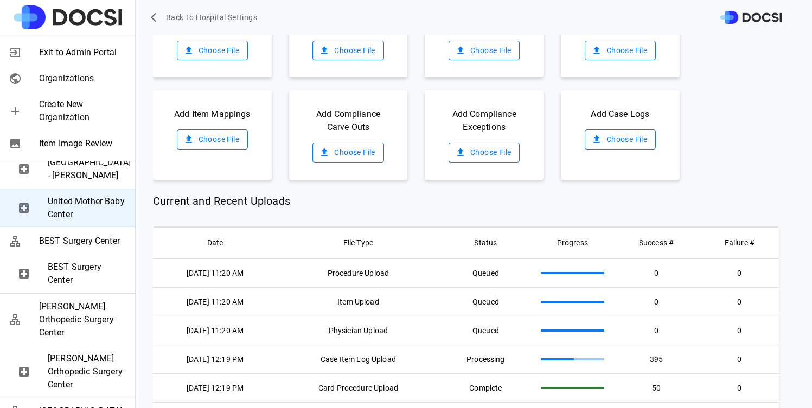
scroll to position [195, 0]
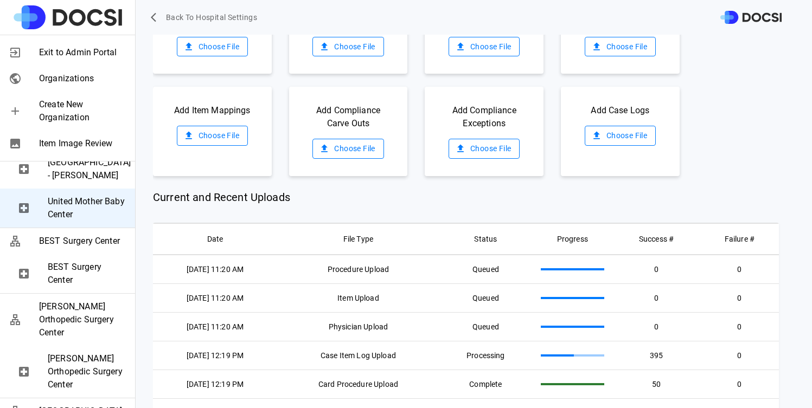
click at [99, 124] on div "United Day Surgery" at bounding box center [67, 111] width 135 height 26
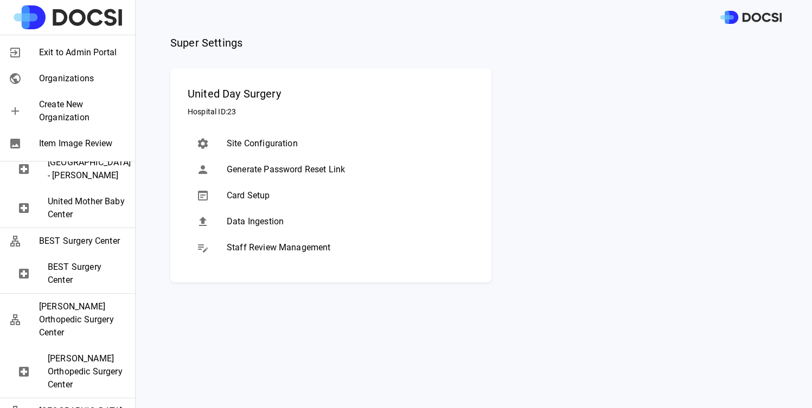
click at [277, 232] on div "Data Ingestion" at bounding box center [331, 222] width 286 height 26
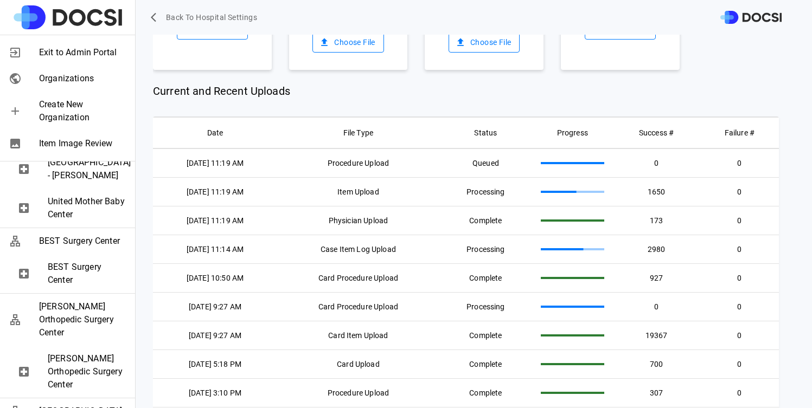
scroll to position [350, 0]
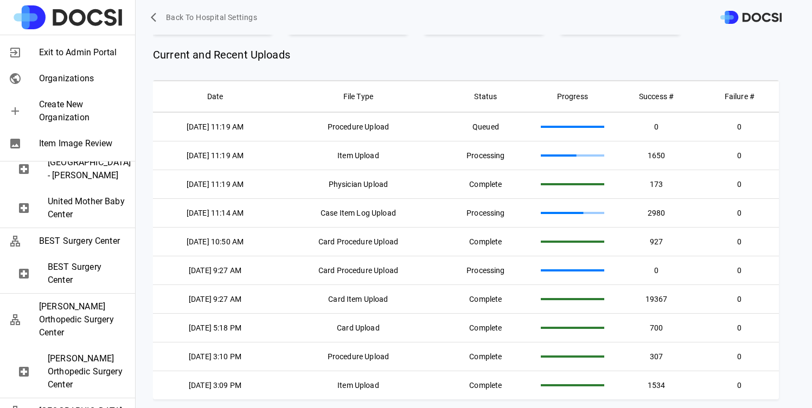
click at [89, 150] on div "[GEOGRAPHIC_DATA]" at bounding box center [67, 137] width 135 height 26
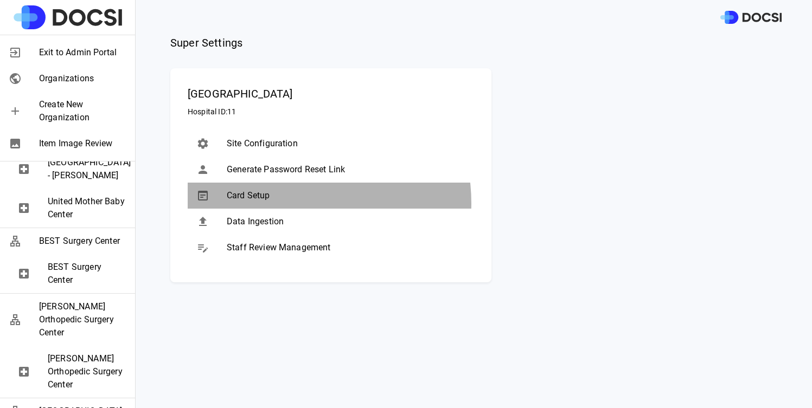
drag, startPoint x: 285, startPoint y: 203, endPoint x: 284, endPoint y: 227, distance: 23.3
click at [284, 227] on ul "Site Configuration Generate Password Reset Link Card Setup Data Ingestion Staff…" at bounding box center [331, 195] width 286 height 139
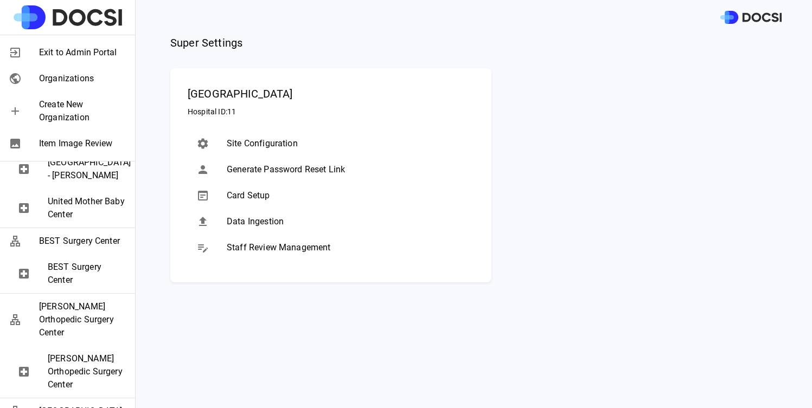
click at [284, 227] on span "Data Ingestion" at bounding box center [346, 221] width 239 height 13
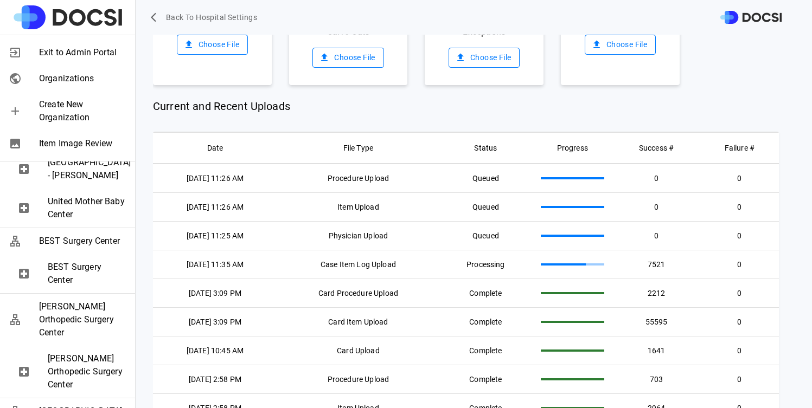
scroll to position [290, 0]
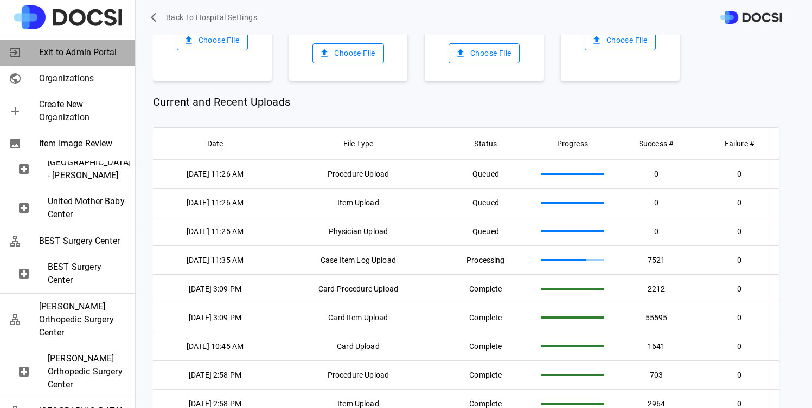
click at [77, 58] on span "Exit to Admin Portal" at bounding box center [82, 52] width 87 height 13
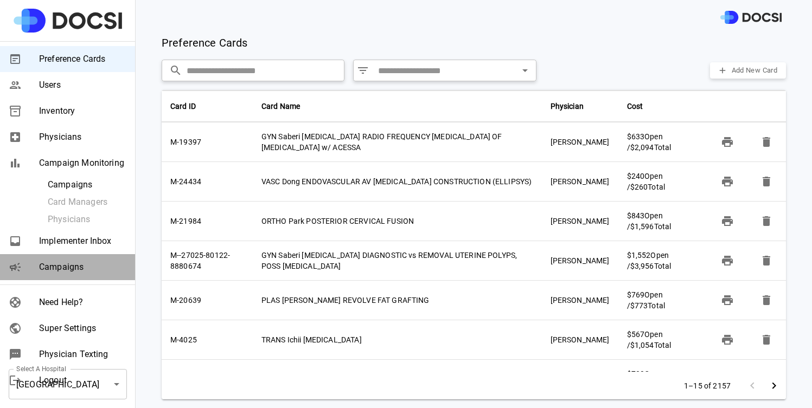
click at [61, 261] on span "Campaigns" at bounding box center [82, 267] width 87 height 13
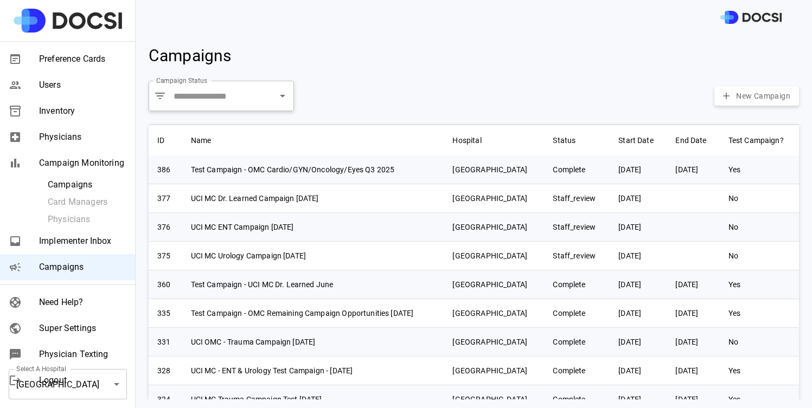
scroll to position [80, 0]
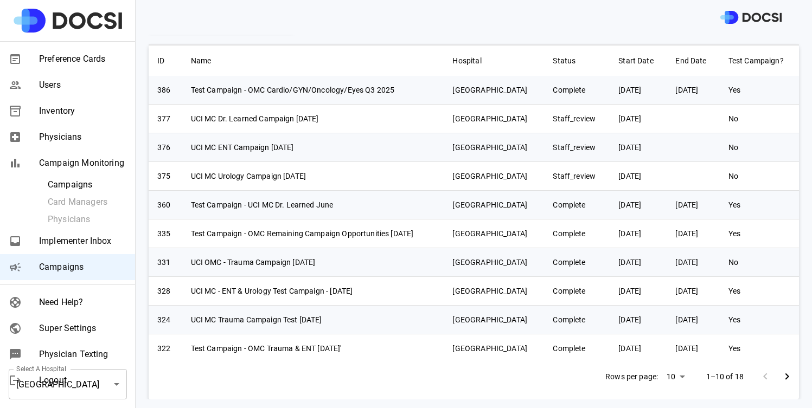
click at [56, 321] on div "Super Settings" at bounding box center [67, 329] width 135 height 26
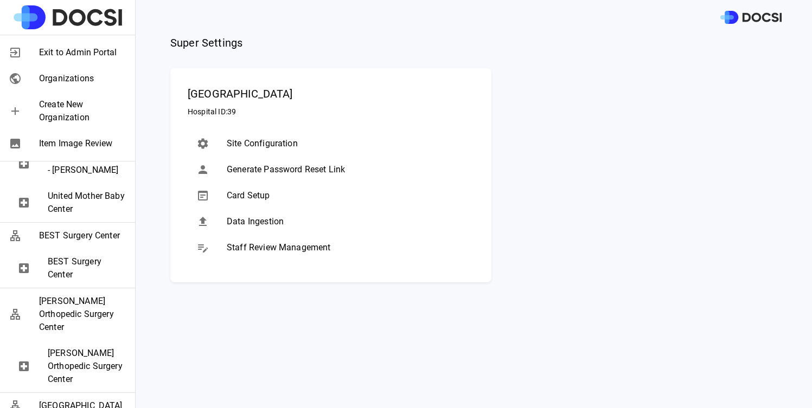
scroll to position [802, 0]
click at [86, 217] on span "United Mother Baby Center" at bounding box center [87, 204] width 79 height 26
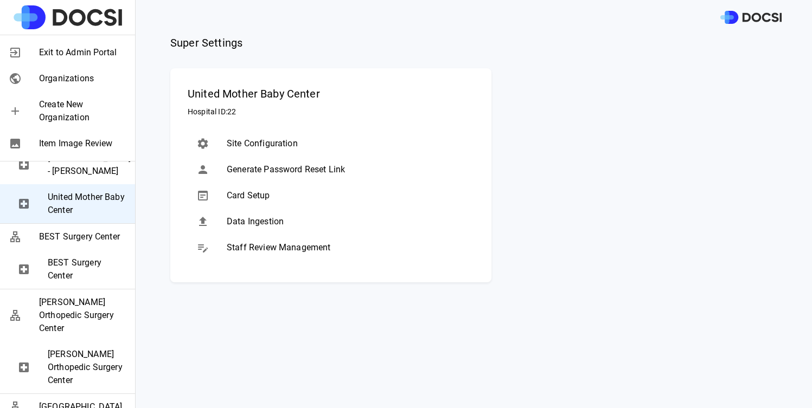
click at [249, 216] on span "Data Ingestion" at bounding box center [346, 221] width 239 height 13
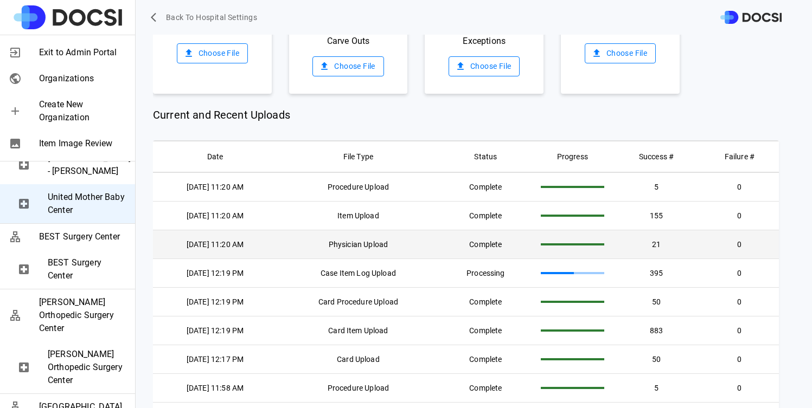
scroll to position [0, 0]
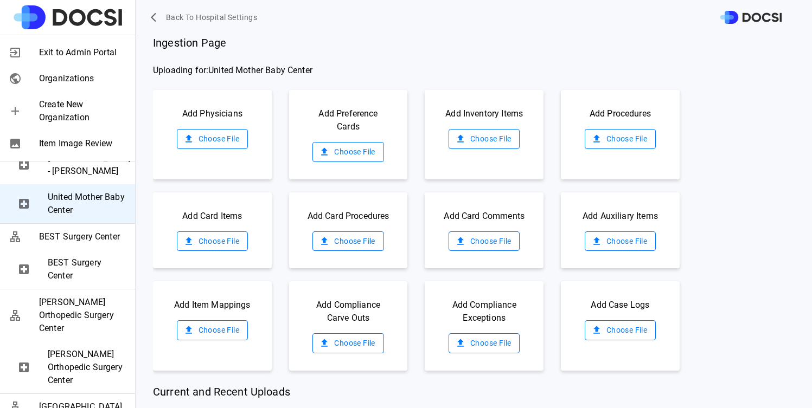
click at [355, 160] on label "Choose File" at bounding box center [347, 152] width 71 height 20
click at [0, 0] on input "Choose File" at bounding box center [0, 0] width 0 height 0
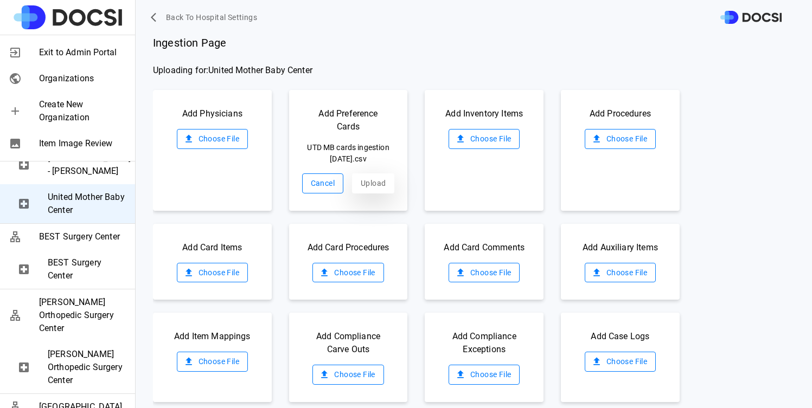
click at [371, 189] on button "Upload" at bounding box center [373, 184] width 42 height 20
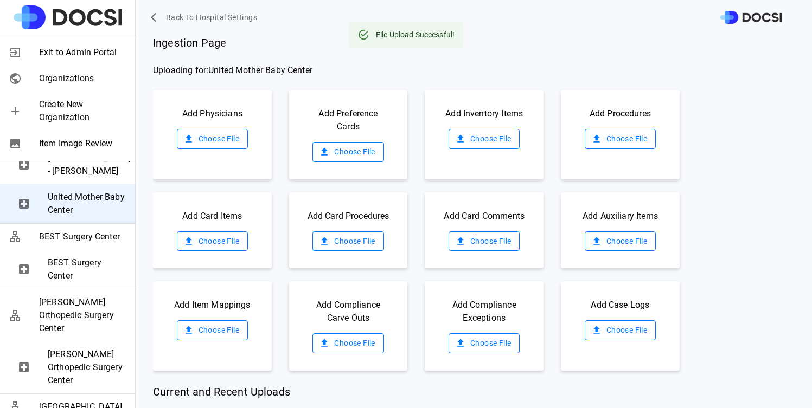
click at [73, 139] on span "[GEOGRAPHIC_DATA]" at bounding box center [87, 132] width 79 height 13
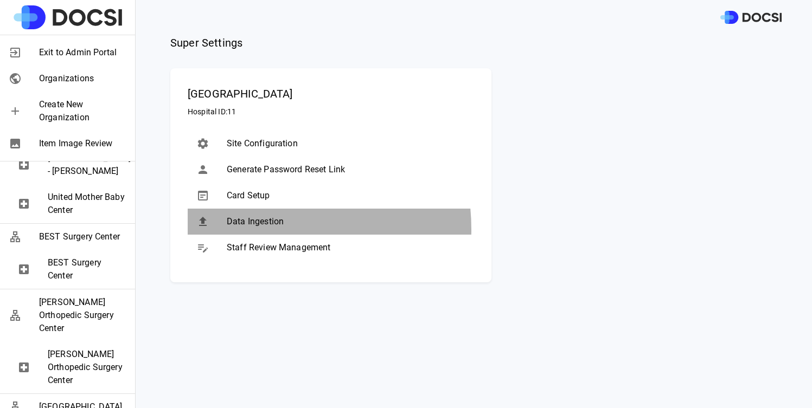
click at [250, 229] on div "Data Ingestion" at bounding box center [331, 222] width 286 height 26
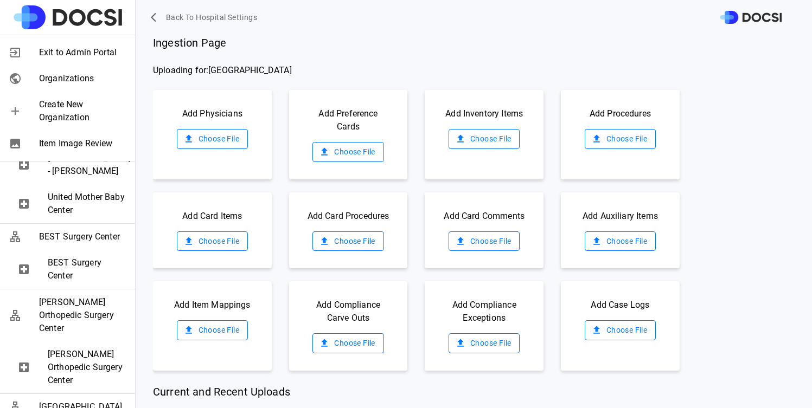
click at [354, 166] on div "Add Preference Cards Choose File" at bounding box center [348, 134] width 119 height 89
click at [354, 152] on label "Choose File" at bounding box center [347, 152] width 71 height 20
click at [0, 0] on input "Choose File" at bounding box center [0, 0] width 0 height 0
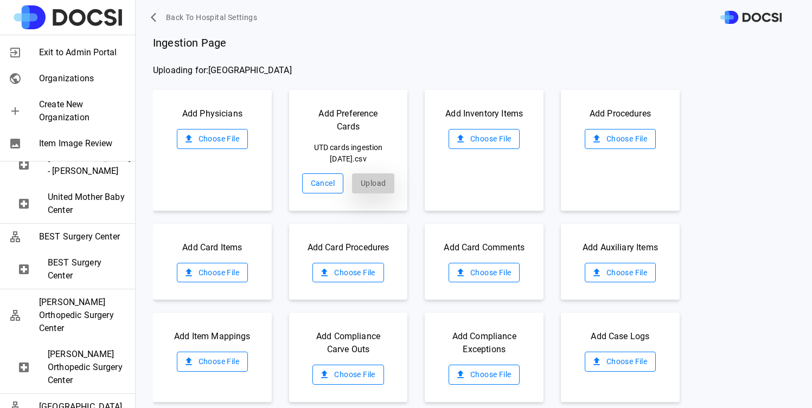
click at [366, 181] on button "Upload" at bounding box center [373, 184] width 42 height 20
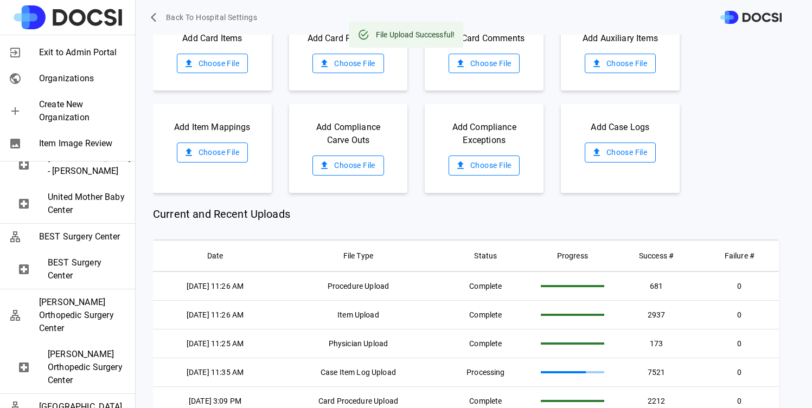
scroll to position [198, 0]
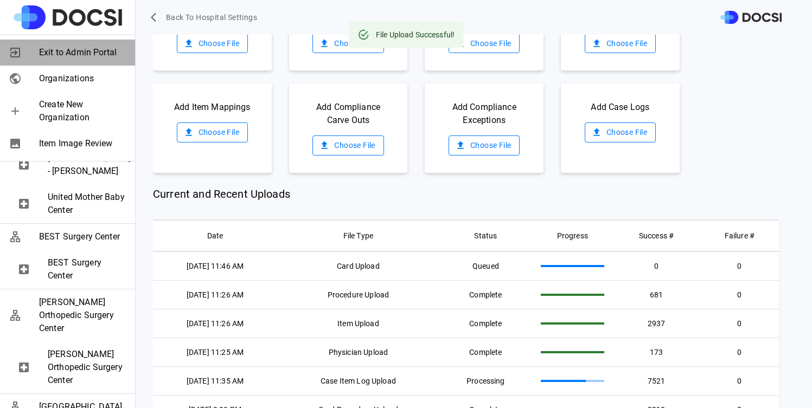
click at [74, 62] on div "Exit to Admin Portal" at bounding box center [67, 53] width 135 height 26
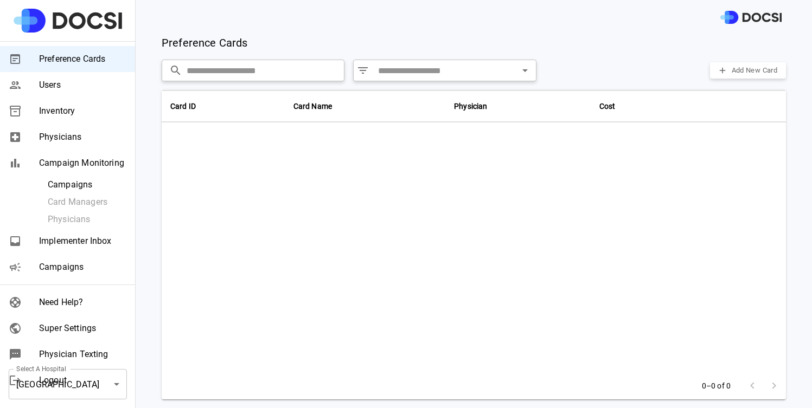
click at [96, 267] on span "Campaigns" at bounding box center [82, 267] width 87 height 13
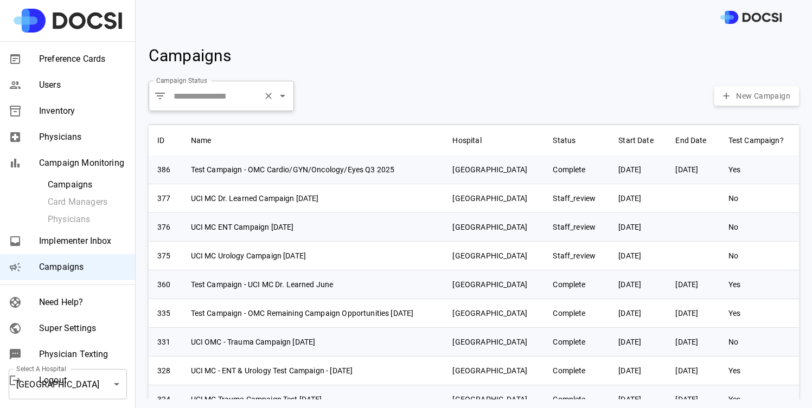
drag, startPoint x: 237, startPoint y: 115, endPoint x: 237, endPoint y: 102, distance: 13.0
click at [237, 115] on div "Campaigns Campaign Status ​ Campaign Status New Campaign ID Name Hospital Statu…" at bounding box center [469, 213] width 685 height 374
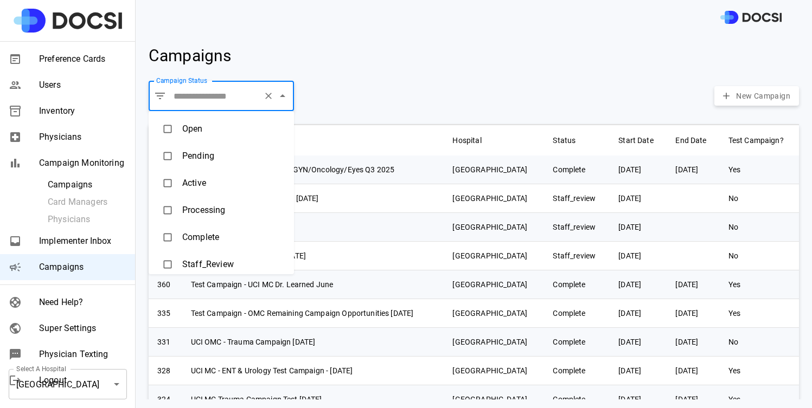
click at [237, 102] on input "Campaign Status" at bounding box center [215, 96] width 88 height 21
click at [217, 181] on li "Active" at bounding box center [221, 183] width 145 height 27
type input "******"
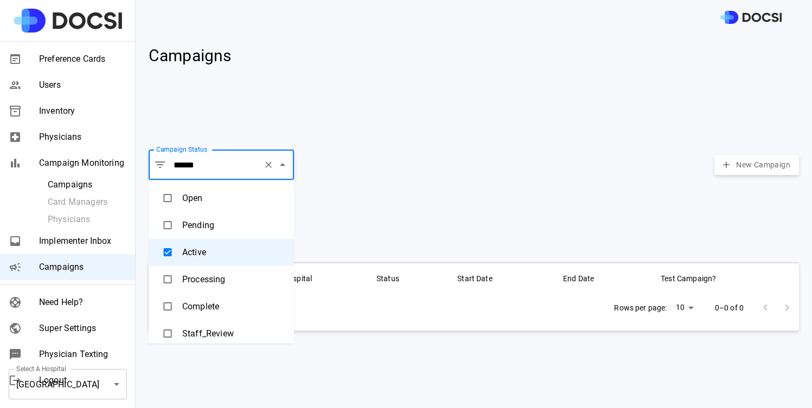
click at [107, 392] on body "Preference Cards Users Inventory Physicians Campaign Monitoring Campaigns Card …" at bounding box center [406, 204] width 812 height 408
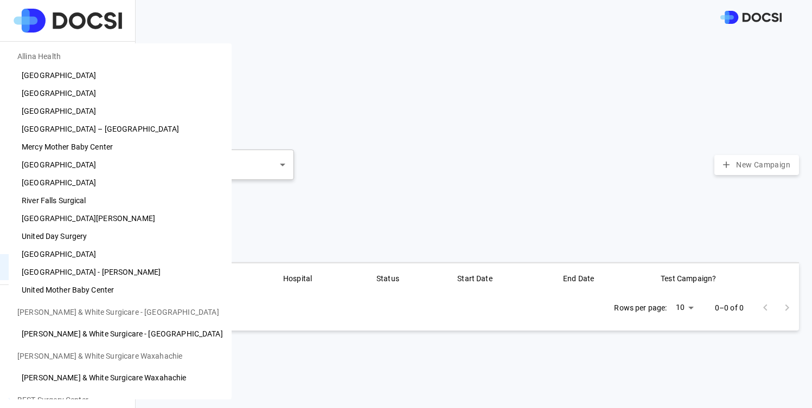
scroll to position [111, 0]
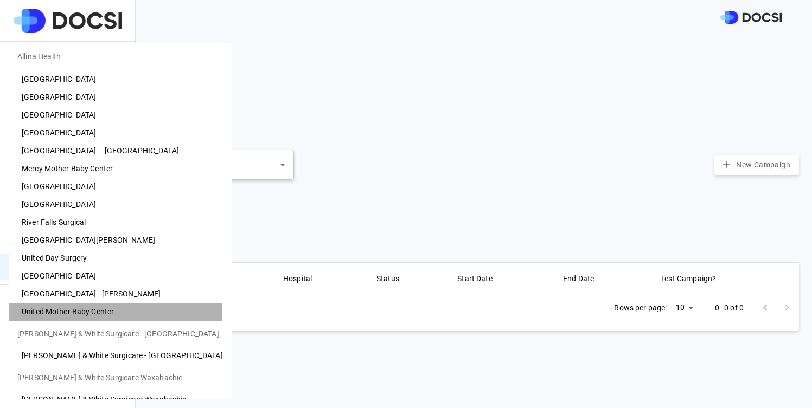
click at [115, 311] on li "United Mother Baby Center" at bounding box center [120, 312] width 223 height 18
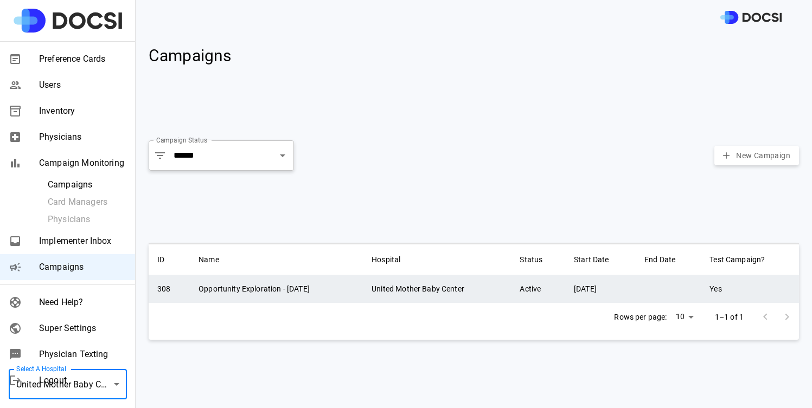
click at [377, 296] on td "United Mother Baby Center" at bounding box center [437, 289] width 148 height 28
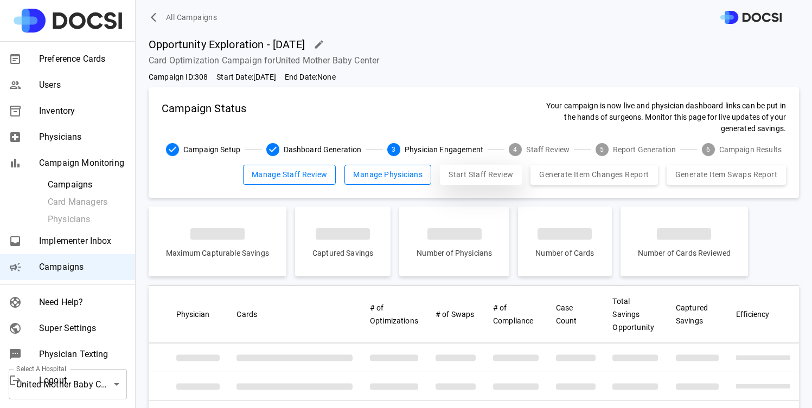
click at [472, 176] on button "Start Staff Review" at bounding box center [481, 175] width 82 height 20
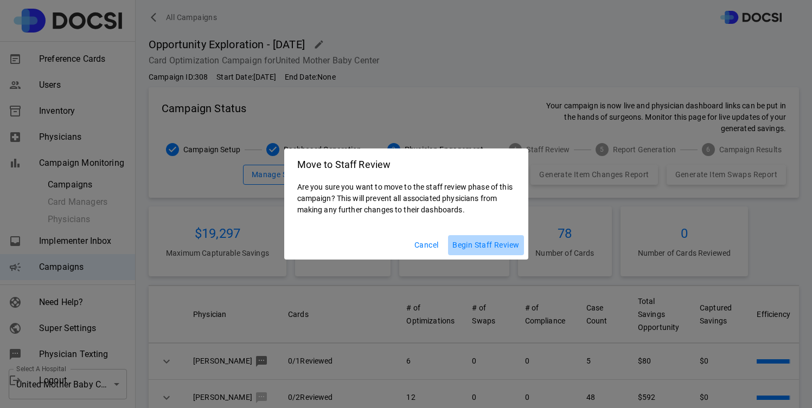
click at [501, 246] on button "Begin Staff Review" at bounding box center [485, 245] width 75 height 20
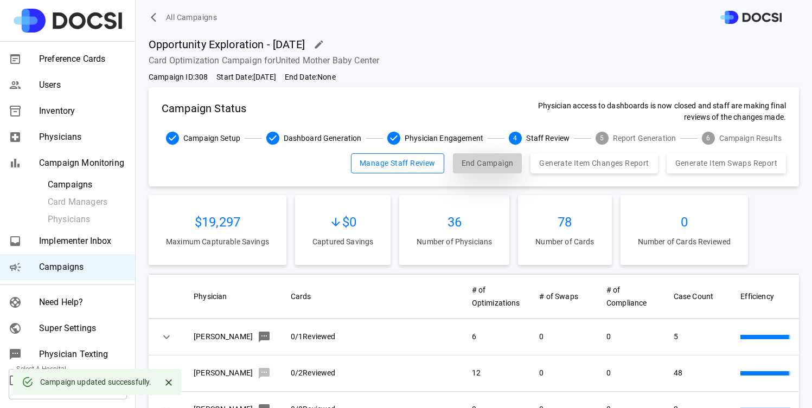
click at [488, 165] on button "End Campaign" at bounding box center [487, 163] width 69 height 20
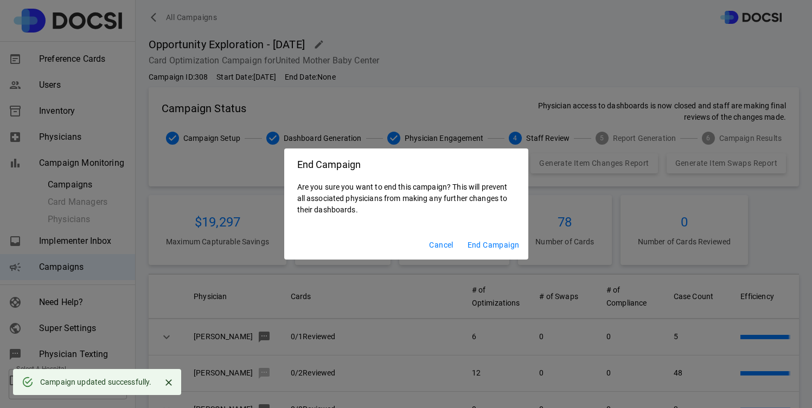
drag, startPoint x: 490, startPoint y: 227, endPoint x: 490, endPoint y: 236, distance: 9.2
click at [490, 227] on div "Are you sure you want to end this campaign? This will prevent all associated ph…" at bounding box center [406, 204] width 244 height 54
click at [490, 240] on button "End Campaign" at bounding box center [493, 245] width 61 height 20
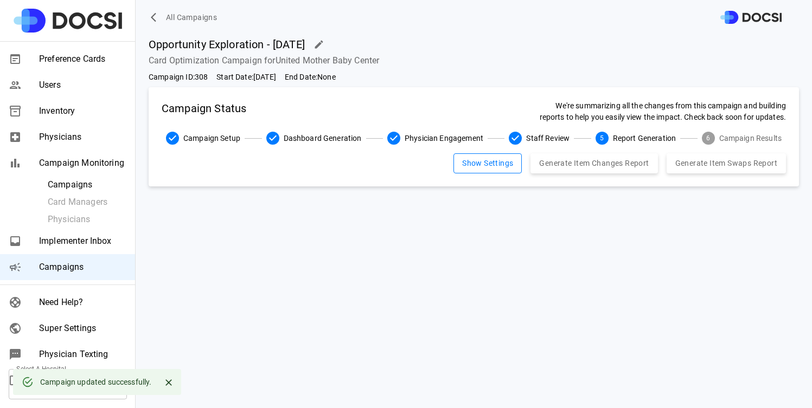
click at [188, 20] on span "All Campaigns" at bounding box center [191, 18] width 51 height 14
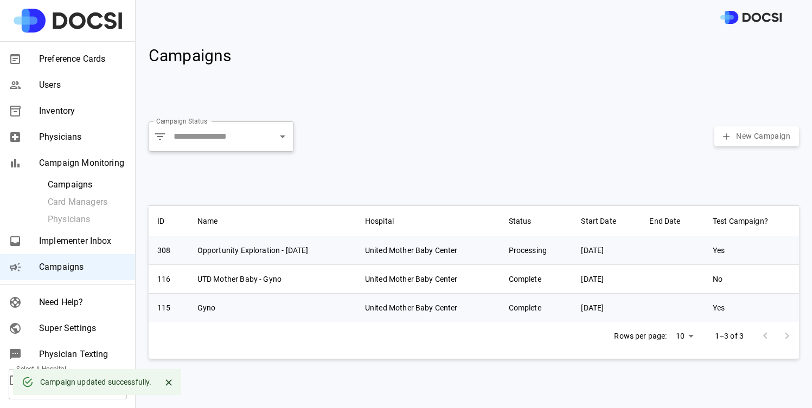
click at [166, 381] on icon "Close" at bounding box center [168, 382] width 11 height 11
click at [124, 383] on body "Preference Cards Users Inventory Physicians Campaign Monitoring Campaigns Card …" at bounding box center [406, 204] width 812 height 408
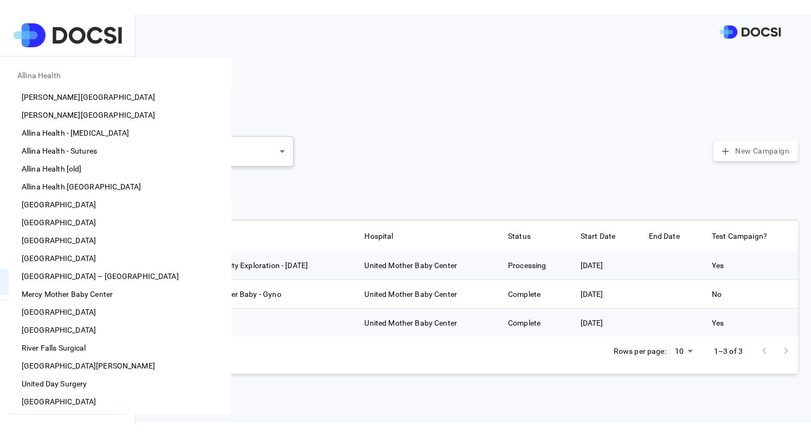
scroll to position [201, 0]
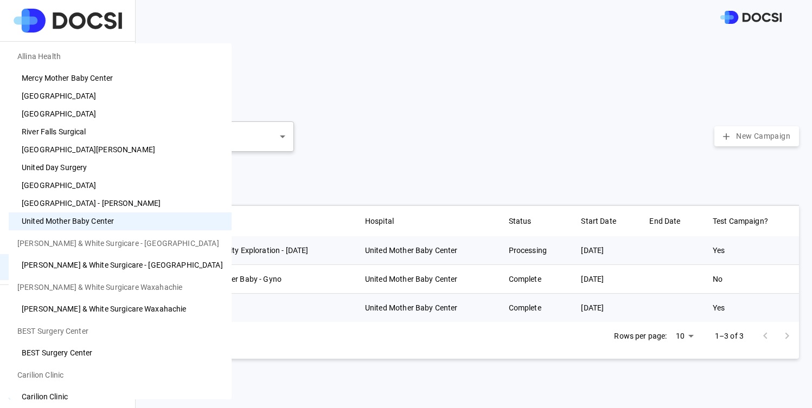
click at [100, 188] on li "United Hospital" at bounding box center [120, 186] width 223 height 18
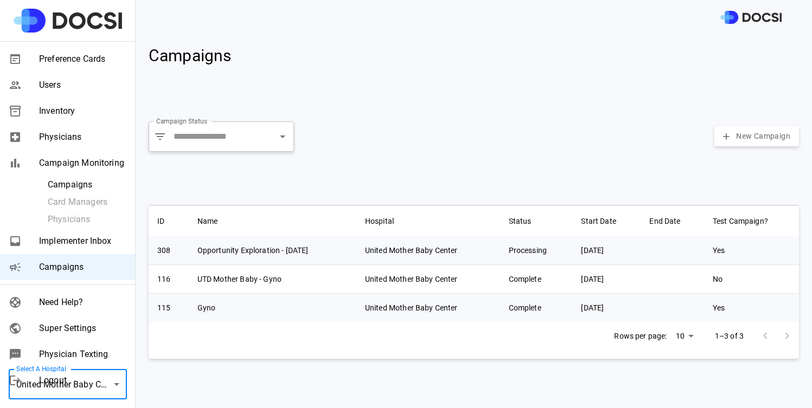
type input "**"
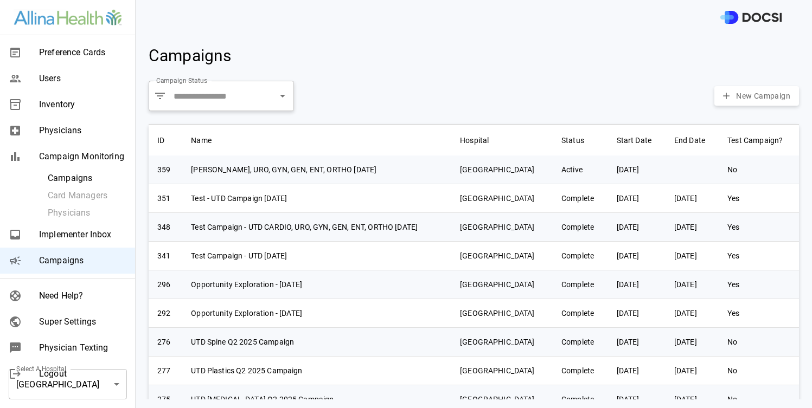
click at [209, 130] on th "Name" at bounding box center [316, 140] width 269 height 31
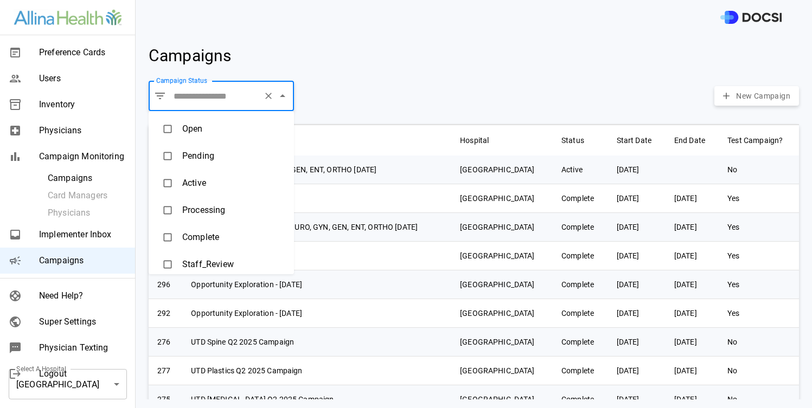
click at [216, 101] on input "Campaign Status" at bounding box center [215, 96] width 88 height 21
drag, startPoint x: 221, startPoint y: 151, endPoint x: 219, endPoint y: 183, distance: 31.5
click at [219, 183] on ul "Open Pending Active Processing Complete Staff_Review" at bounding box center [221, 192] width 145 height 163
click at [219, 183] on li "Active" at bounding box center [221, 183] width 145 height 27
type input "******"
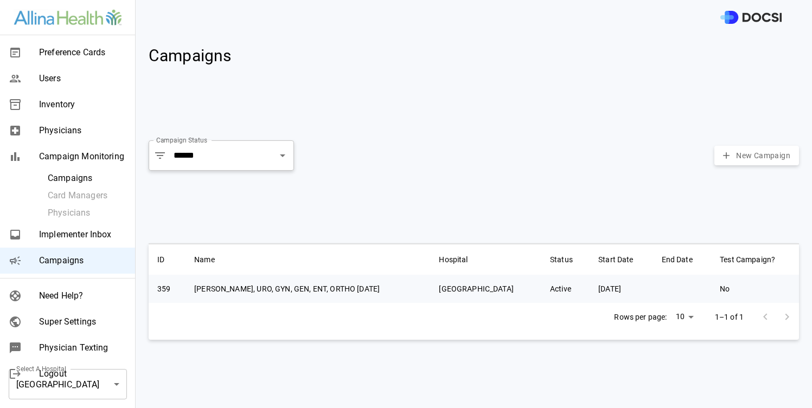
click at [464, 210] on div "Campaign Status ​ ****** Campaign Status New Campaign" at bounding box center [469, 180] width 659 height 107
click at [89, 387] on body "Preference Cards Users Inventory Physicians Campaign Monitoring Campaigns Card …" at bounding box center [406, 204] width 812 height 408
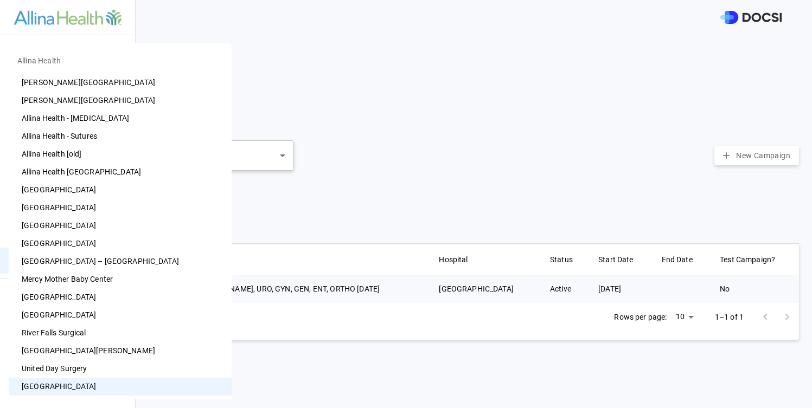
click at [100, 368] on li "United Day Surgery" at bounding box center [120, 369] width 223 height 18
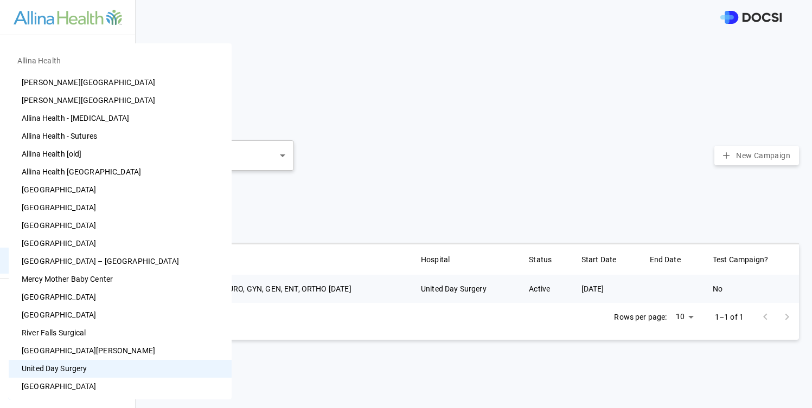
click at [115, 376] on body "Preference Cards Users Inventory Physicians Campaign Monitoring Campaigns Card …" at bounding box center [406, 204] width 812 height 408
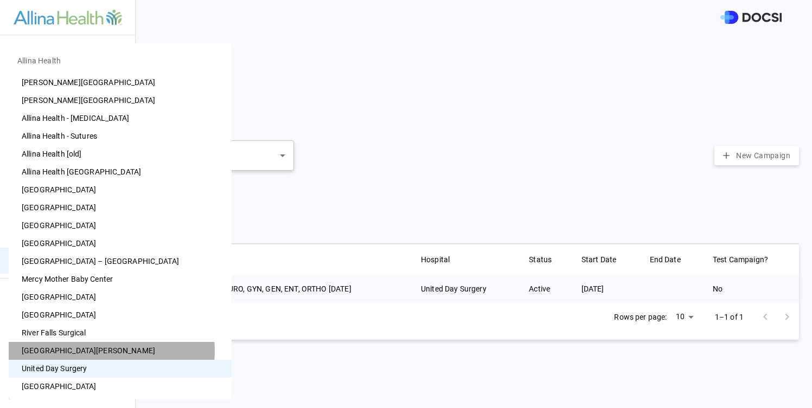
click at [111, 351] on li "St. Francis Regional Medical Center" at bounding box center [120, 351] width 223 height 18
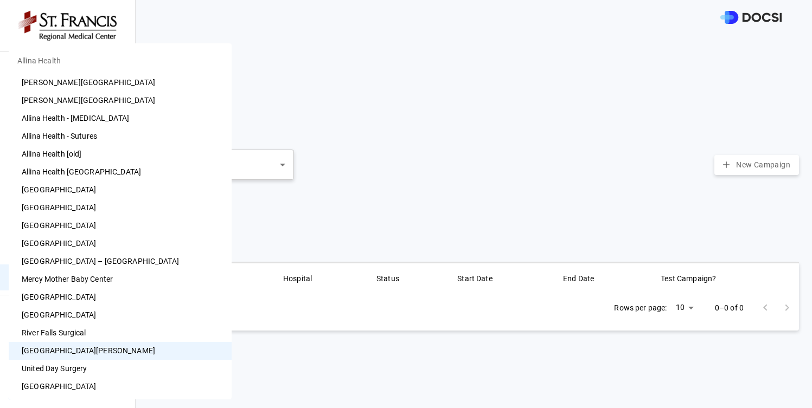
click at [118, 392] on body "Preference Cards Users Inventory Physicians Campaign Monitoring Campaigns Card …" at bounding box center [406, 204] width 812 height 408
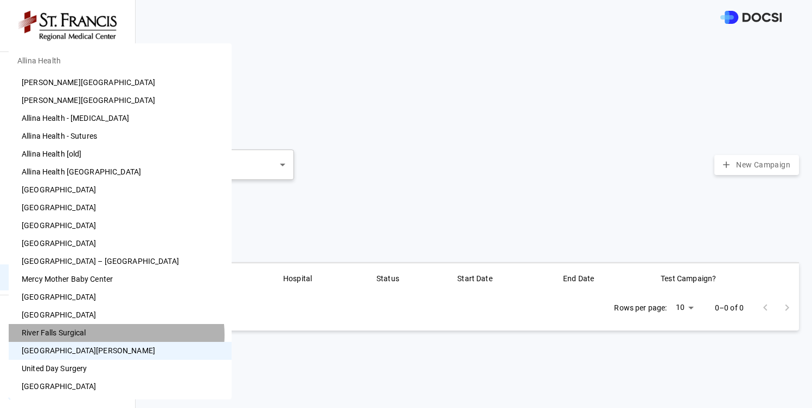
click at [116, 335] on li "River Falls Surgical" at bounding box center [120, 333] width 223 height 18
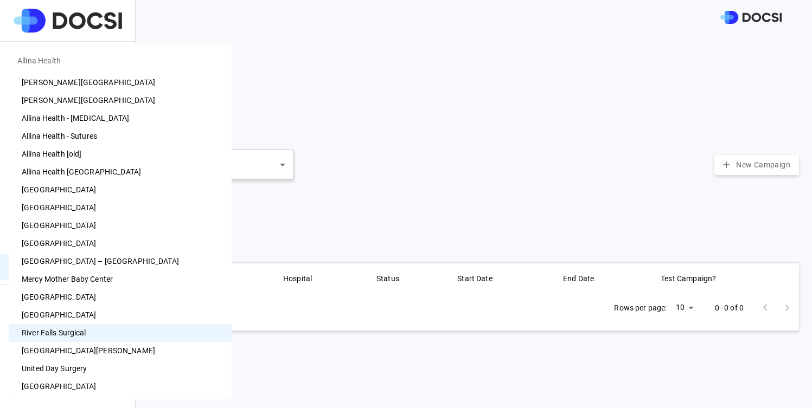
click at [121, 394] on body "Preference Cards Users Inventory Physicians Campaign Monitoring Campaigns Card …" at bounding box center [406, 204] width 812 height 408
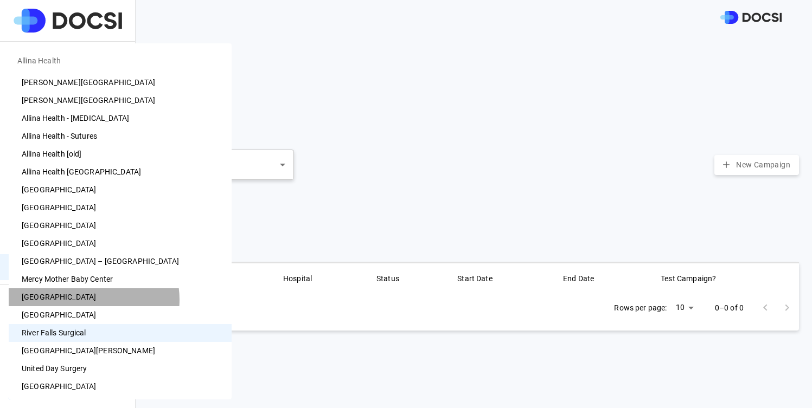
drag, startPoint x: 89, startPoint y: 300, endPoint x: 89, endPoint y: 312, distance: 12.5
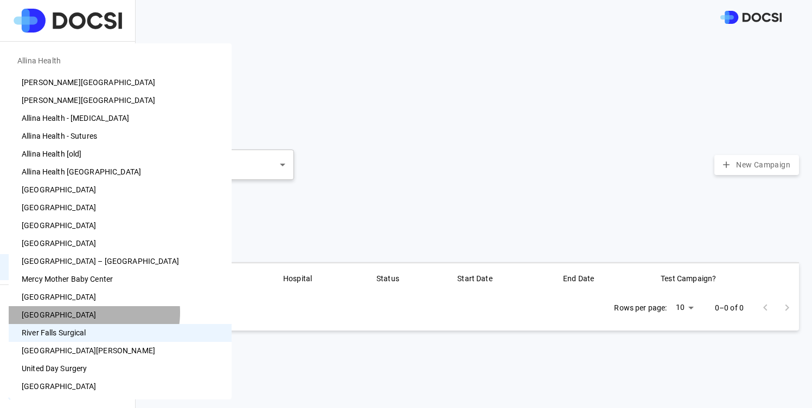
click at [89, 312] on li "Owatonna Hospital" at bounding box center [120, 315] width 223 height 18
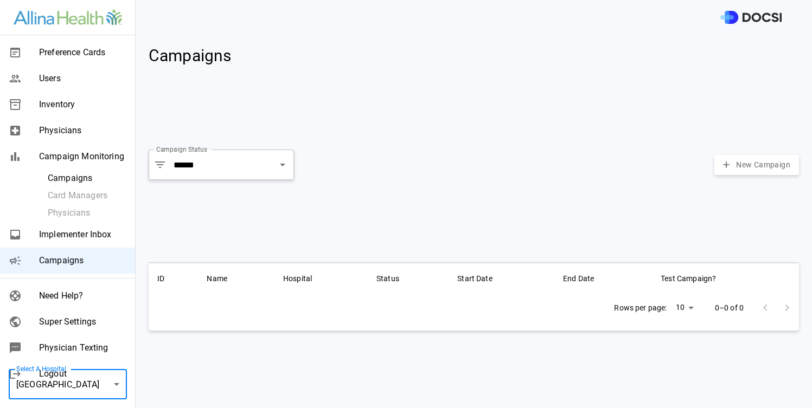
click at [101, 382] on body "Preference Cards Users Inventory Physicians Campaign Monitoring Campaigns Card …" at bounding box center [406, 204] width 812 height 408
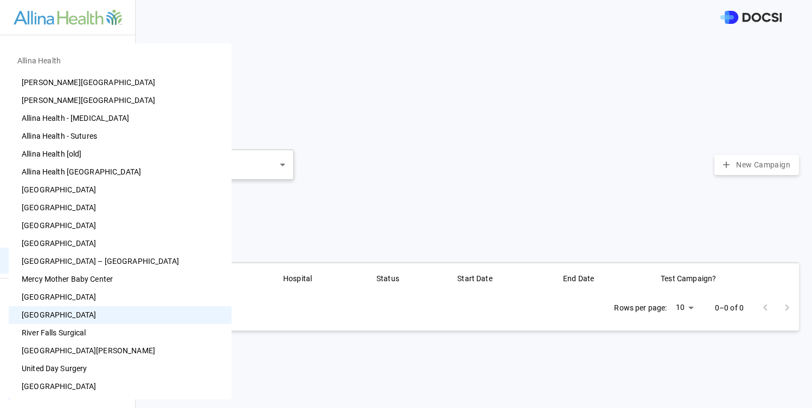
click at [93, 292] on li "New Ulm Medical Center" at bounding box center [120, 297] width 223 height 18
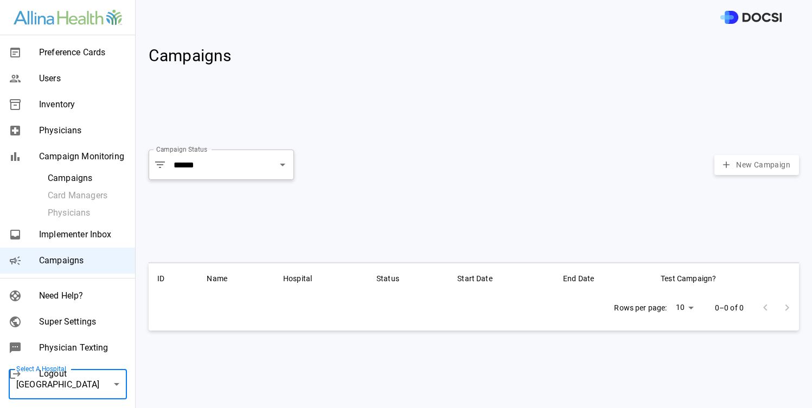
click at [112, 373] on body "Preference Cards Users Inventory Physicians Campaign Monitoring Campaigns Card …" at bounding box center [406, 204] width 812 height 408
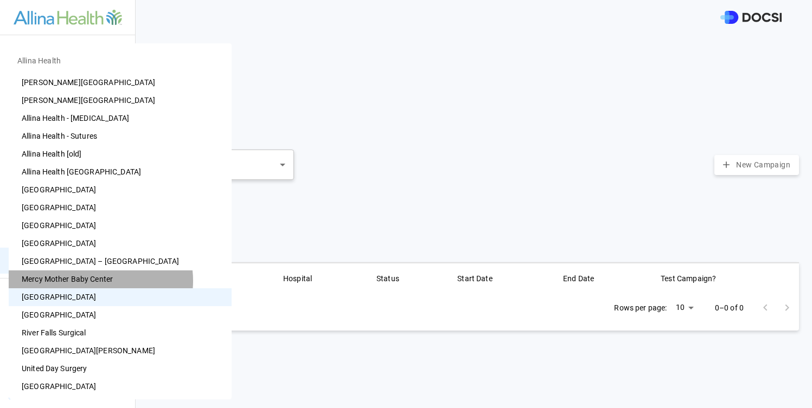
click at [100, 281] on li "Mercy Mother Baby Center" at bounding box center [120, 280] width 223 height 18
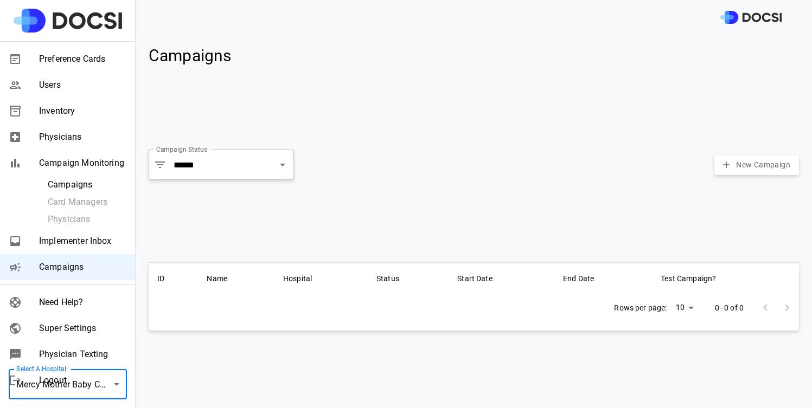
click at [120, 385] on body "Preference Cards Users Inventory Physicians Campaign Monitoring Campaigns Card …" at bounding box center [406, 204] width 812 height 408
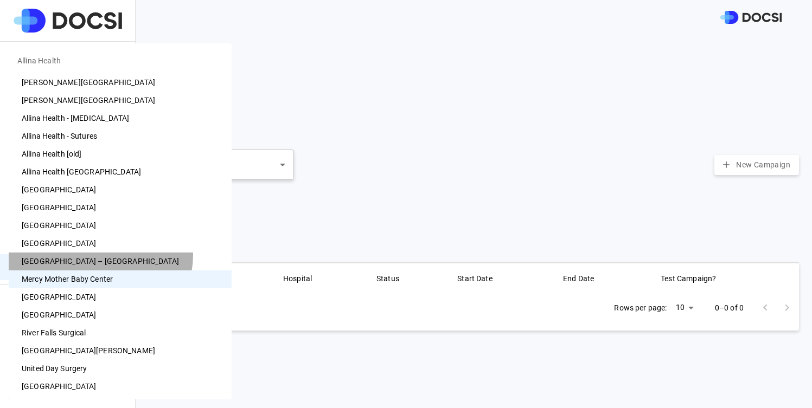
click at [100, 255] on li "Mercy Hospital – Unity" at bounding box center [120, 262] width 223 height 18
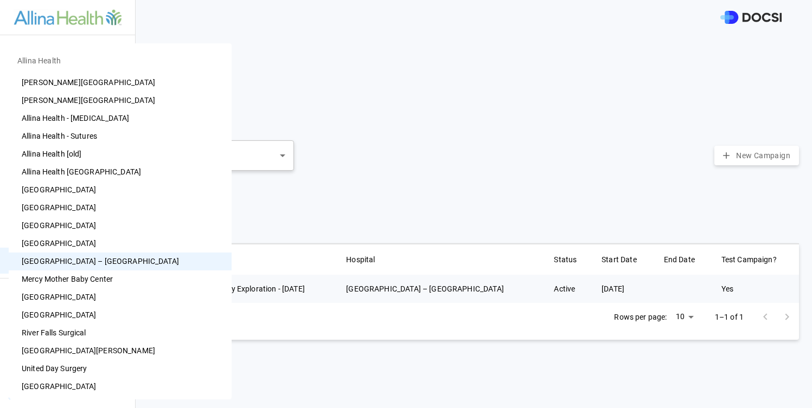
click at [126, 375] on body "Preference Cards Users Inventory Physicians Campaign Monitoring Campaigns Card …" at bounding box center [406, 204] width 812 height 408
click at [334, 198] on div at bounding box center [406, 204] width 812 height 408
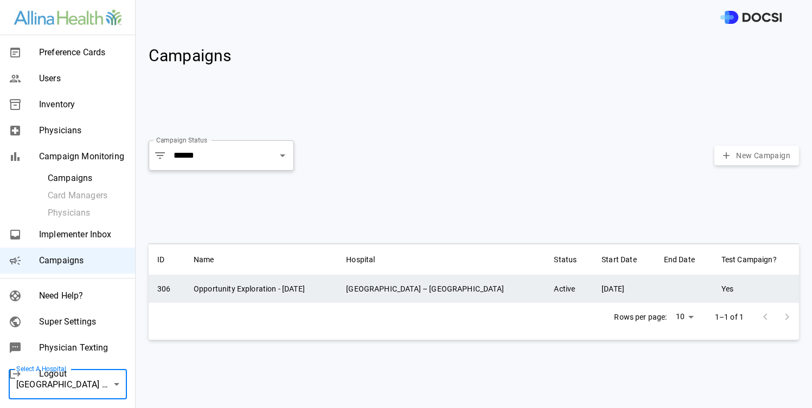
click at [419, 291] on td "Mercy Hospital – Unity" at bounding box center [441, 289] width 208 height 28
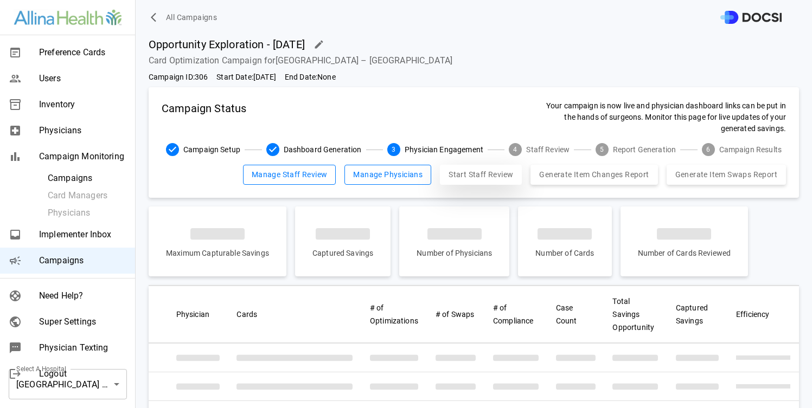
click at [459, 171] on button "Start Staff Review" at bounding box center [481, 175] width 82 height 20
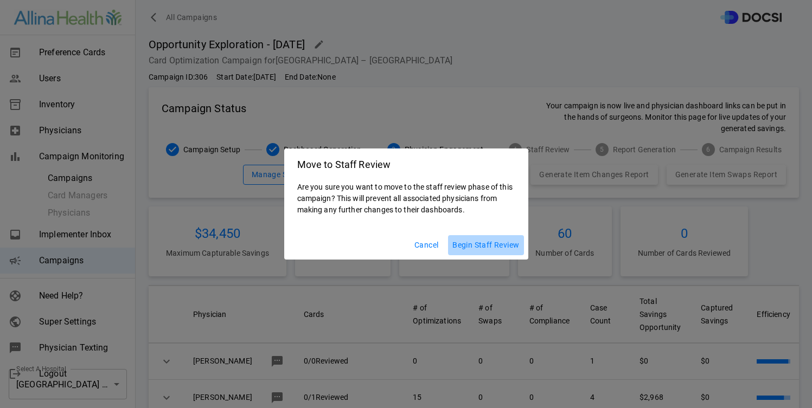
click at [502, 243] on button "Begin Staff Review" at bounding box center [485, 245] width 75 height 20
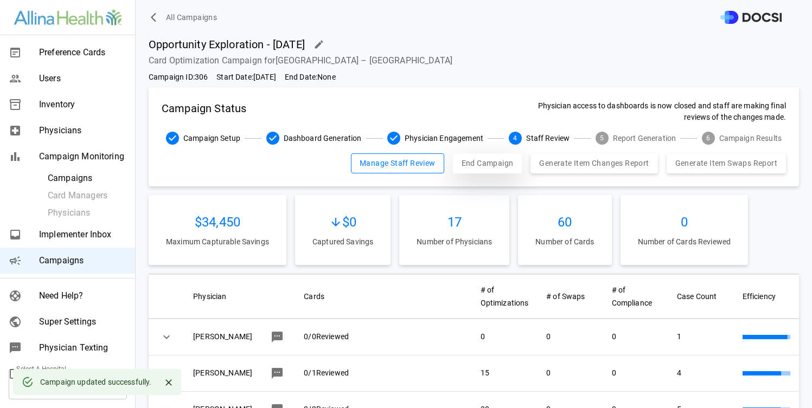
click at [482, 172] on button "End Campaign" at bounding box center [487, 163] width 69 height 20
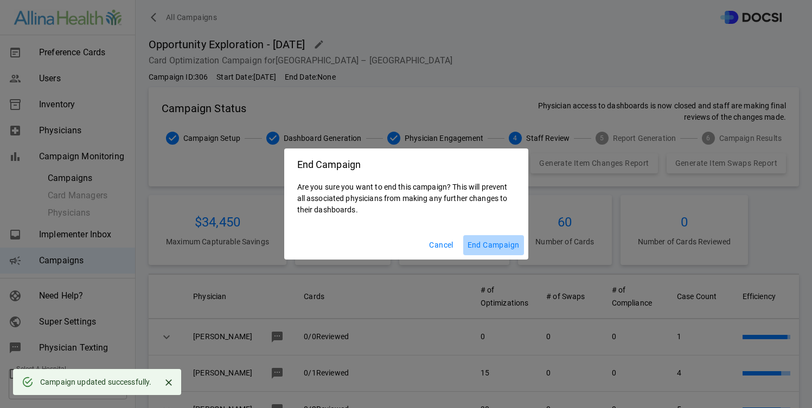
click at [503, 242] on button "End Campaign" at bounding box center [493, 245] width 61 height 20
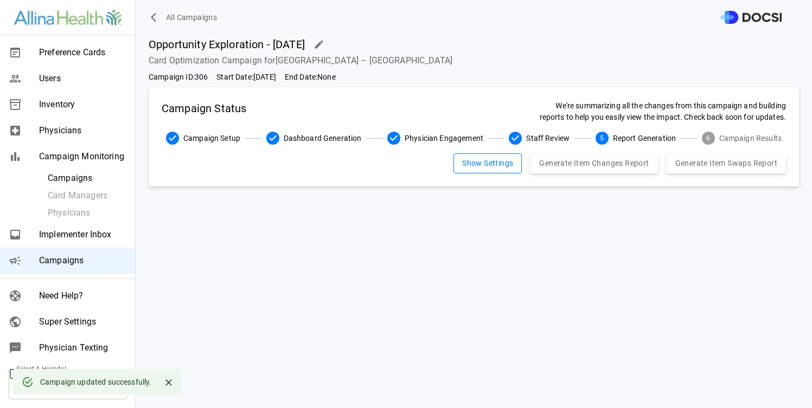
click at [164, 381] on icon "Close" at bounding box center [168, 382] width 11 height 11
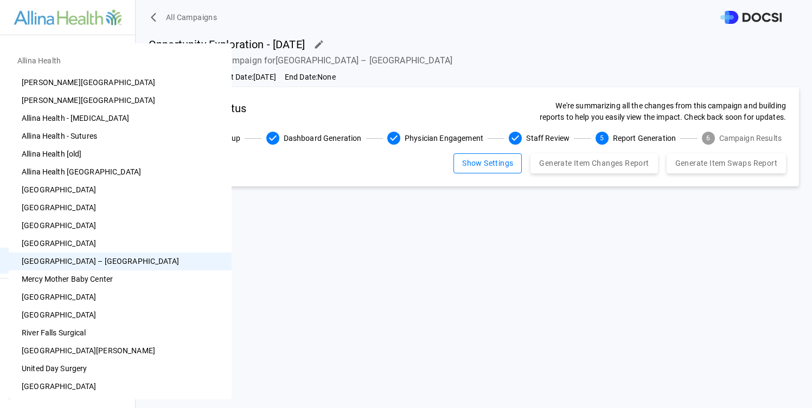
click at [111, 380] on body "All Campaigns Preference Cards Users Inventory Physicians Campaign Monitoring C…" at bounding box center [406, 204] width 812 height 408
click at [102, 239] on li "Mercy Hospital" at bounding box center [120, 244] width 223 height 18
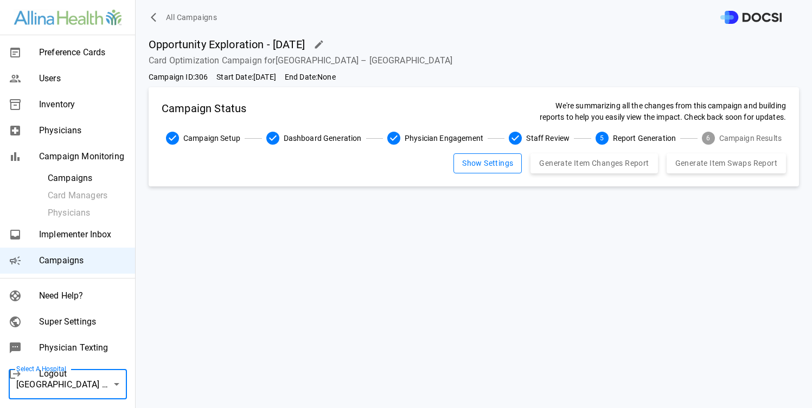
type input "**"
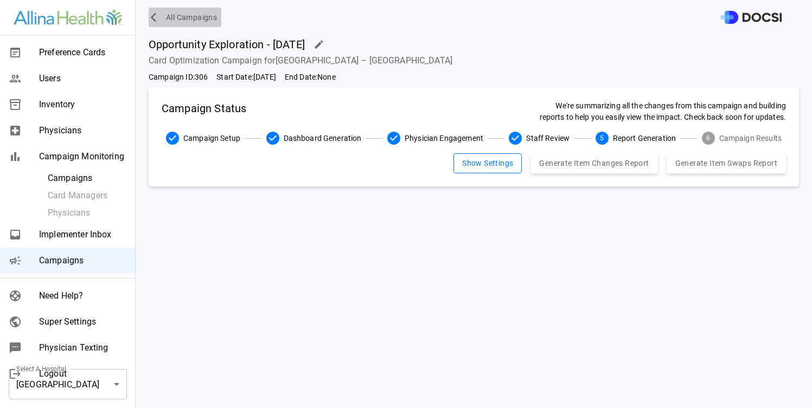
click at [194, 20] on span "All Campaigns" at bounding box center [191, 18] width 51 height 14
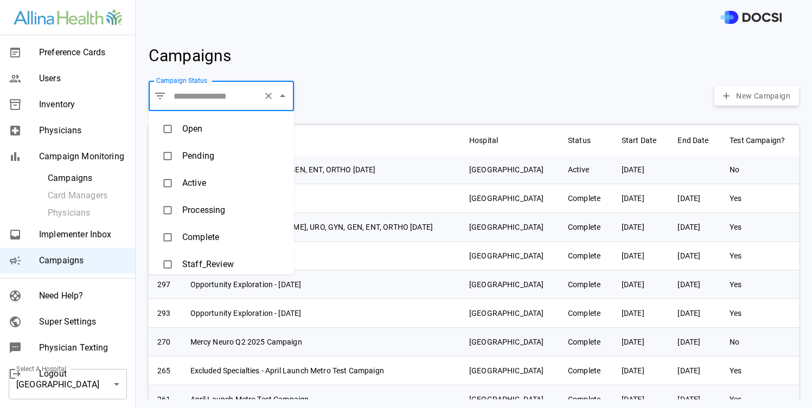
click at [225, 100] on input "Campaign Status" at bounding box center [215, 96] width 88 height 21
click at [210, 185] on li "Active" at bounding box center [221, 183] width 145 height 27
type input "******"
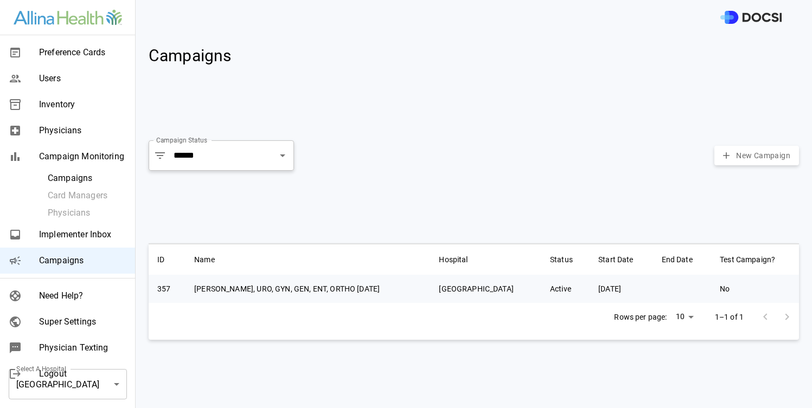
click at [410, 166] on div "Campaign Status ​ ****** Campaign Status New Campaign" at bounding box center [474, 155] width 650 height 39
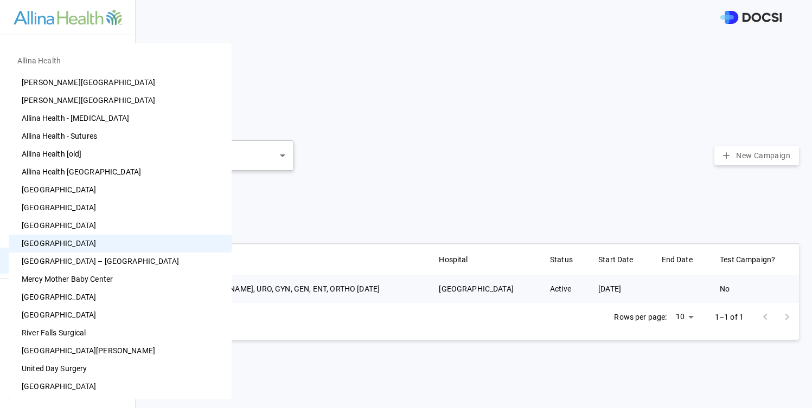
click at [110, 377] on body "Preference Cards Users Inventory Physicians Campaign Monitoring Campaigns Card …" at bounding box center [406, 204] width 812 height 408
click at [107, 223] on li "Cambridge Medical Center" at bounding box center [120, 226] width 223 height 18
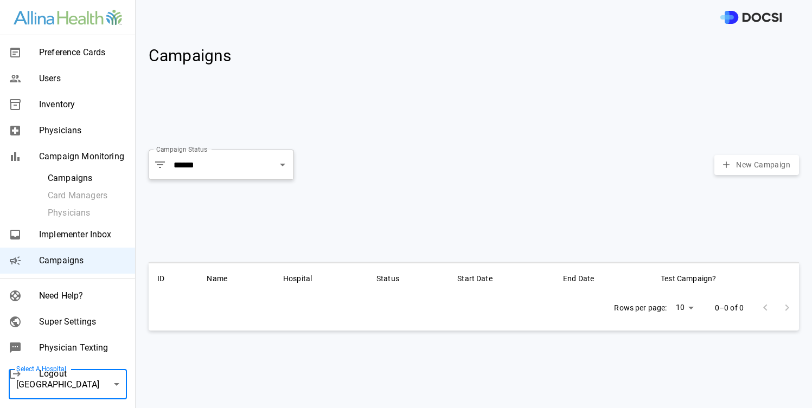
click at [117, 393] on body "Preference Cards Users Inventory Physicians Campaign Monitoring Campaigns Card …" at bounding box center [406, 204] width 812 height 408
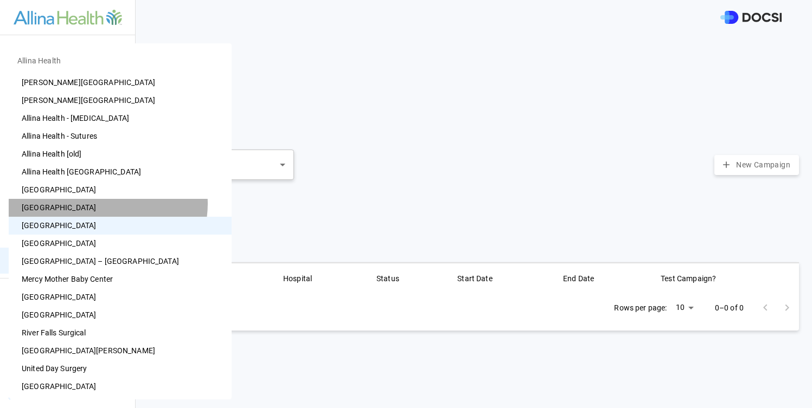
click at [107, 204] on li "Buffalo Hospital" at bounding box center [120, 208] width 223 height 18
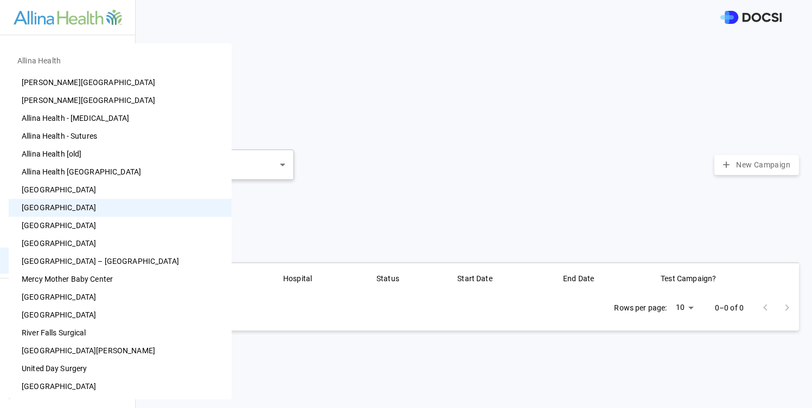
click at [98, 377] on body "Preference Cards Users Inventory Physicians Campaign Monitoring Campaigns Card …" at bounding box center [406, 204] width 812 height 408
click at [97, 193] on li "Allina Health Metro Hospitals" at bounding box center [120, 190] width 223 height 18
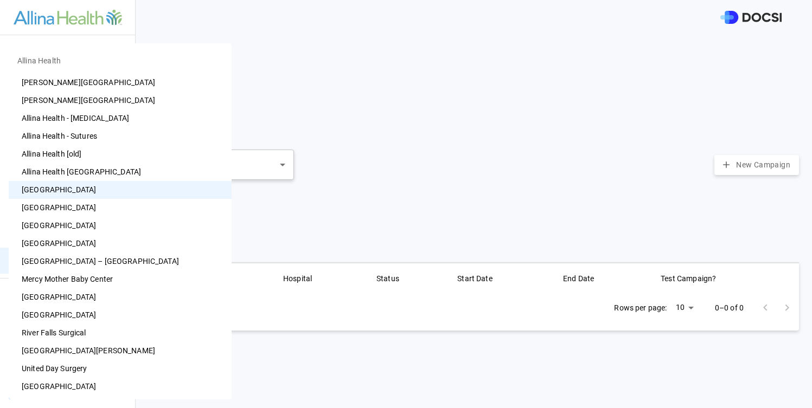
click at [115, 386] on body "Preference Cards Users Inventory Physicians Campaign Monitoring Campaigns Card …" at bounding box center [406, 204] width 812 height 408
click at [117, 172] on li "Allina Health Faribault Medical Center" at bounding box center [120, 172] width 223 height 18
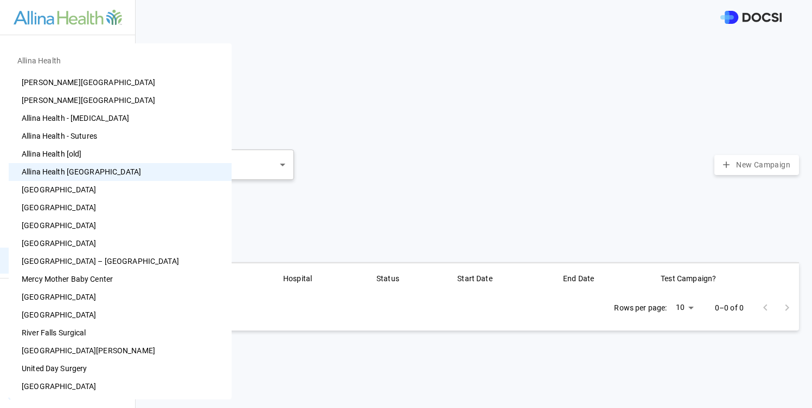
click at [117, 383] on body "Preference Cards Users Inventory Physicians Campaign Monitoring Campaigns Card …" at bounding box center [406, 204] width 812 height 408
click at [100, 145] on li "Allina Health [old]" at bounding box center [120, 154] width 223 height 18
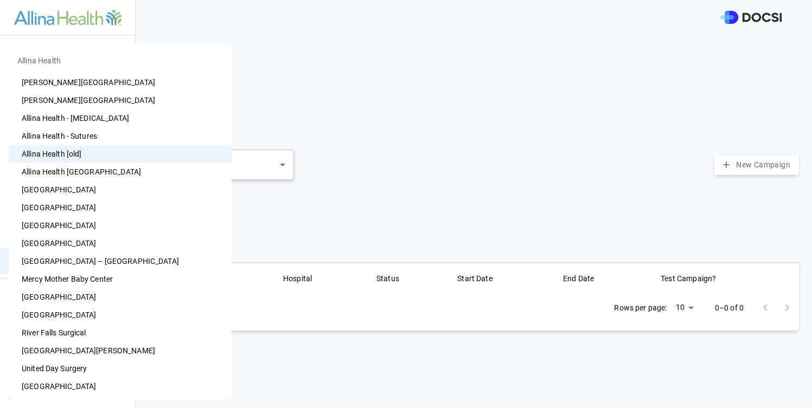
click at [105, 389] on body "Preference Cards Users Inventory Physicians Campaign Monitoring Campaigns Card …" at bounding box center [406, 204] width 812 height 408
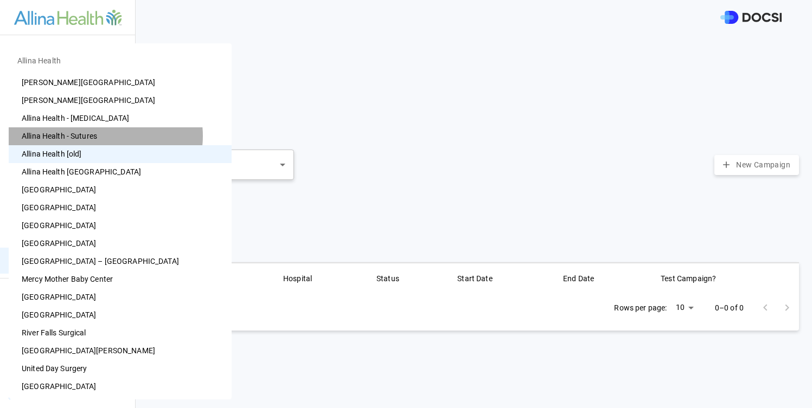
click at [105, 136] on li "Allina Health - Sutures" at bounding box center [120, 136] width 223 height 18
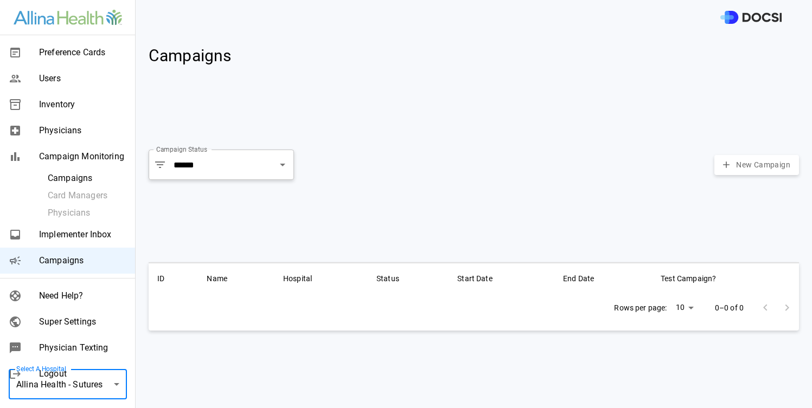
click at [117, 386] on body "Preference Cards Users Inventory Physicians Campaign Monitoring Campaigns Card …" at bounding box center [406, 204] width 812 height 408
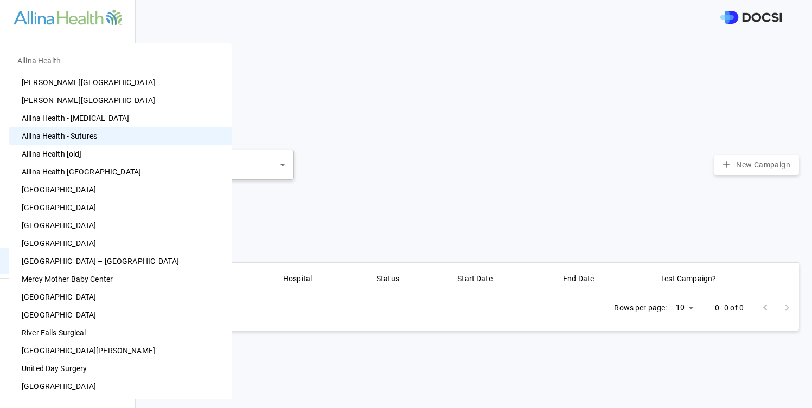
click at [106, 111] on li "Allina Health - Cautery" at bounding box center [120, 119] width 223 height 18
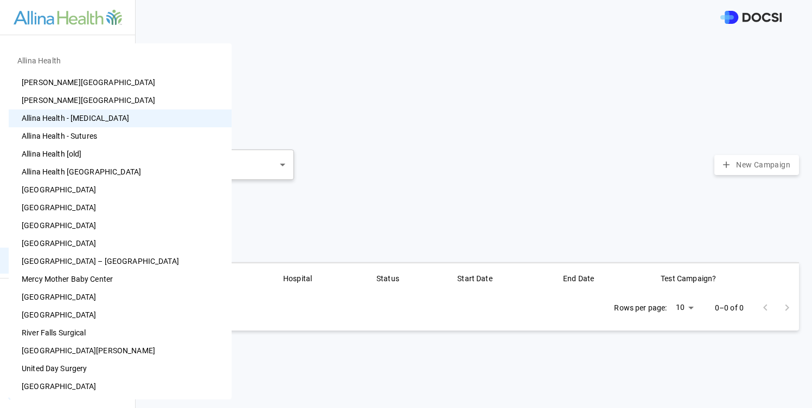
click at [111, 375] on body "Preference Cards Users Inventory Physicians Campaign Monitoring Campaigns Card …" at bounding box center [406, 204] width 812 height 408
click at [85, 101] on li "Abbott Northwestern Hospital" at bounding box center [120, 101] width 223 height 18
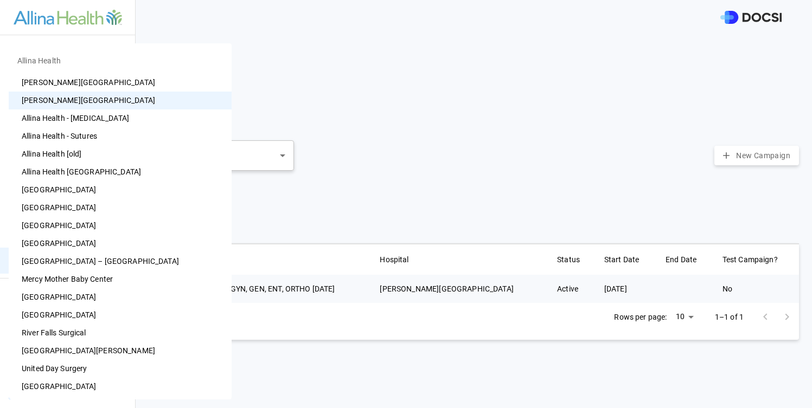
click at [108, 376] on body "Preference Cards Users Inventory Physicians Campaign Monitoring Campaigns Card …" at bounding box center [406, 204] width 812 height 408
click at [90, 97] on li "Abbott Northwestern Hospital" at bounding box center [120, 101] width 223 height 18
click at [122, 370] on body "Preference Cards Users Inventory Physicians Campaign Monitoring Campaigns Card …" at bounding box center [406, 204] width 812 height 408
click at [95, 91] on li "Abbott Heart Hospital" at bounding box center [120, 83] width 223 height 18
type input "**"
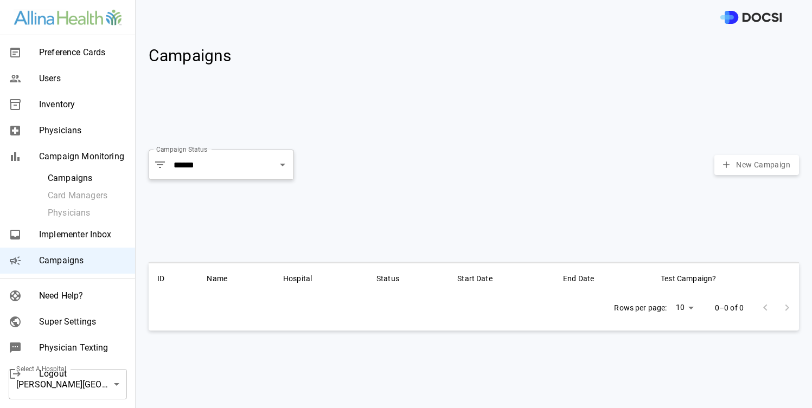
click at [110, 364] on div "Select A Hospital Abbott Heart Hospital ** Select A Hospital" at bounding box center [68, 385] width 136 height 48
click at [262, 165] on button "Clear" at bounding box center [268, 164] width 15 height 15
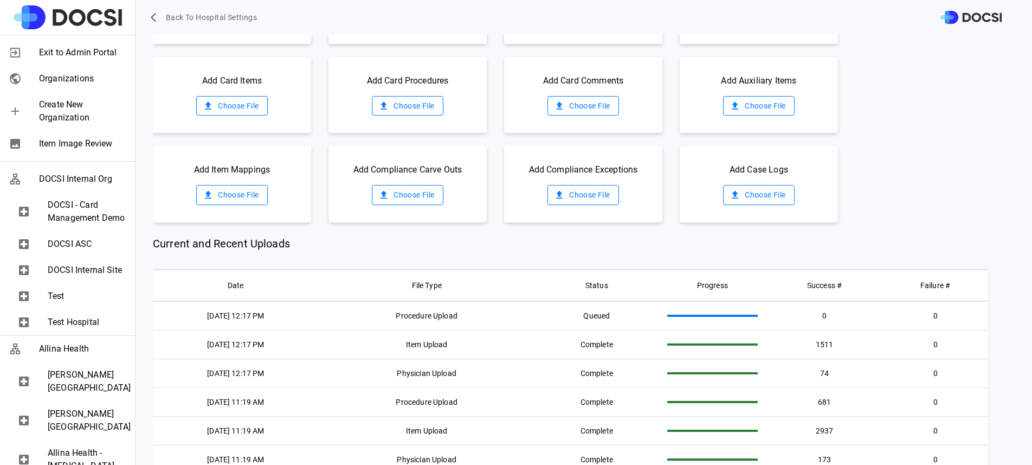
scroll to position [134, 0]
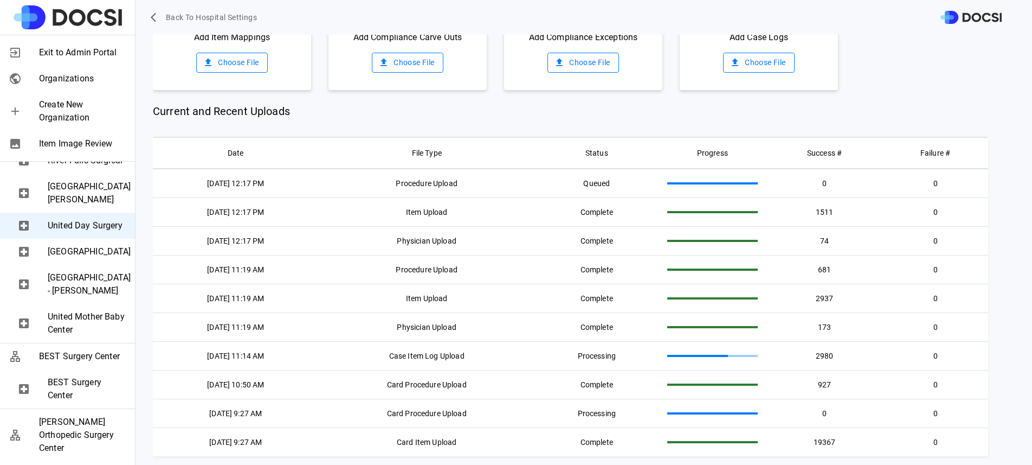
scroll to position [717, 0]
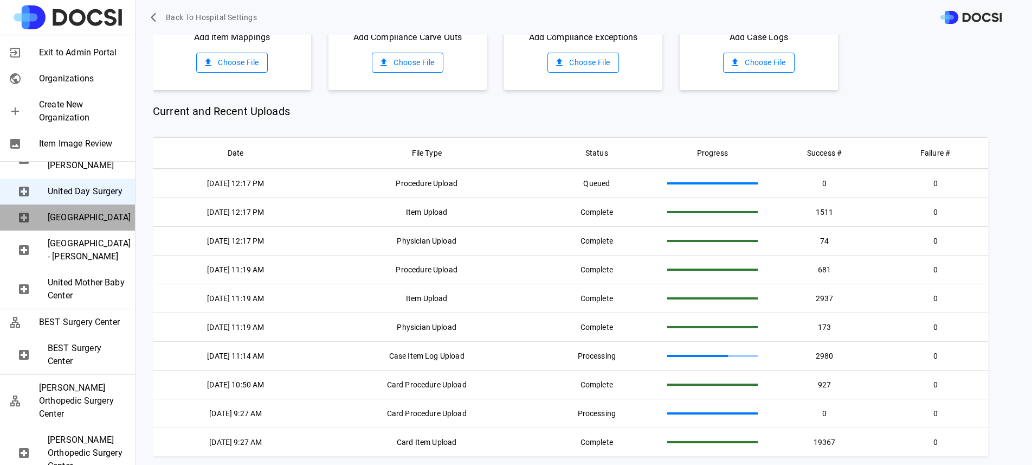
click at [98, 230] on div "[GEOGRAPHIC_DATA]" at bounding box center [67, 217] width 135 height 26
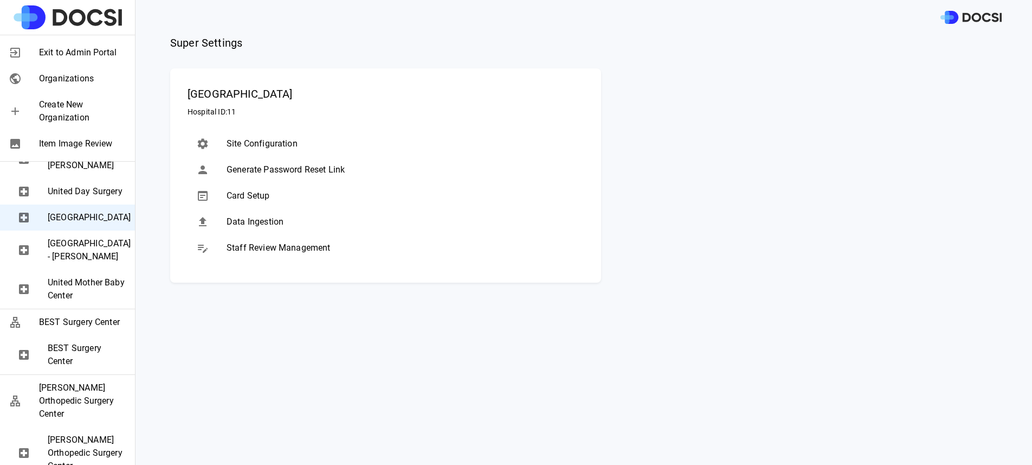
click at [260, 229] on div "Data Ingestion" at bounding box center [386, 222] width 396 height 26
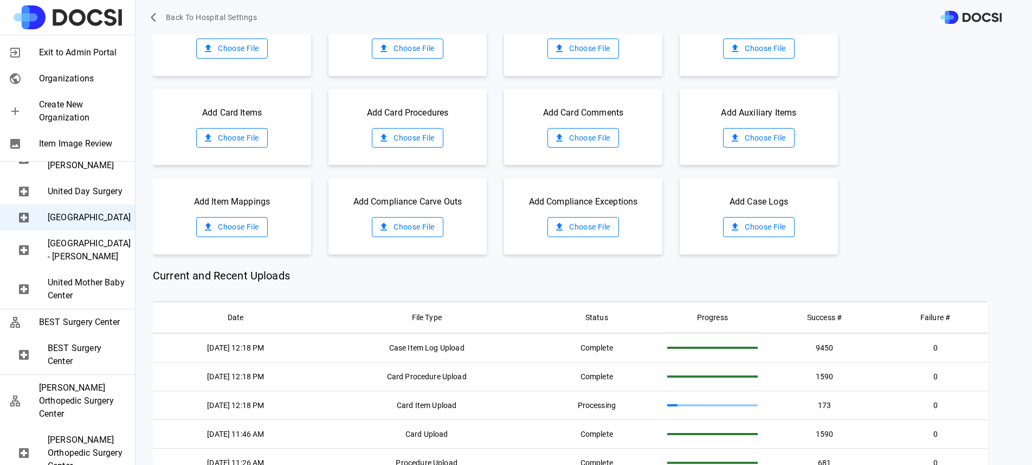
scroll to position [92, 0]
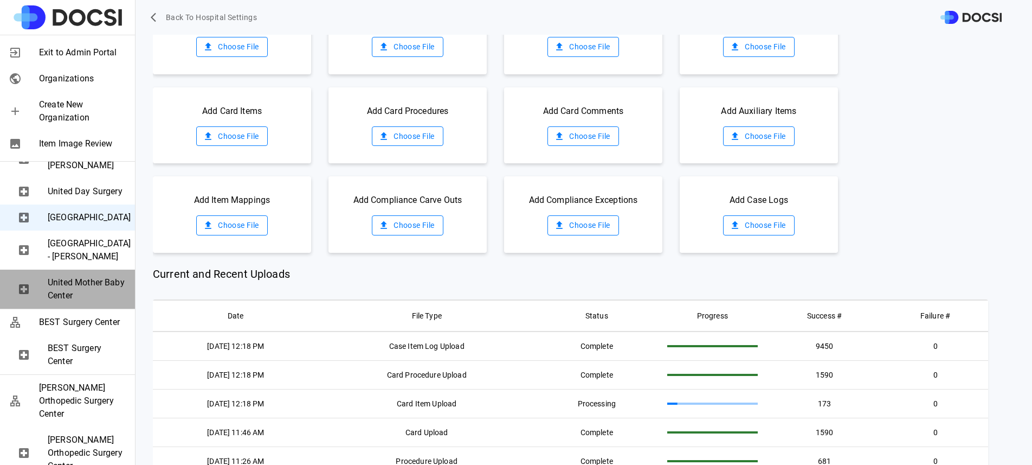
click at [87, 302] on span "United Mother Baby Center" at bounding box center [87, 289] width 79 height 26
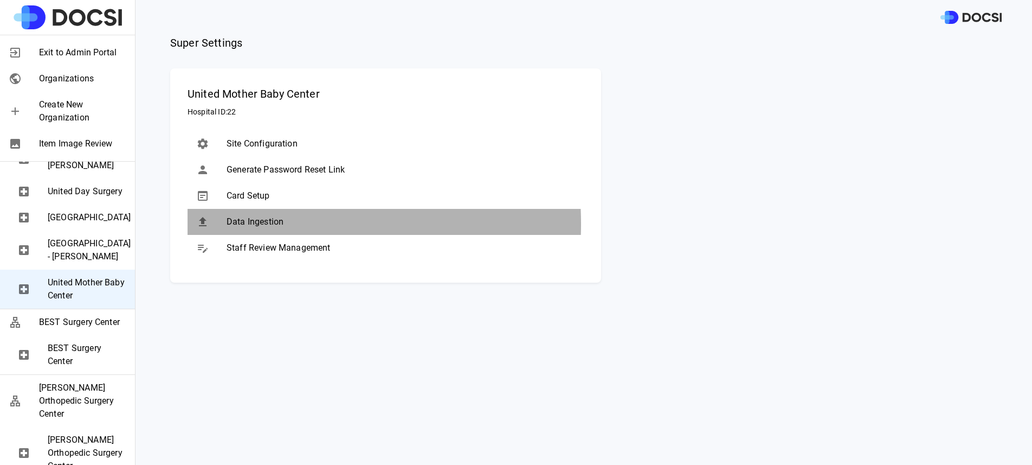
click at [230, 224] on span "Data Ingestion" at bounding box center [401, 221] width 349 height 13
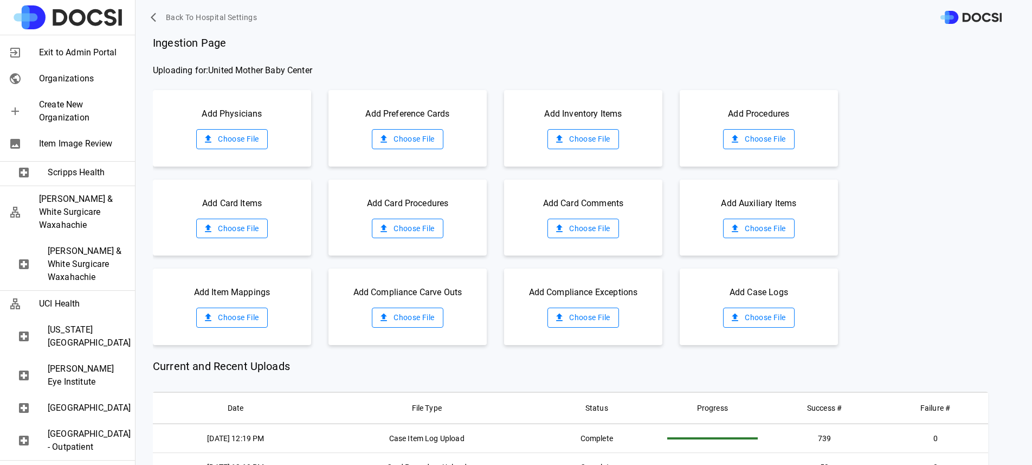
scroll to position [1885, 0]
click at [67, 401] on span "[GEOGRAPHIC_DATA]" at bounding box center [87, 407] width 79 height 13
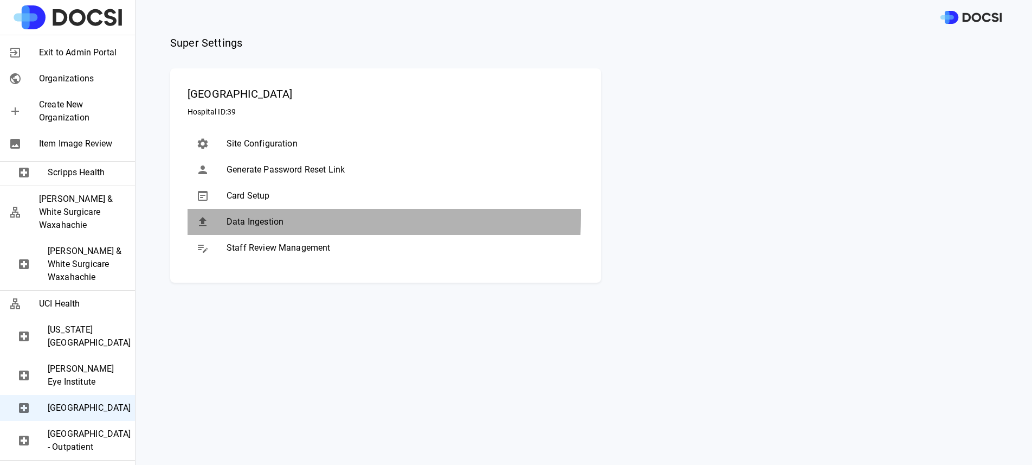
click at [285, 215] on span "Data Ingestion" at bounding box center [401, 221] width 349 height 13
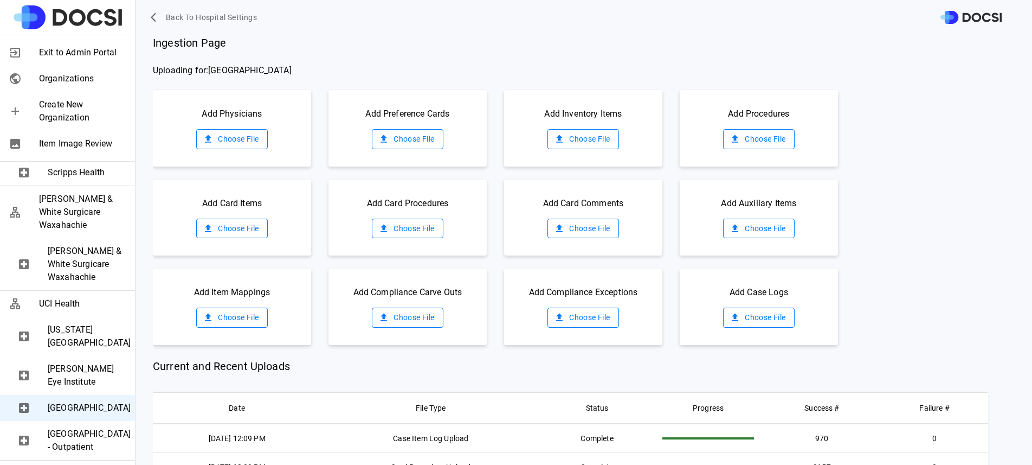
click at [564, 140] on label "Choose File" at bounding box center [583, 139] width 71 height 20
click at [0, 0] on input "Choose File" at bounding box center [0, 0] width 0 height 0
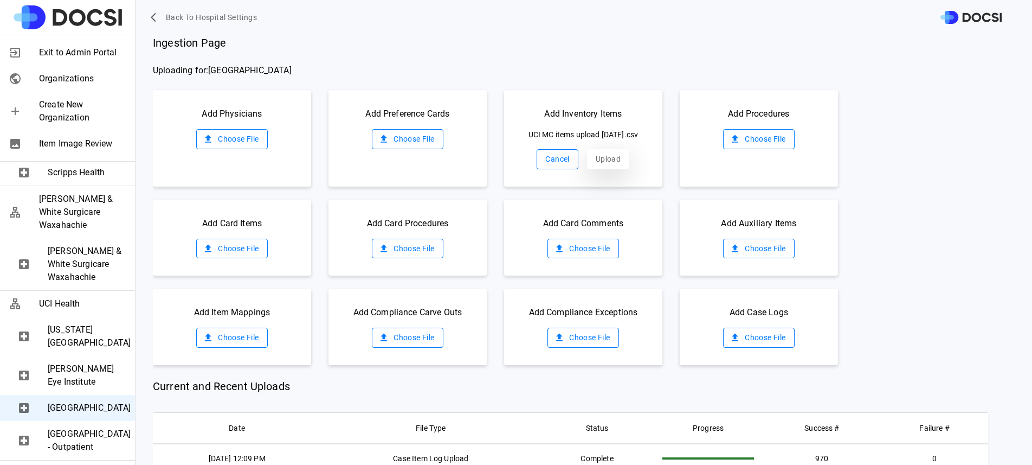
click at [600, 162] on button "Upload" at bounding box center [608, 159] width 42 height 20
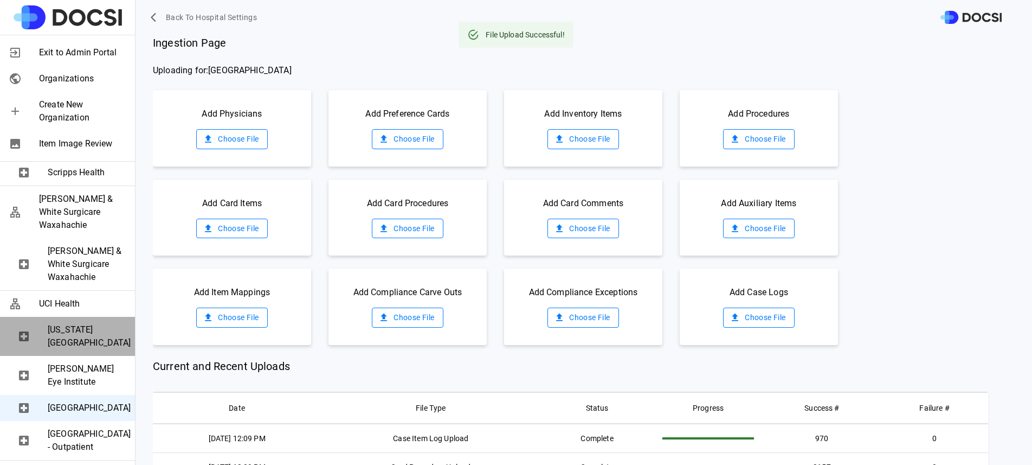
click at [75, 323] on span "[US_STATE][GEOGRAPHIC_DATA]" at bounding box center [87, 336] width 79 height 26
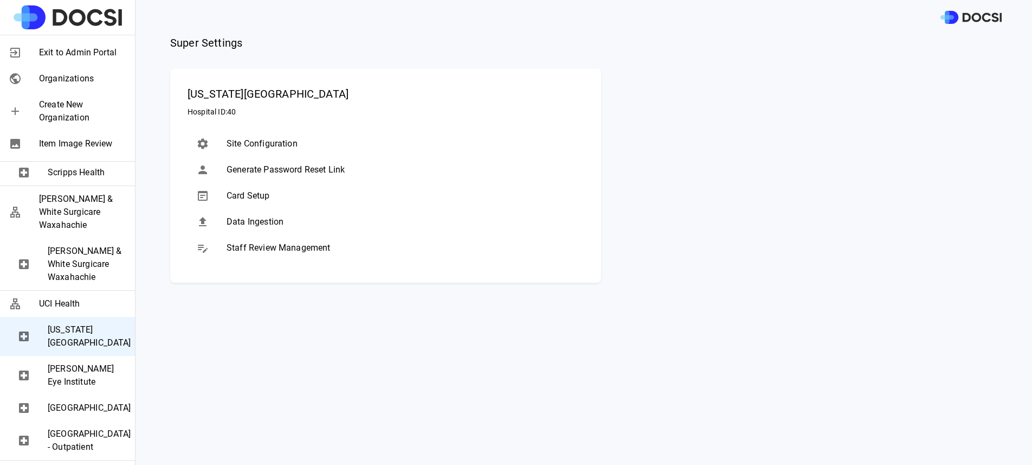
click at [255, 218] on span "Data Ingestion" at bounding box center [401, 221] width 349 height 13
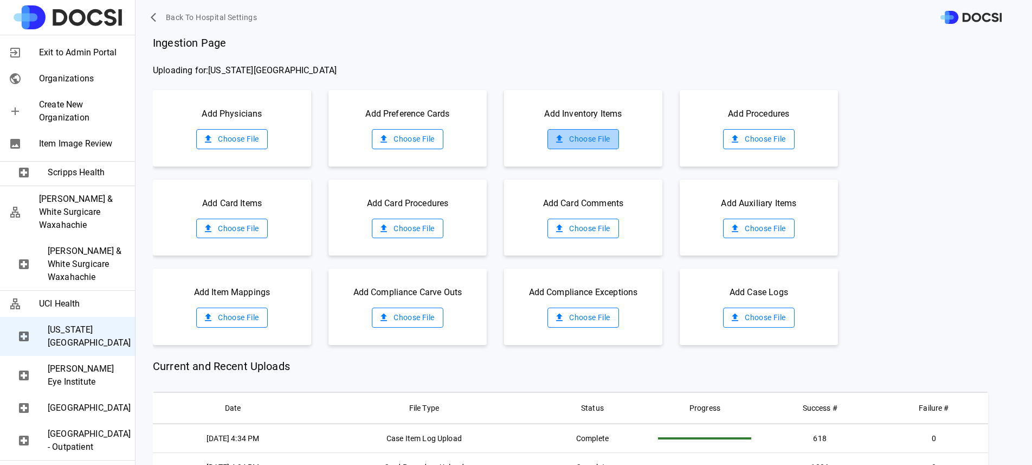
click at [582, 136] on label "Choose File" at bounding box center [583, 139] width 71 height 20
click at [0, 0] on input "Choose File" at bounding box center [0, 0] width 0 height 0
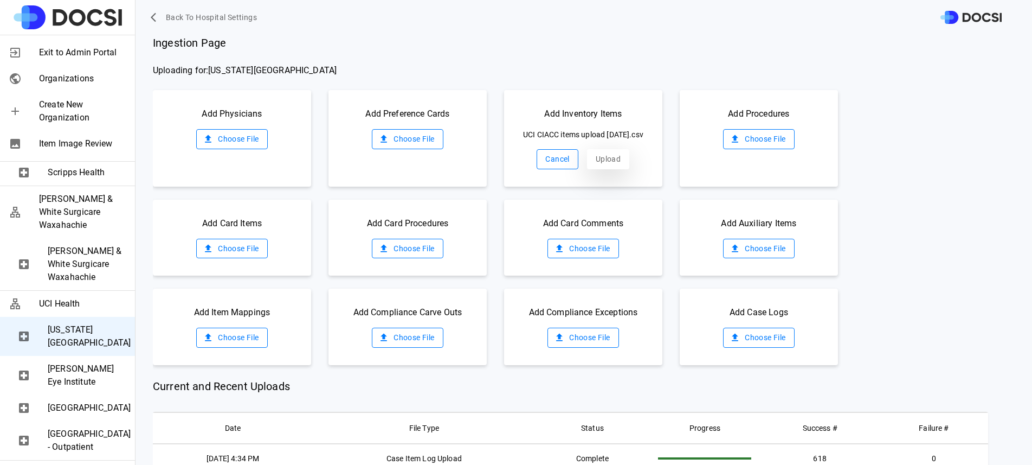
click at [591, 168] on button "Upload" at bounding box center [608, 159] width 42 height 20
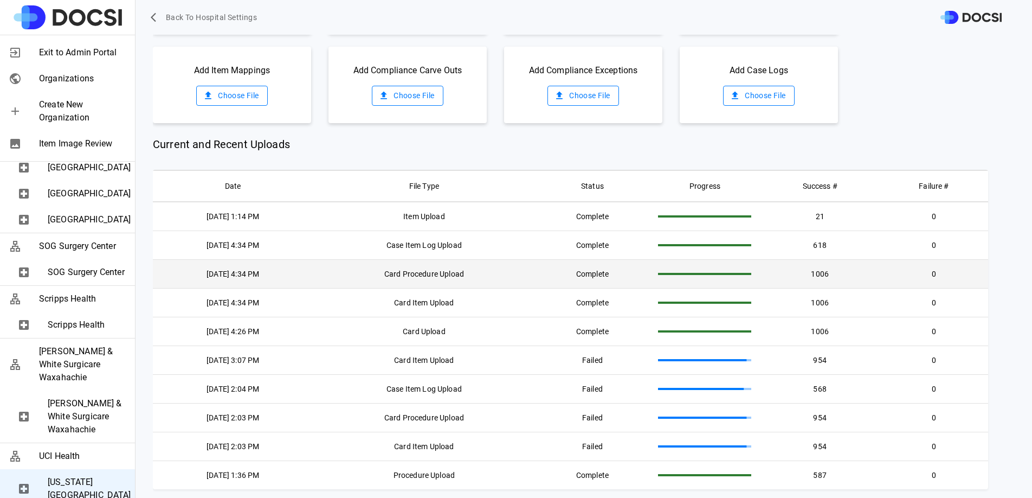
scroll to position [1852, 0]
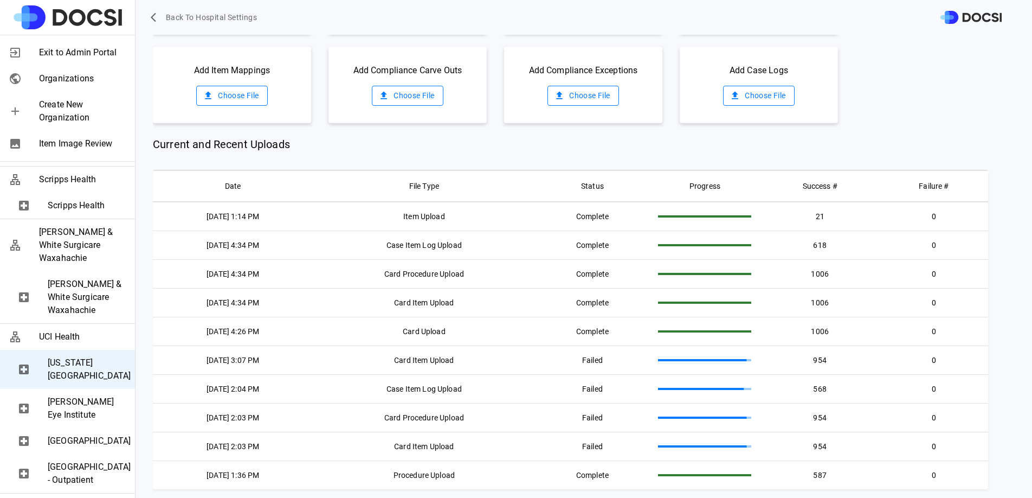
click at [76, 434] on span "[GEOGRAPHIC_DATA]" at bounding box center [87, 440] width 79 height 13
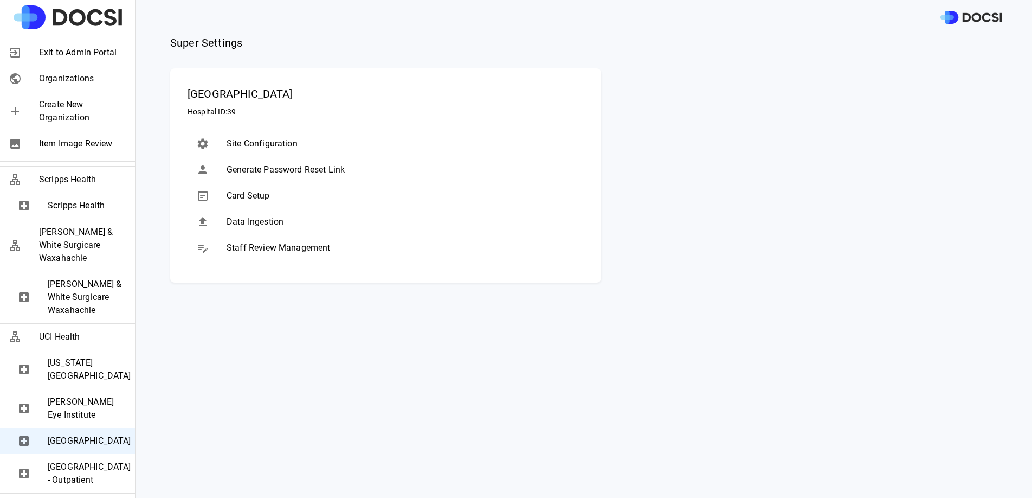
click at [348, 201] on span "Card Setup" at bounding box center [401, 195] width 349 height 13
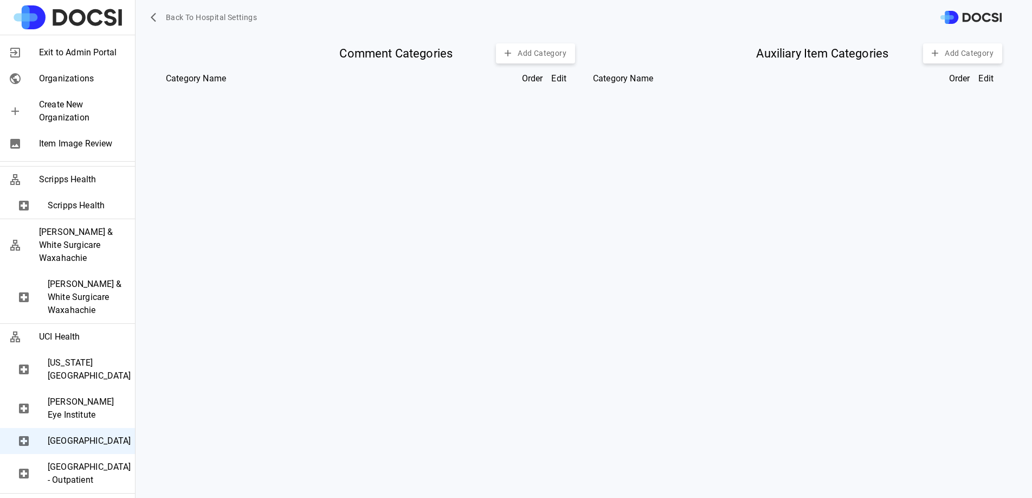
click at [348, 201] on div "Comment Categories Add Category Category Name Order Edit" at bounding box center [366, 262] width 435 height 454
click at [208, 11] on span "Back to Hospital Settings" at bounding box center [211, 18] width 91 height 14
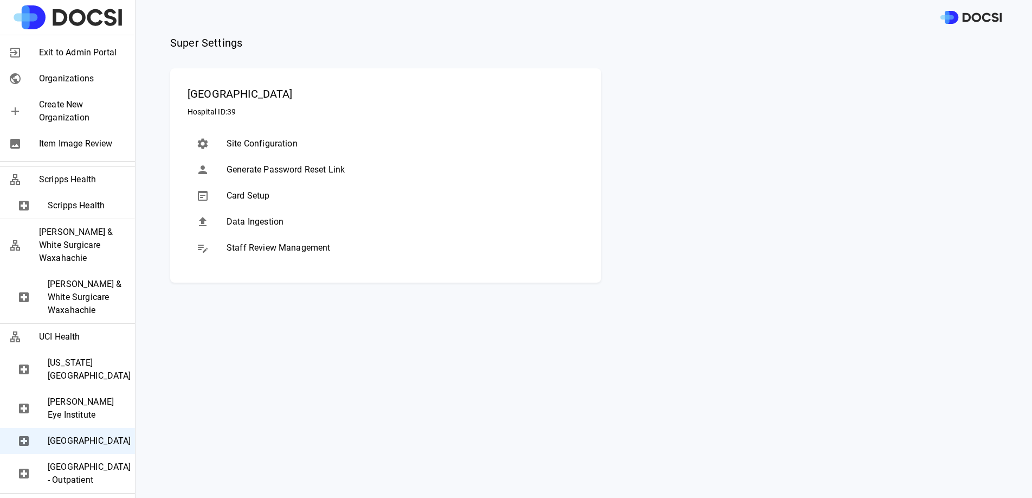
click at [303, 233] on div "Data Ingestion" at bounding box center [386, 222] width 396 height 26
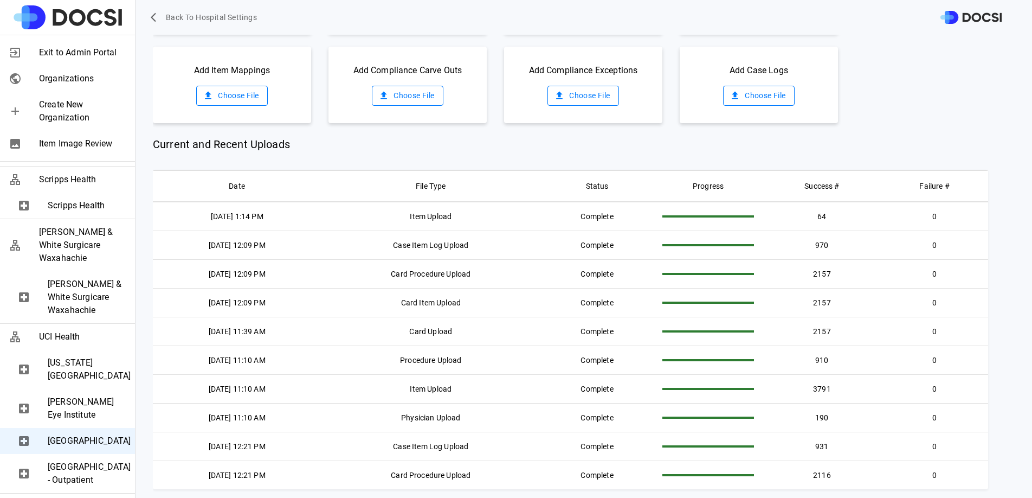
scroll to position [0, 0]
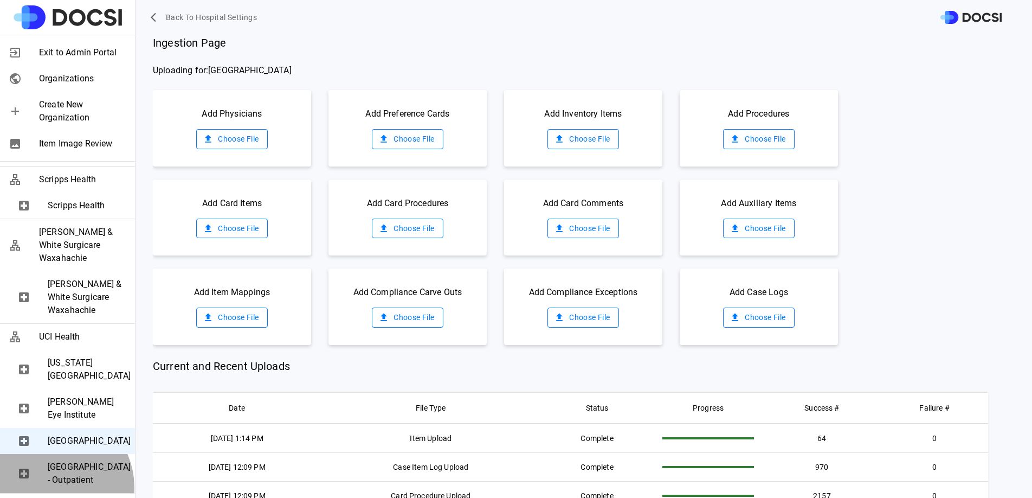
click at [49, 464] on span "[GEOGRAPHIC_DATA] - Outpatient" at bounding box center [87, 473] width 79 height 26
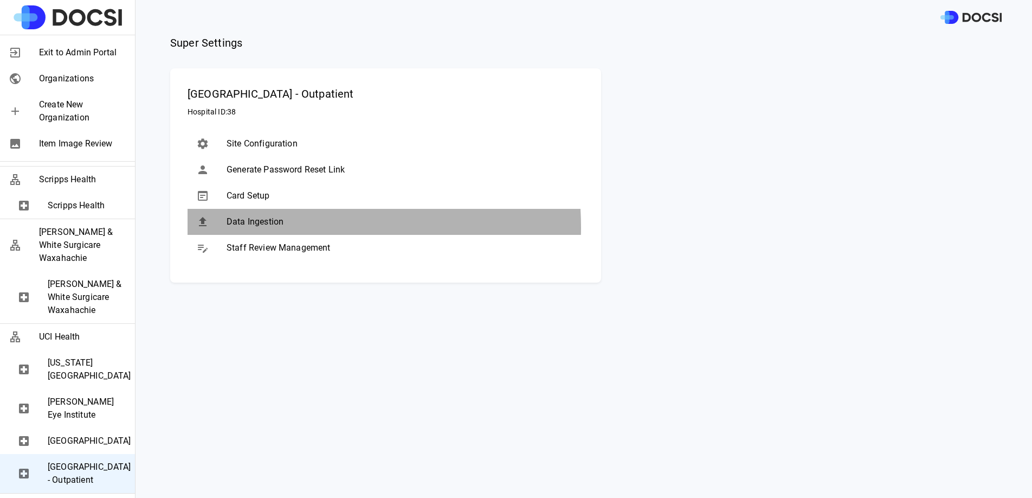
click at [270, 227] on span "Data Ingestion" at bounding box center [401, 221] width 349 height 13
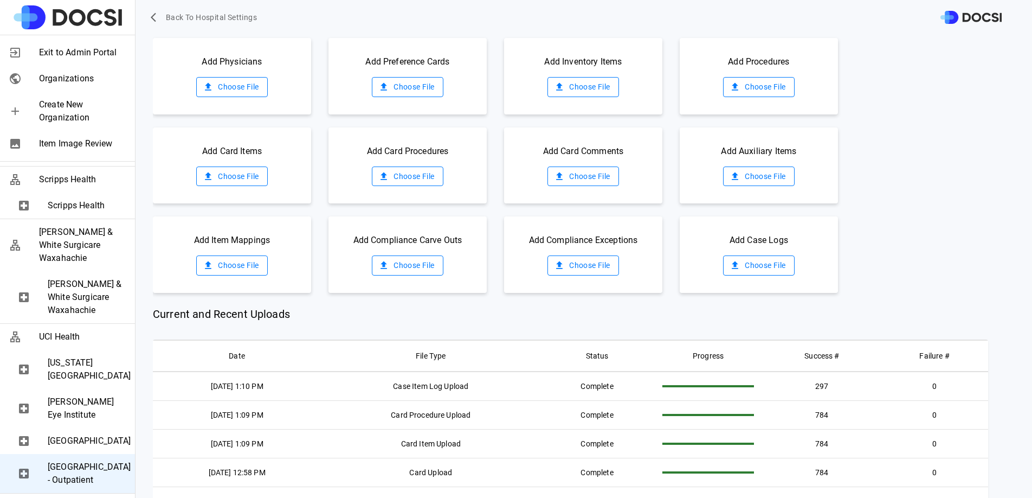
scroll to position [54, 0]
click at [82, 434] on span "UCI Medical Center" at bounding box center [87, 440] width 79 height 13
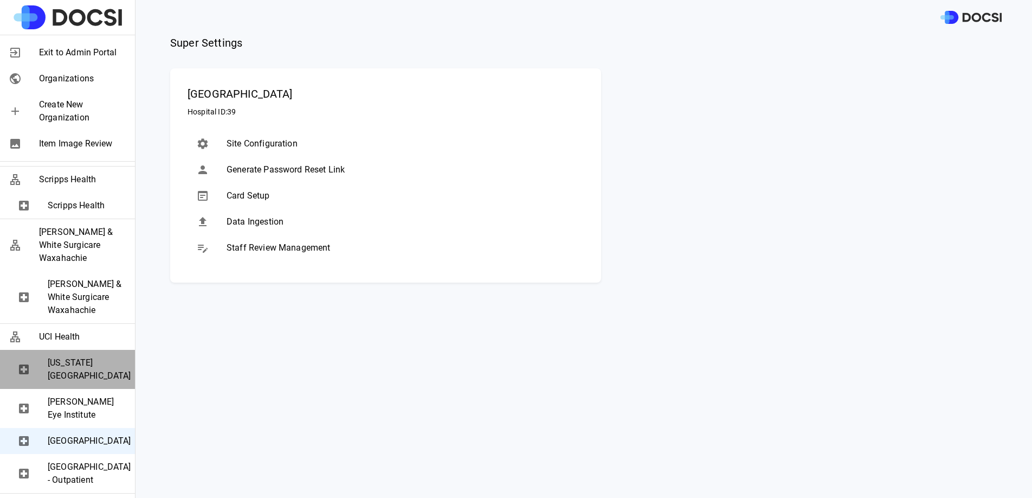
click at [94, 356] on span "California Irvine Advanced Care Center" at bounding box center [87, 369] width 79 height 26
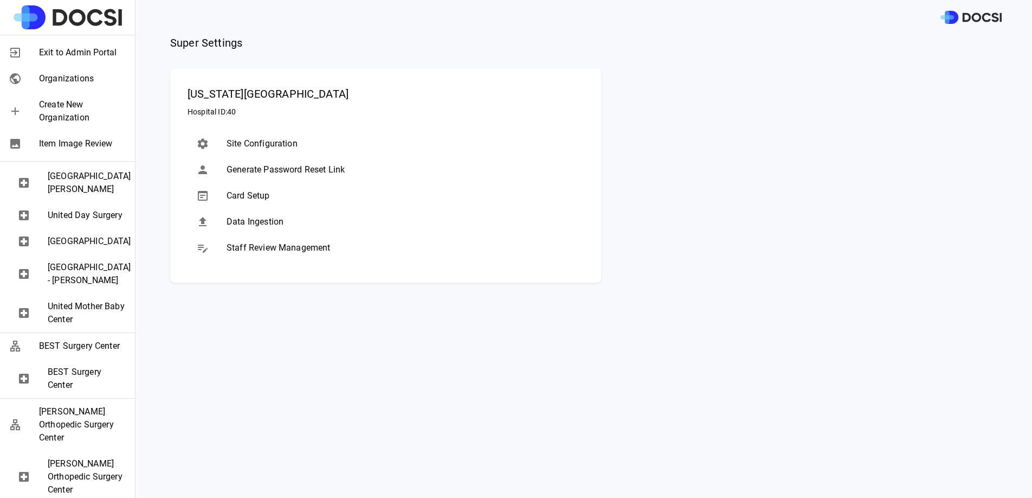
scroll to position [694, 0]
click at [73, 221] on span "United Day Surgery" at bounding box center [87, 214] width 79 height 13
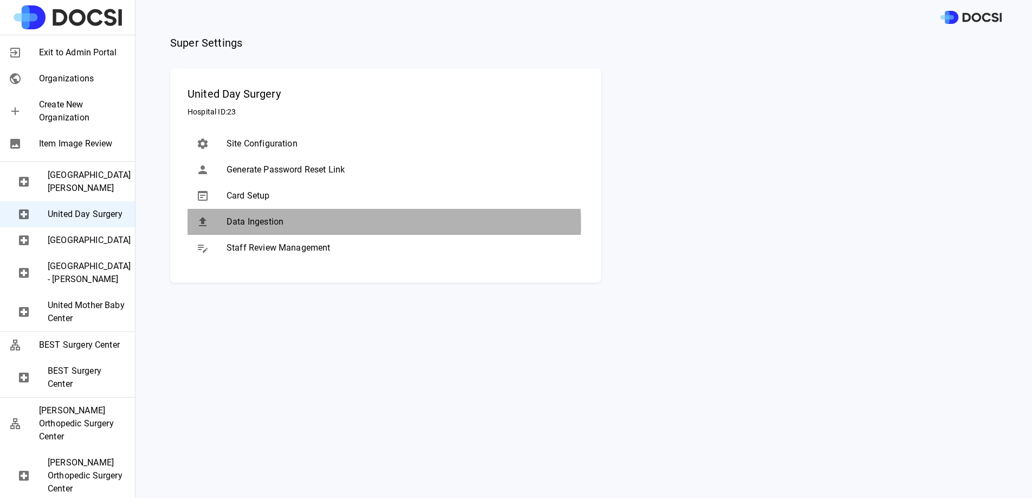
click at [237, 225] on span "Data Ingestion" at bounding box center [401, 221] width 349 height 13
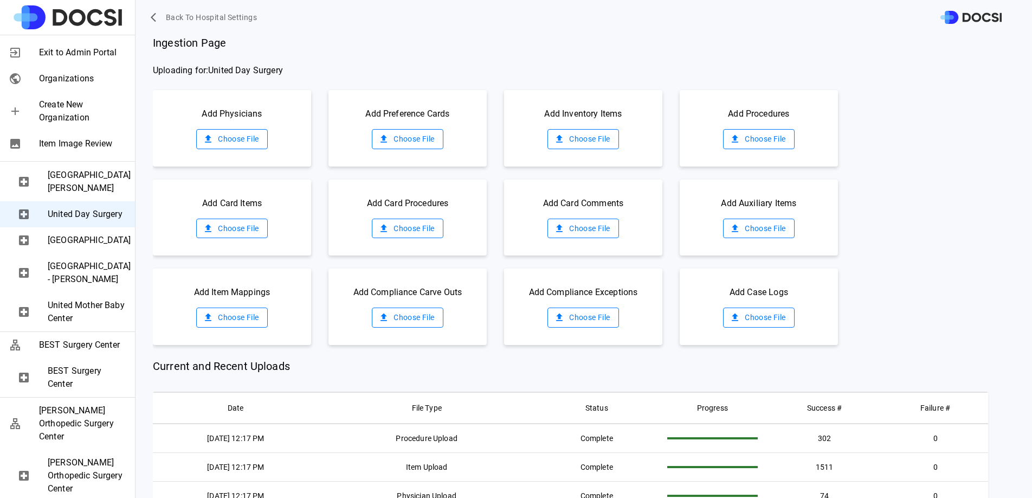
click at [399, 130] on label "Choose File" at bounding box center [407, 139] width 71 height 20
click at [0, 0] on input "Choose File" at bounding box center [0, 0] width 0 height 0
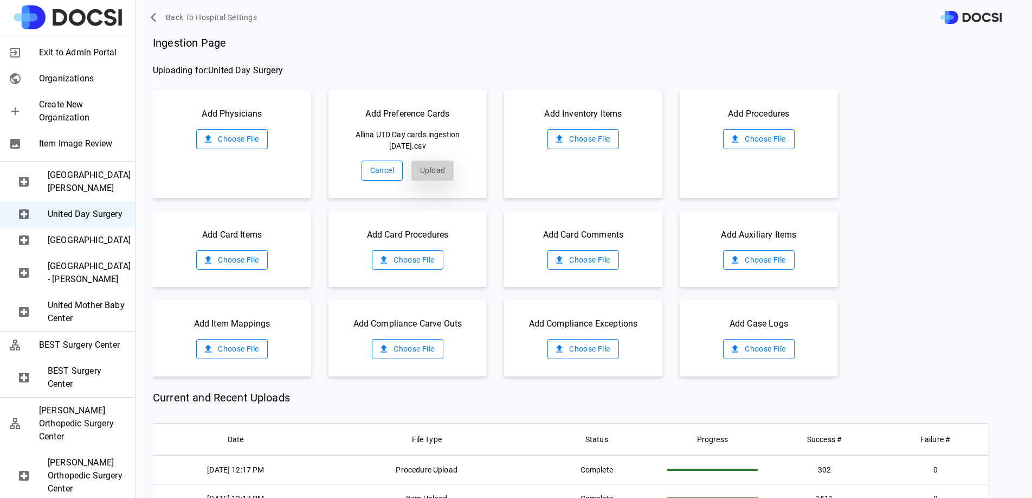
click at [432, 169] on button "Upload" at bounding box center [433, 171] width 42 height 20
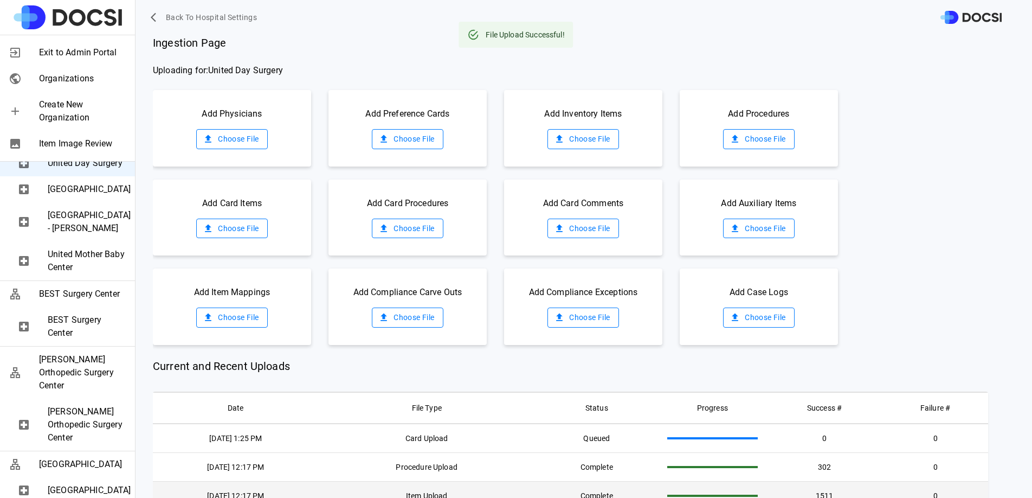
scroll to position [751, 0]
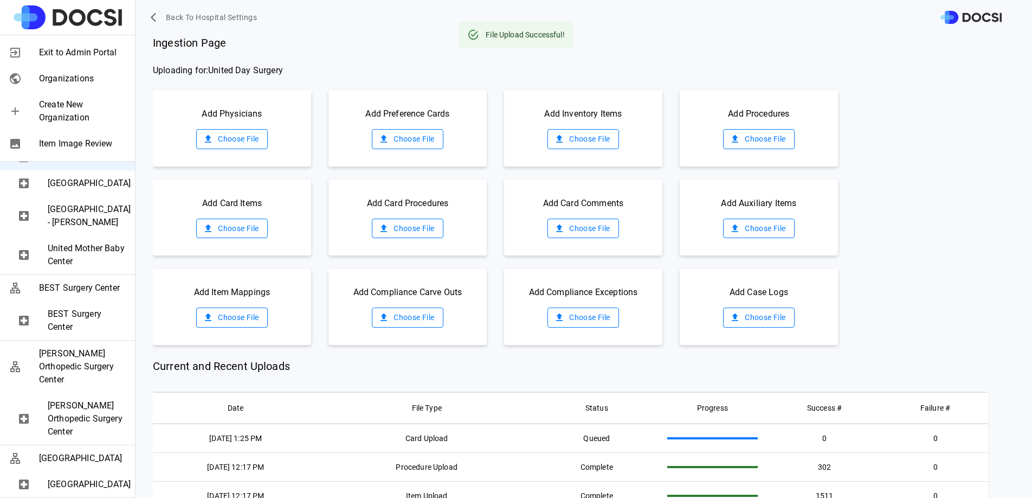
click at [84, 190] on span "United Hospital" at bounding box center [87, 183] width 79 height 13
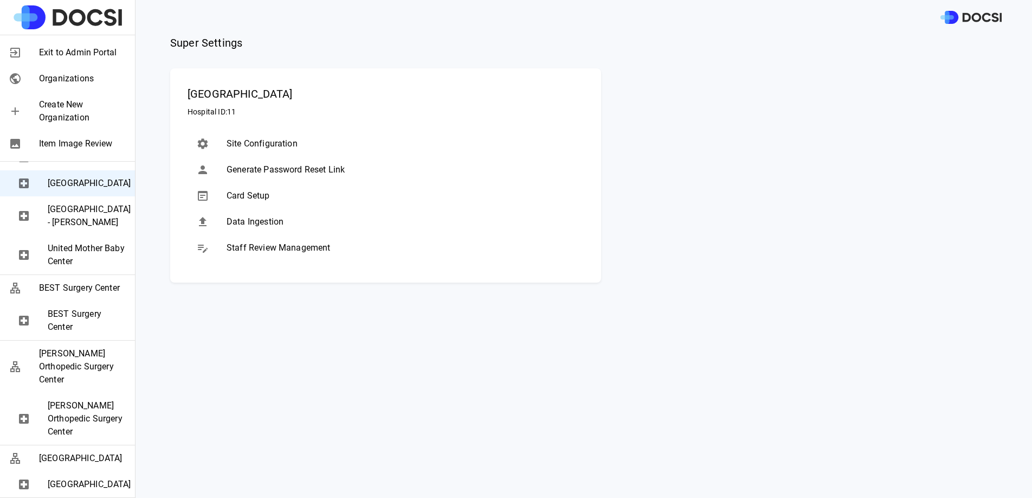
click at [242, 225] on span "Data Ingestion" at bounding box center [401, 221] width 349 height 13
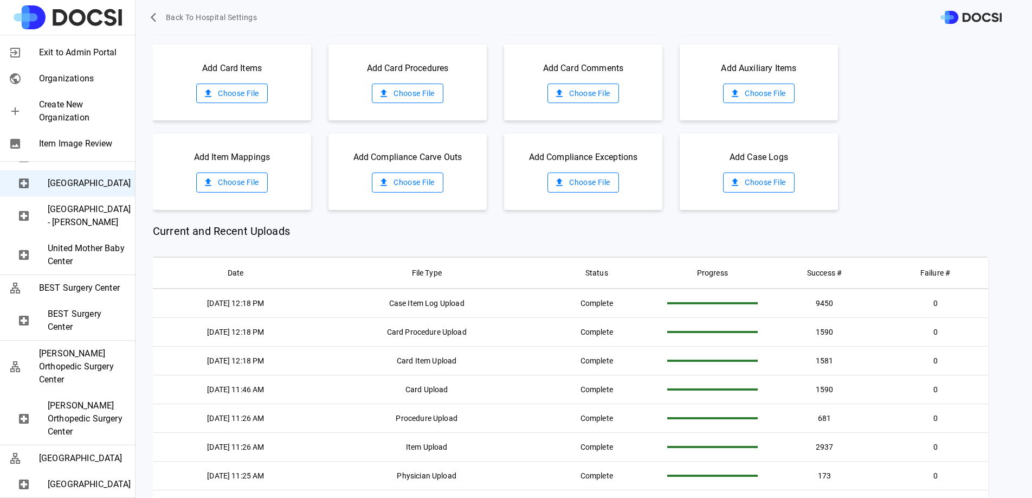
scroll to position [145, 0]
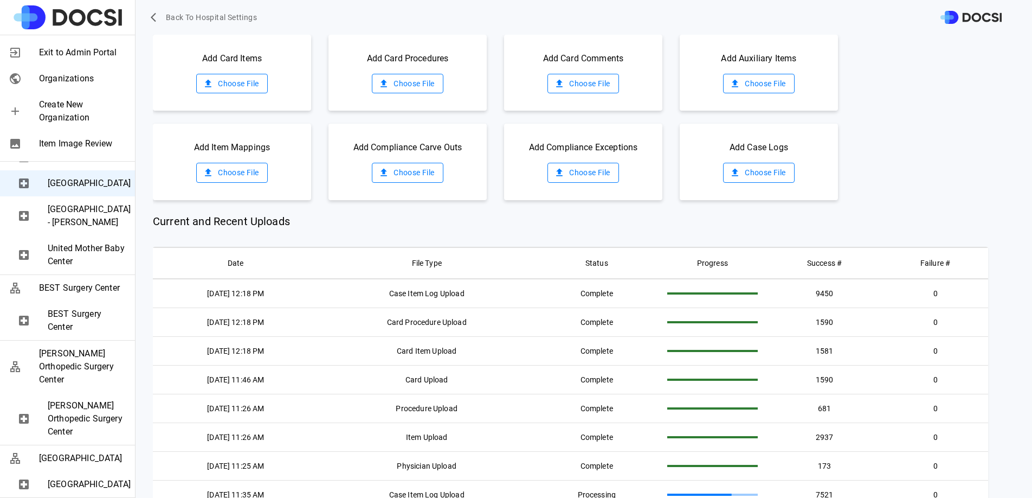
click at [91, 268] on span "United Mother Baby Center" at bounding box center [87, 255] width 79 height 26
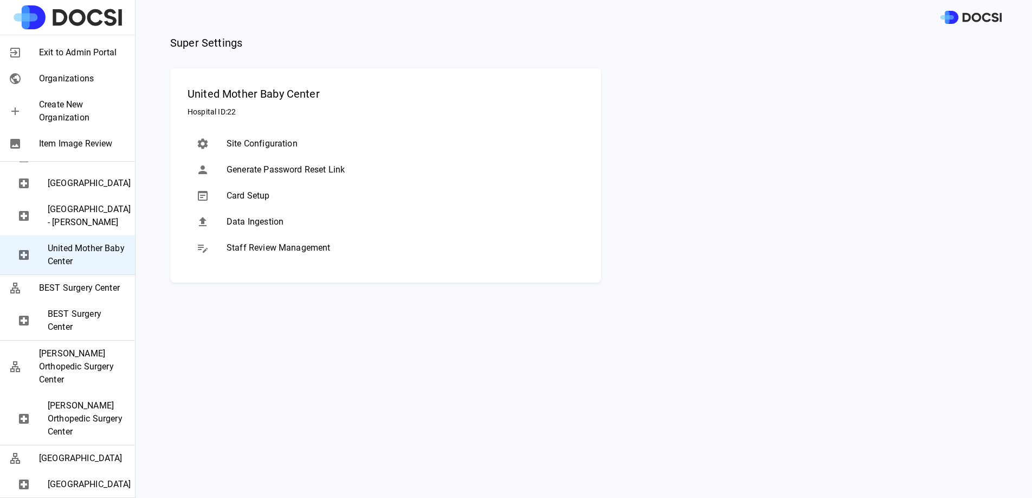
click at [267, 222] on span "Data Ingestion" at bounding box center [401, 221] width 349 height 13
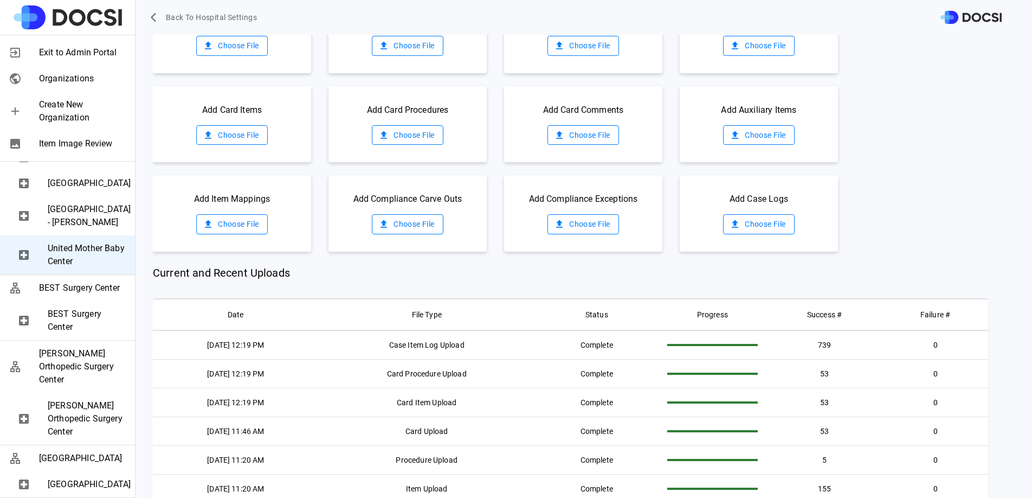
scroll to position [0, 0]
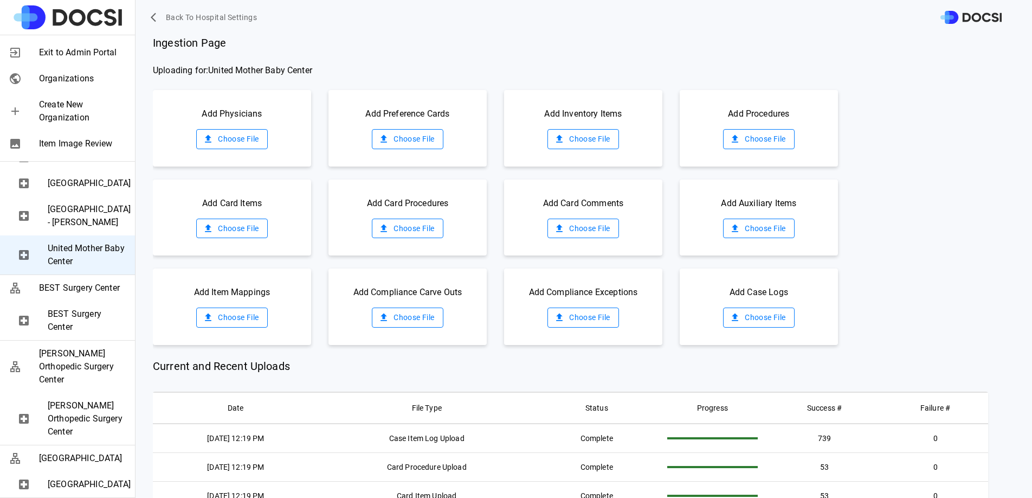
click at [70, 164] on span "United Day Surgery" at bounding box center [87, 157] width 79 height 13
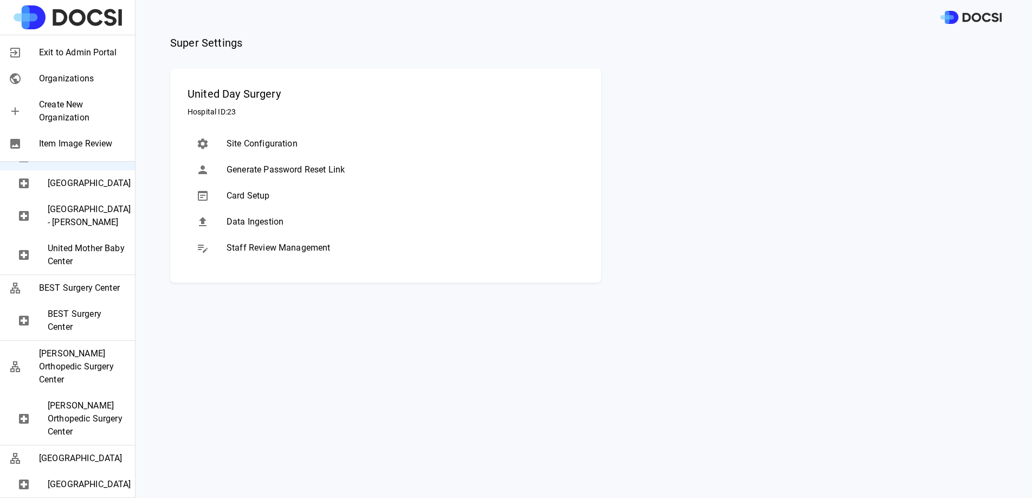
click at [276, 223] on span "Data Ingestion" at bounding box center [401, 221] width 349 height 13
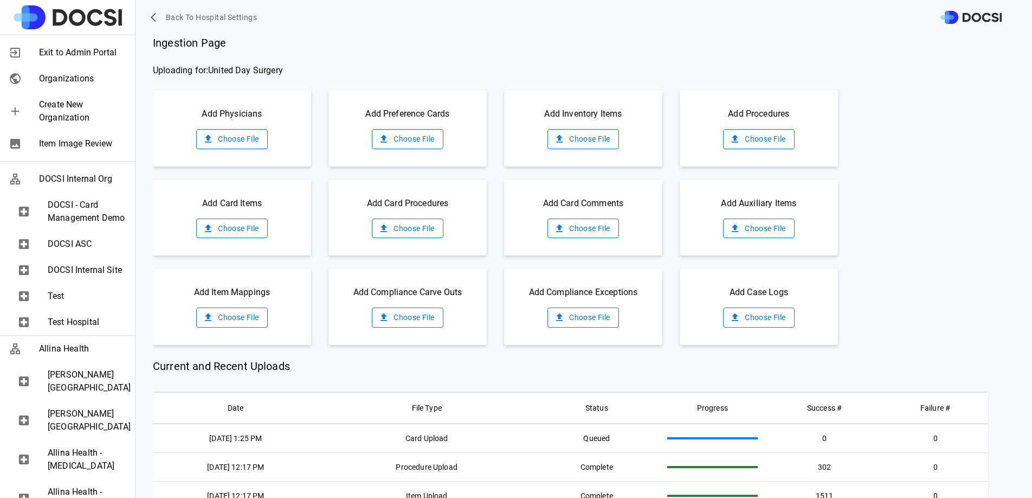
click at [102, 59] on div "Exit to Admin Portal" at bounding box center [67, 53] width 135 height 26
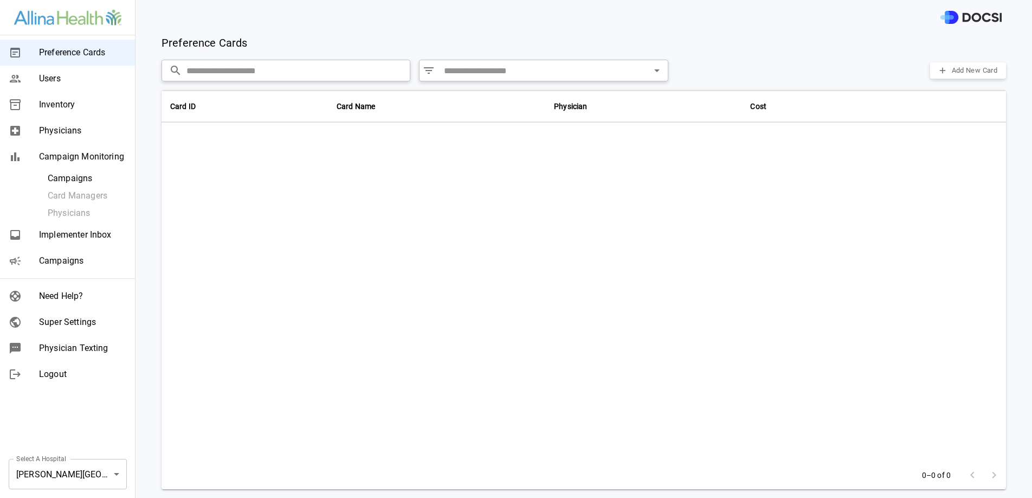
click at [86, 265] on span "Campaigns" at bounding box center [82, 260] width 87 height 13
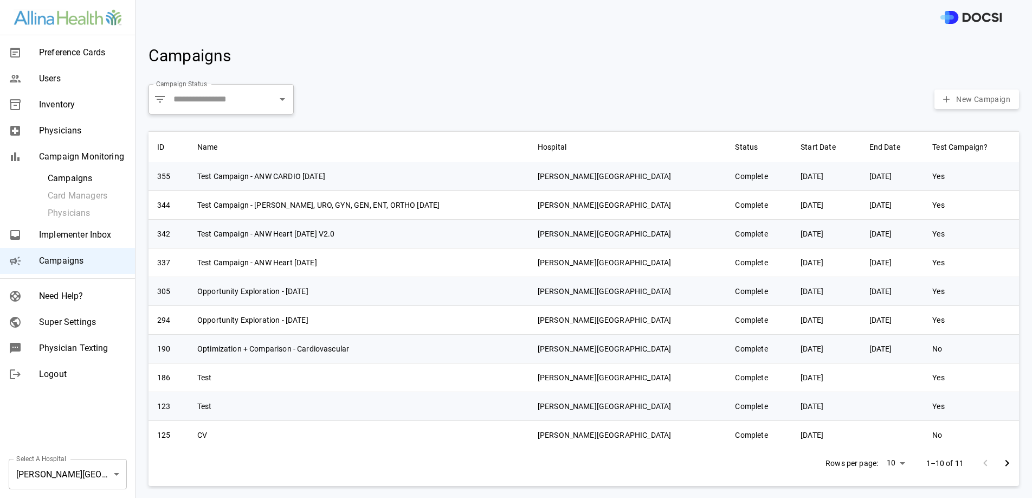
click at [83, 475] on body "Preference Cards Users Inventory Physicians Campaign Monitoring Campaigns Card …" at bounding box center [516, 249] width 1032 height 498
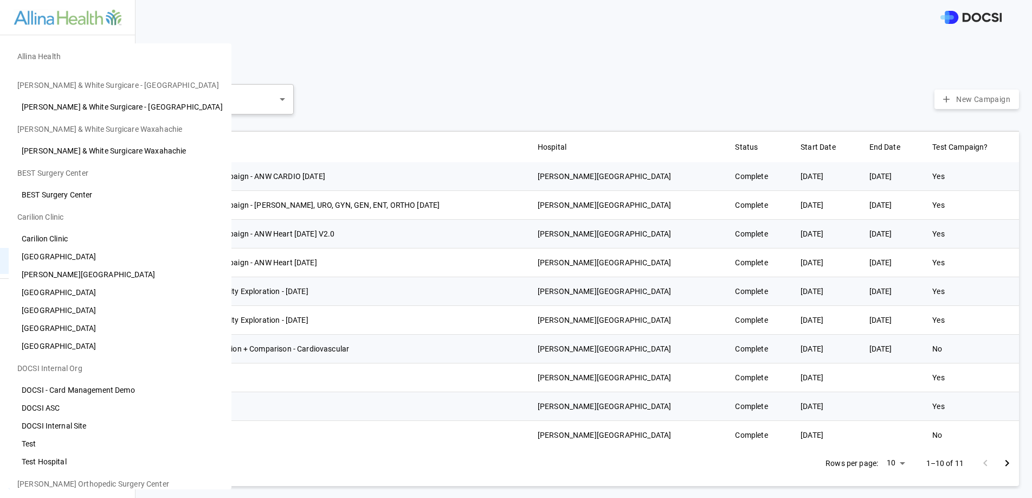
scroll to position [359, 0]
click at [92, 323] on li "[GEOGRAPHIC_DATA]" at bounding box center [120, 329] width 223 height 18
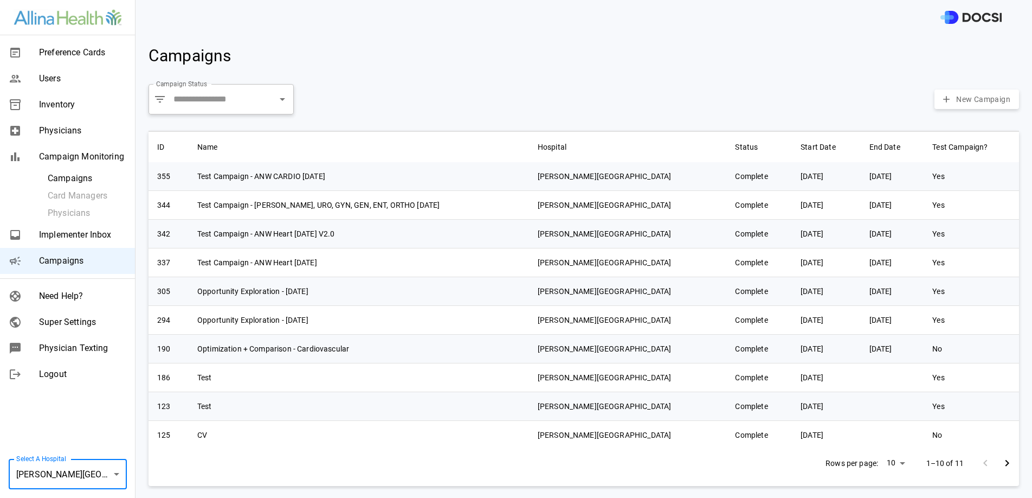
type input "**"
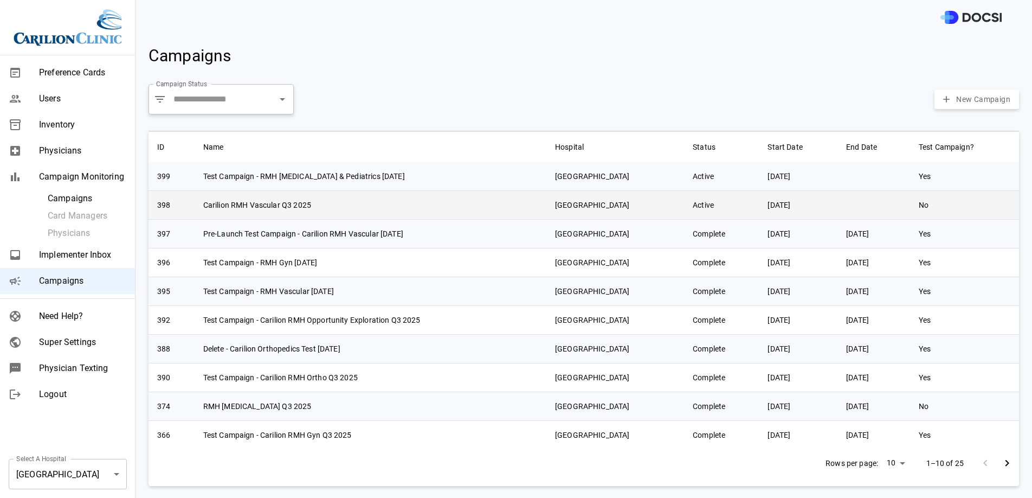
click at [440, 203] on td "Carilion RMH Vascular Q3 2025" at bounding box center [371, 204] width 352 height 29
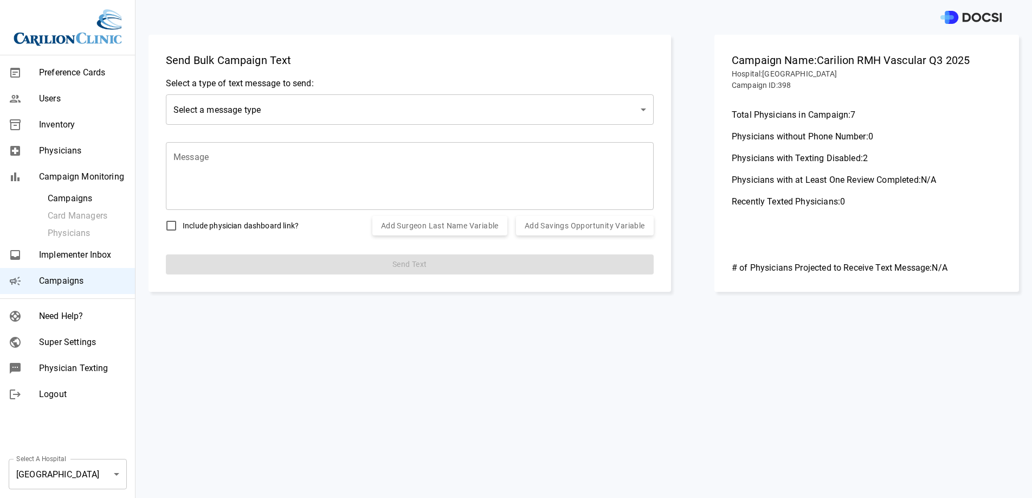
click at [257, 163] on textarea "Message" at bounding box center [410, 176] width 473 height 50
paste textarea "**********"
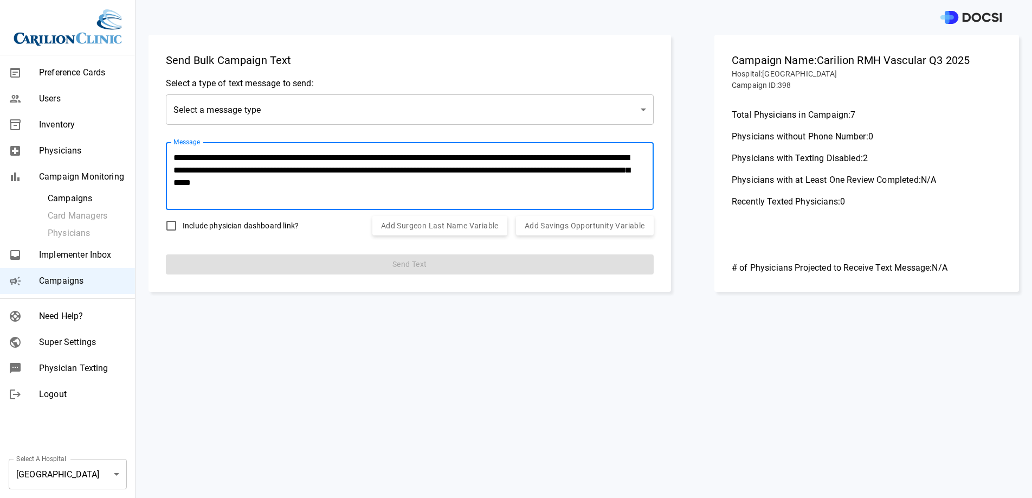
type textarea "**********"
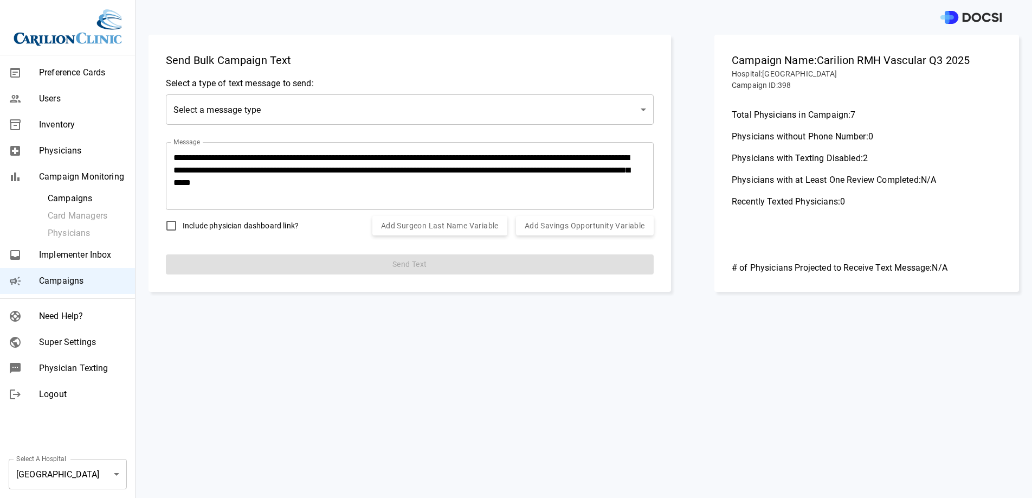
click at [213, 229] on span "Include physician dashboard link?" at bounding box center [241, 225] width 116 height 11
click at [249, 115] on body "**********" at bounding box center [516, 249] width 1032 height 498
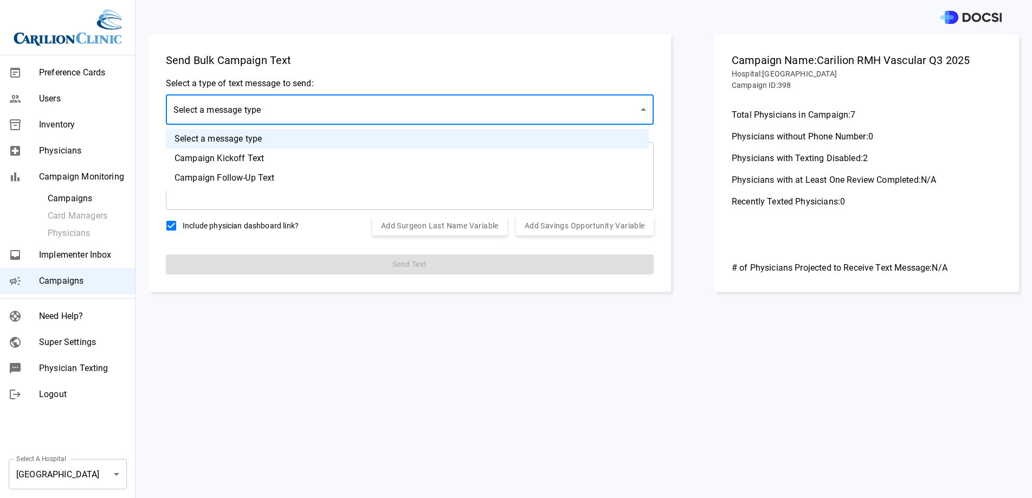
click at [258, 172] on li "Campaign Follow-Up Text" at bounding box center [407, 178] width 483 height 20
type input "*********"
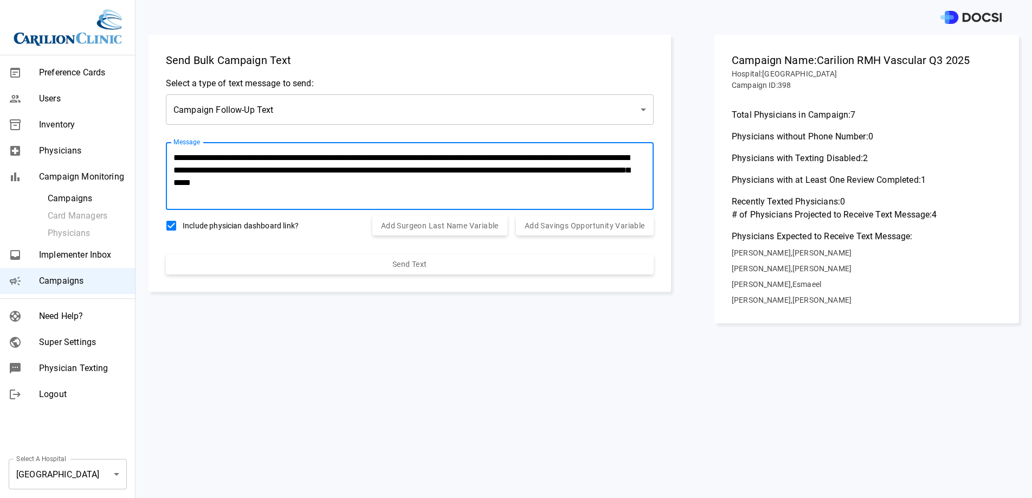
drag, startPoint x: 503, startPoint y: 161, endPoint x: 589, endPoint y: 158, distance: 86.8
click at [589, 158] on textarea "**********" at bounding box center [408, 176] width 468 height 50
click at [258, 171] on textarea "**********" at bounding box center [408, 176] width 468 height 50
click at [365, 185] on textarea "**********" at bounding box center [408, 176] width 468 height 50
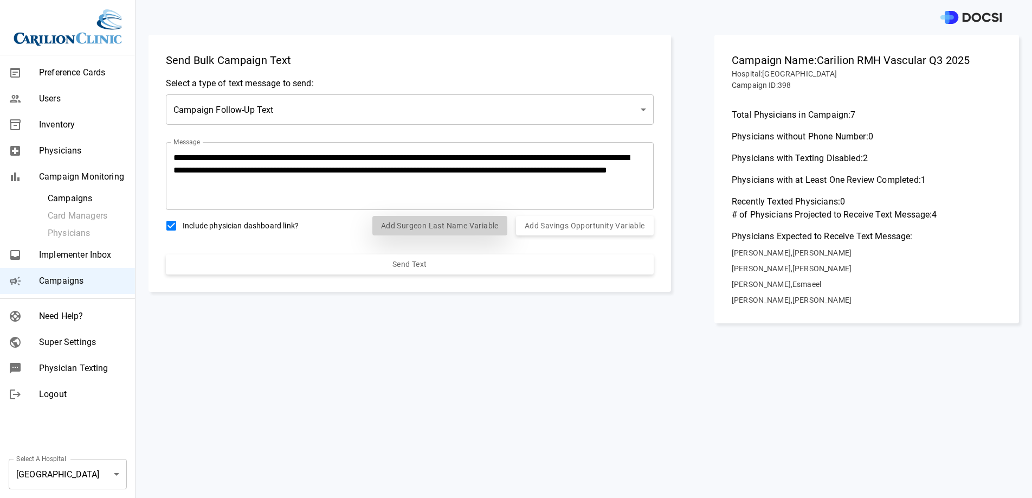
click at [465, 229] on button "Add Surgeon Last Name Variable" at bounding box center [440, 226] width 135 height 20
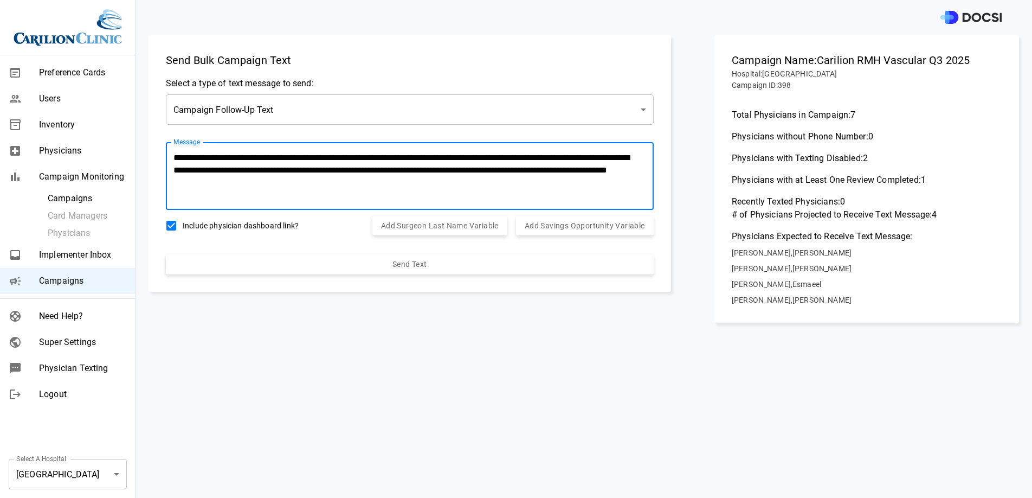
drag, startPoint x: 434, startPoint y: 179, endPoint x: 335, endPoint y: 188, distance: 99.6
click at [335, 188] on textarea "**********" at bounding box center [408, 176] width 468 height 50
click at [378, 191] on textarea "**********" at bounding box center [408, 176] width 468 height 50
click at [361, 183] on textarea "**********" at bounding box center [408, 176] width 468 height 50
drag, startPoint x: 452, startPoint y: 172, endPoint x: 586, endPoint y: 171, distance: 134.5
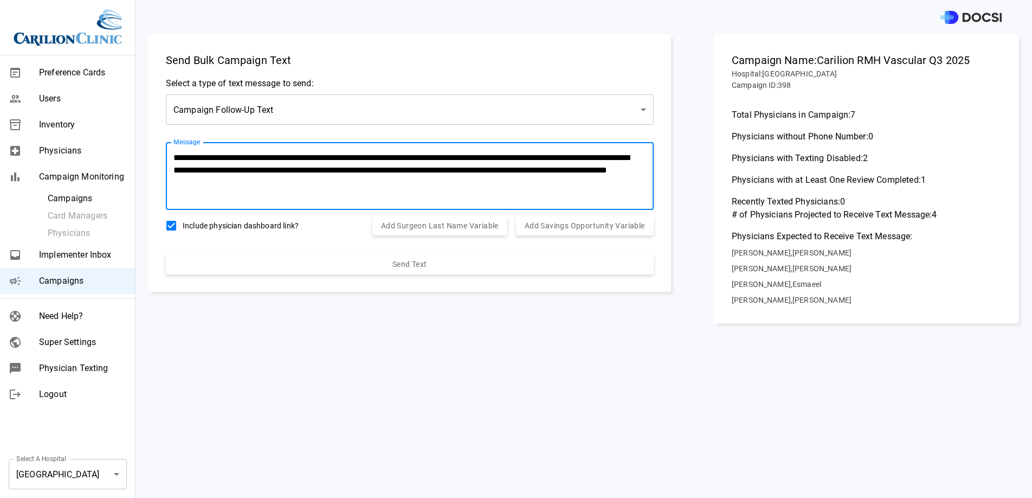
click at [586, 171] on textarea "**********" at bounding box center [408, 176] width 468 height 50
click at [595, 190] on textarea "**********" at bounding box center [408, 176] width 468 height 50
drag, startPoint x: 299, startPoint y: 190, endPoint x: 130, endPoint y: 138, distance: 177.7
click at [130, 138] on div "**********" at bounding box center [516, 249] width 1032 height 498
click at [450, 169] on textarea "**********" at bounding box center [408, 176] width 468 height 50
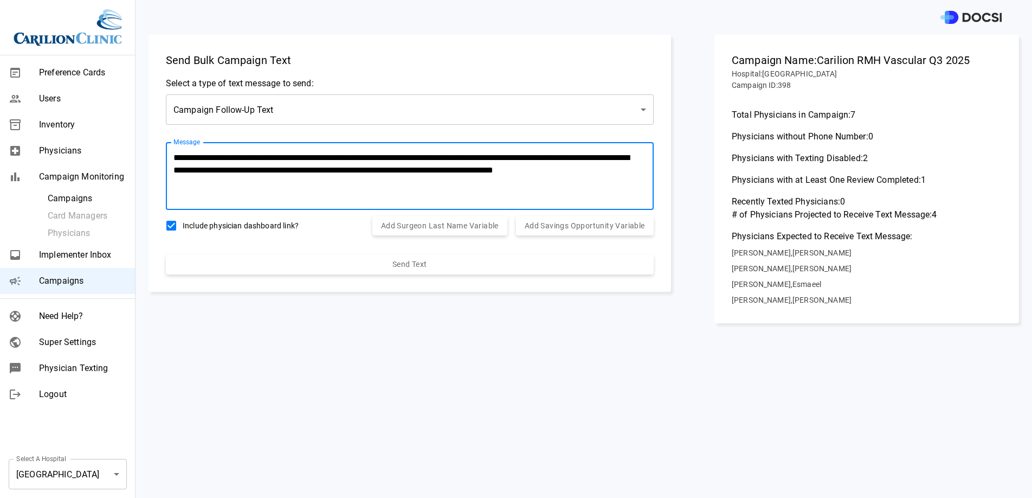
drag, startPoint x: 495, startPoint y: 169, endPoint x: 454, endPoint y: 169, distance: 41.2
click at [454, 169] on textarea "**********" at bounding box center [408, 176] width 468 height 50
click at [304, 192] on textarea "**********" at bounding box center [408, 176] width 468 height 50
click at [352, 187] on textarea "**********" at bounding box center [408, 176] width 468 height 50
drag, startPoint x: 448, startPoint y: 172, endPoint x: 331, endPoint y: 175, distance: 116.6
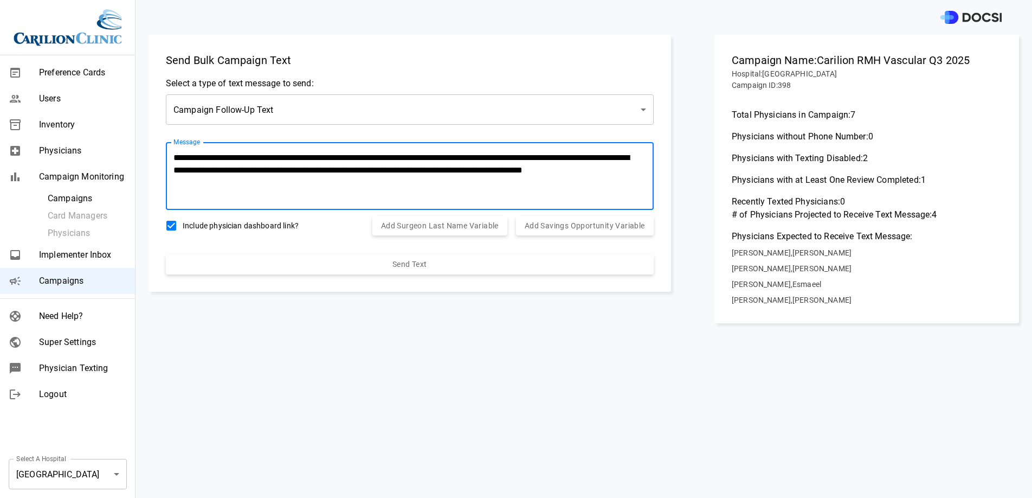
click at [331, 175] on textarea "**********" at bounding box center [408, 176] width 468 height 50
click at [330, 170] on textarea "**********" at bounding box center [408, 176] width 468 height 50
click at [394, 170] on textarea "**********" at bounding box center [408, 176] width 468 height 50
click at [394, 172] on textarea "**********" at bounding box center [408, 176] width 468 height 50
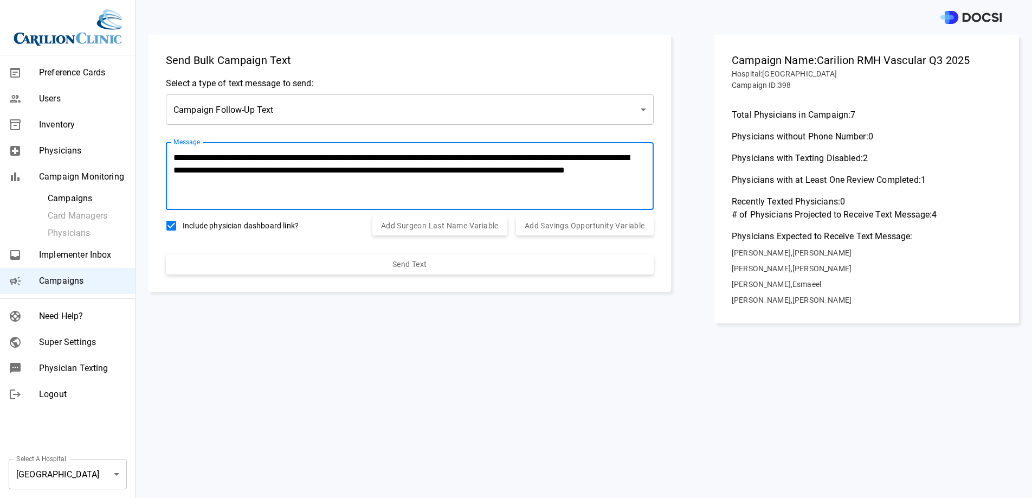
drag, startPoint x: 390, startPoint y: 171, endPoint x: 511, endPoint y: 172, distance: 120.9
click at [511, 172] on textarea "**********" at bounding box center [408, 176] width 468 height 50
click at [407, 169] on textarea "**********" at bounding box center [408, 176] width 468 height 50
click at [495, 167] on textarea "**********" at bounding box center [408, 176] width 468 height 50
click at [560, 167] on textarea "**********" at bounding box center [408, 176] width 468 height 50
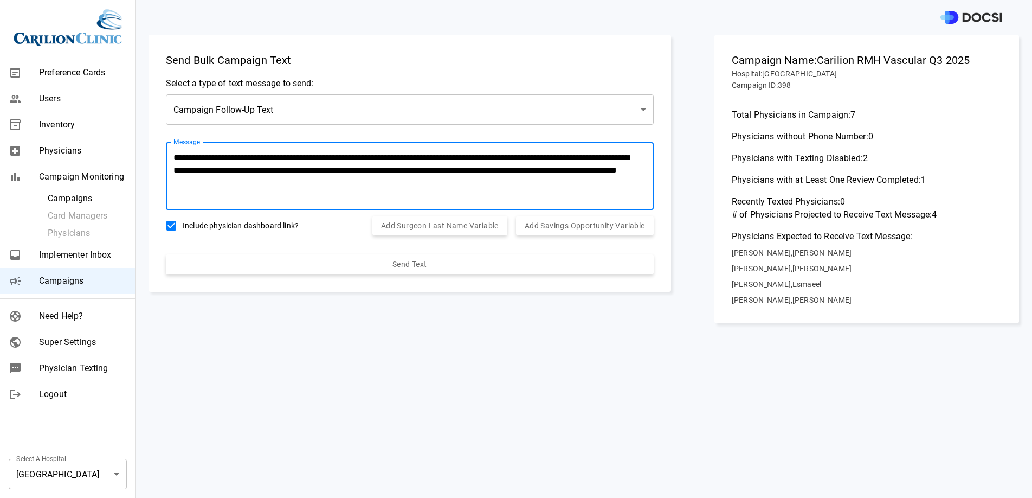
click at [567, 171] on textarea "**********" at bounding box center [408, 176] width 468 height 50
click at [563, 170] on textarea "**********" at bounding box center [408, 176] width 468 height 50
drag, startPoint x: 565, startPoint y: 171, endPoint x: 446, endPoint y: 175, distance: 118.8
click at [446, 175] on textarea "**********" at bounding box center [408, 176] width 468 height 50
click at [448, 175] on textarea "**********" at bounding box center [408, 176] width 468 height 50
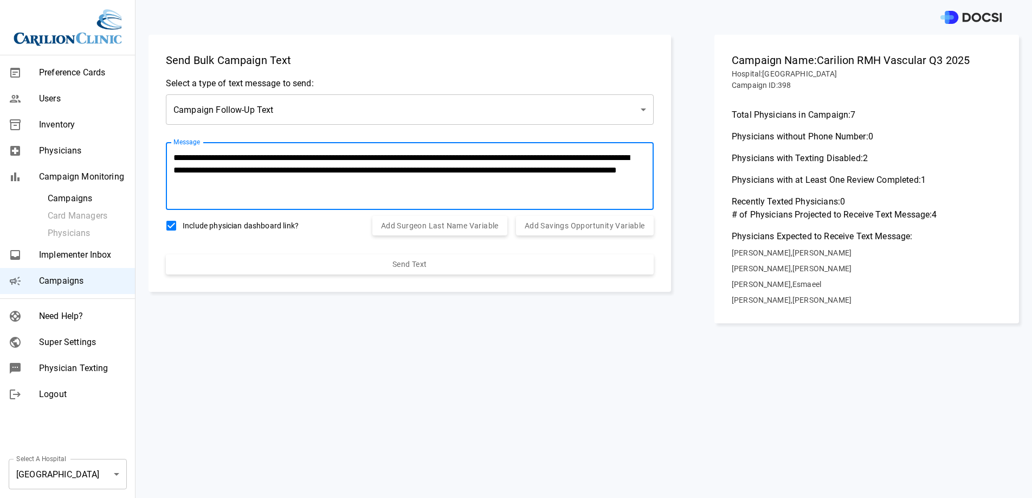
drag, startPoint x: 565, startPoint y: 169, endPoint x: 332, endPoint y: 172, distance: 232.6
click at [332, 172] on textarea "**********" at bounding box center [408, 176] width 468 height 50
type textarea "**********"
click at [268, 269] on button "Send Text" at bounding box center [410, 264] width 488 height 20
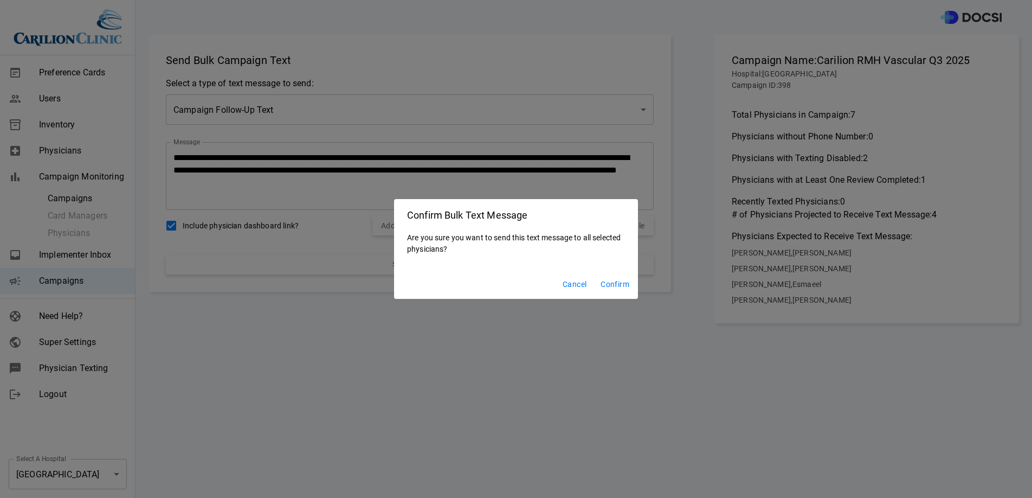
click at [606, 283] on button "Confirm" at bounding box center [614, 284] width 37 height 20
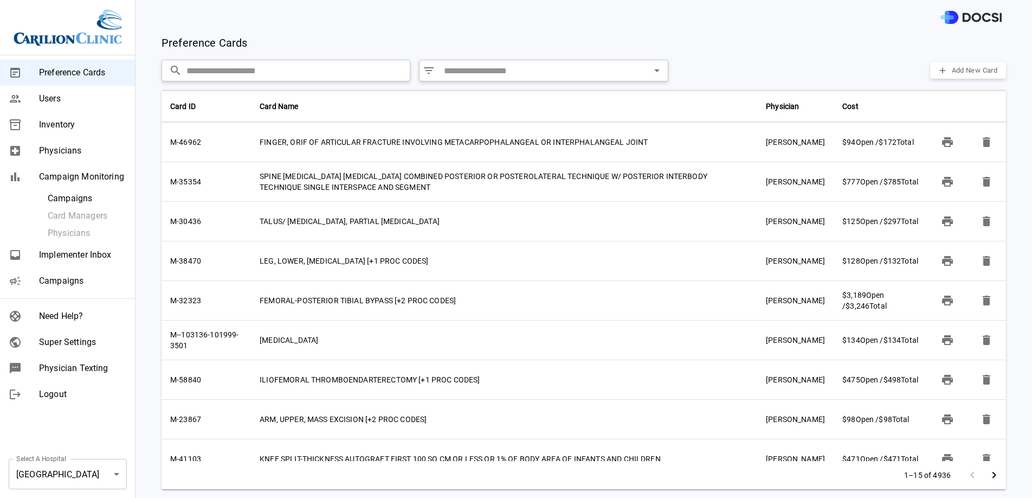
click at [82, 151] on span "Physicians" at bounding box center [82, 150] width 87 height 13
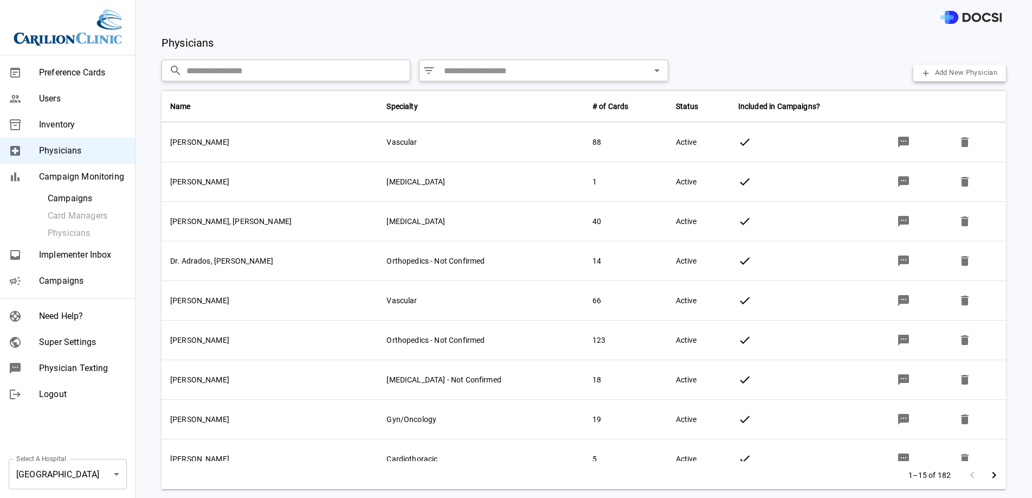
click at [96, 193] on span "Campaigns" at bounding box center [87, 198] width 79 height 13
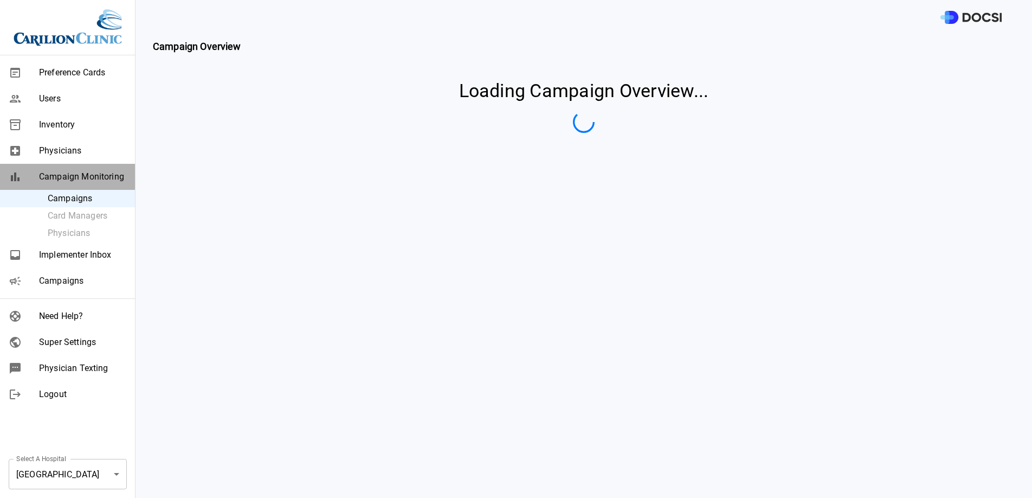
click at [99, 183] on div "Campaign Monitoring" at bounding box center [67, 177] width 135 height 26
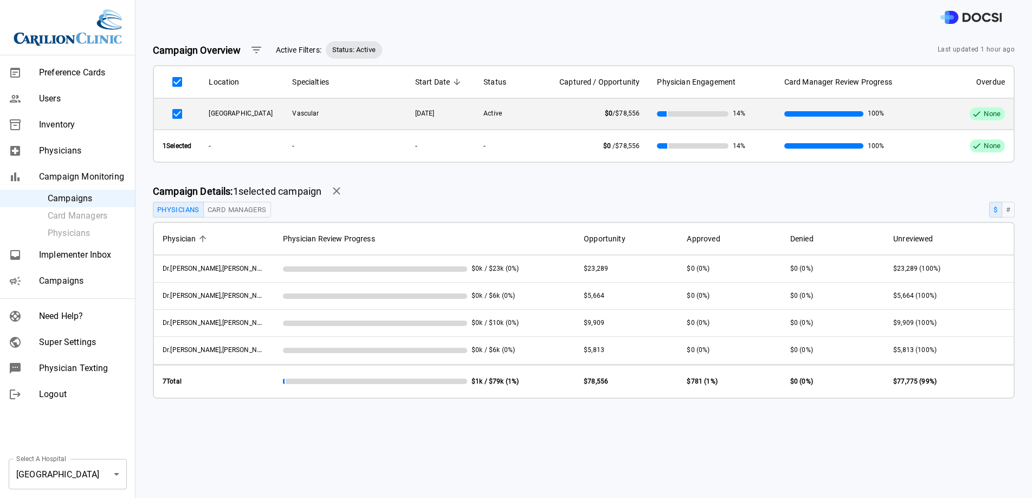
click at [198, 272] on span "[PERSON_NAME]" at bounding box center [218, 268] width 110 height 9
drag, startPoint x: 227, startPoint y: 280, endPoint x: 157, endPoint y: 279, distance: 70.5
click at [157, 279] on td "[PERSON_NAME]" at bounding box center [214, 268] width 120 height 27
copy span "[PERSON_NAME]"
click at [113, 149] on span "Physicians" at bounding box center [82, 150] width 87 height 13
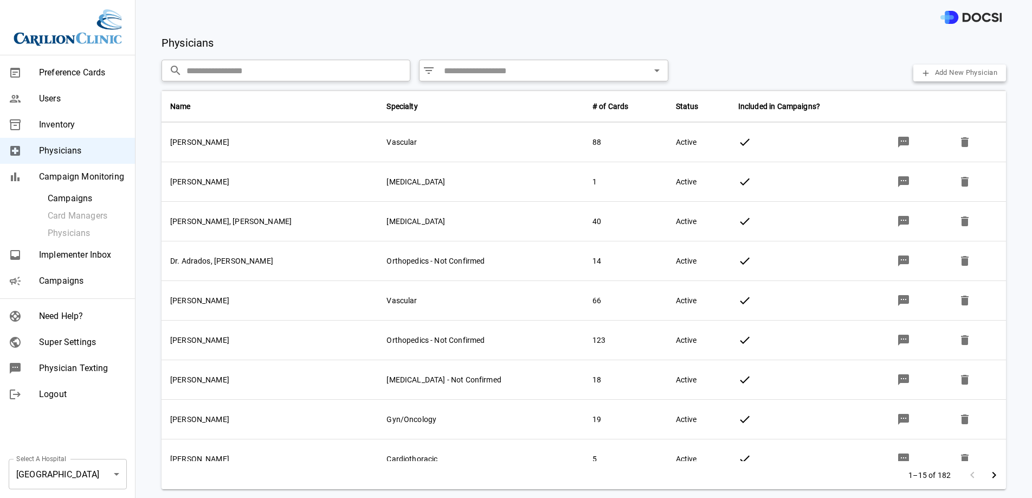
click at [221, 76] on input "text" at bounding box center [299, 71] width 224 height 22
paste input "**********"
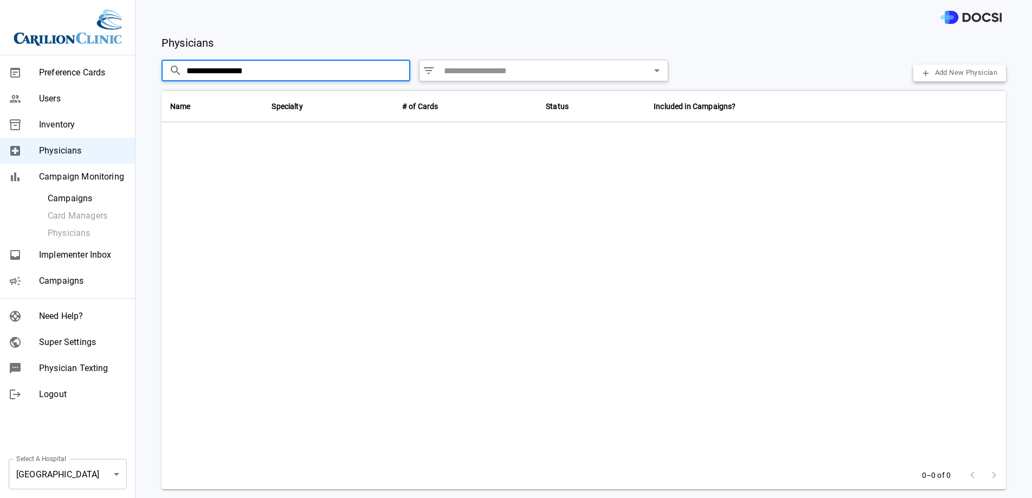
drag, startPoint x: 264, startPoint y: 73, endPoint x: 76, endPoint y: 72, distance: 187.6
click at [76, 73] on div "**********" at bounding box center [516, 249] width 1032 height 498
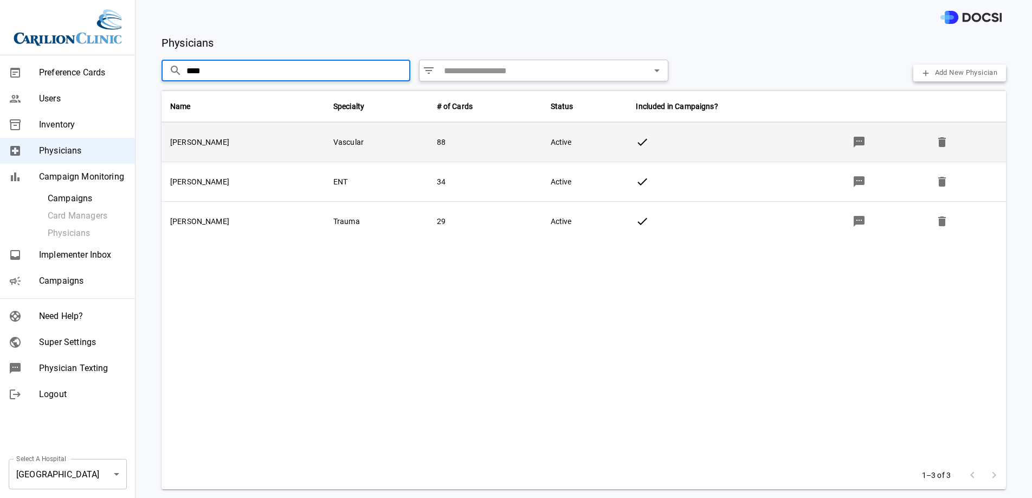
type input "****"
click at [855, 140] on icon "button" at bounding box center [859, 142] width 13 height 13
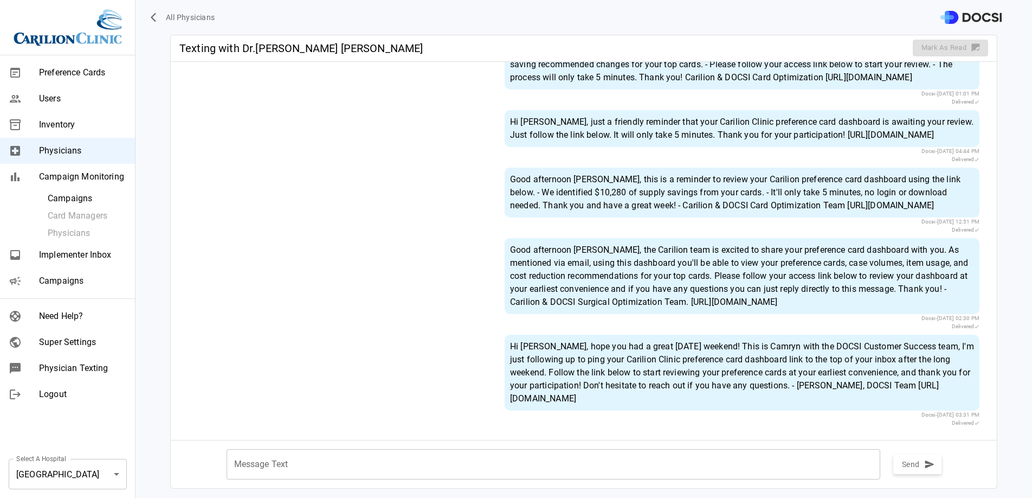
scroll to position [148, 0]
